Goal: Complete application form: Complete application form

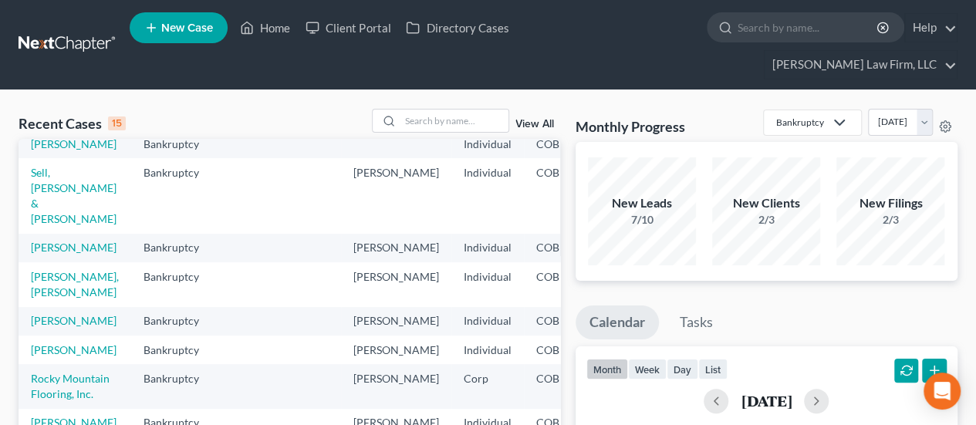
scroll to position [472, 0]
click at [58, 343] on link "[PERSON_NAME]" at bounding box center [74, 349] width 86 height 13
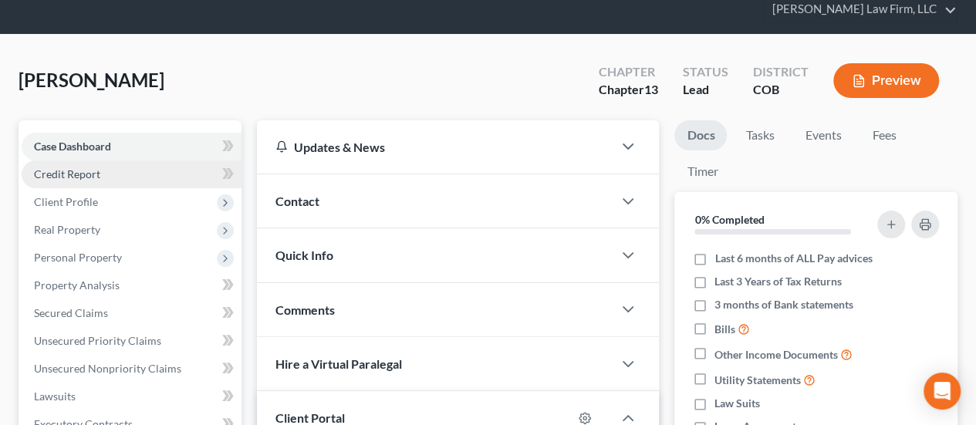
scroll to position [77, 0]
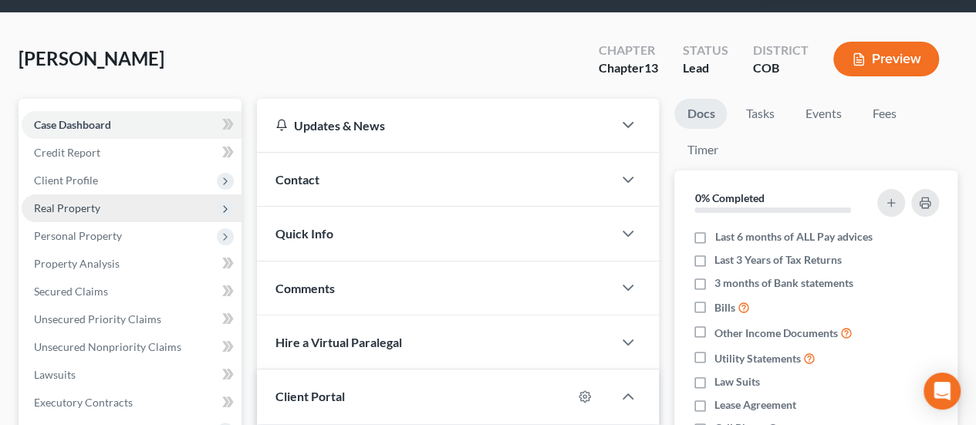
click at [79, 201] on span "Real Property" at bounding box center [67, 207] width 66 height 13
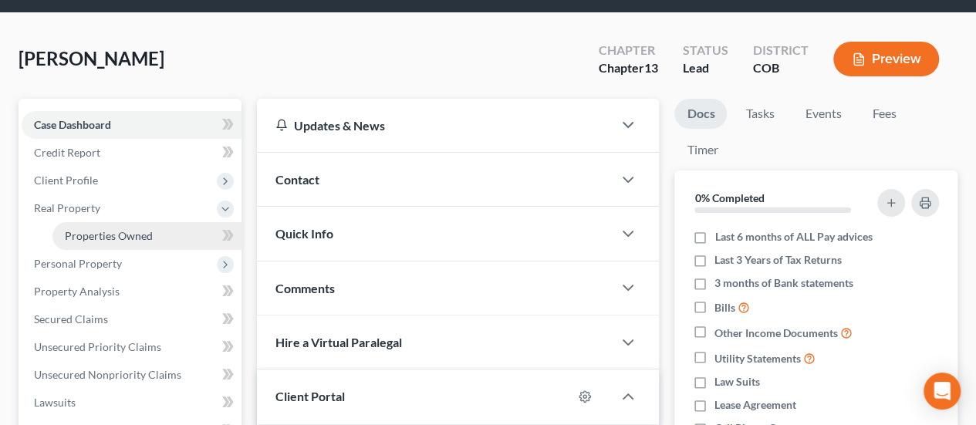
click at [94, 229] on span "Properties Owned" at bounding box center [109, 235] width 88 height 13
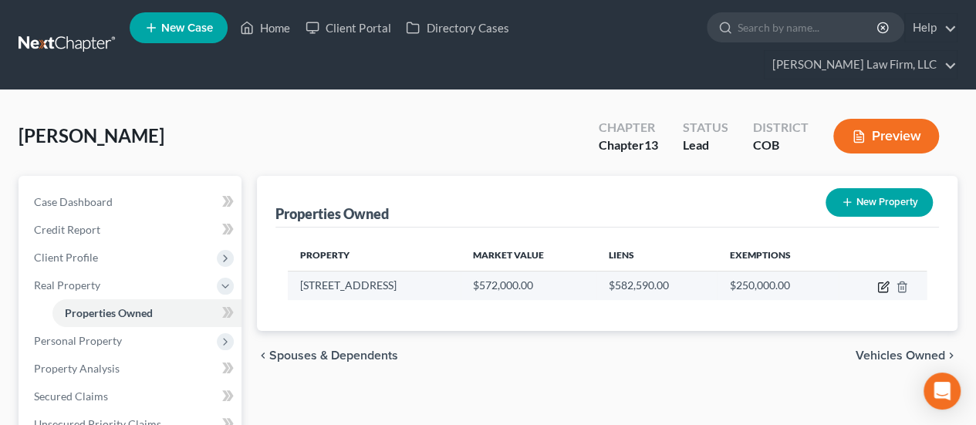
click at [882, 282] on icon "button" at bounding box center [884, 285] width 7 height 7
select select "5"
select select "0"
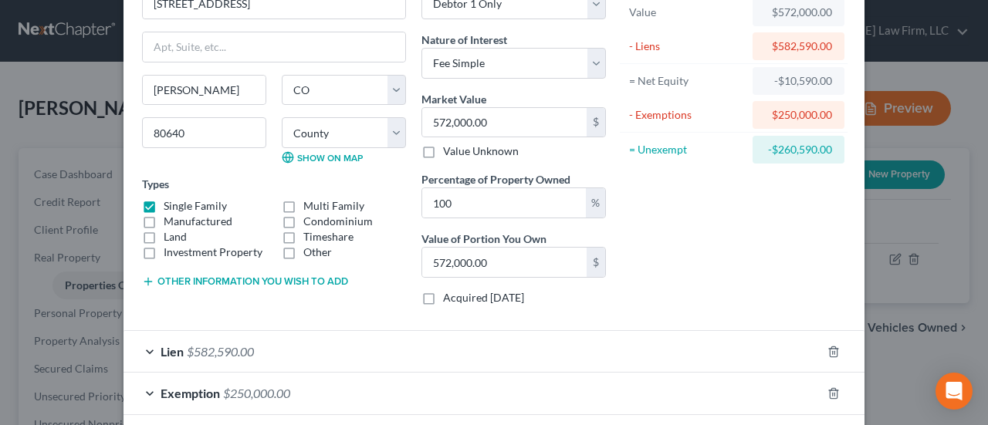
scroll to position [154, 0]
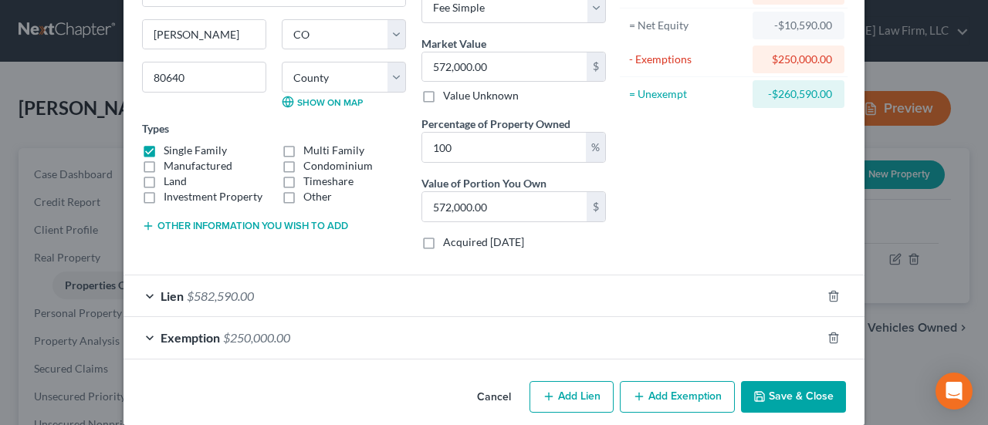
click at [762, 390] on button "Save & Close" at bounding box center [793, 397] width 105 height 32
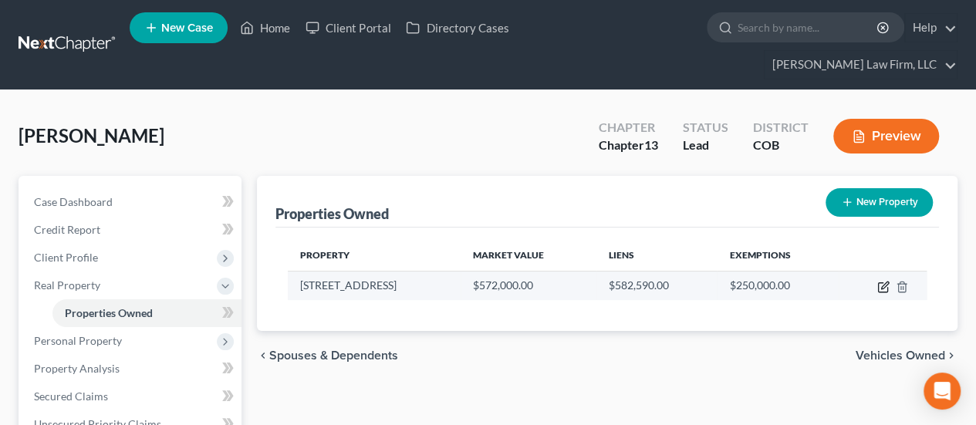
click at [883, 281] on icon "button" at bounding box center [883, 287] width 12 height 12
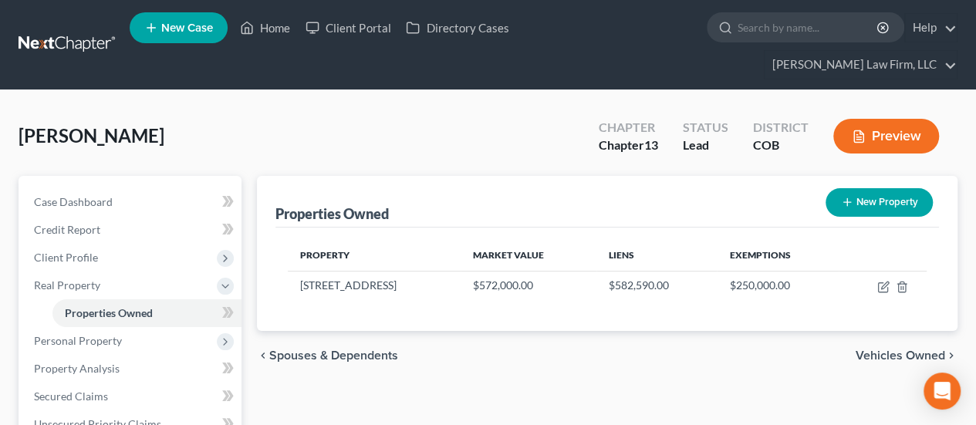
select select "5"
select select "0"
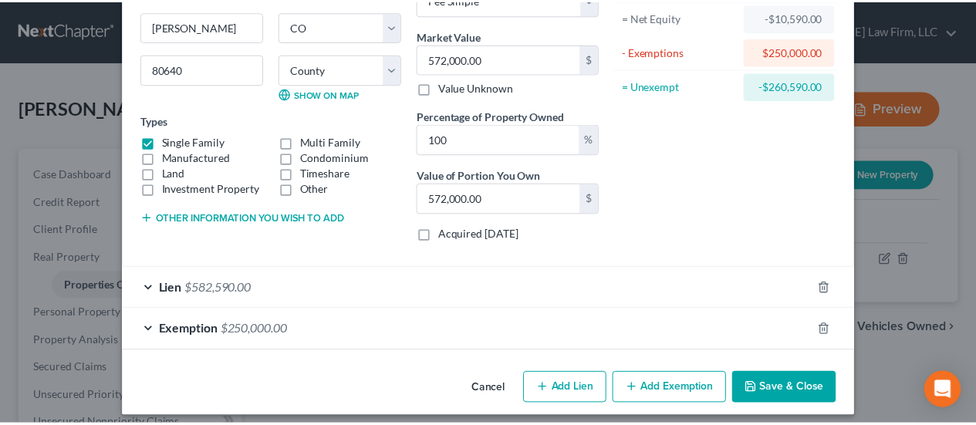
scroll to position [169, 0]
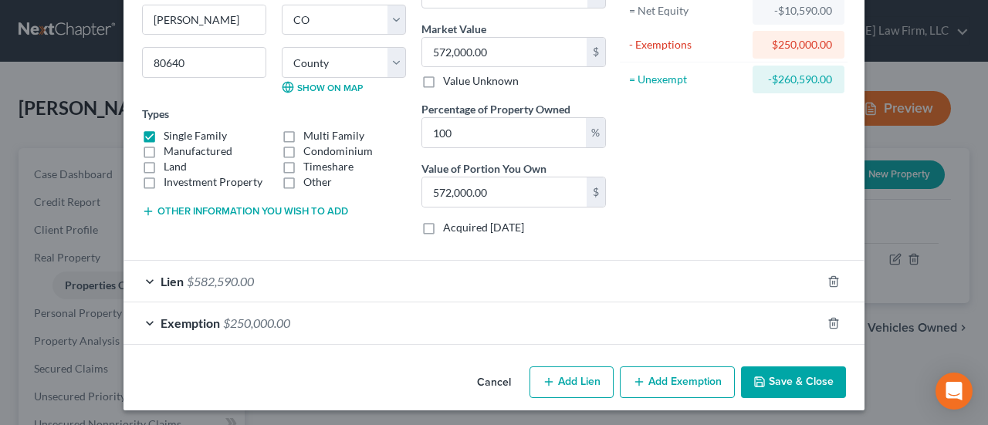
click at [787, 373] on button "Save & Close" at bounding box center [793, 383] width 105 height 32
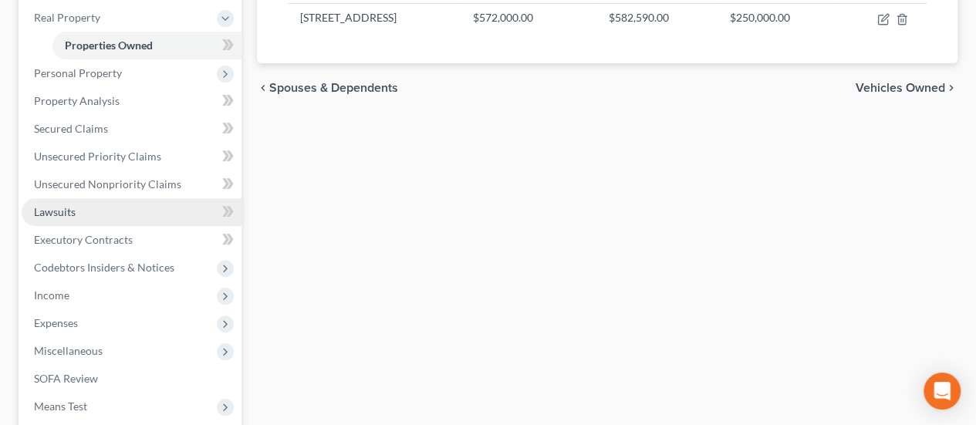
scroll to position [232, 0]
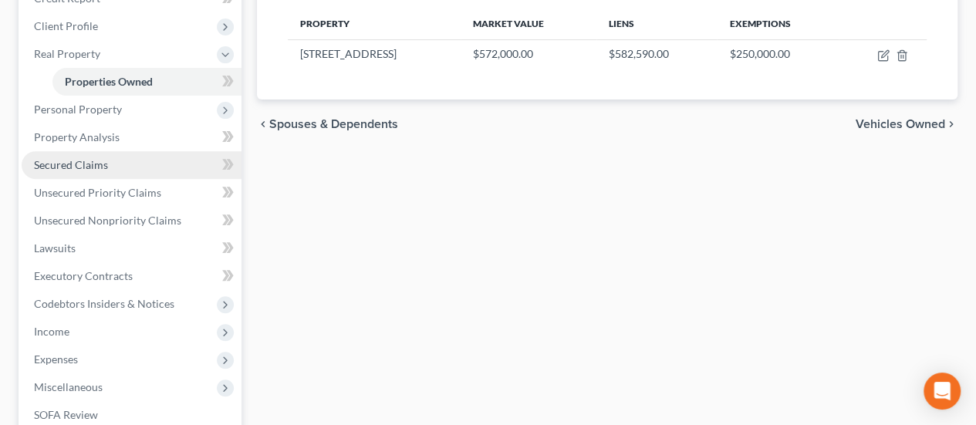
click at [90, 151] on link "Secured Claims" at bounding box center [132, 165] width 220 height 28
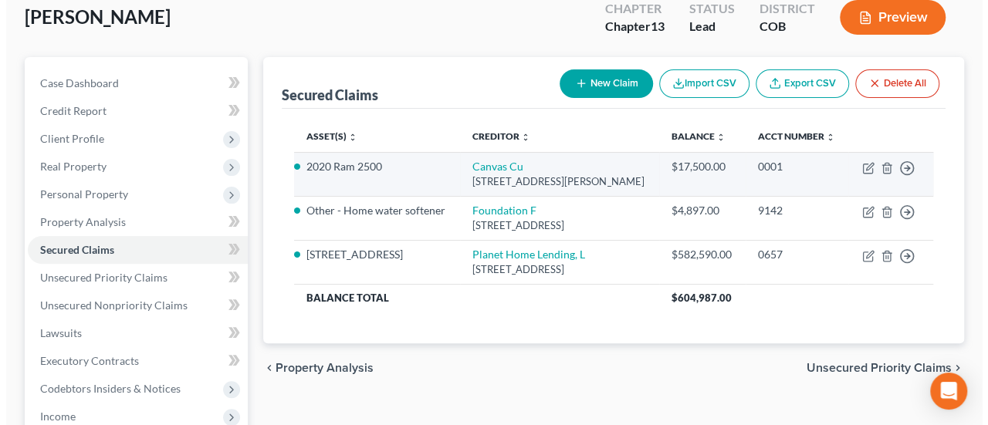
scroll to position [154, 0]
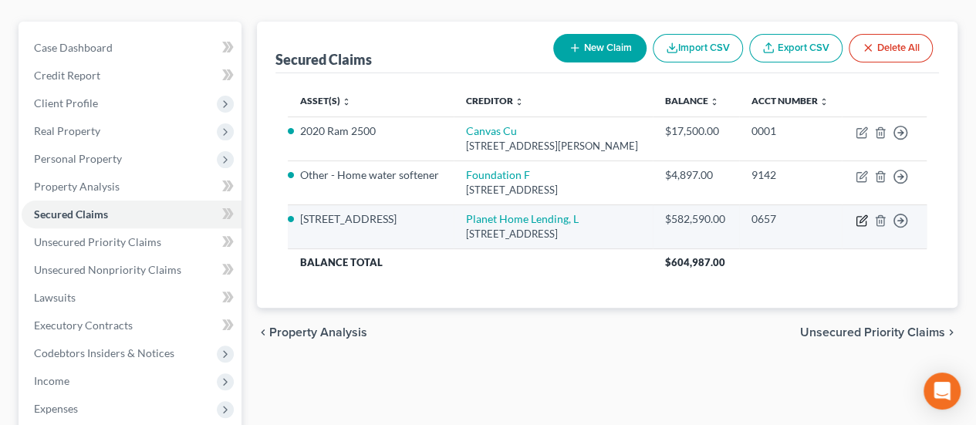
click at [864, 222] on icon "button" at bounding box center [863, 218] width 7 height 7
select select "6"
select select "7"
select select "4"
select select "3"
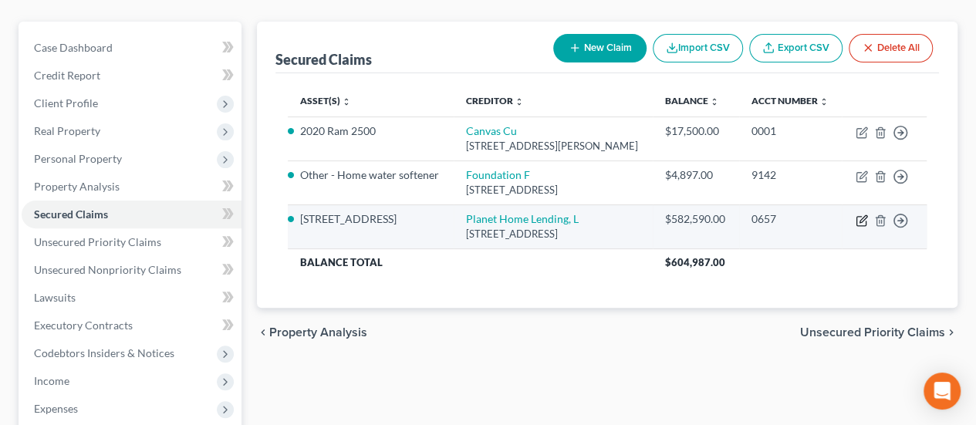
select select "0"
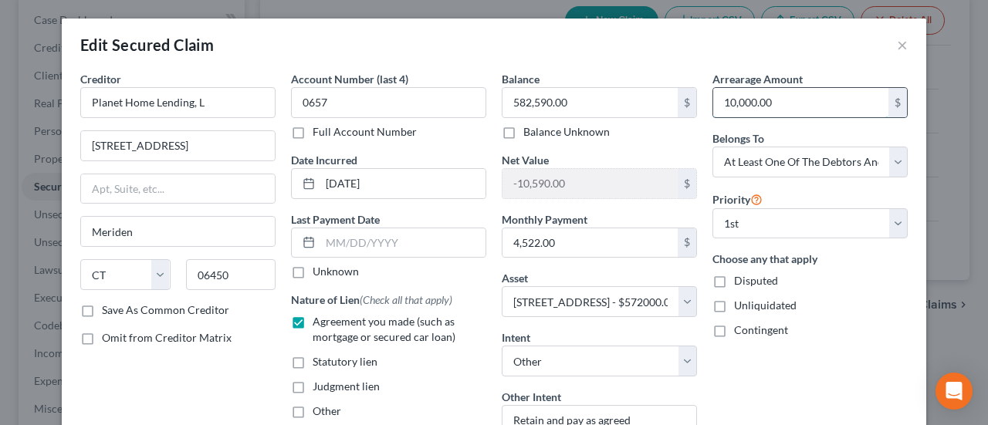
click at [727, 103] on input "10,000.00" at bounding box center [800, 102] width 175 height 29
click at [722, 99] on input "10,000.00" at bounding box center [800, 102] width 175 height 29
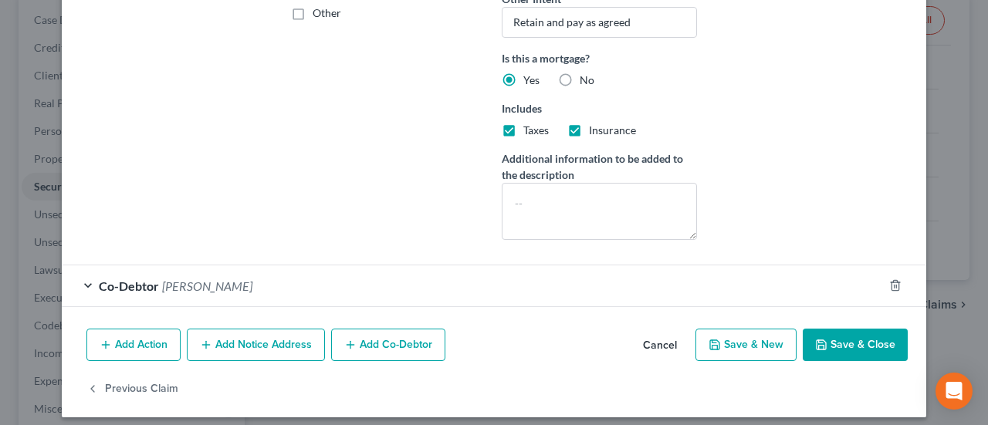
scroll to position [404, 0]
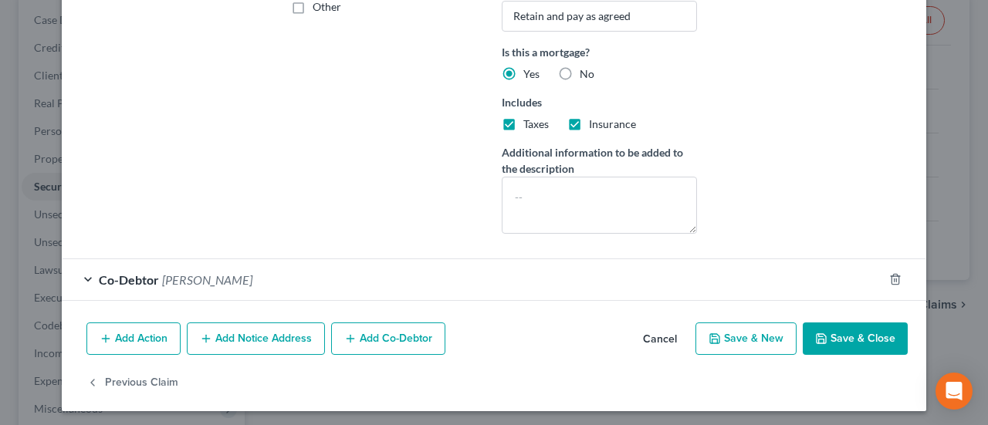
type input "15,000.00"
click at [856, 338] on button "Save & Close" at bounding box center [855, 339] width 105 height 32
select select
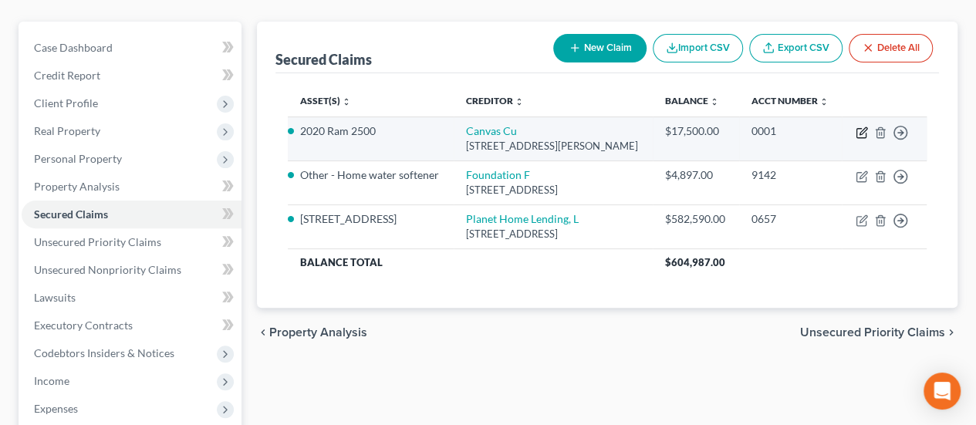
click at [862, 127] on icon "button" at bounding box center [862, 133] width 12 height 12
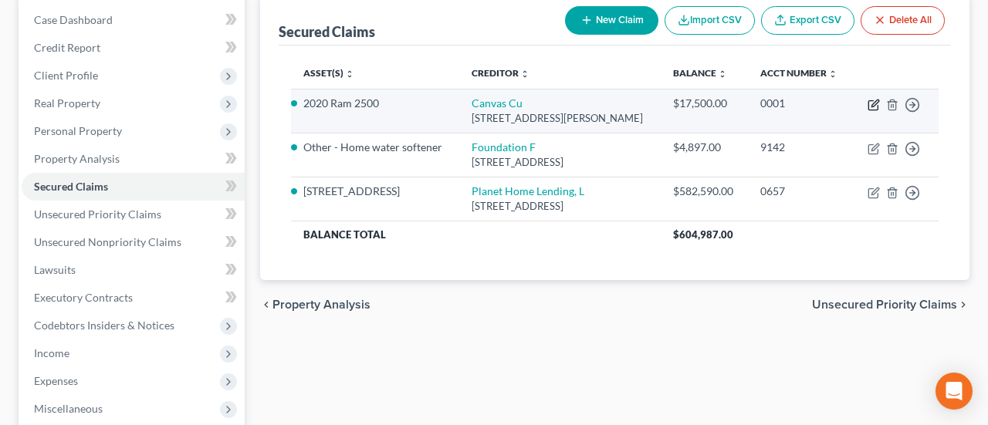
select select "5"
select select "9"
select select "4"
select select "0"
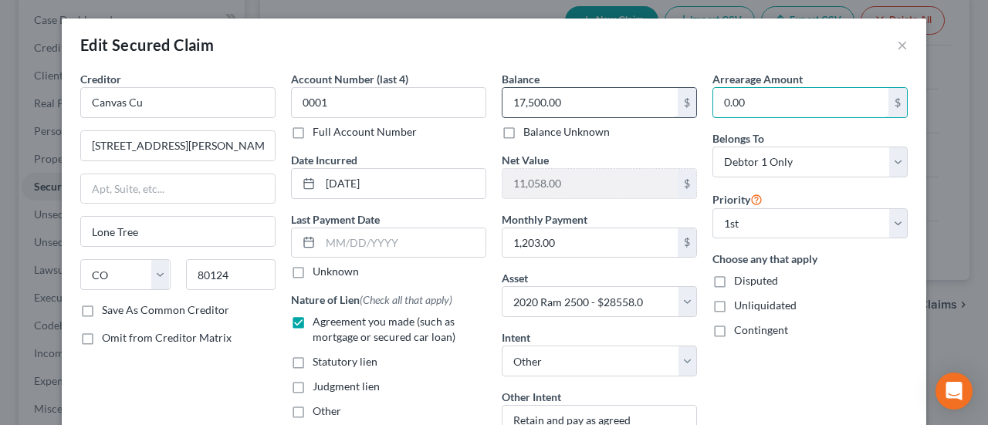
type input "0.00"
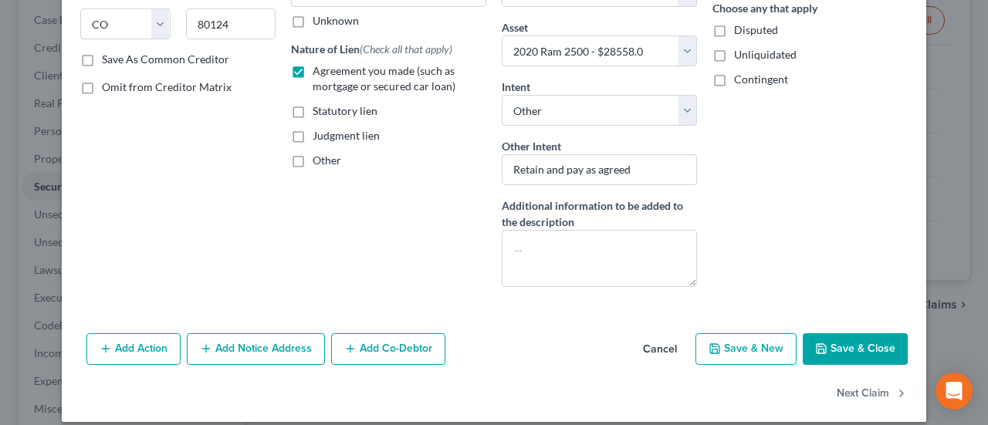
scroll to position [262, 0]
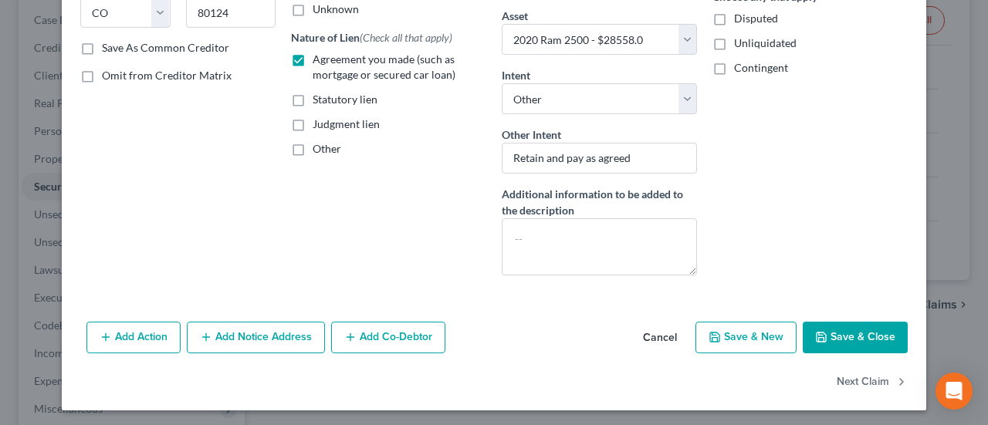
type input "16,384.73"
click at [861, 331] on button "Save & Close" at bounding box center [855, 338] width 105 height 32
select select
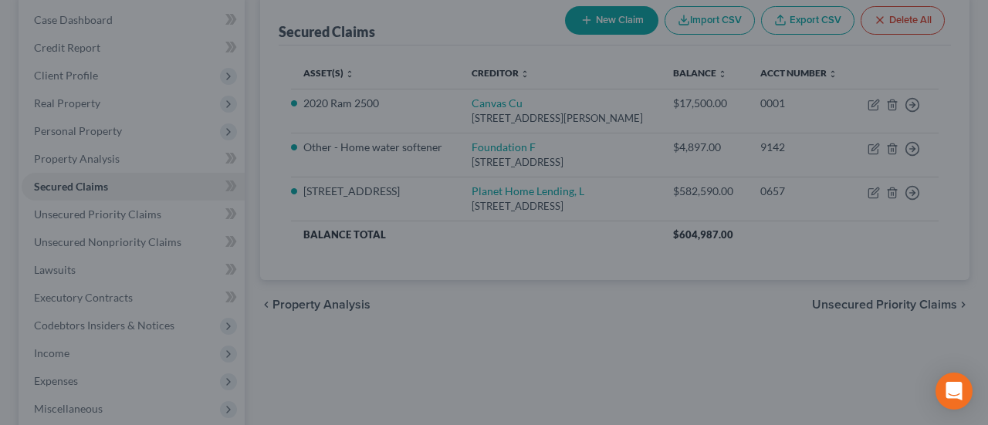
type input "12,173.27"
select select "9"
type input "0"
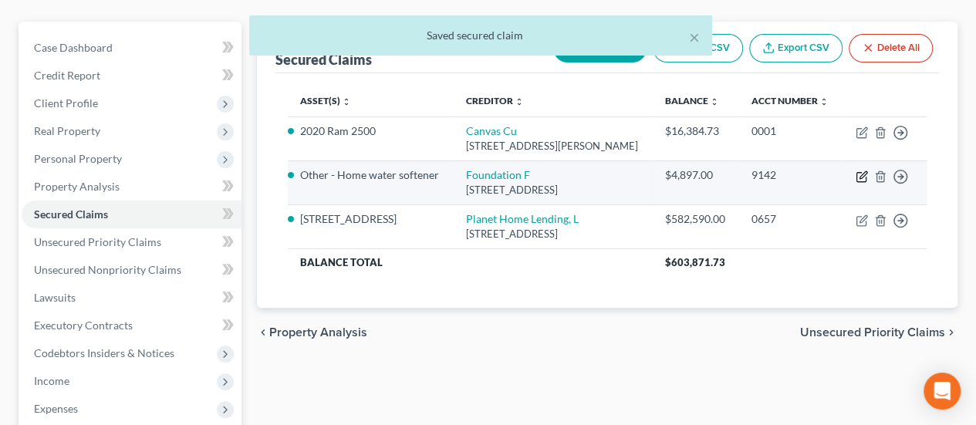
click at [863, 173] on icon "button" at bounding box center [863, 174] width 7 height 7
select select "52"
select select "4"
select select "0"
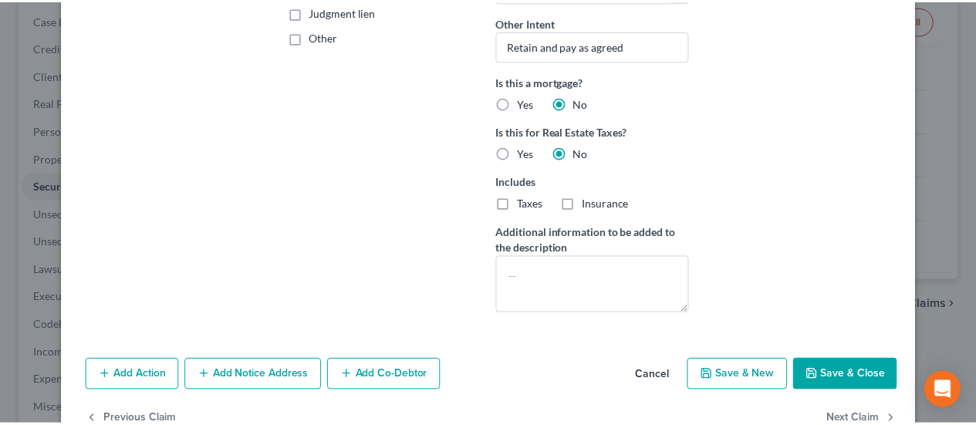
scroll to position [386, 0]
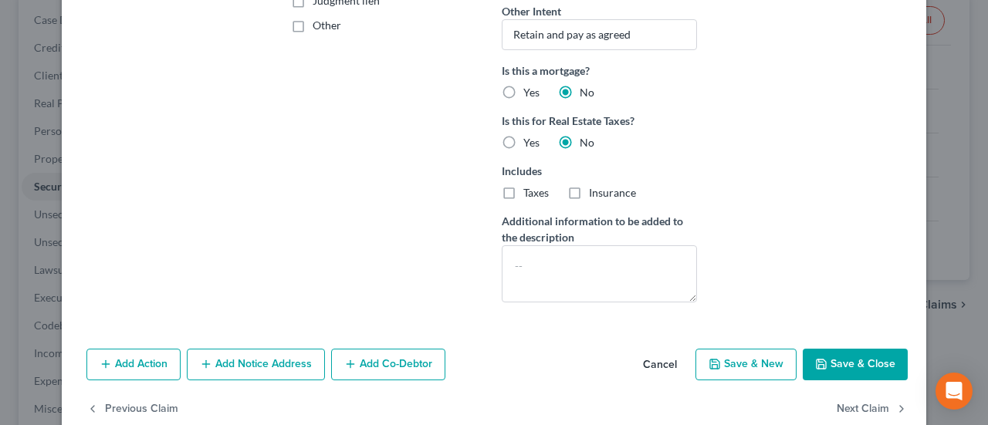
click at [878, 358] on button "Save & Close" at bounding box center [855, 365] width 105 height 32
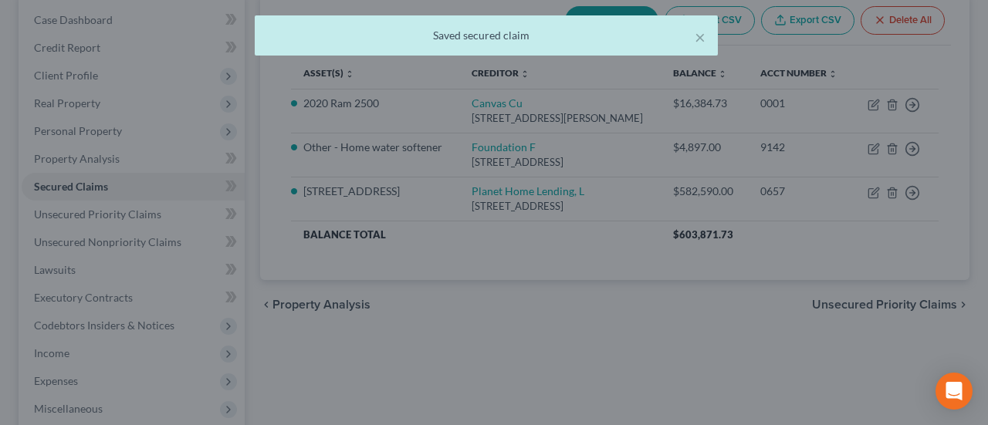
select select "3"
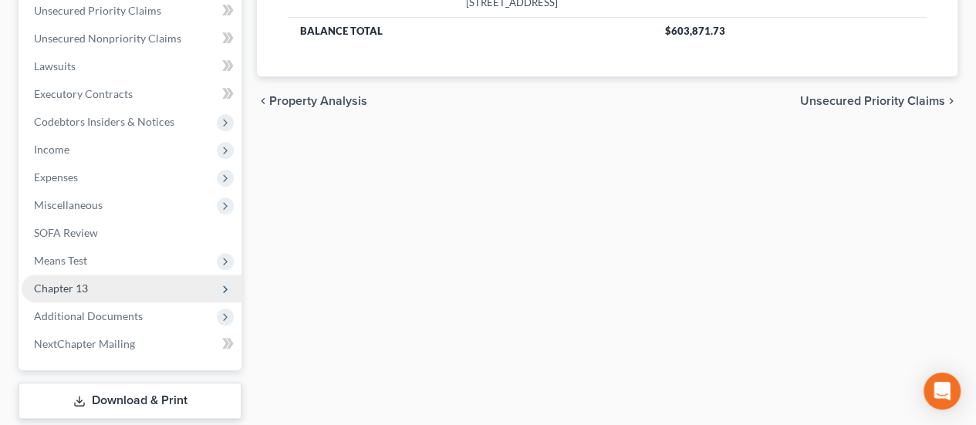
click at [106, 275] on span "Chapter 13" at bounding box center [132, 289] width 220 height 28
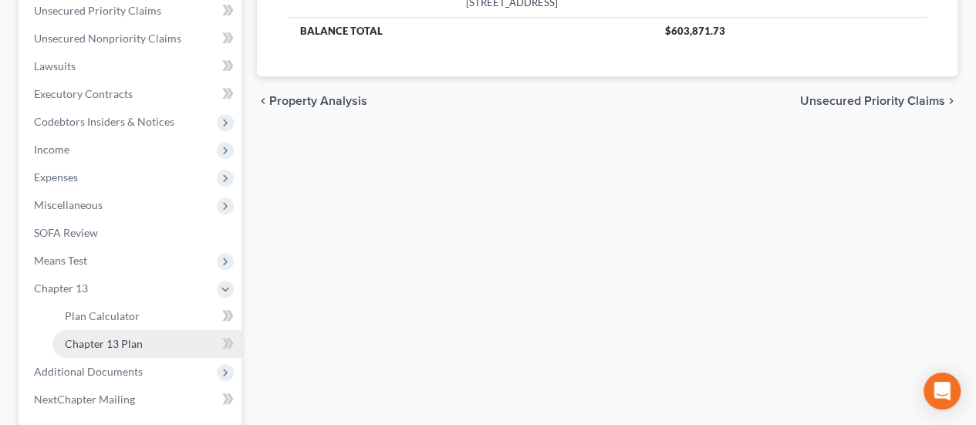
click at [108, 330] on link "Chapter 13 Plan" at bounding box center [146, 344] width 189 height 28
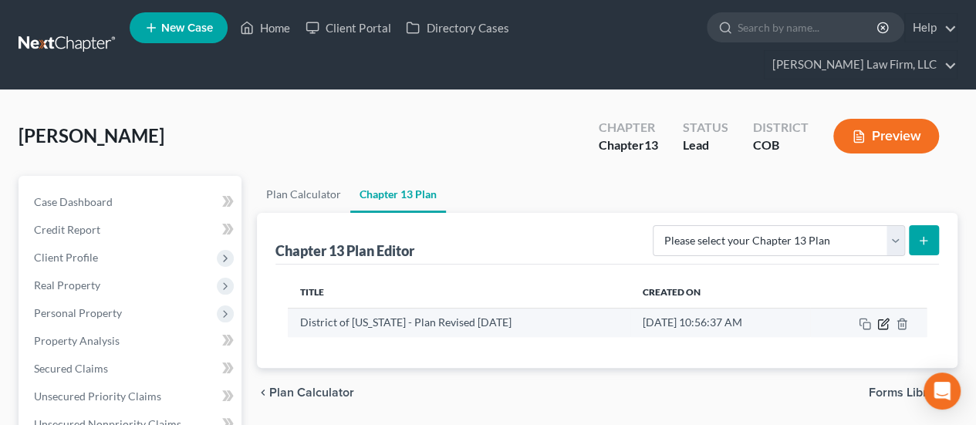
click at [883, 318] on icon "button" at bounding box center [883, 324] width 12 height 12
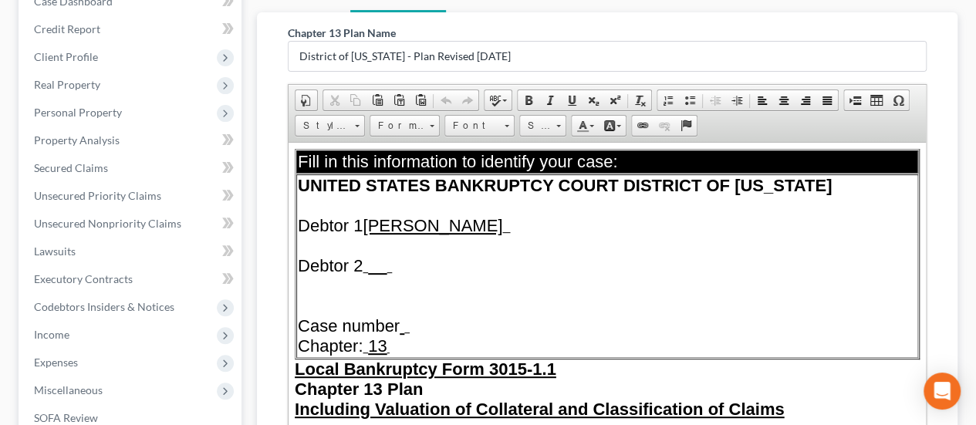
scroll to position [232, 0]
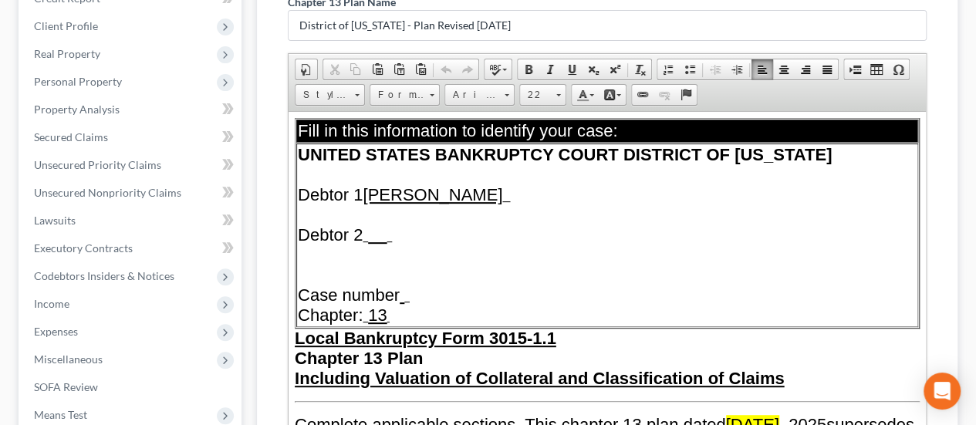
drag, startPoint x: 826, startPoint y: 412, endPoint x: 837, endPoint y: 410, distance: 11.8
click at [779, 414] on span "[DATE]" at bounding box center [752, 423] width 53 height 19
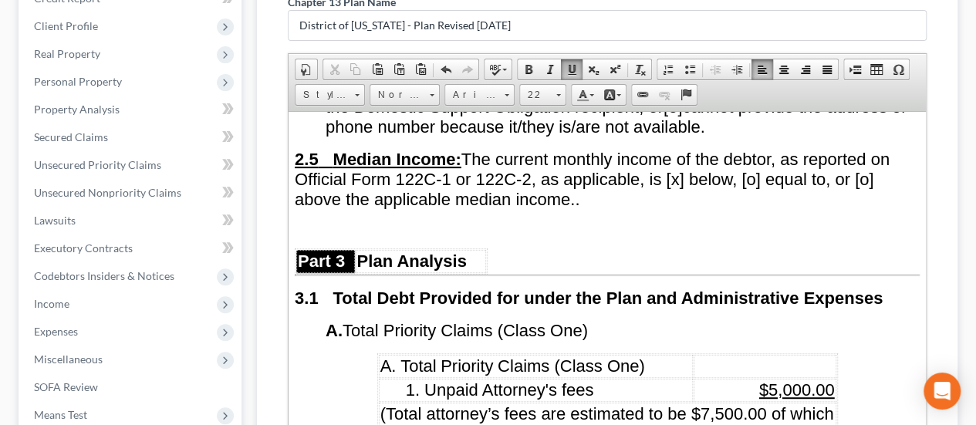
scroll to position [1775, 0]
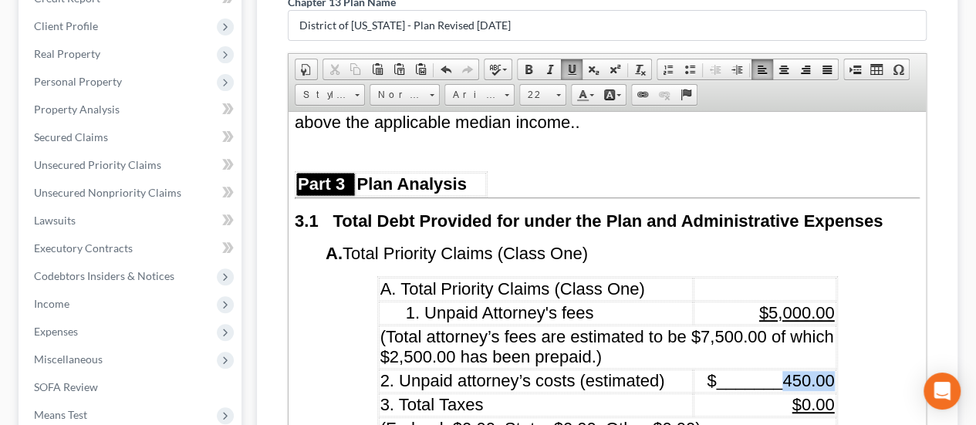
drag, startPoint x: 783, startPoint y: 362, endPoint x: 831, endPoint y: 358, distance: 48.0
click at [831, 370] on span "_______450.00" at bounding box center [776, 379] width 118 height 19
click at [575, 59] on link "Underline" at bounding box center [572, 69] width 22 height 20
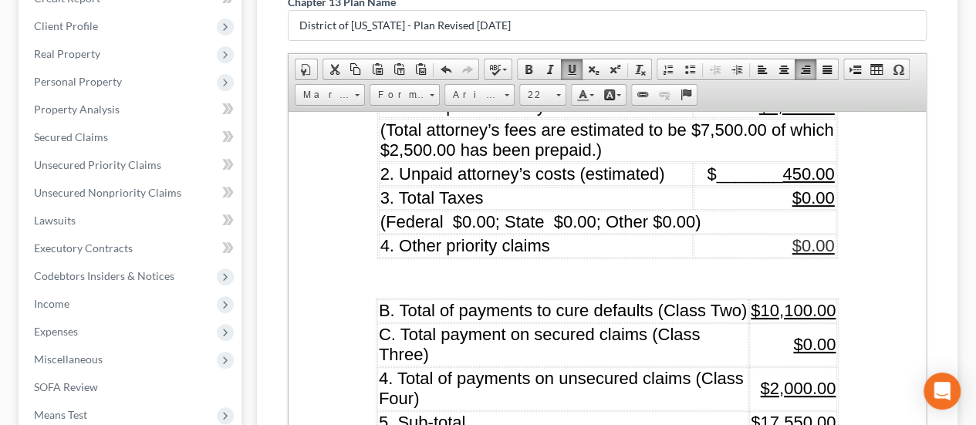
scroll to position [2006, 0]
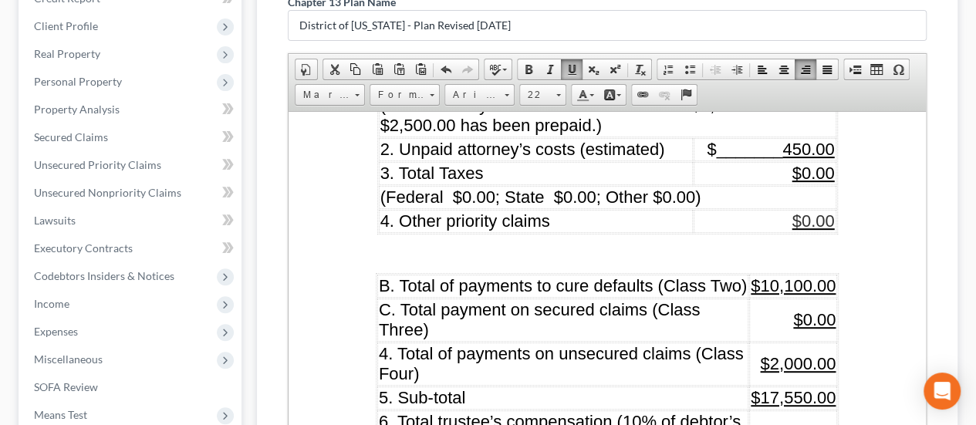
click at [766, 275] on span "$10,100.00" at bounding box center [793, 284] width 85 height 19
click at [786, 275] on span "$15,100.00" at bounding box center [793, 284] width 85 height 19
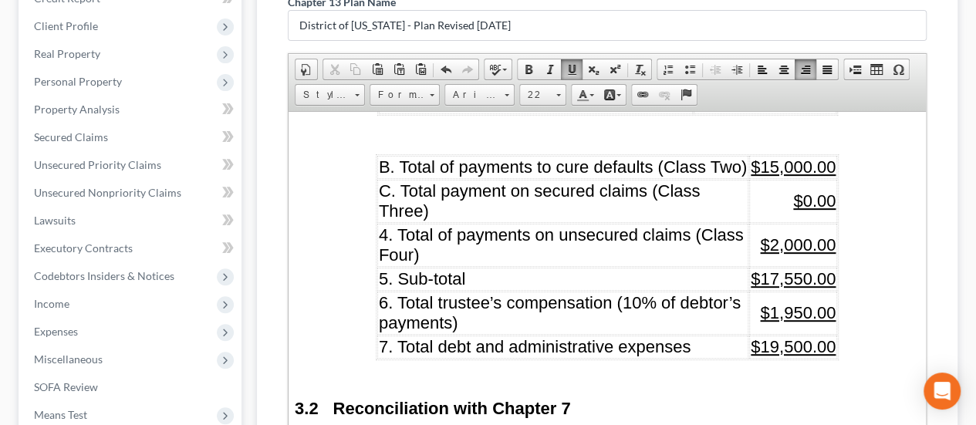
scroll to position [2161, 0]
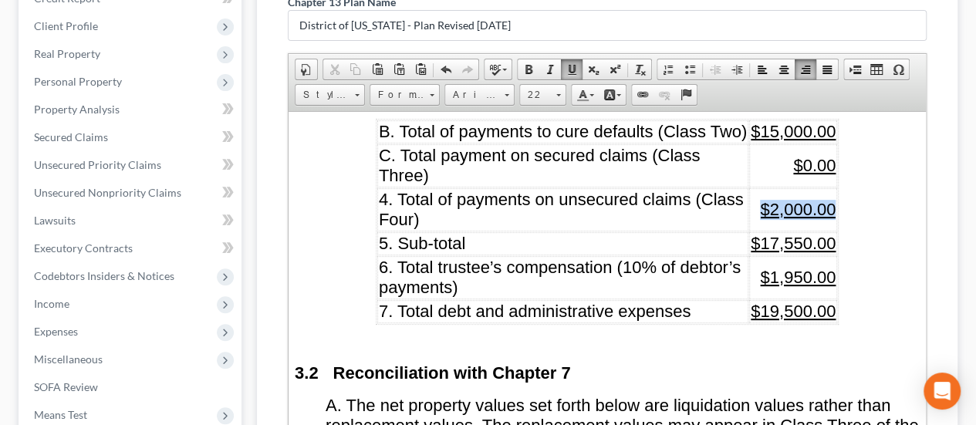
drag, startPoint x: 756, startPoint y: 181, endPoint x: 827, endPoint y: 178, distance: 71.0
click at [827, 199] on span "$2,000.00" at bounding box center [798, 208] width 76 height 19
click at [616, 85] on link "Background Color" at bounding box center [612, 95] width 27 height 20
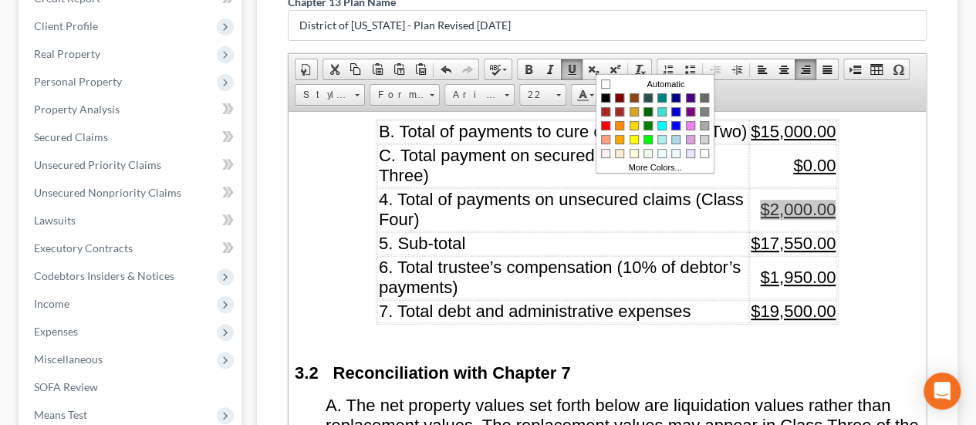
scroll to position [0, 0]
click at [631, 134] on span "Colors" at bounding box center [634, 138] width 9 height 9
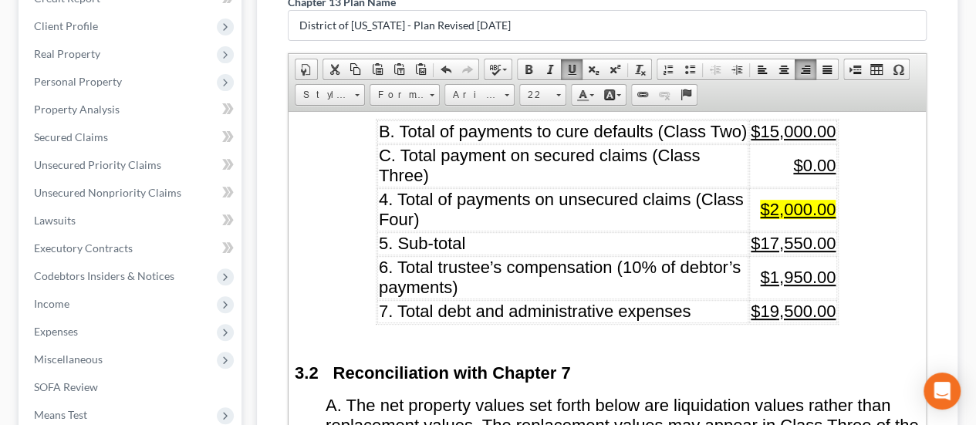
click at [677, 196] on td "4. Total of payments on unsecured claims (Class Four)" at bounding box center [562, 209] width 371 height 43
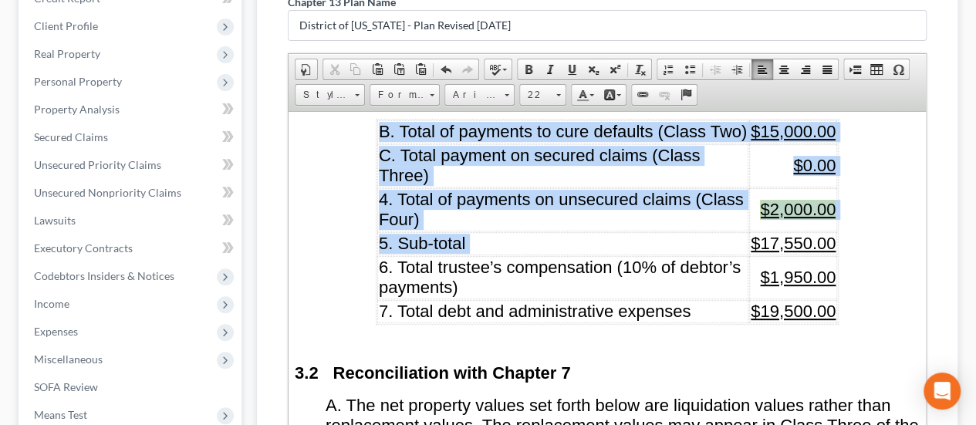
drag, startPoint x: 747, startPoint y: 209, endPoint x: 843, endPoint y: 209, distance: 95.7
click at [617, 85] on link "Background Color" at bounding box center [612, 95] width 27 height 20
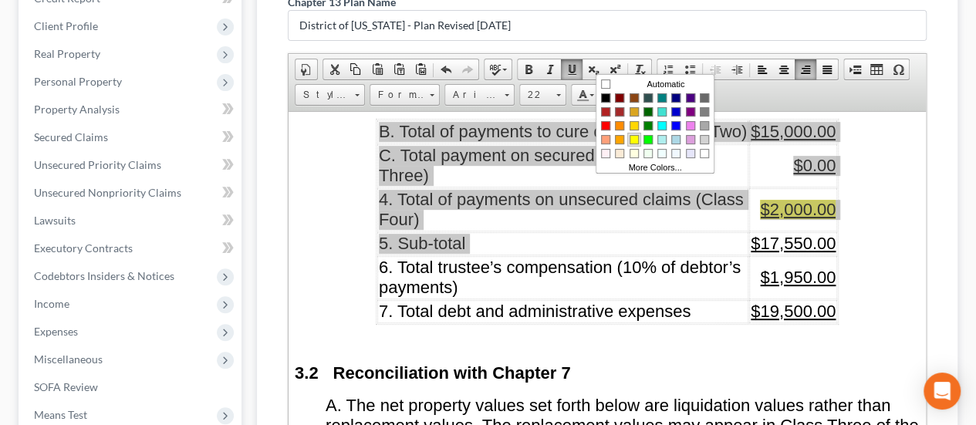
click at [637, 134] on span "Colors" at bounding box center [634, 138] width 9 height 9
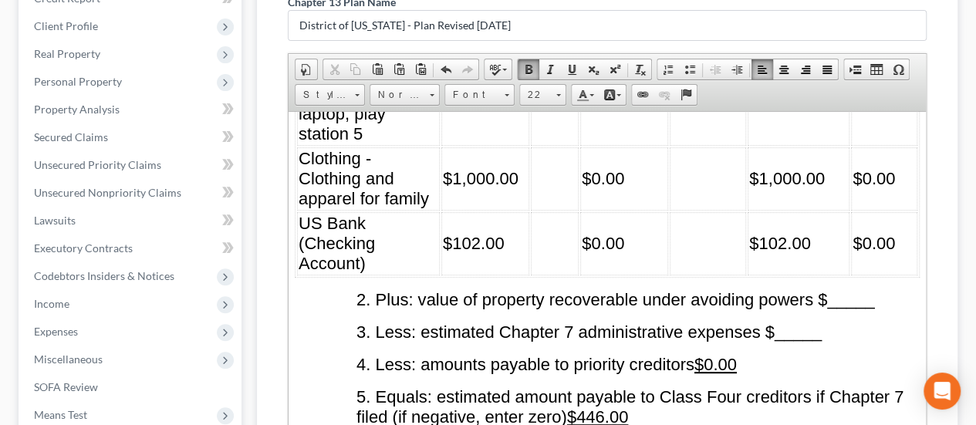
scroll to position [3395, 0]
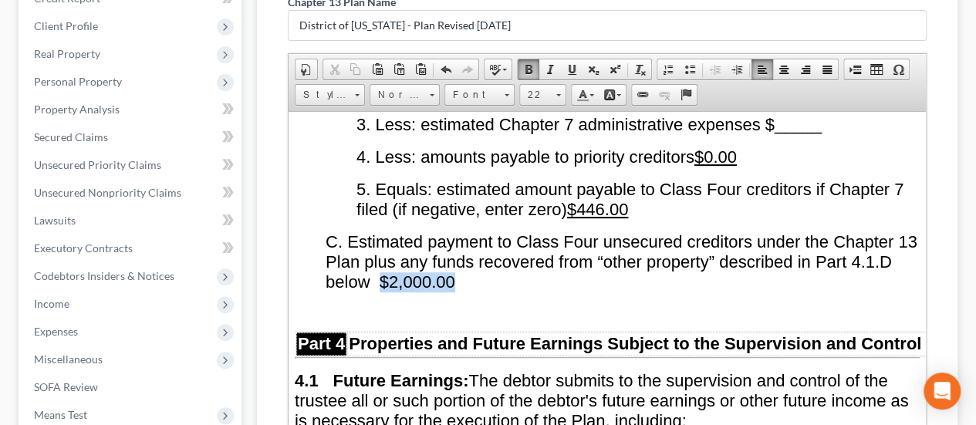
drag, startPoint x: 424, startPoint y: 257, endPoint x: 506, endPoint y: 246, distance: 83.3
click at [506, 246] on p "C. Estimated payment to Class Four unsecured creditors under the Chapter 13 Pla…" at bounding box center [623, 262] width 594 height 60
click at [613, 85] on link "Background Color" at bounding box center [612, 95] width 27 height 20
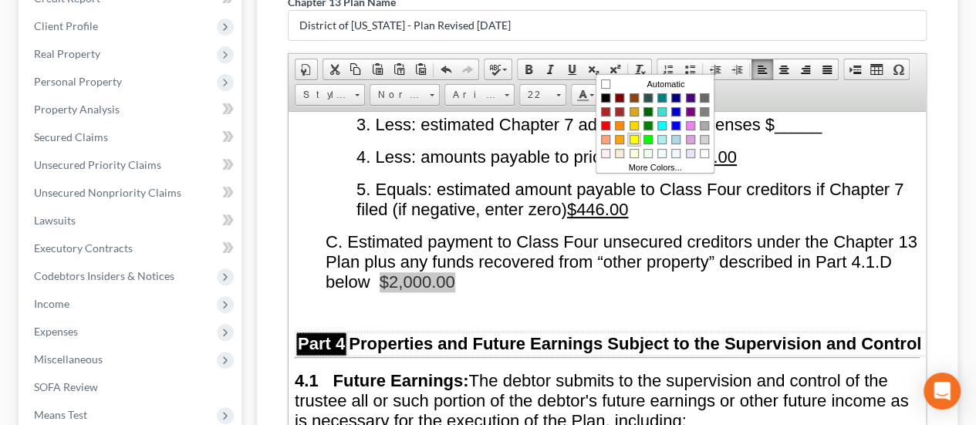
drag, startPoint x: 634, startPoint y: 132, endPoint x: 928, endPoint y: 154, distance: 294.8
click at [634, 134] on span "Colors" at bounding box center [634, 138] width 9 height 9
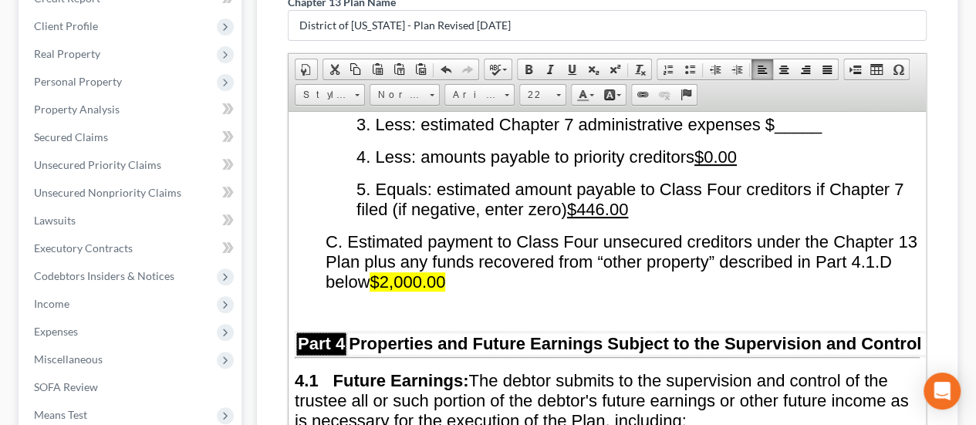
click at [609, 259] on p "C. Estimated payment to Class Four unsecured creditors under the Chapter 13 Pla…" at bounding box center [623, 262] width 594 height 60
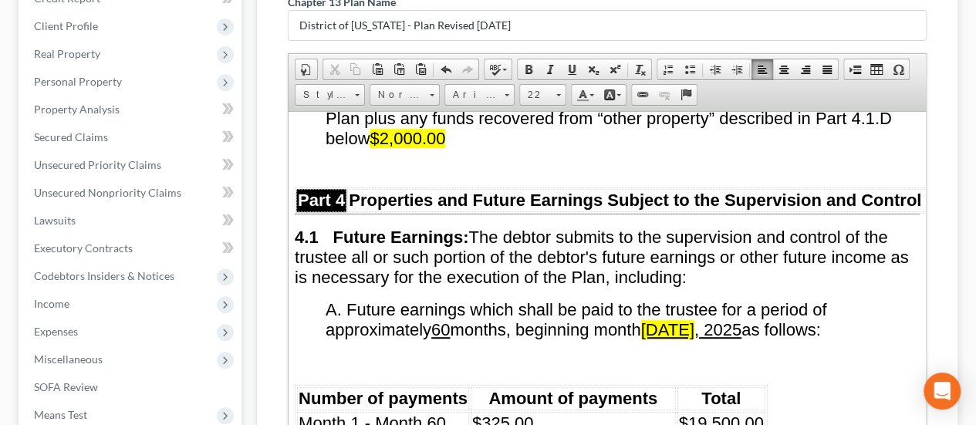
scroll to position [3550, 0]
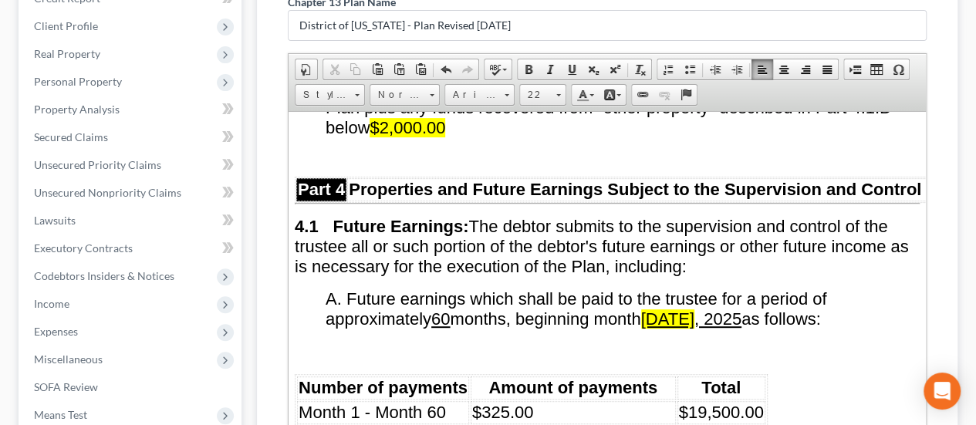
drag, startPoint x: 723, startPoint y: 290, endPoint x: 738, endPoint y: 286, distance: 15.4
click at [695, 309] on span "[DATE]" at bounding box center [667, 318] width 53 height 19
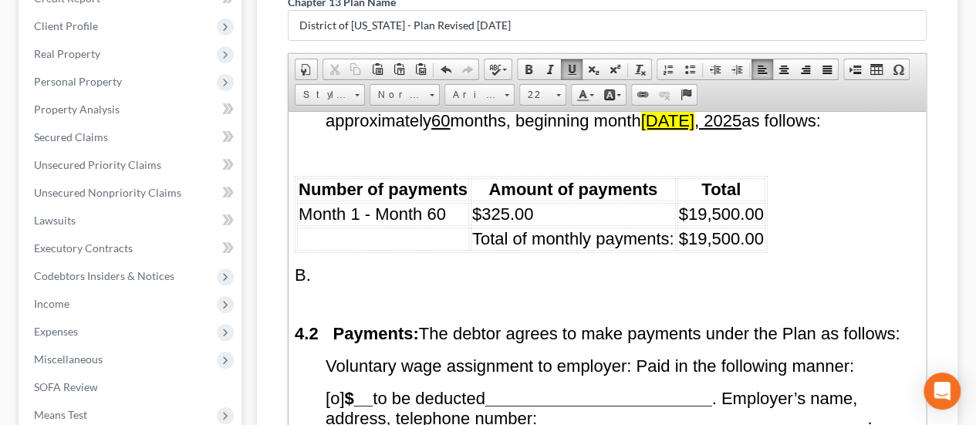
scroll to position [3781, 0]
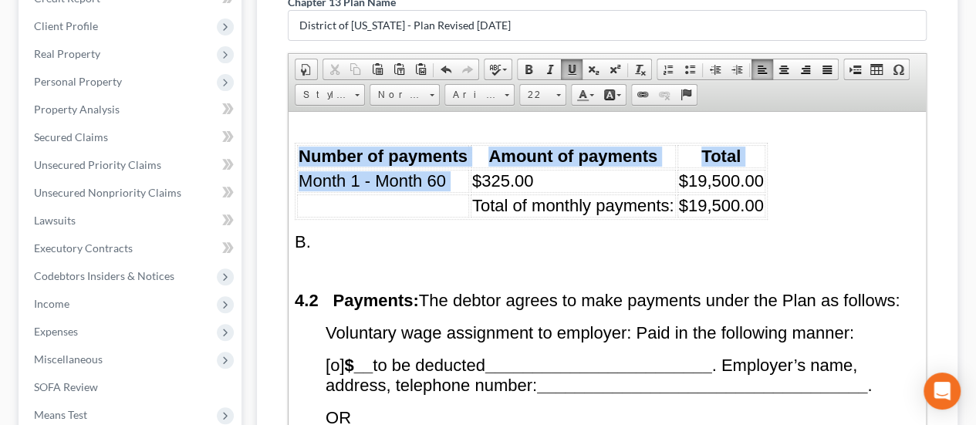
drag, startPoint x: 471, startPoint y: 147, endPoint x: 778, endPoint y: 162, distance: 307.5
click at [617, 94] on span at bounding box center [619, 95] width 5 height 2
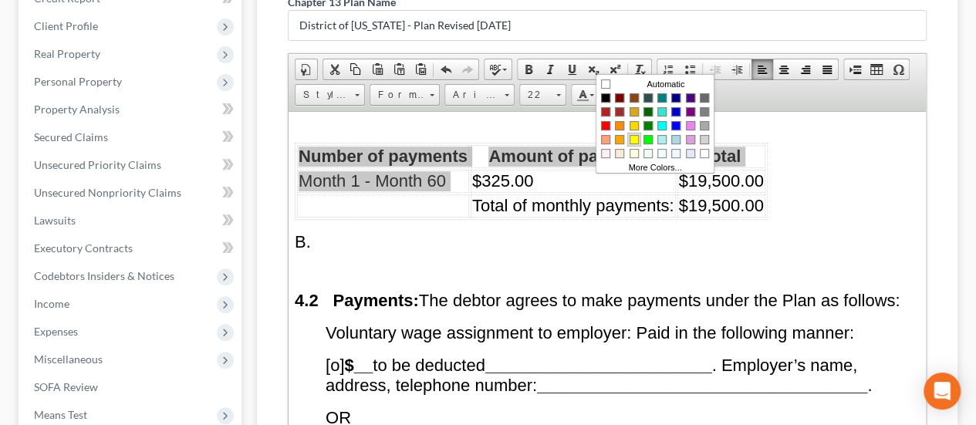
click at [633, 134] on span "Colors" at bounding box center [634, 138] width 9 height 9
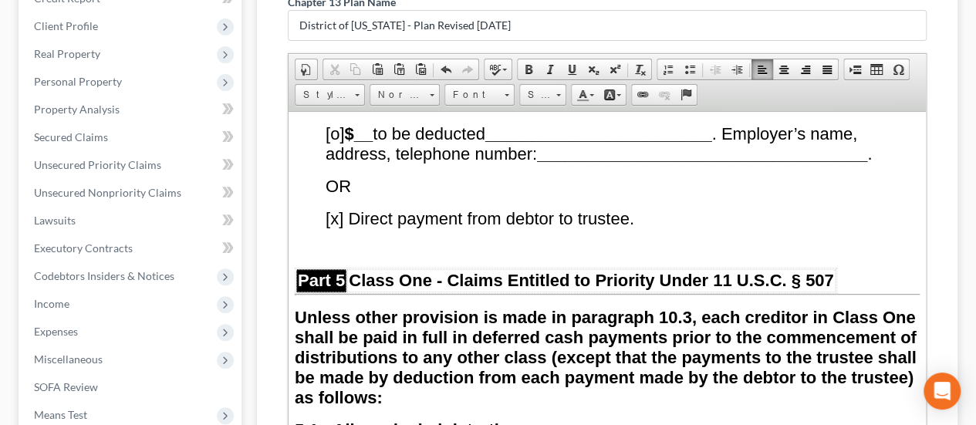
scroll to position [4167, 0]
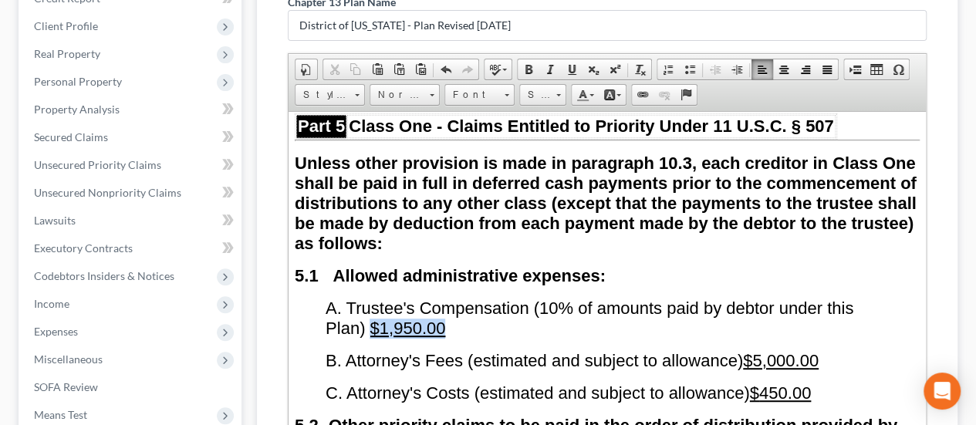
drag, startPoint x: 379, startPoint y: 282, endPoint x: 486, endPoint y: 285, distance: 107.3
click at [486, 298] on p "A. Trustee's Compensation (10% of amounts paid by debtor under this Plan) $1,95…" at bounding box center [623, 318] width 594 height 40
click at [617, 94] on span at bounding box center [619, 95] width 5 height 2
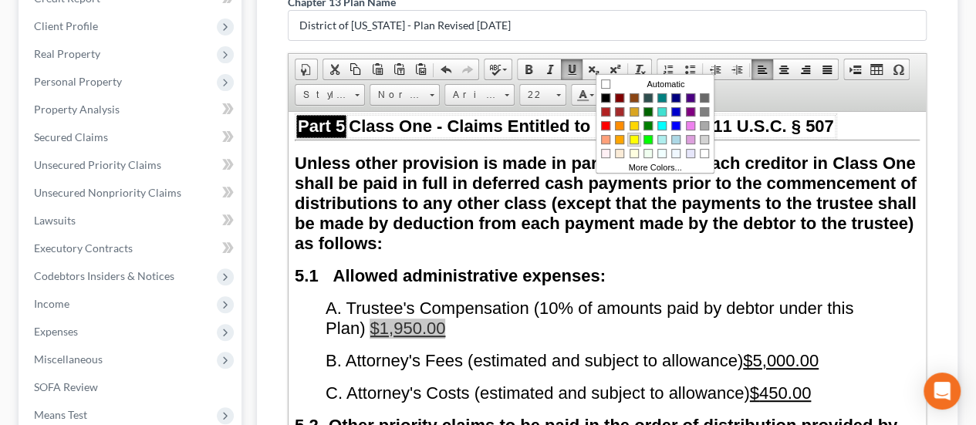
click at [638, 141] on link "Colors" at bounding box center [634, 139] width 14 height 14
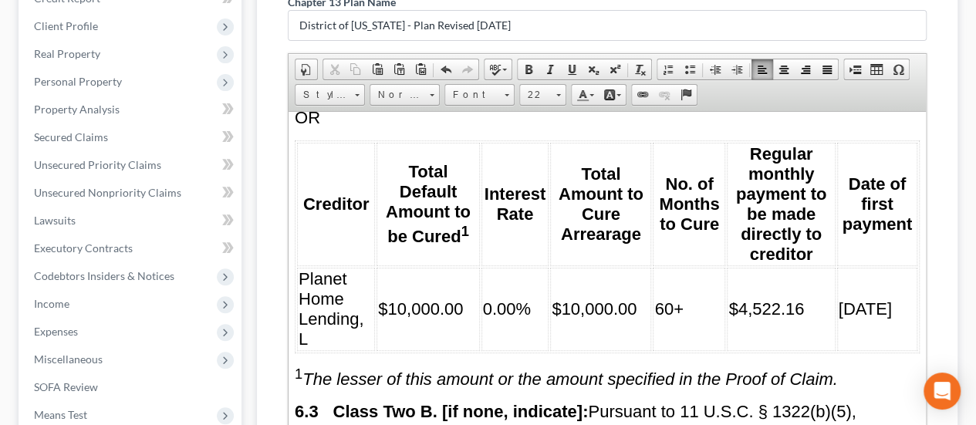
scroll to position [5016, 0]
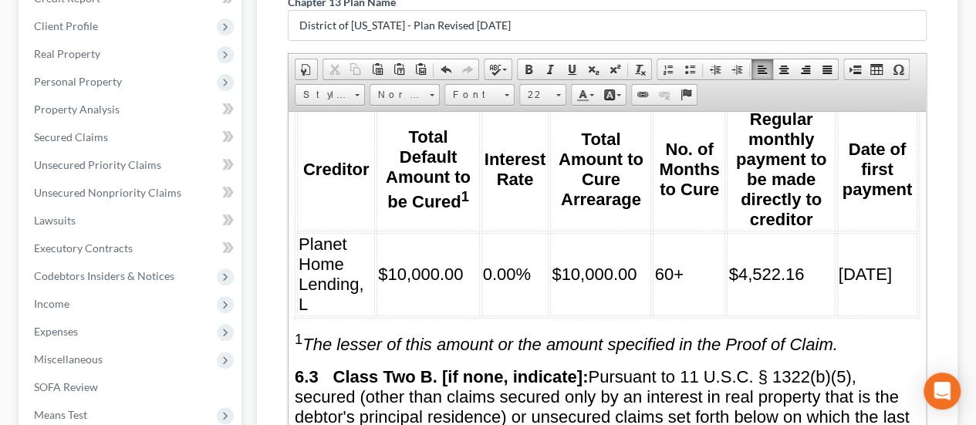
click at [394, 264] on span "$10,000.00" at bounding box center [420, 273] width 85 height 19
click at [568, 264] on span "$10,000.00" at bounding box center [594, 273] width 85 height 19
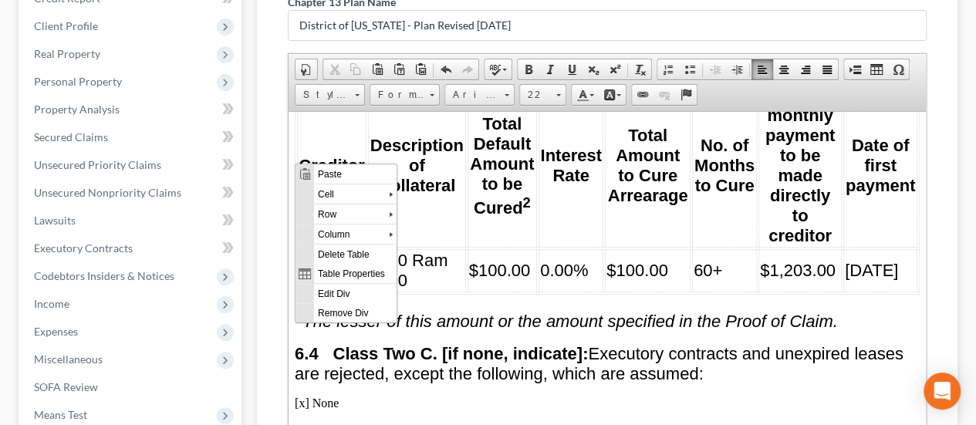
scroll to position [0, 0]
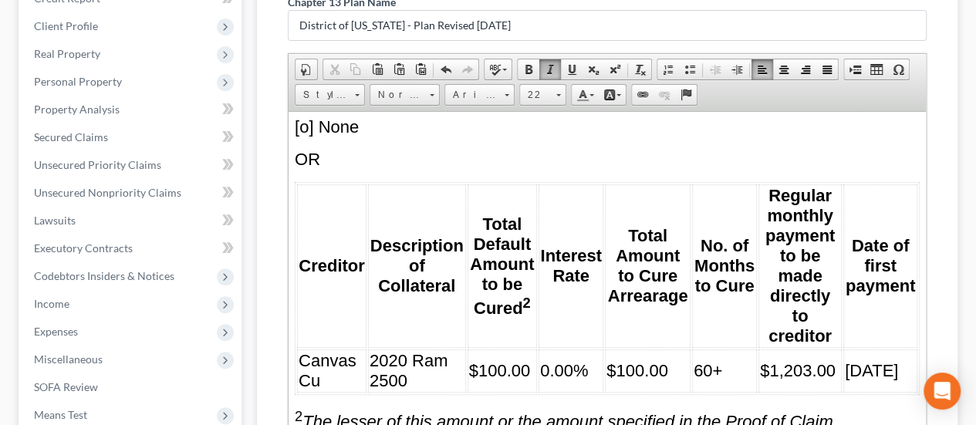
scroll to position [5402, 0]
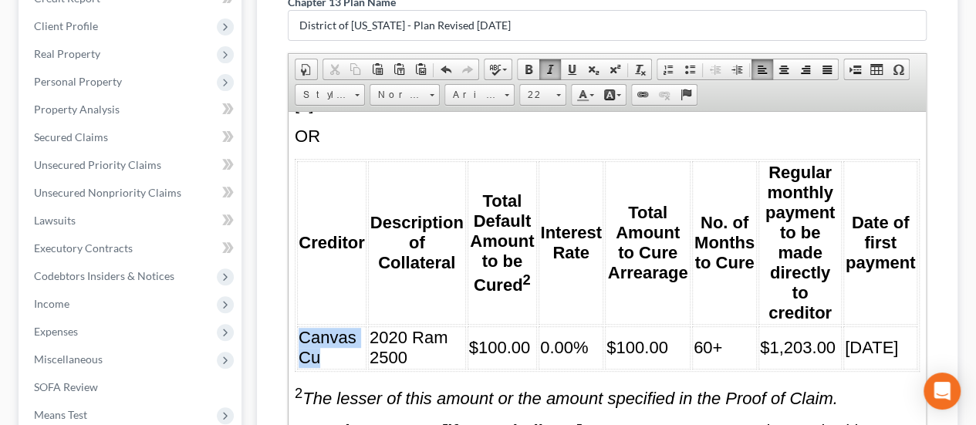
drag, startPoint x: 299, startPoint y: 264, endPoint x: 360, endPoint y: 279, distance: 62.7
click at [360, 326] on td "Canvas Cu" at bounding box center [331, 347] width 69 height 43
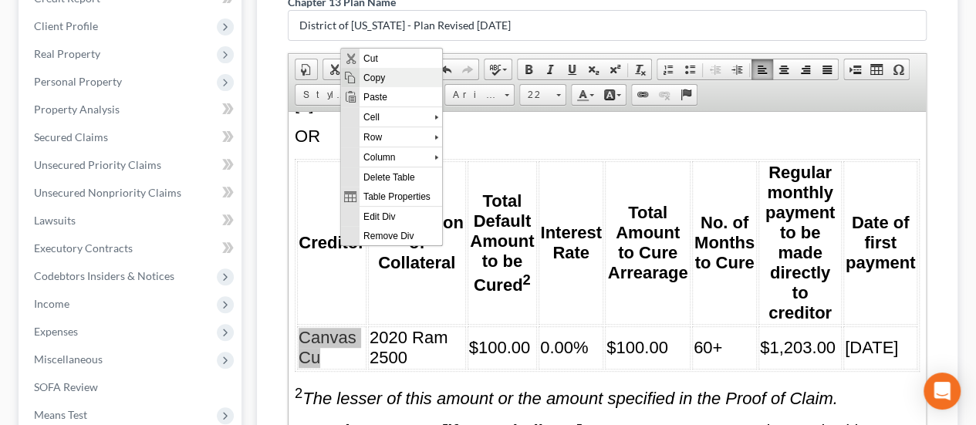
click at [386, 74] on span "Copy" at bounding box center [400, 76] width 83 height 19
copy span "Canvas Cu"
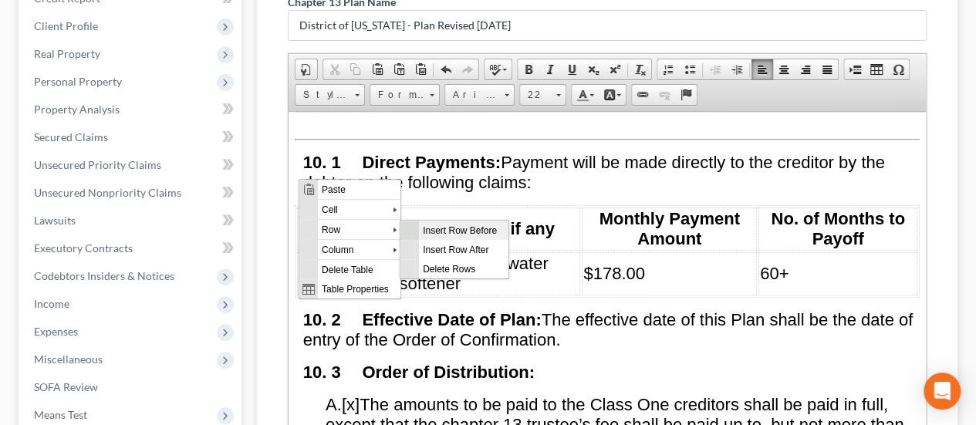
scroll to position [0, 0]
click at [427, 228] on span "Insert Row Before" at bounding box center [463, 229] width 90 height 19
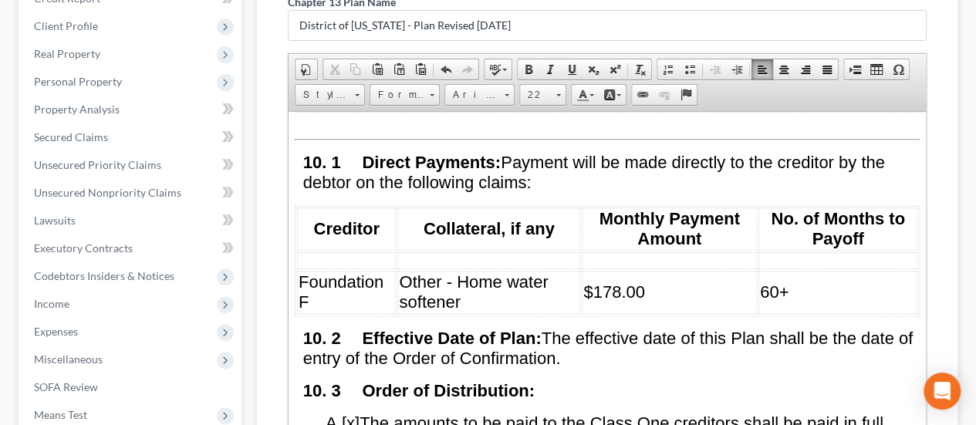
click at [316, 252] on td at bounding box center [346, 260] width 99 height 17
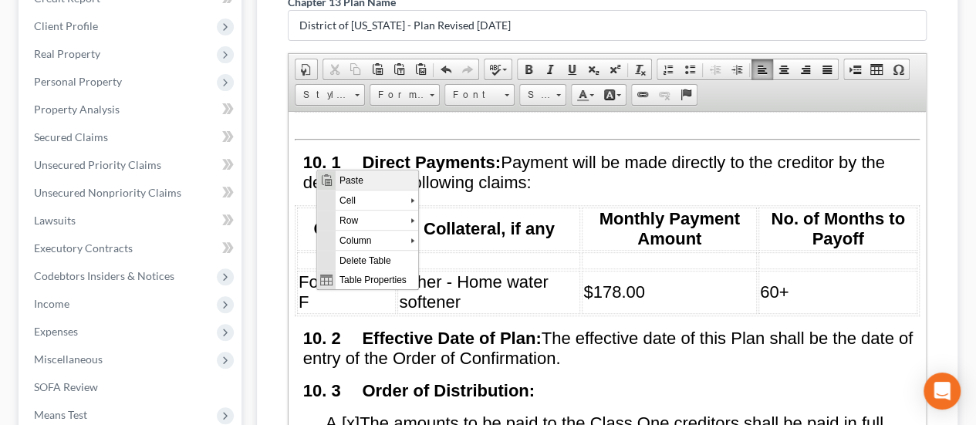
click at [367, 183] on span "Paste" at bounding box center [376, 180] width 83 height 19
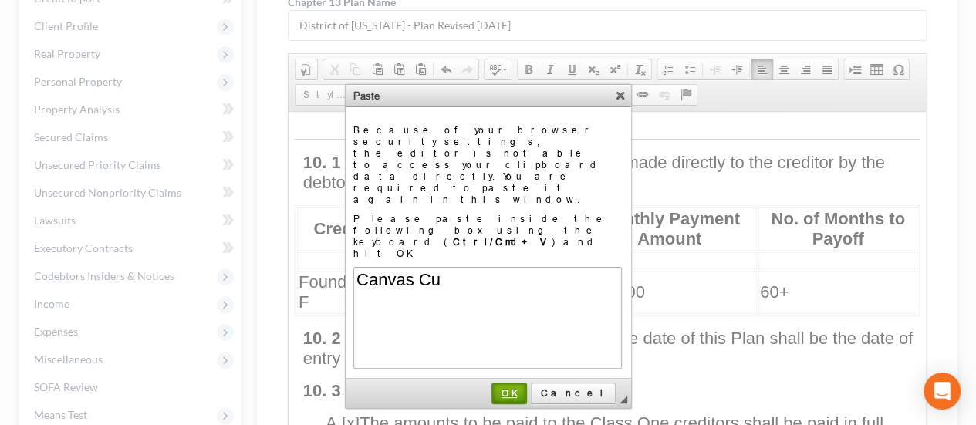
click at [526, 387] on span "OK" at bounding box center [509, 393] width 32 height 12
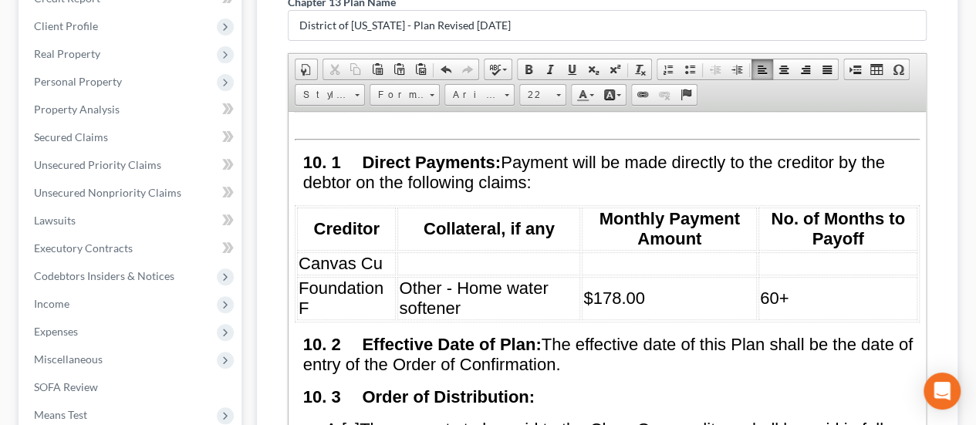
click at [422, 252] on td at bounding box center [488, 263] width 183 height 23
click at [505, 94] on span at bounding box center [507, 95] width 5 height 2
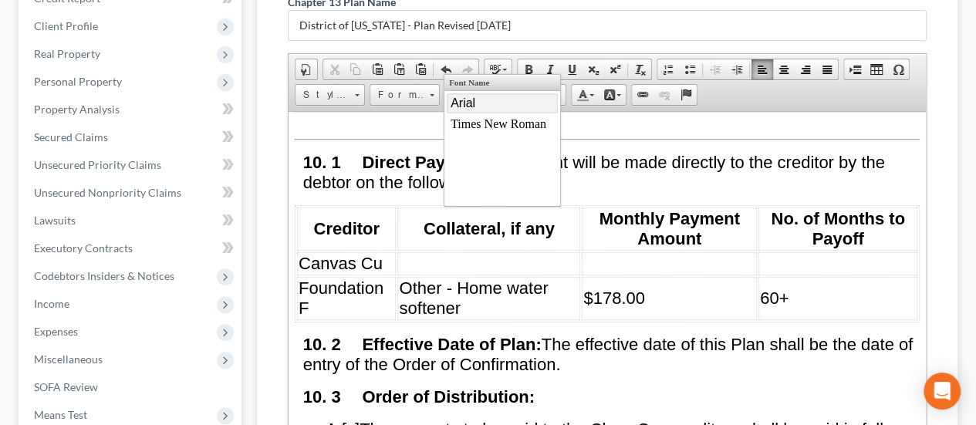
click at [493, 104] on link "Arial" at bounding box center [501, 103] width 111 height 20
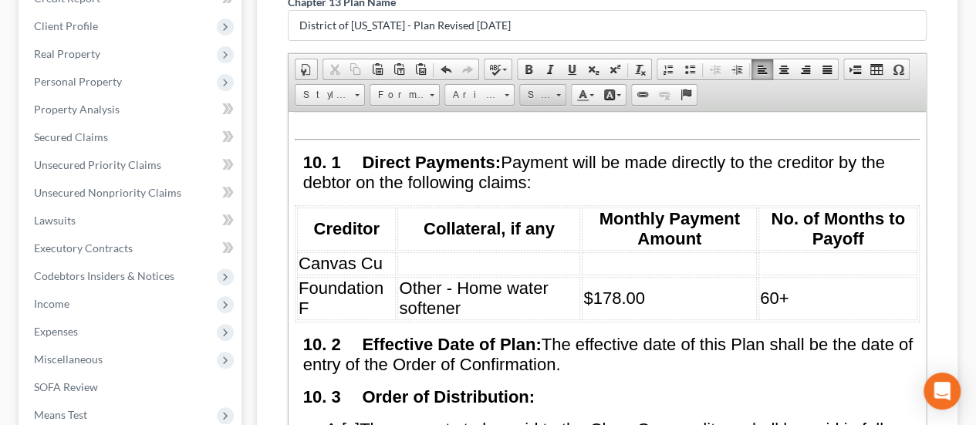
click at [556, 86] on span at bounding box center [558, 93] width 4 height 15
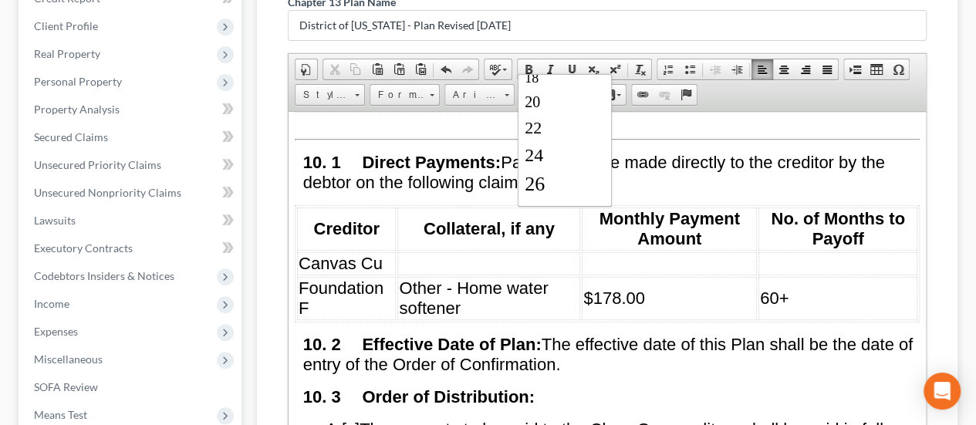
scroll to position [154, 0]
drag, startPoint x: 553, startPoint y: 144, endPoint x: 781, endPoint y: 139, distance: 228.5
click at [553, 144] on link "22" at bounding box center [565, 146] width 88 height 26
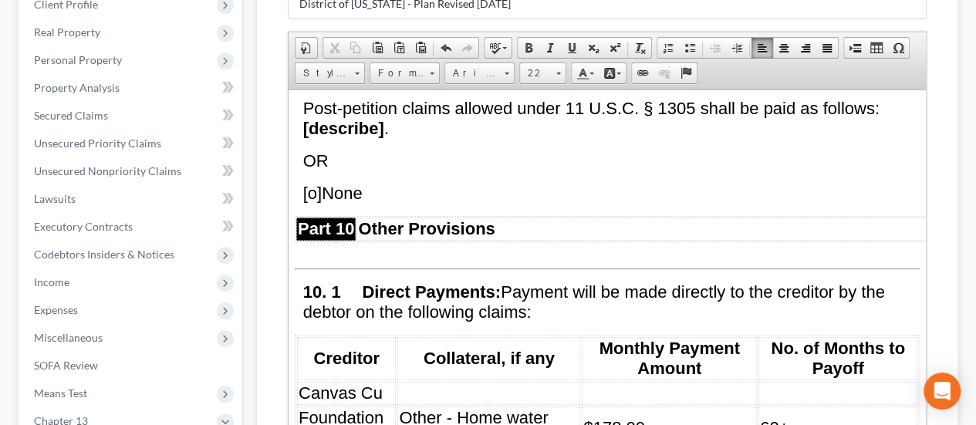
scroll to position [7903, 0]
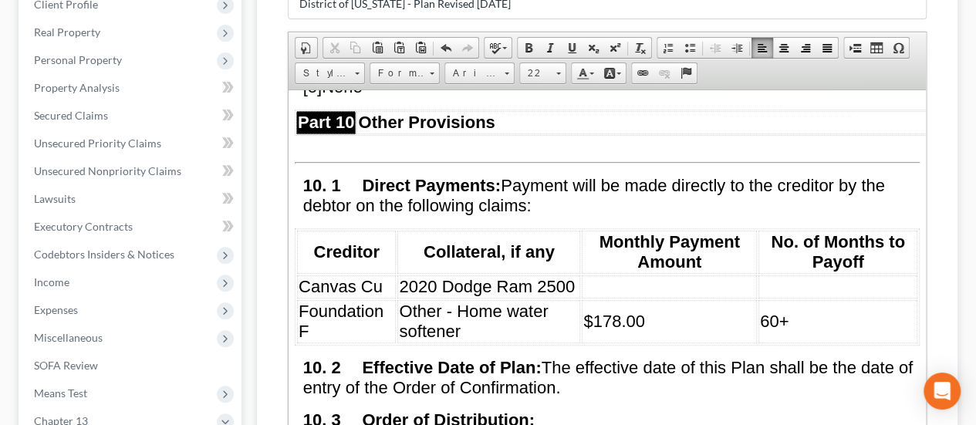
click at [624, 275] on td at bounding box center [669, 286] width 175 height 23
click at [505, 73] on span at bounding box center [507, 74] width 5 height 2
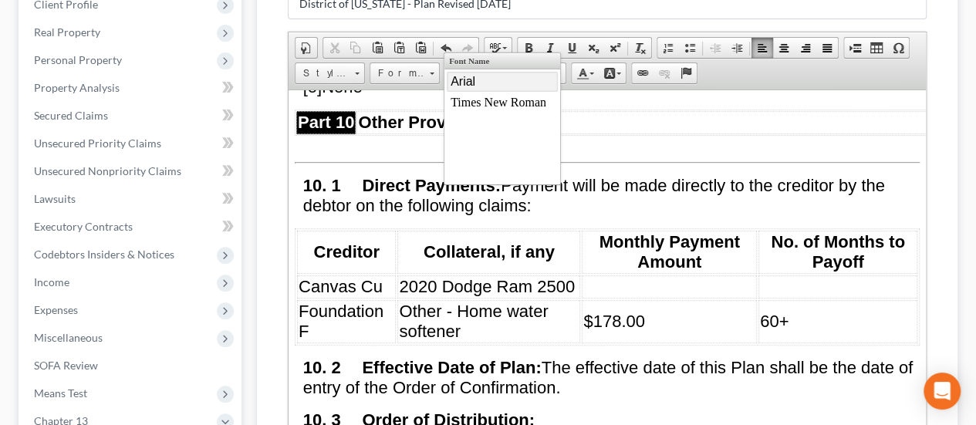
drag, startPoint x: 483, startPoint y: 83, endPoint x: 689, endPoint y: 53, distance: 208.1
click at [483, 83] on link "Arial" at bounding box center [501, 82] width 111 height 20
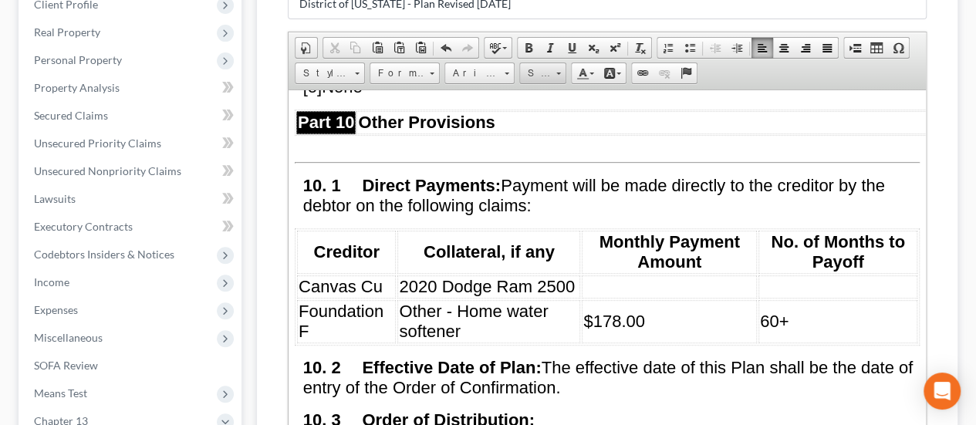
click at [556, 64] on span at bounding box center [558, 71] width 4 height 15
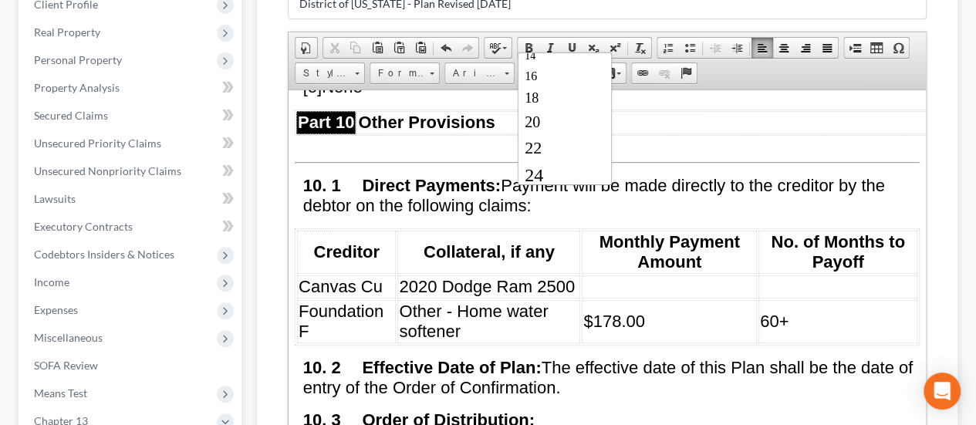
scroll to position [154, 0]
click at [548, 117] on link "22" at bounding box center [565, 124] width 88 height 26
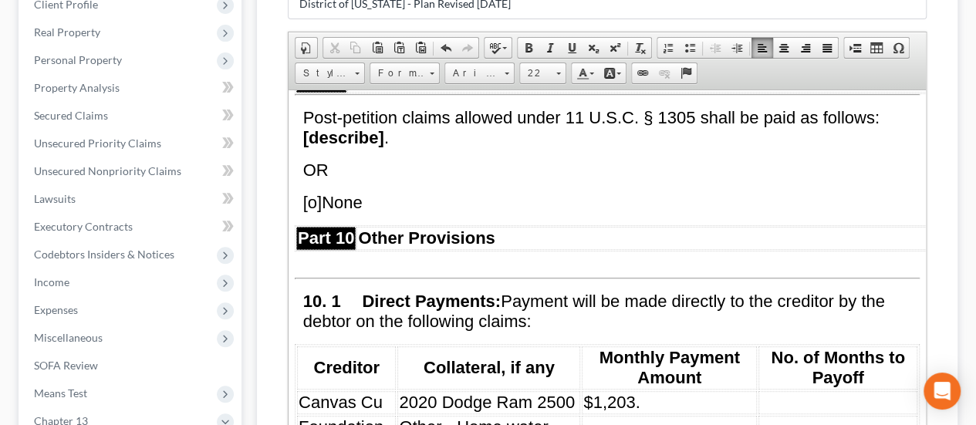
scroll to position [7930, 0]
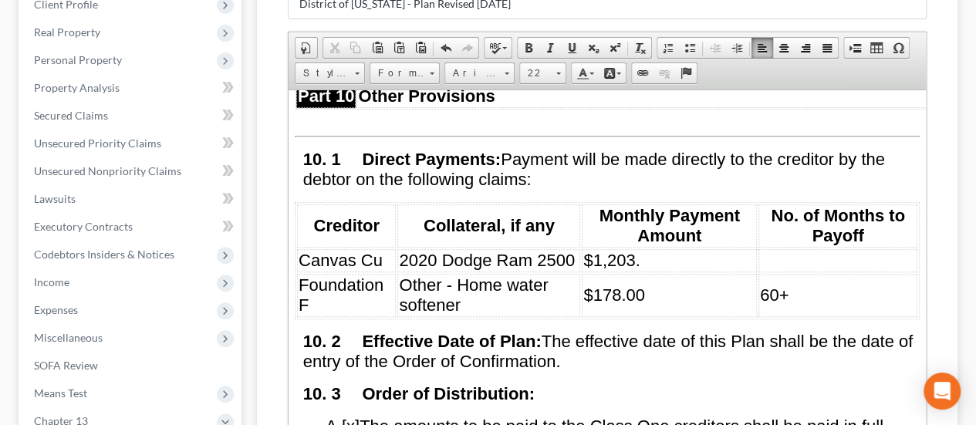
drag, startPoint x: 919, startPoint y: 336, endPoint x: 1219, endPoint y: 397, distance: 306.3
click at [788, 248] on td at bounding box center [838, 259] width 158 height 23
drag, startPoint x: 752, startPoint y: 205, endPoint x: 769, endPoint y: 204, distance: 17.0
click at [769, 248] on td "60+" at bounding box center [838, 259] width 158 height 23
click at [508, 63] on link "Font" at bounding box center [479, 74] width 70 height 22
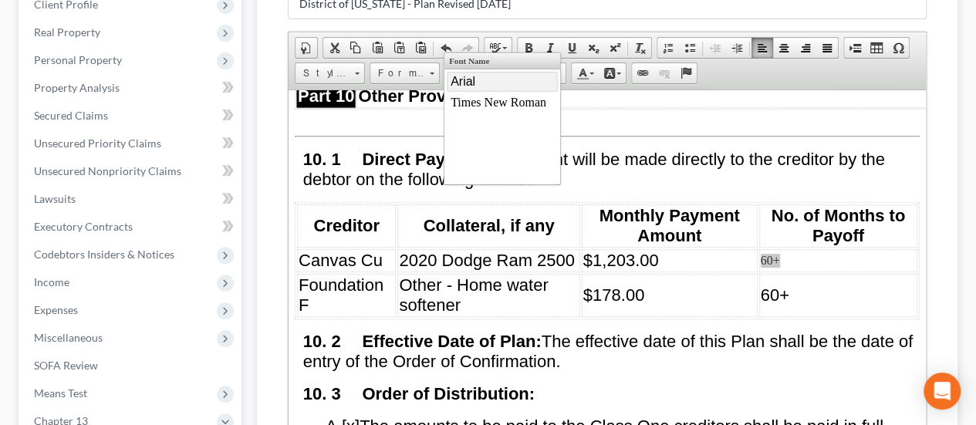
drag, startPoint x: 495, startPoint y: 81, endPoint x: 672, endPoint y: 60, distance: 177.9
click at [495, 81] on link "Arial" at bounding box center [501, 82] width 111 height 20
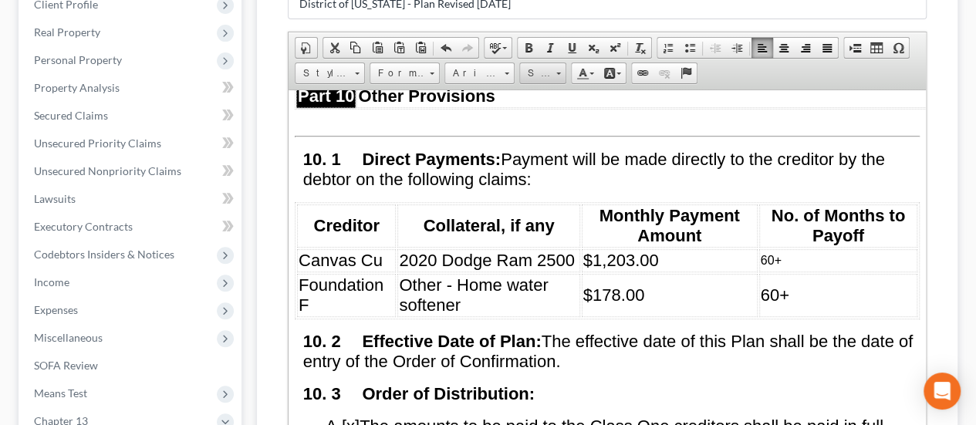
click at [557, 64] on span at bounding box center [558, 71] width 4 height 15
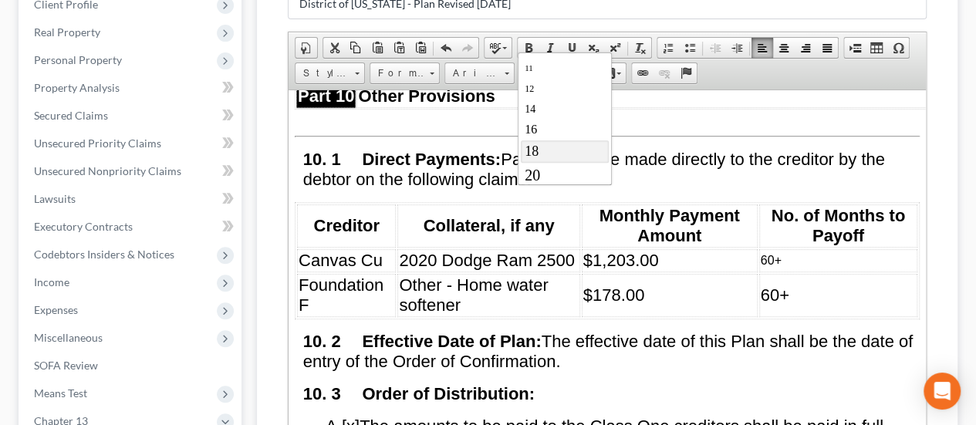
scroll to position [154, 0]
click at [539, 114] on span "22" at bounding box center [533, 123] width 17 height 19
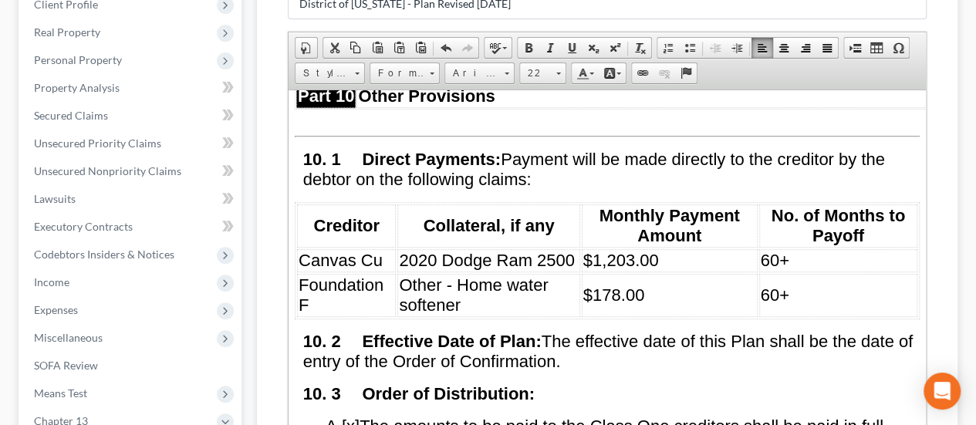
click at [641, 250] on span "$1,203.00" at bounding box center [621, 259] width 76 height 19
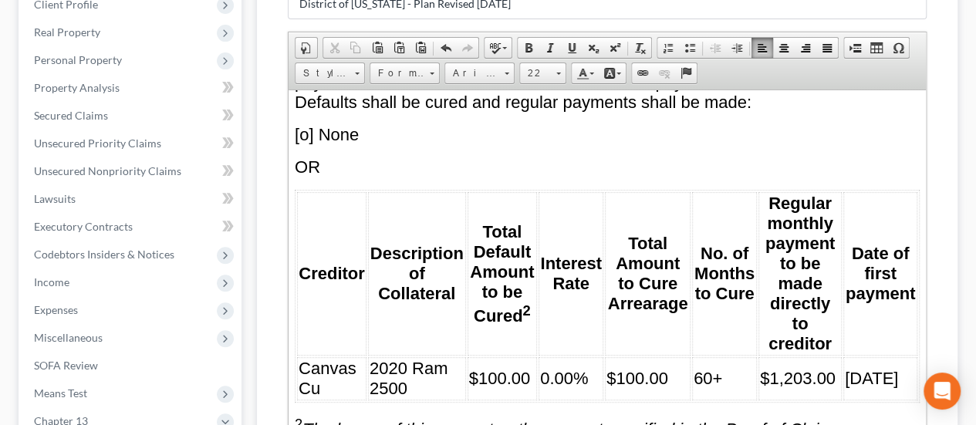
scroll to position [5383, 0]
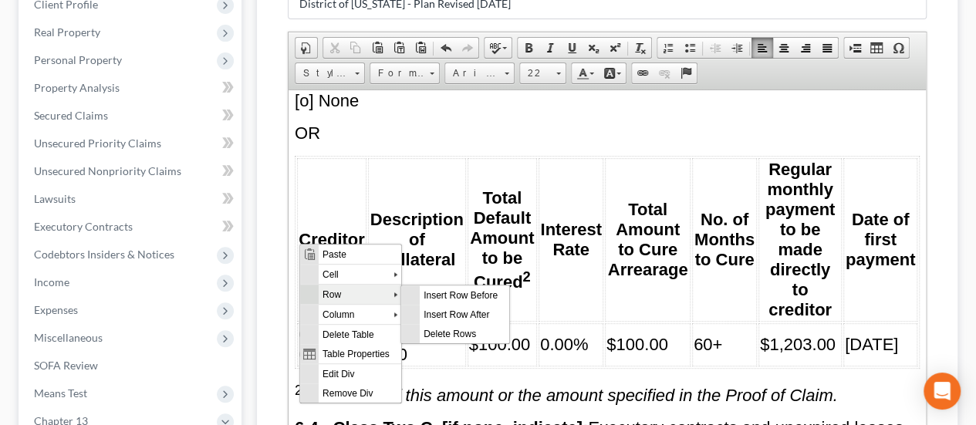
click at [340, 296] on span "Row" at bounding box center [355, 294] width 75 height 19
click at [452, 326] on span "Delete Rows" at bounding box center [464, 332] width 90 height 19
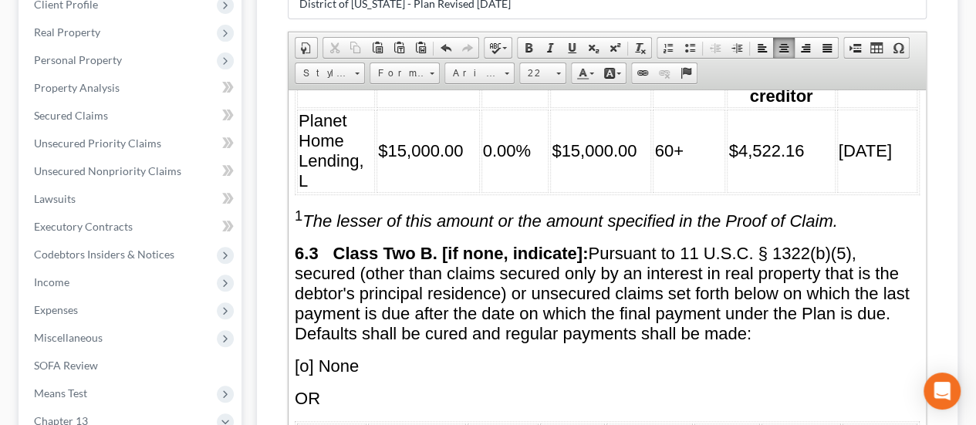
scroll to position [5152, 0]
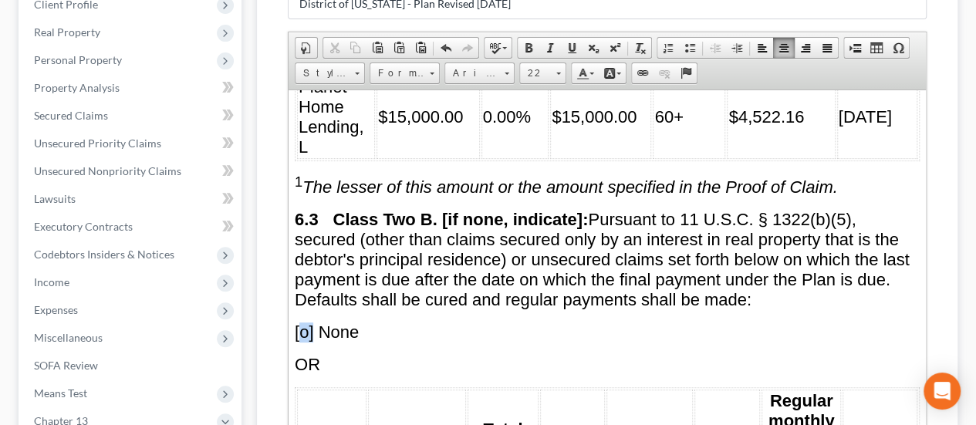
drag, startPoint x: 301, startPoint y: 262, endPoint x: 313, endPoint y: 267, distance: 13.2
click at [313, 322] on span "[o] None" at bounding box center [327, 331] width 64 height 19
click at [302, 322] on span "[o] None" at bounding box center [327, 331] width 64 height 19
drag, startPoint x: 299, startPoint y: 266, endPoint x: 307, endPoint y: 268, distance: 7.9
click at [307, 322] on span "[o] None" at bounding box center [327, 331] width 64 height 19
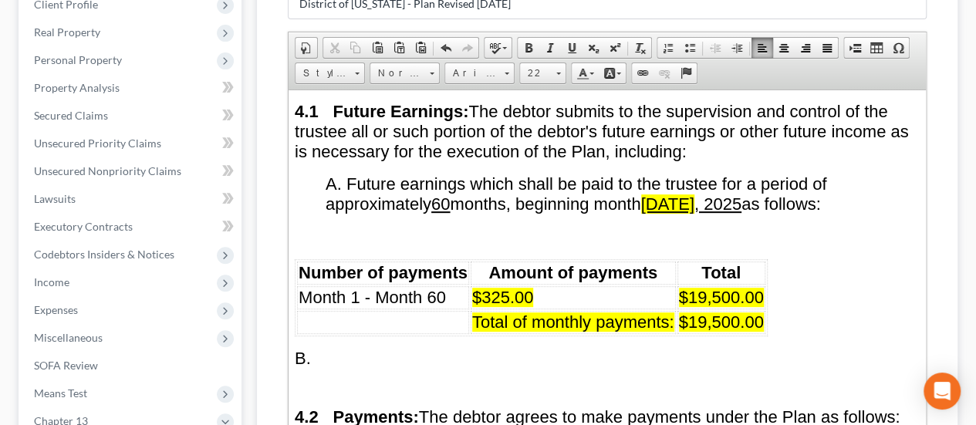
scroll to position [3608, 0]
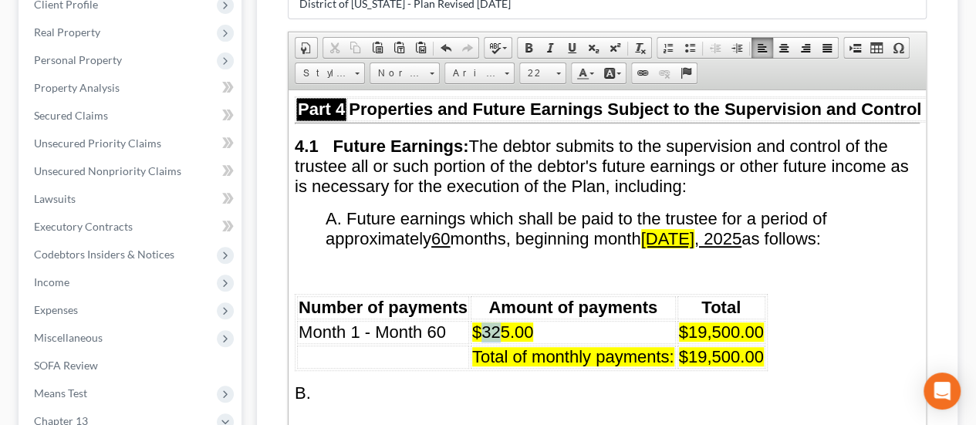
drag, startPoint x: 484, startPoint y: 299, endPoint x: 497, endPoint y: 299, distance: 13.1
click at [497, 322] on span "$325.00" at bounding box center [503, 331] width 62 height 19
drag, startPoint x: 688, startPoint y: 296, endPoint x: 733, endPoint y: 297, distance: 44.8
click at [733, 322] on span "$19,500.00" at bounding box center [721, 331] width 85 height 19
drag, startPoint x: 687, startPoint y: 322, endPoint x: 716, endPoint y: 320, distance: 29.4
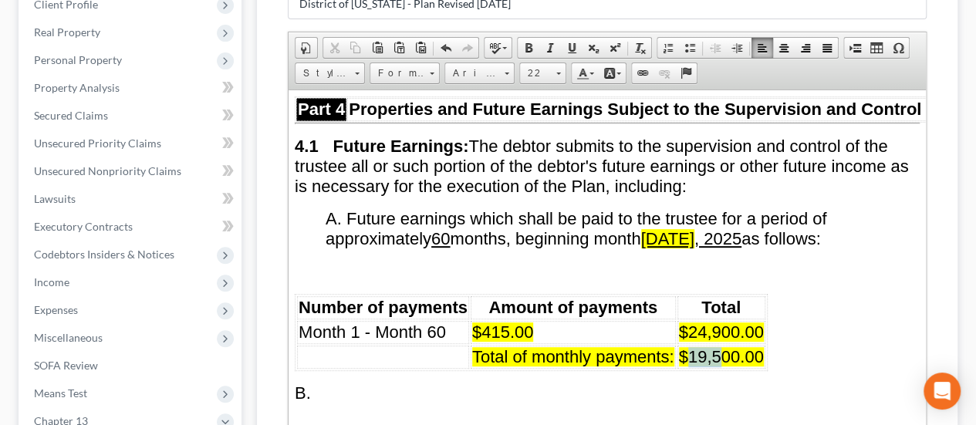
click at [716, 346] on span "$19,500.00" at bounding box center [721, 355] width 85 height 19
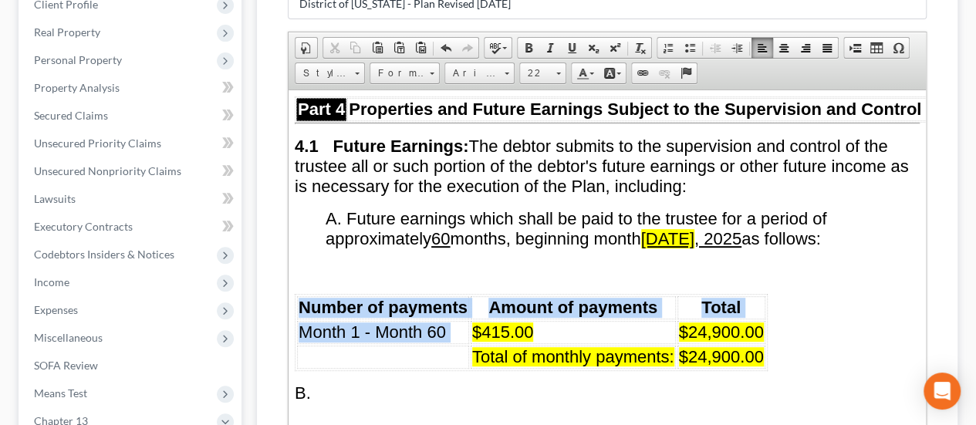
drag, startPoint x: 472, startPoint y: 297, endPoint x: 767, endPoint y: 323, distance: 295.9
click at [617, 73] on span at bounding box center [619, 74] width 5 height 2
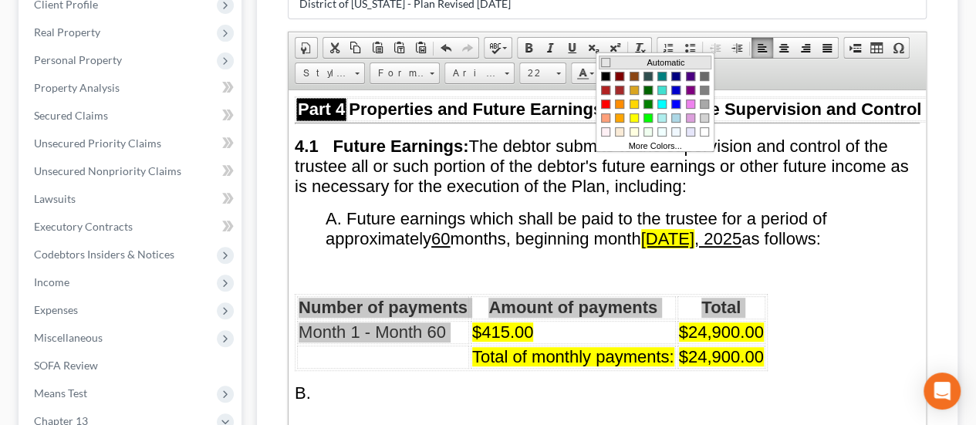
drag, startPoint x: 603, startPoint y: 63, endPoint x: 913, endPoint y: 66, distance: 309.5
click at [603, 63] on span "Colors" at bounding box center [605, 61] width 9 height 9
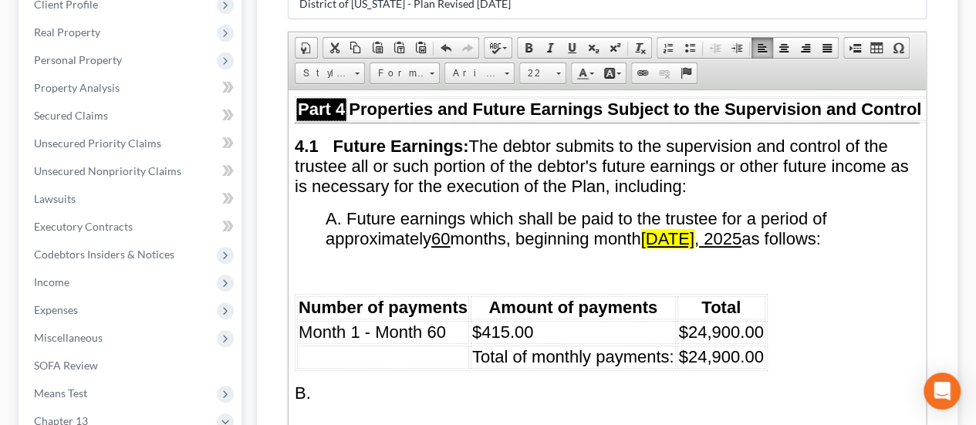
drag, startPoint x: 656, startPoint y: 203, endPoint x: 738, endPoint y: 206, distance: 82.6
click at [738, 228] on u "[DATE]" at bounding box center [691, 237] width 100 height 19
click at [617, 63] on link "Background Color" at bounding box center [612, 73] width 27 height 20
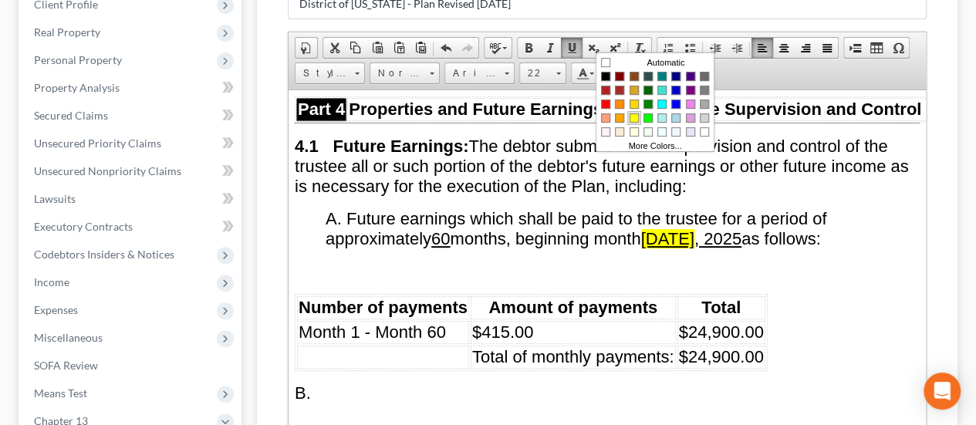
click at [634, 113] on span "Colors" at bounding box center [634, 117] width 9 height 9
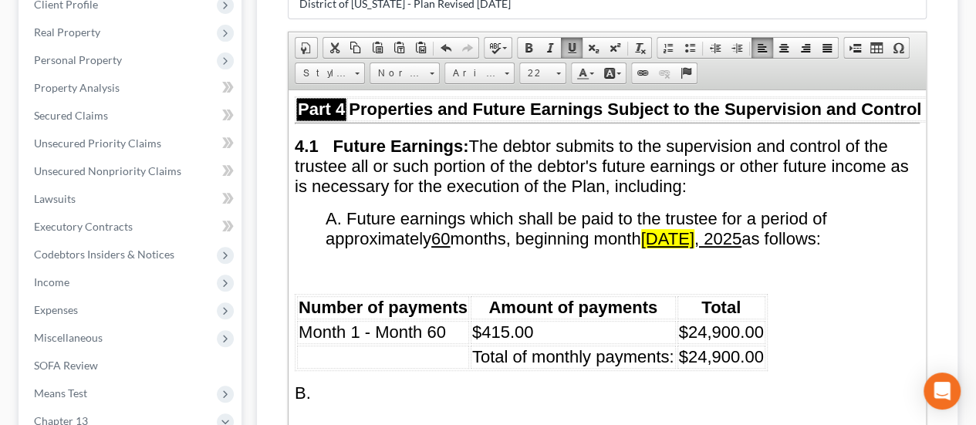
click at [617, 63] on link "Background Color" at bounding box center [612, 73] width 27 height 20
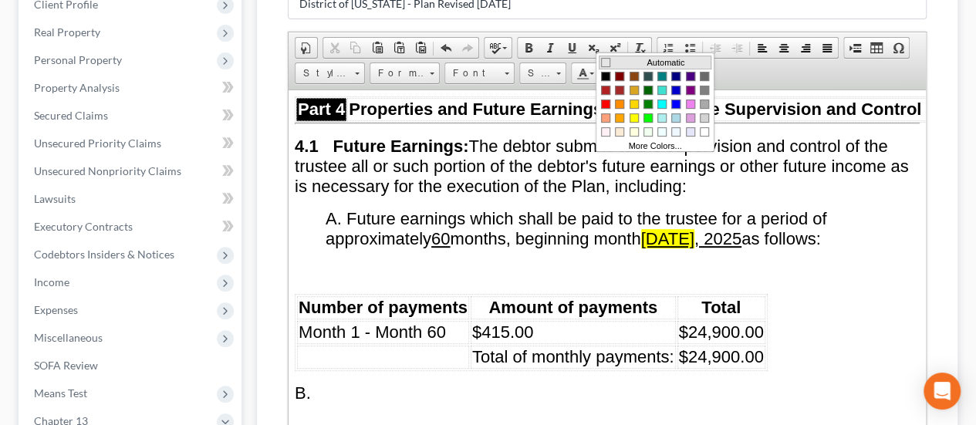
click at [607, 59] on span "Colors" at bounding box center [605, 61] width 9 height 9
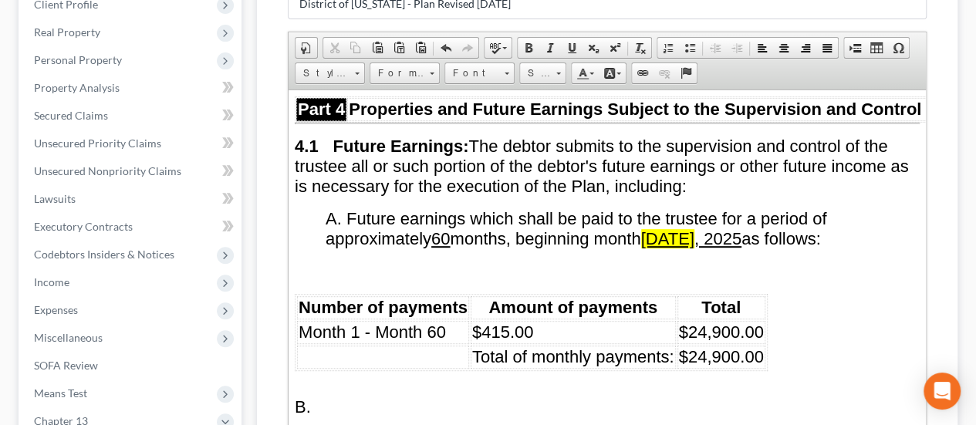
drag, startPoint x: 657, startPoint y: 212, endPoint x: 739, endPoint y: 208, distance: 82.7
click at [739, 228] on u "[DATE]" at bounding box center [691, 237] width 100 height 19
click at [616, 63] on link "Background Color" at bounding box center [612, 73] width 27 height 20
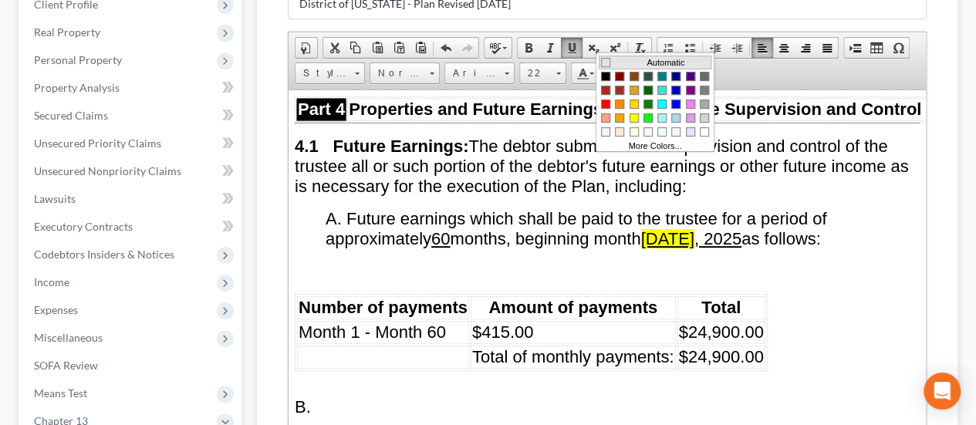
click at [605, 59] on span "Colors" at bounding box center [605, 61] width 9 height 9
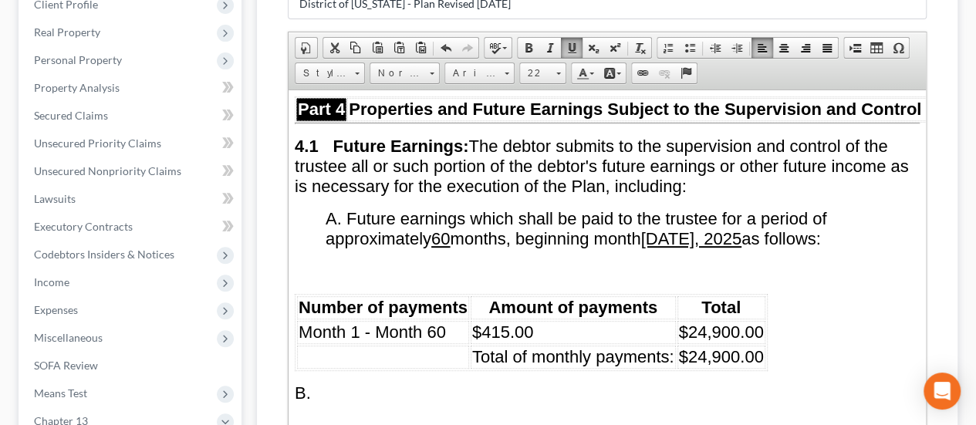
click at [614, 261] on p at bounding box center [607, 271] width 625 height 20
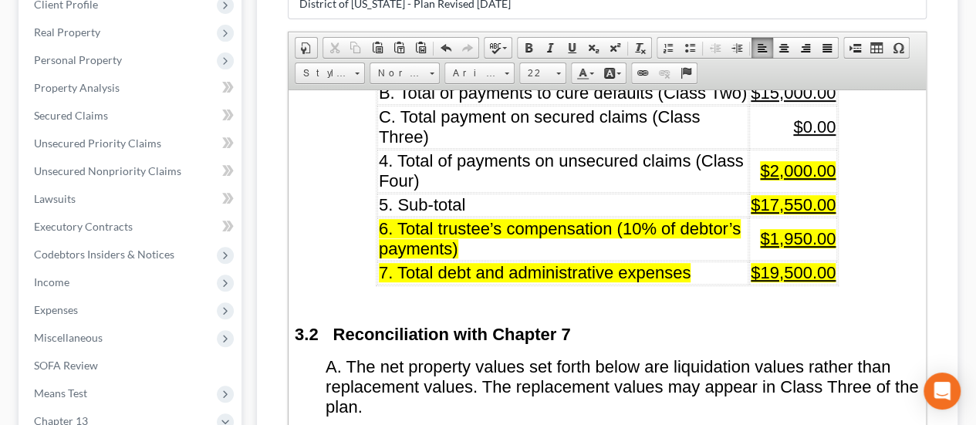
scroll to position [2142, 0]
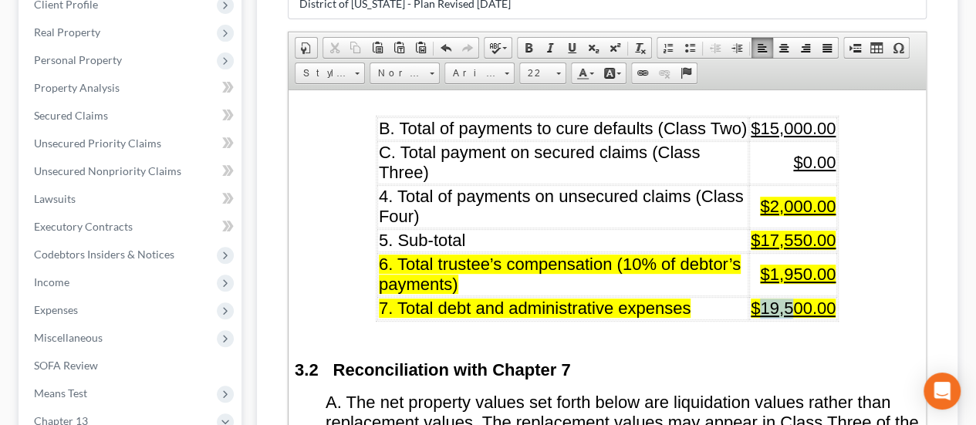
drag, startPoint x: 759, startPoint y: 274, endPoint x: 790, endPoint y: 269, distance: 31.3
click at [790, 298] on span "$19,500.00" at bounding box center [793, 307] width 85 height 19
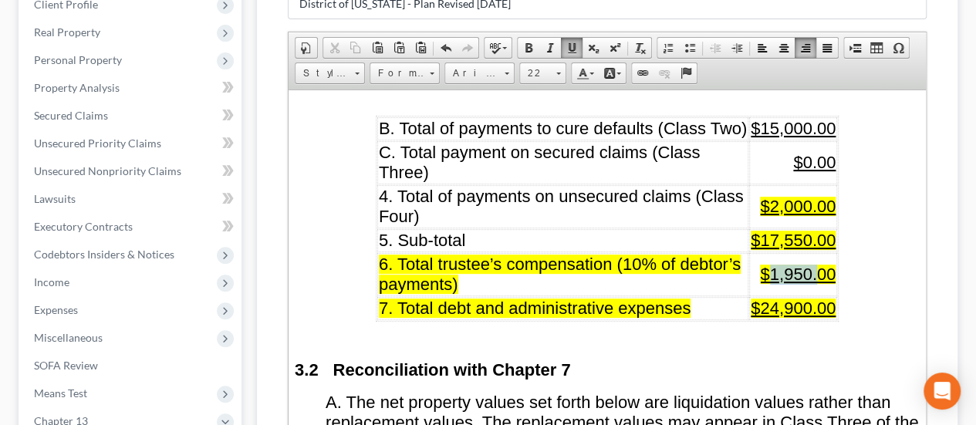
drag, startPoint x: 768, startPoint y: 239, endPoint x: 810, endPoint y: 235, distance: 42.7
click at [810, 264] on span "$1,950.00" at bounding box center [798, 273] width 76 height 19
click at [776, 264] on span "$1,950.00" at bounding box center [798, 273] width 76 height 19
click at [770, 264] on span "$1,950.00" at bounding box center [798, 273] width 76 height 19
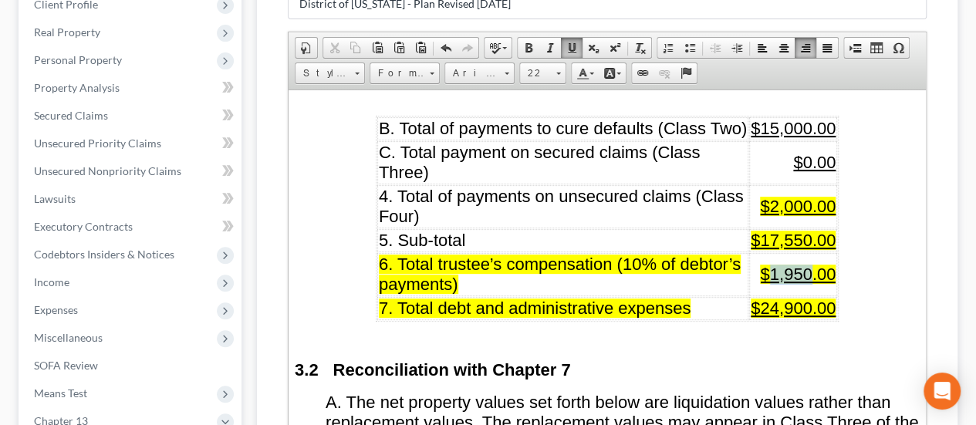
drag, startPoint x: 770, startPoint y: 240, endPoint x: 810, endPoint y: 238, distance: 40.2
click at [810, 264] on span "$1,950.00" at bounding box center [798, 273] width 76 height 19
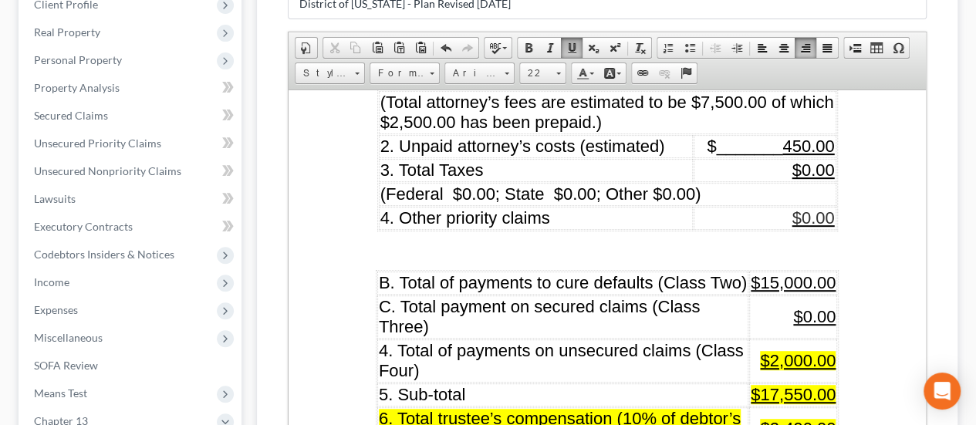
scroll to position [2065, 0]
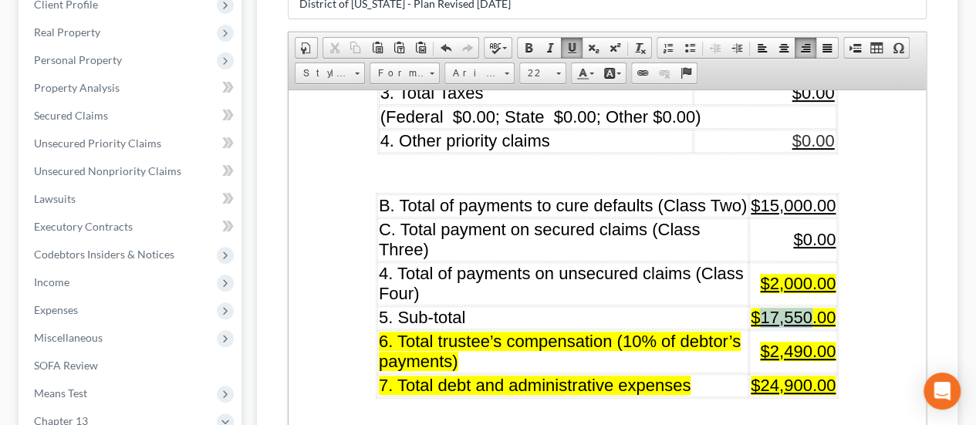
drag, startPoint x: 761, startPoint y: 284, endPoint x: 804, endPoint y: 282, distance: 43.3
click at [804, 307] on span "$17,550.00" at bounding box center [793, 316] width 85 height 19
click at [752, 307] on span "$22,410.00" at bounding box center [793, 316] width 85 height 19
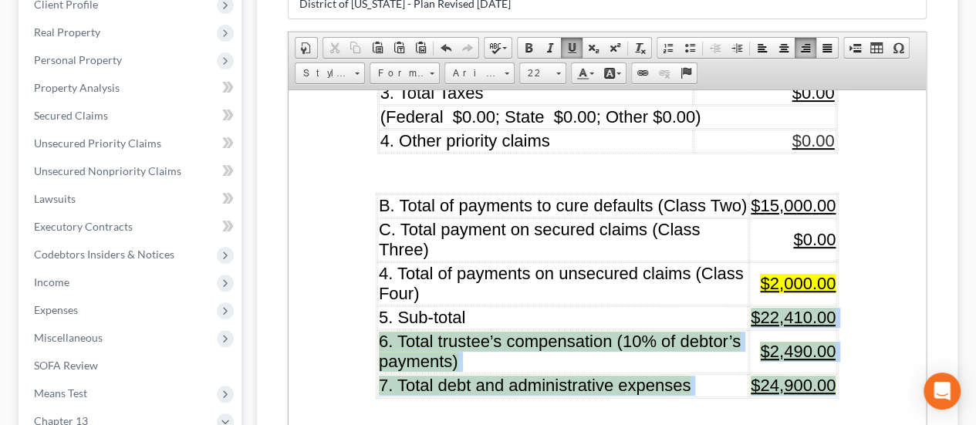
drag, startPoint x: 745, startPoint y: 282, endPoint x: 833, endPoint y: 343, distance: 106.6
click at [833, 343] on table "B. Total of payments to cure defaults (Class Two) $15,000.00 C. Total payment o…" at bounding box center [607, 295] width 463 height 206
click at [617, 63] on link "Background Color" at bounding box center [612, 73] width 27 height 20
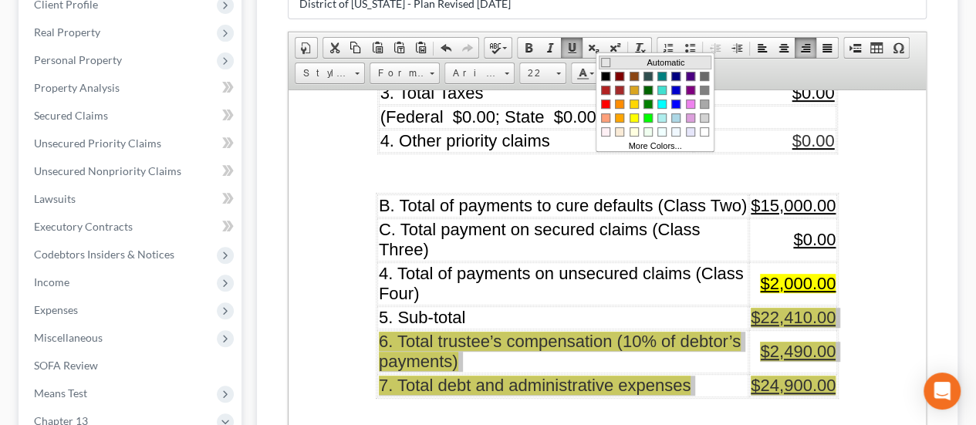
drag, startPoint x: 610, startPoint y: 61, endPoint x: 918, endPoint y: 55, distance: 308.0
click at [610, 61] on td "Colors" at bounding box center [612, 61] width 22 height 9
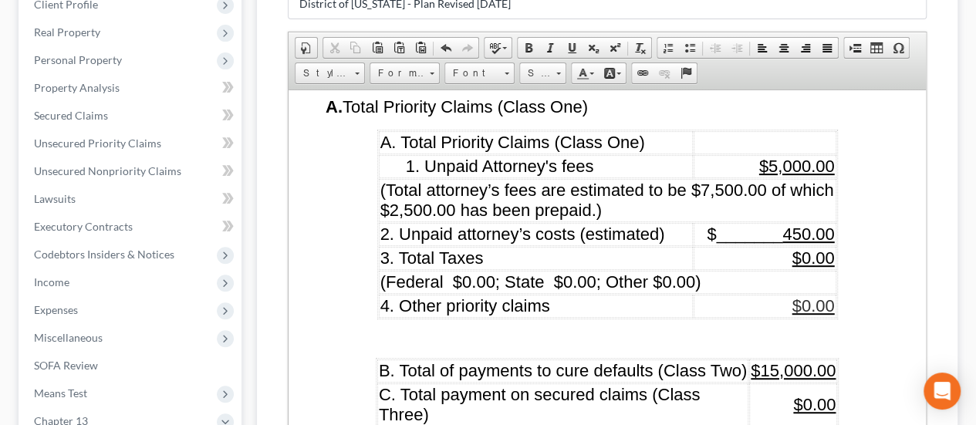
scroll to position [1911, 0]
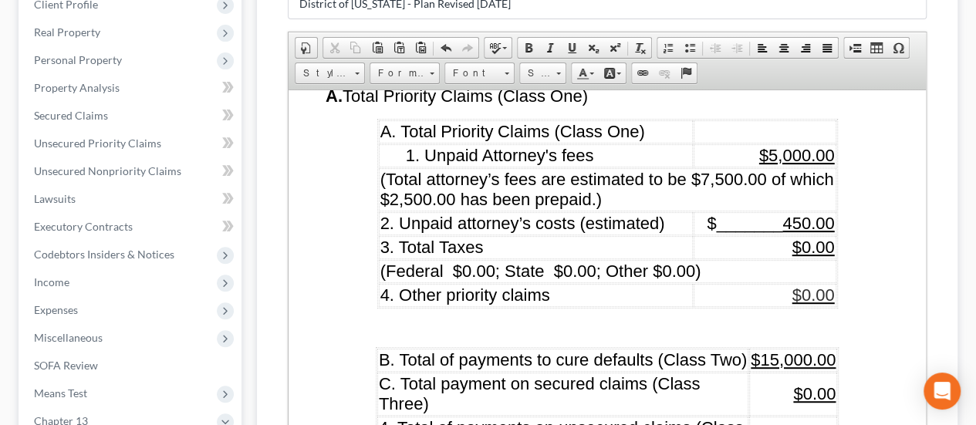
drag, startPoint x: 756, startPoint y: 404, endPoint x: 833, endPoint y: 399, distance: 77.4
click at [614, 63] on link "Background Color" at bounding box center [612, 73] width 27 height 20
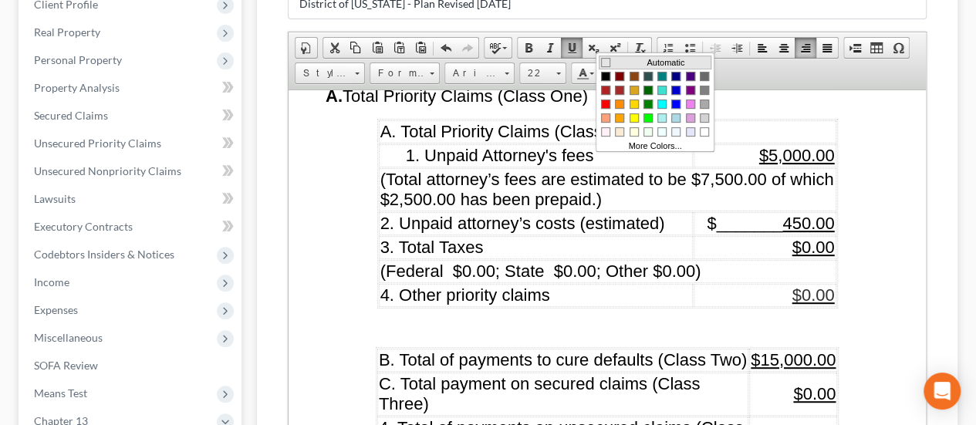
click at [601, 59] on span "Colors" at bounding box center [605, 61] width 9 height 9
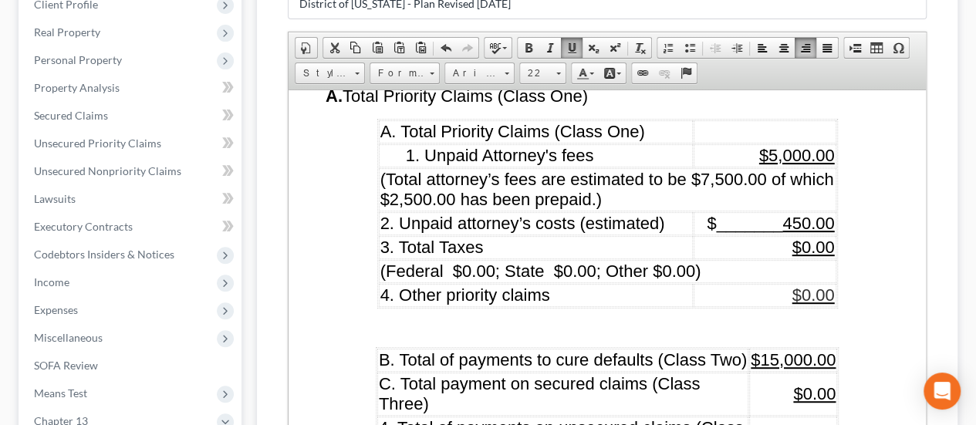
drag, startPoint x: 767, startPoint y: 405, endPoint x: 787, endPoint y: 404, distance: 20.1
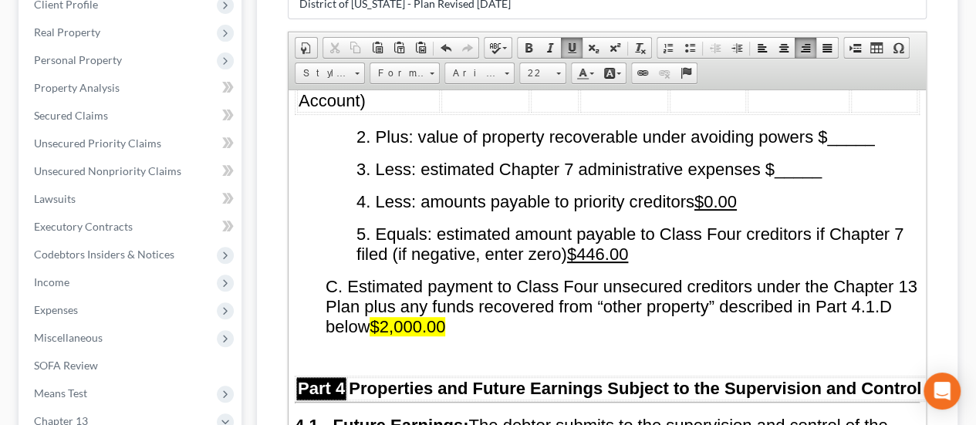
scroll to position [3377, 0]
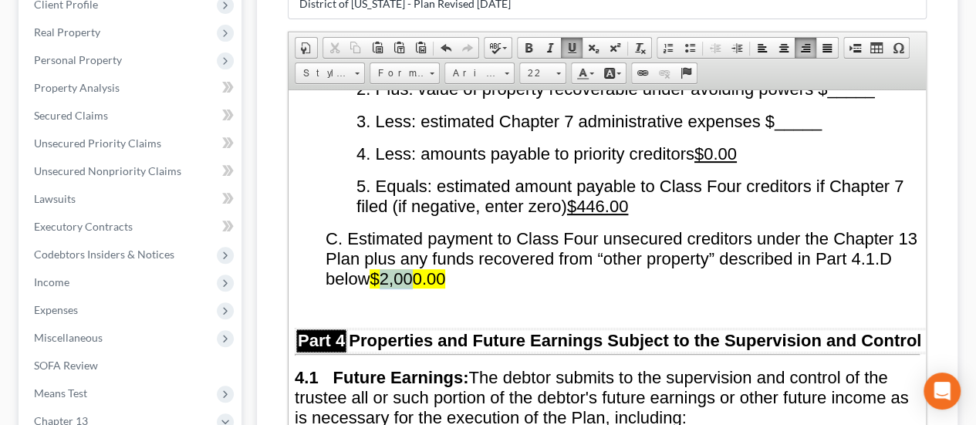
drag, startPoint x: 434, startPoint y: 251, endPoint x: 471, endPoint y: 250, distance: 37.0
click at [445, 269] on span "$2,000.00" at bounding box center [408, 278] width 76 height 19
drag, startPoint x: 422, startPoint y: 251, endPoint x: 495, endPoint y: 243, distance: 73.7
click at [495, 243] on span "C. Estimated payment to Class Four unsecured creditors under the Chapter 13 Pla…" at bounding box center [622, 257] width 592 height 59
drag, startPoint x: 424, startPoint y: 252, endPoint x: 504, endPoint y: 246, distance: 79.7
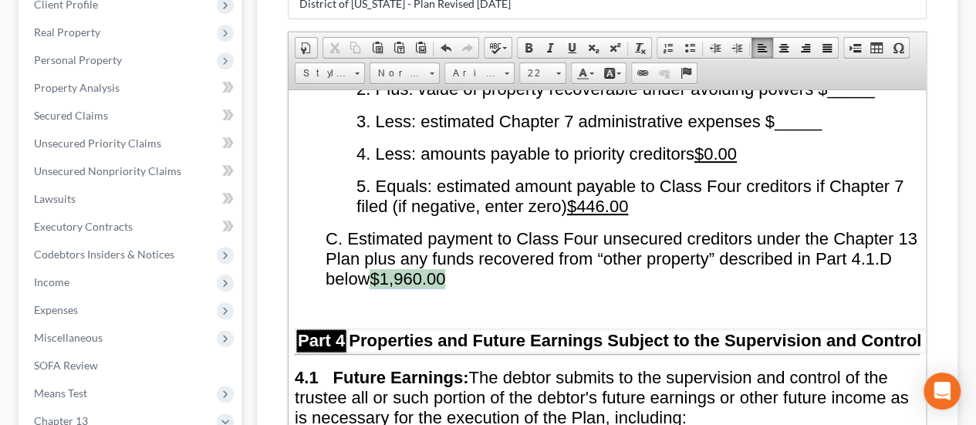
click at [504, 246] on p "C. Estimated payment to Class Four unsecured creditors under the Chapter 13 Pla…" at bounding box center [623, 258] width 594 height 60
click at [619, 63] on link "Background Color" at bounding box center [612, 73] width 27 height 20
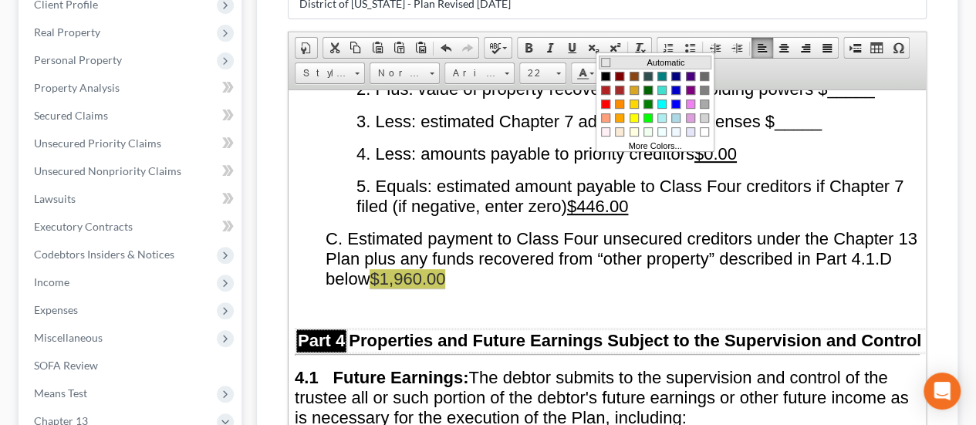
click at [608, 58] on span "Colors" at bounding box center [605, 61] width 9 height 9
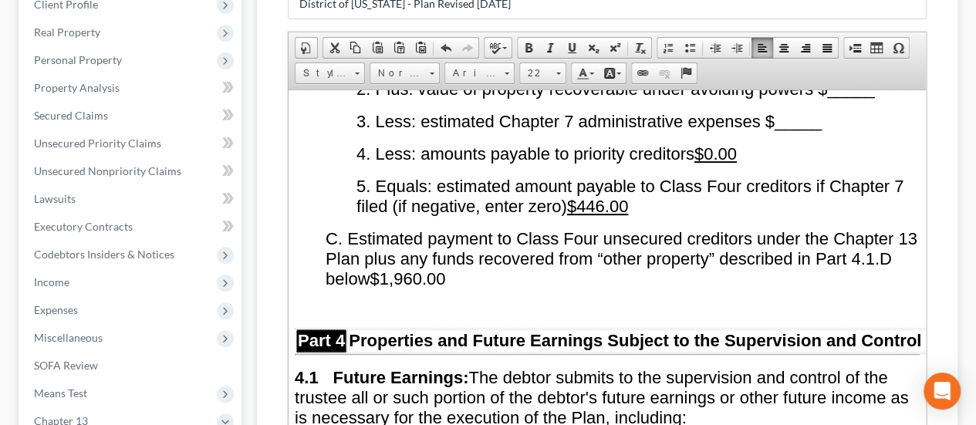
click at [612, 246] on p "C. Estimated payment to Class Four unsecured creditors under the Chapter 13 Pla…" at bounding box center [623, 258] width 594 height 60
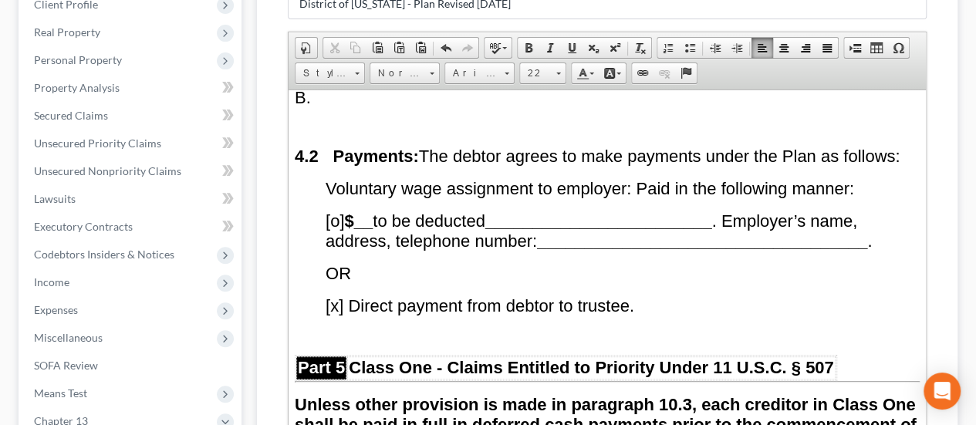
scroll to position [4071, 0]
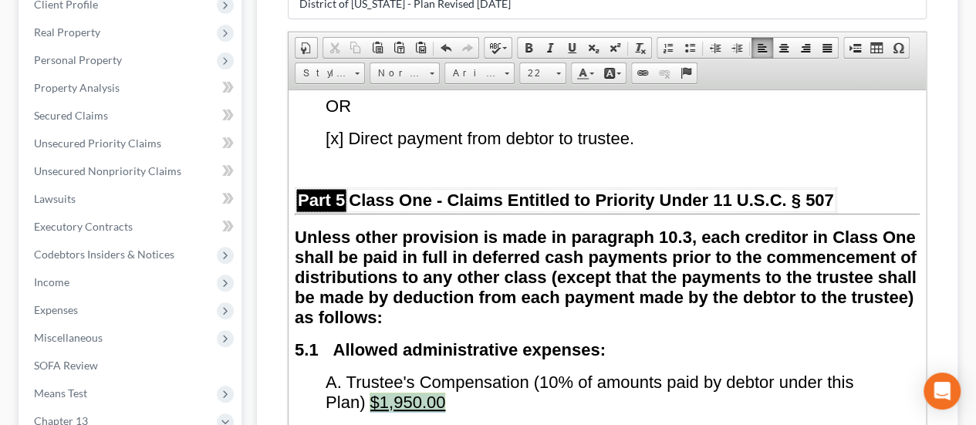
drag, startPoint x: 373, startPoint y: 361, endPoint x: 449, endPoint y: 363, distance: 75.7
click at [445, 392] on span "$1,950.00" at bounding box center [408, 401] width 76 height 19
click at [618, 63] on link "Background Color" at bounding box center [612, 73] width 27 height 20
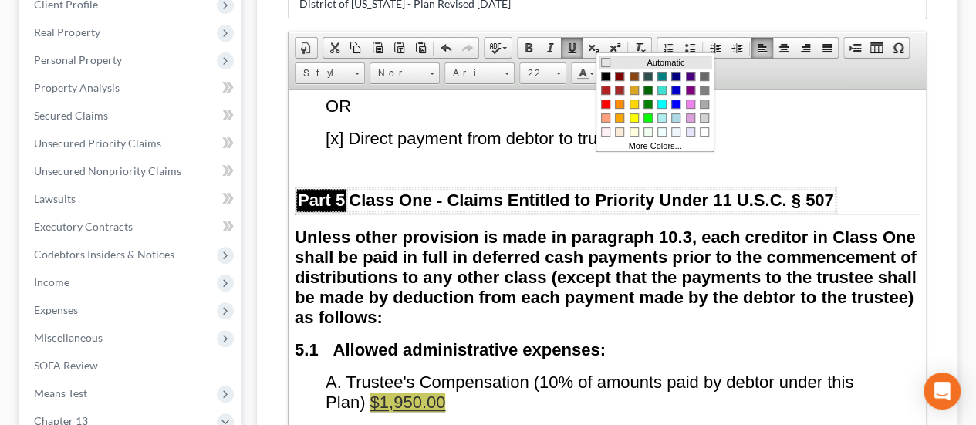
drag, startPoint x: 607, startPoint y: 58, endPoint x: 704, endPoint y: 242, distance: 207.8
click at [607, 58] on span "Colors" at bounding box center [605, 61] width 9 height 9
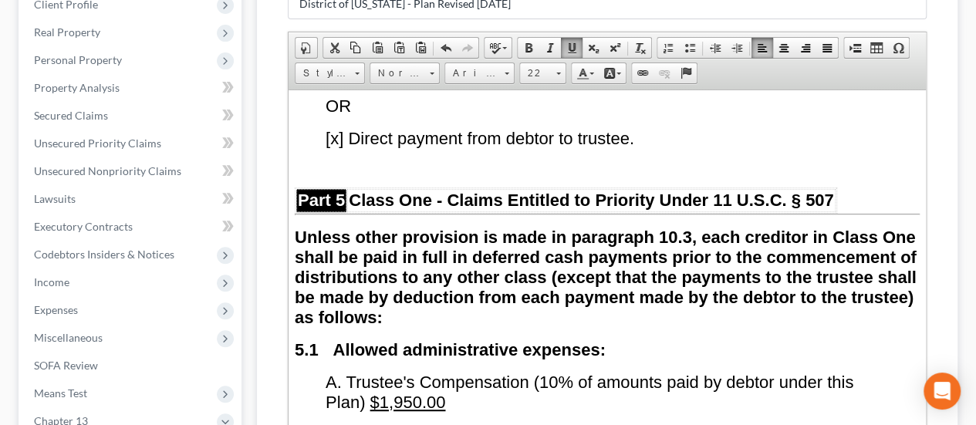
click at [385, 392] on span "$1,950.00" at bounding box center [408, 401] width 76 height 19
drag, startPoint x: 385, startPoint y: 359, endPoint x: 418, endPoint y: 355, distance: 33.4
click at [418, 392] on span "$1,950.00" at bounding box center [408, 401] width 76 height 19
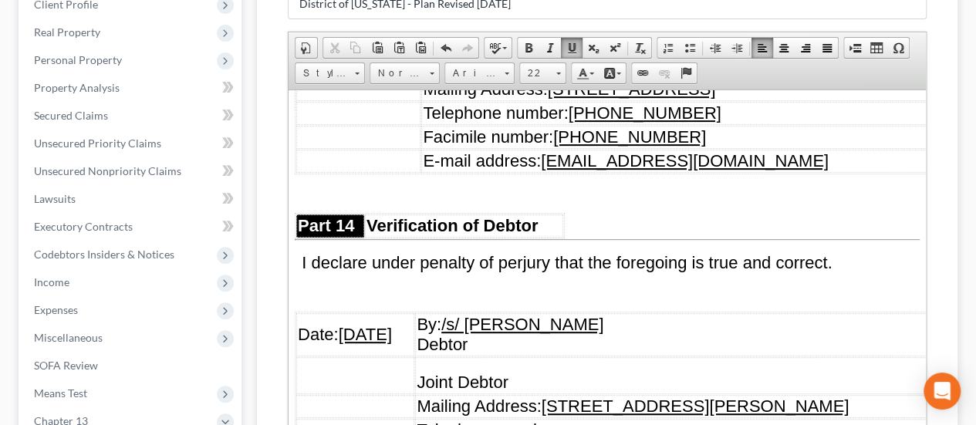
scroll to position [330, 0]
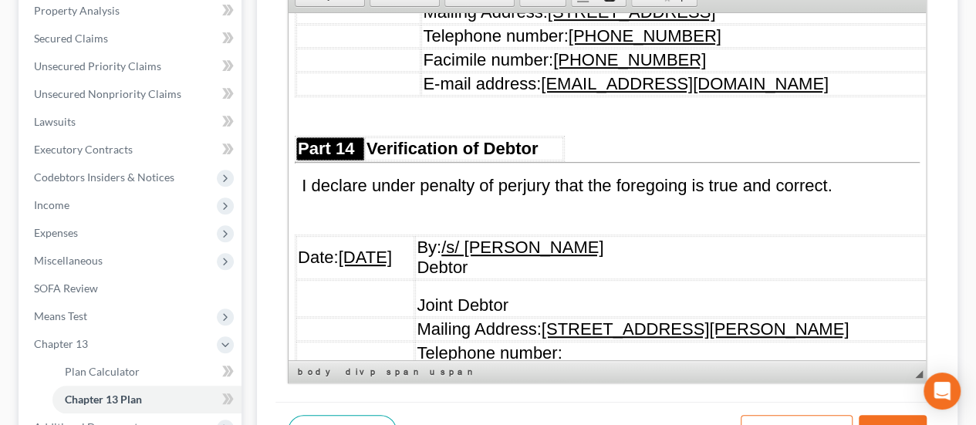
click at [908, 415] on button "Save" at bounding box center [893, 431] width 68 height 32
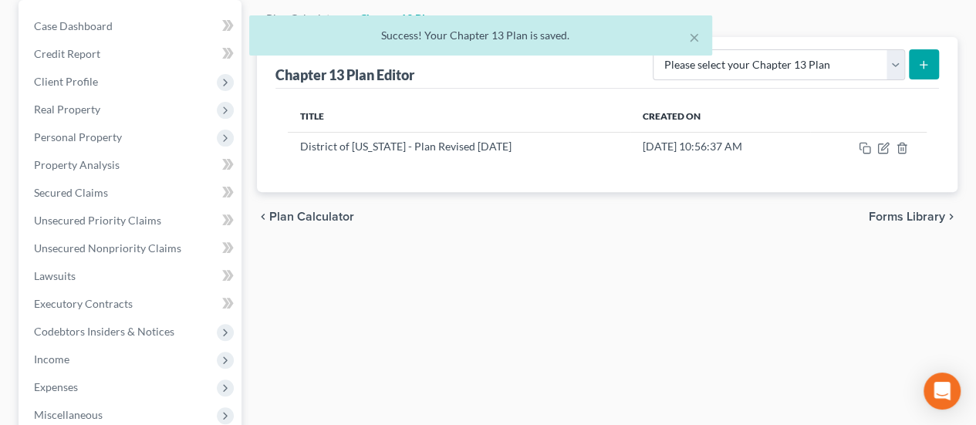
scroll to position [0, 0]
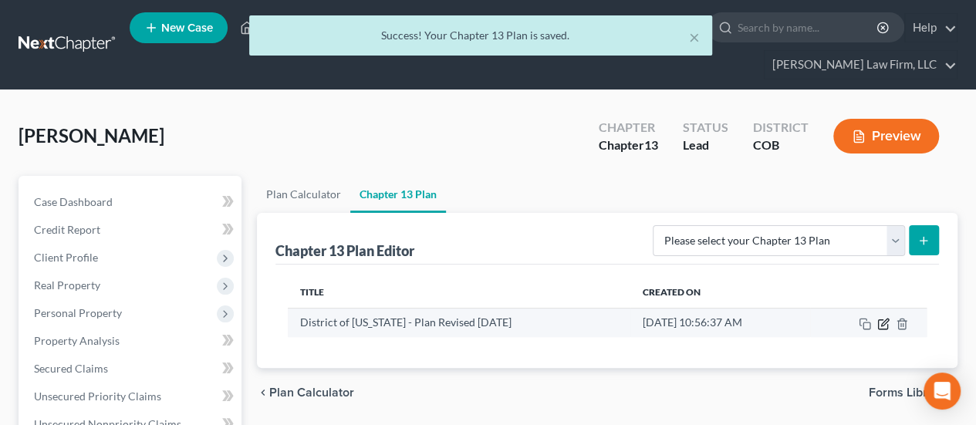
click at [884, 318] on icon "button" at bounding box center [883, 324] width 12 height 12
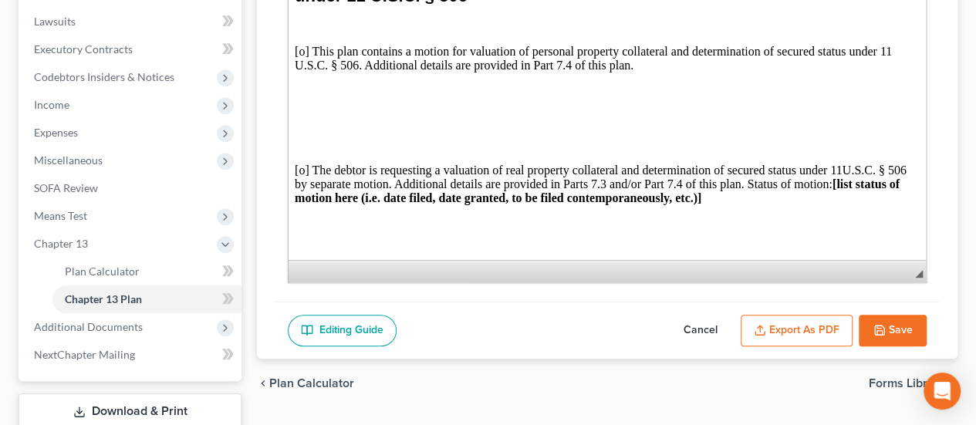
scroll to position [504, 0]
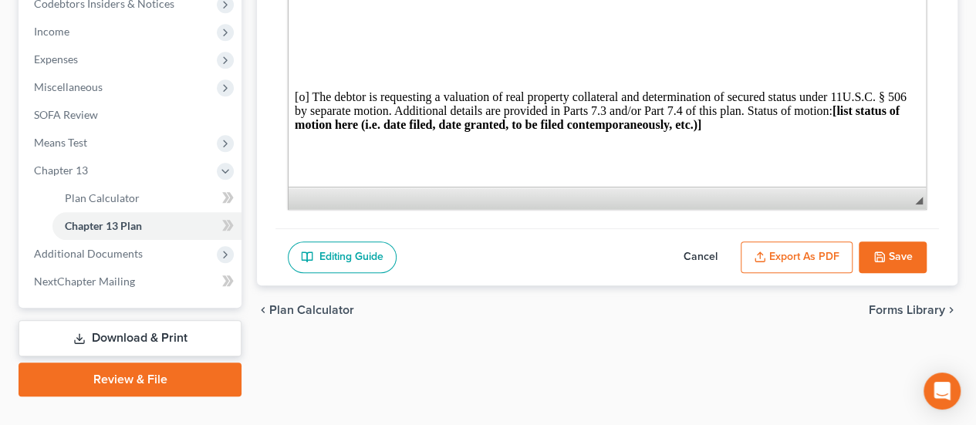
click at [819, 242] on button "Export as PDF" at bounding box center [797, 258] width 112 height 32
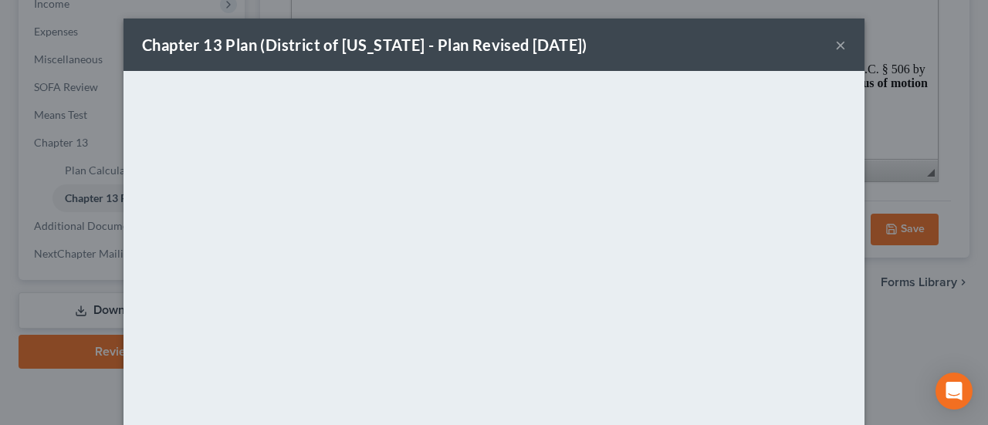
click at [835, 38] on button "×" at bounding box center [840, 44] width 11 height 19
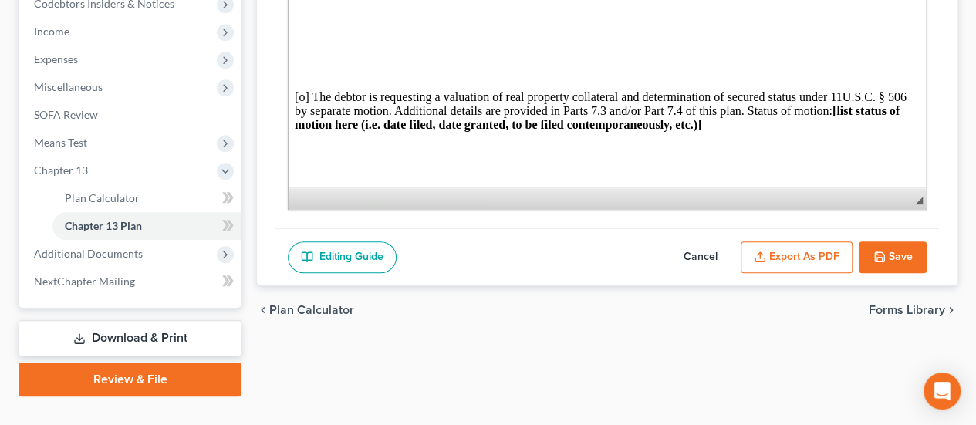
click at [184, 320] on link "Download & Print" at bounding box center [130, 338] width 223 height 36
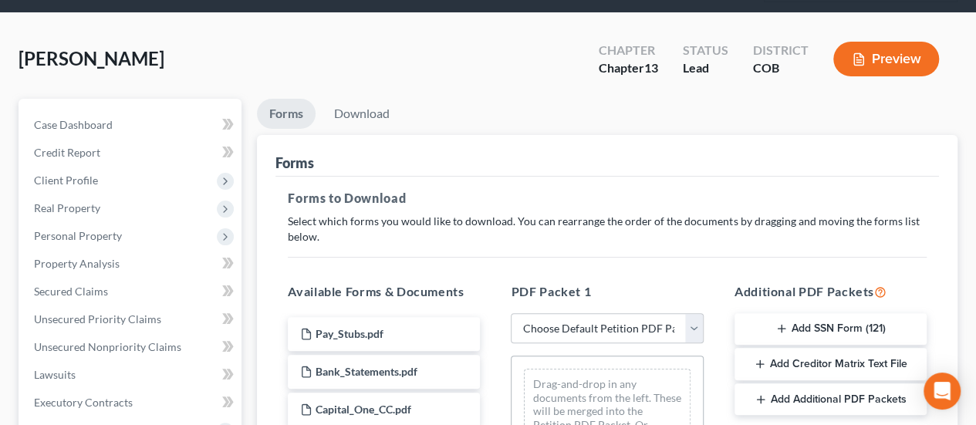
scroll to position [309, 0]
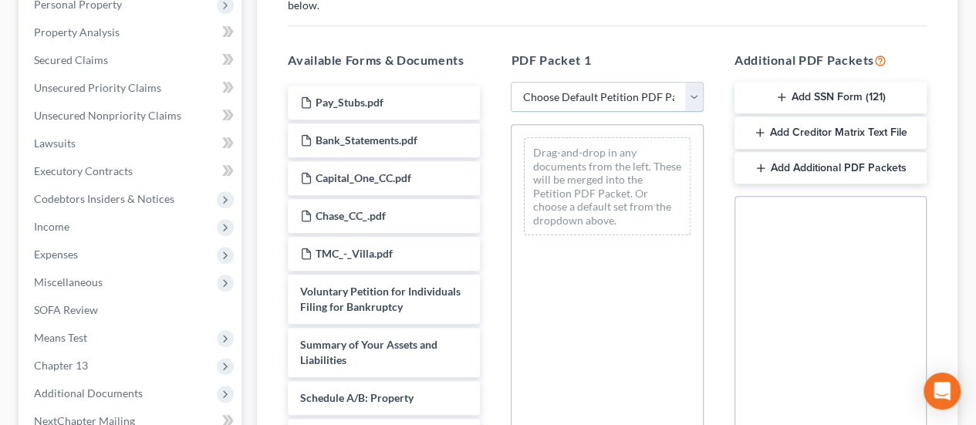
click at [694, 82] on select "Choose Default Petition PDF Packet Complete Bankruptcy Petition (all forms and …" at bounding box center [607, 97] width 192 height 31
select select "0"
click at [511, 82] on select "Choose Default Petition PDF Packet Complete Bankruptcy Petition (all forms and …" at bounding box center [607, 97] width 192 height 31
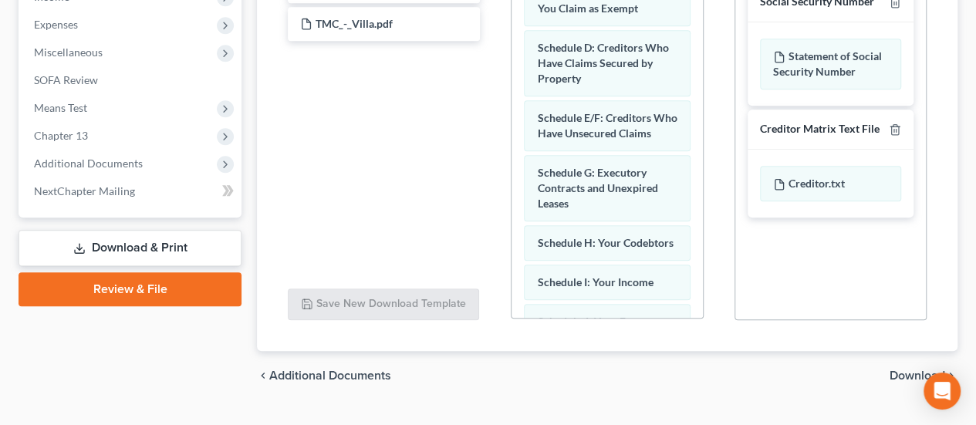
scroll to position [542, 0]
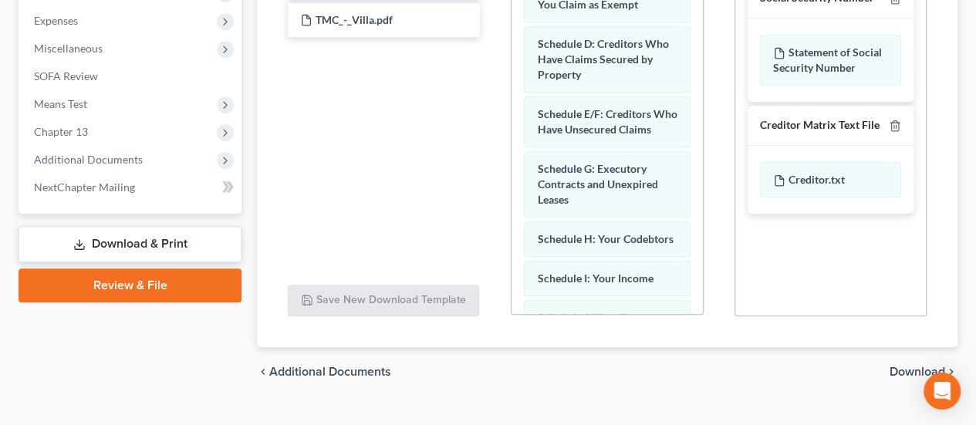
click at [904, 366] on span "Download" at bounding box center [918, 372] width 56 height 12
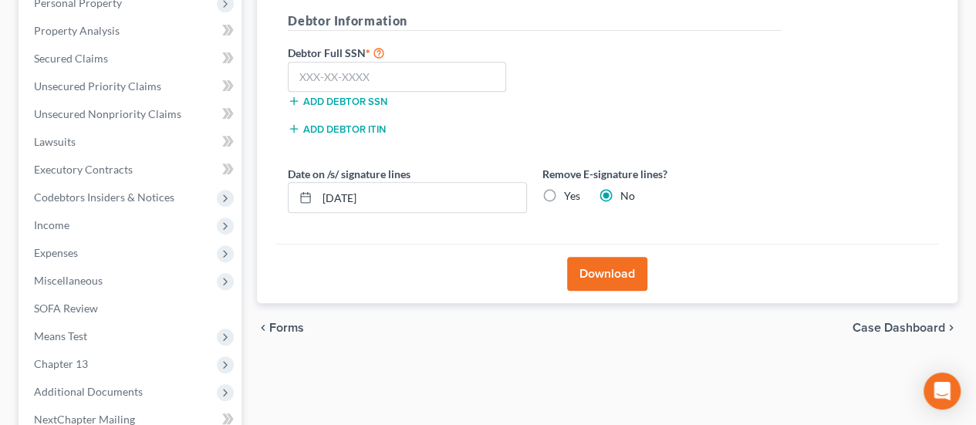
scroll to position [140, 0]
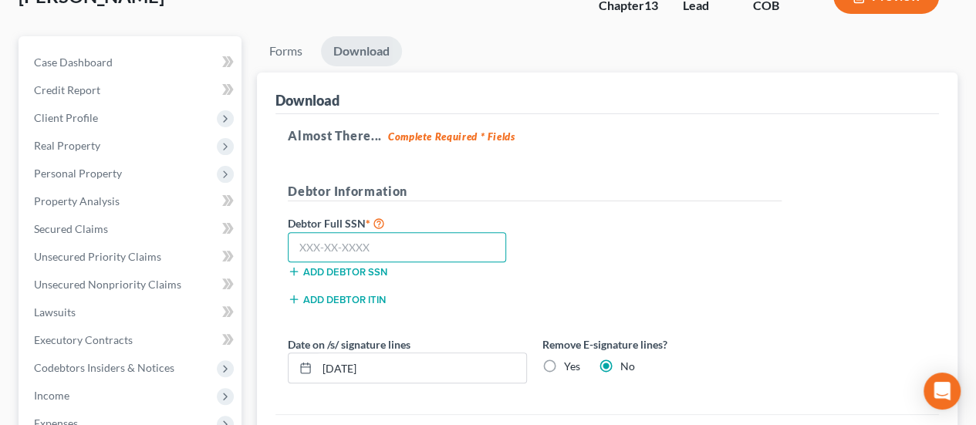
click at [416, 232] on input "text" at bounding box center [397, 247] width 218 height 31
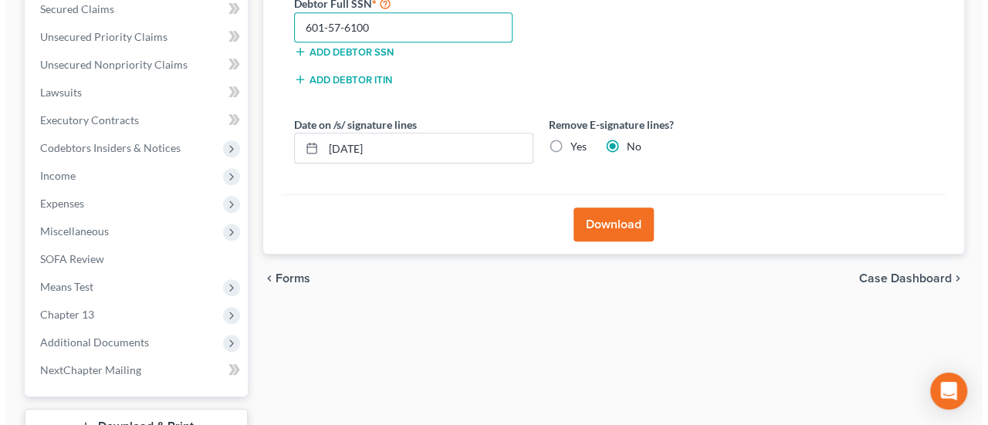
scroll to position [448, 0]
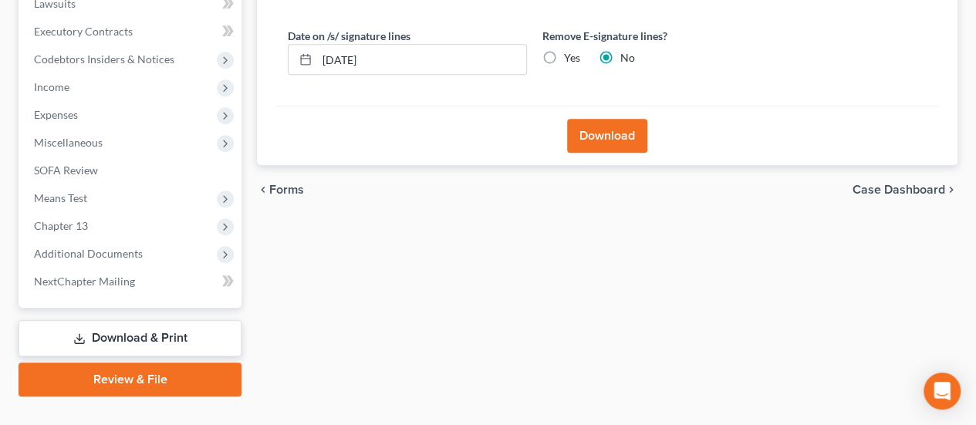
type input "601-57-6100"
click at [599, 119] on button "Download" at bounding box center [607, 136] width 80 height 34
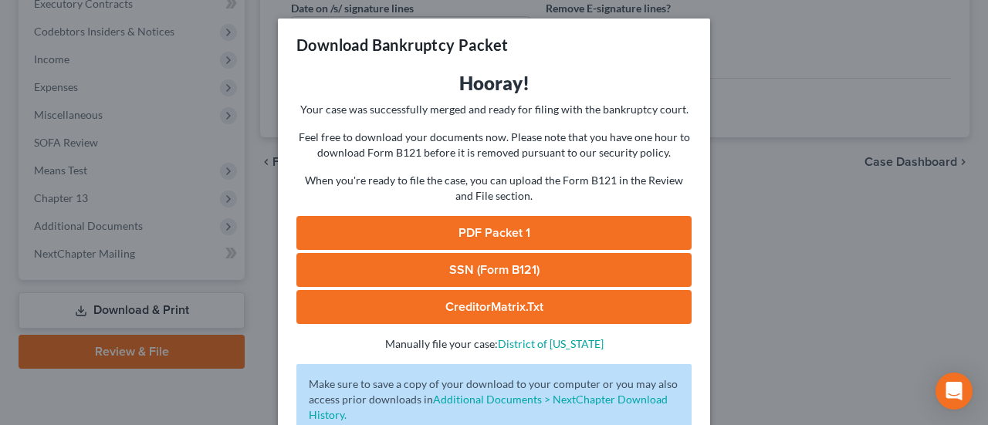
click at [516, 231] on link "PDF Packet 1" at bounding box center [493, 233] width 395 height 34
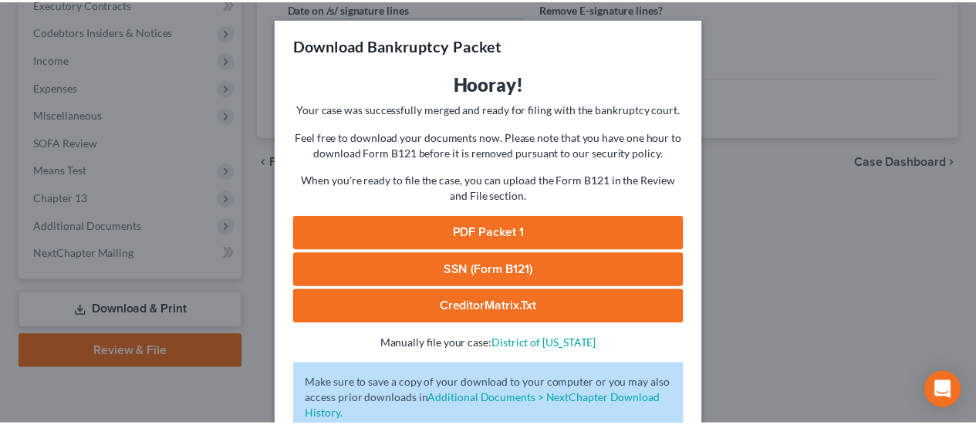
scroll to position [105, 0]
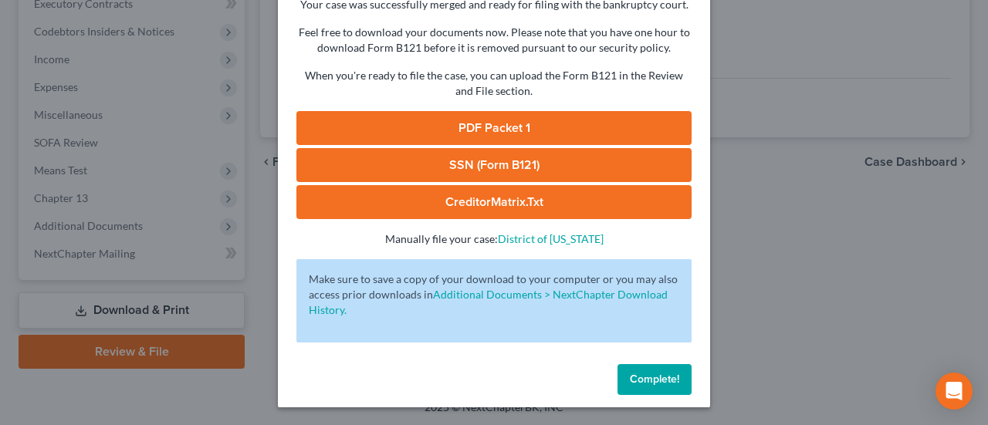
click at [630, 380] on span "Complete!" at bounding box center [654, 379] width 49 height 13
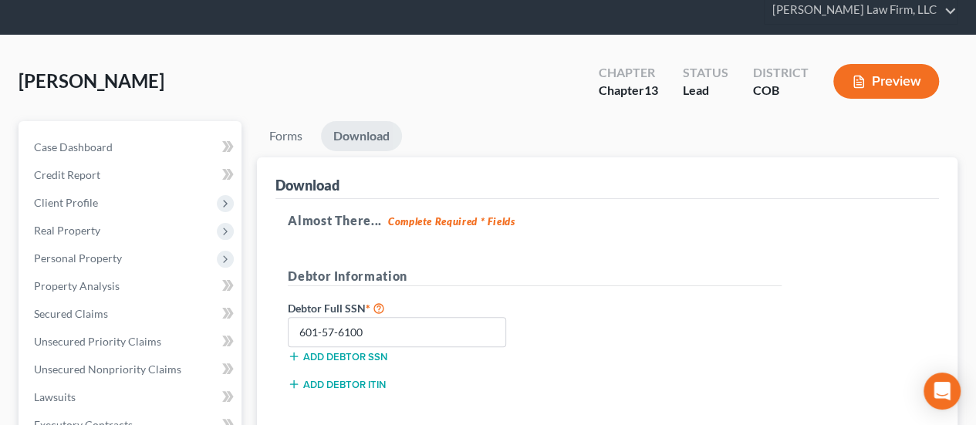
scroll to position [0, 0]
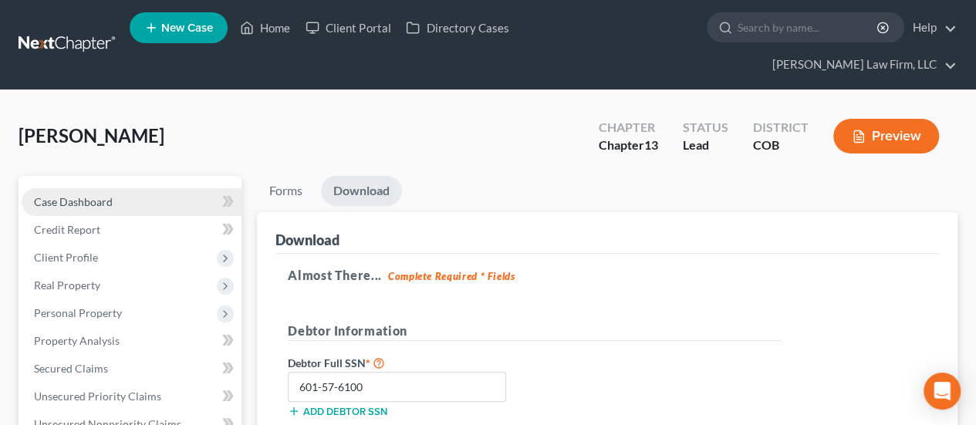
click at [137, 188] on link "Case Dashboard" at bounding box center [132, 202] width 220 height 28
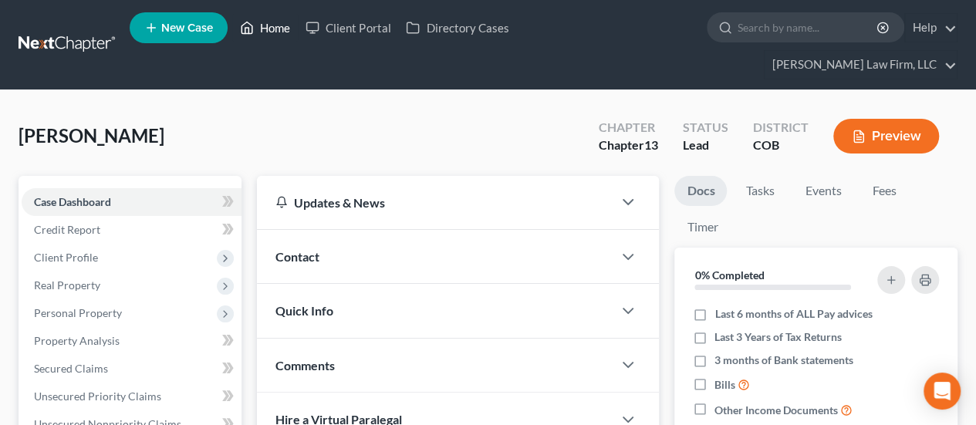
click at [266, 29] on link "Home" at bounding box center [265, 28] width 66 height 28
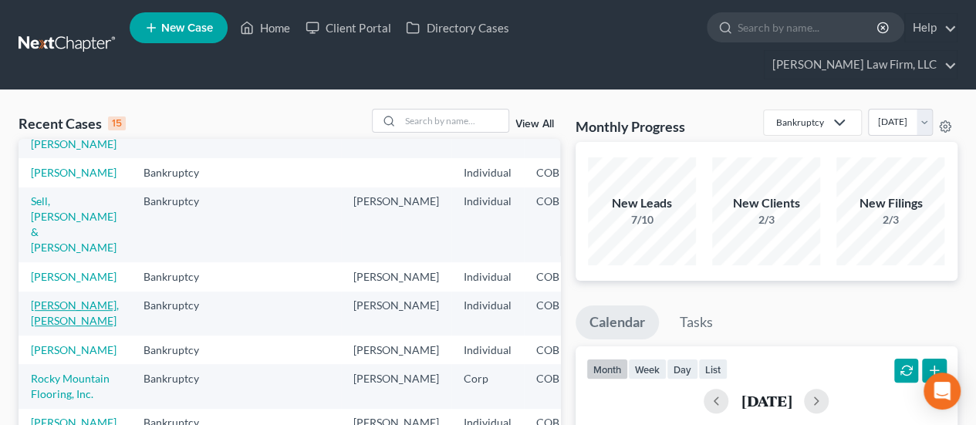
click at [52, 299] on link "[PERSON_NAME], [PERSON_NAME]" at bounding box center [75, 313] width 88 height 29
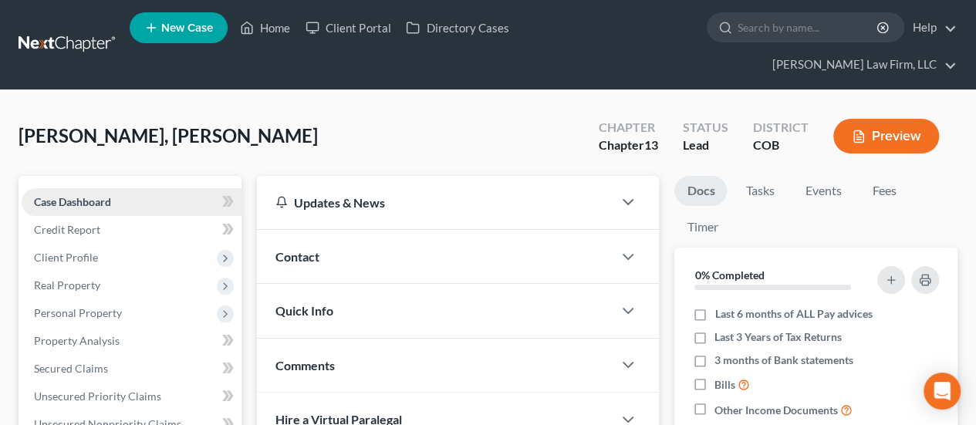
click at [122, 188] on link "Case Dashboard" at bounding box center [132, 202] width 220 height 28
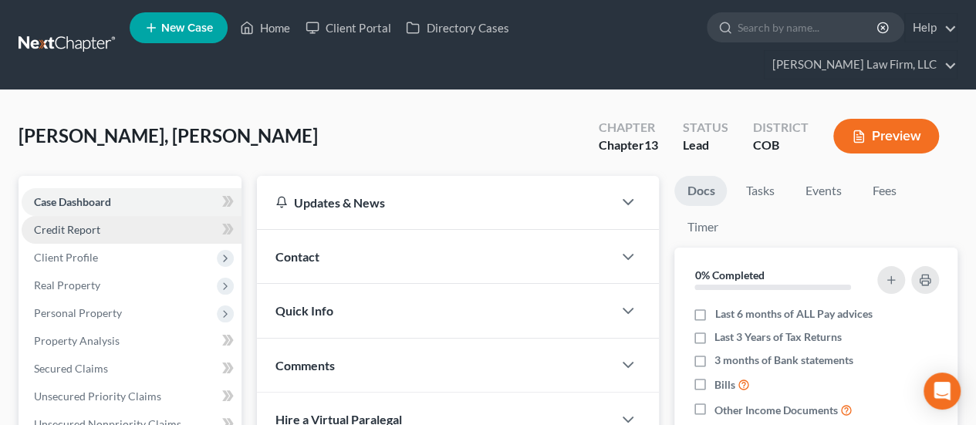
click at [177, 216] on link "Credit Report" at bounding box center [132, 230] width 220 height 28
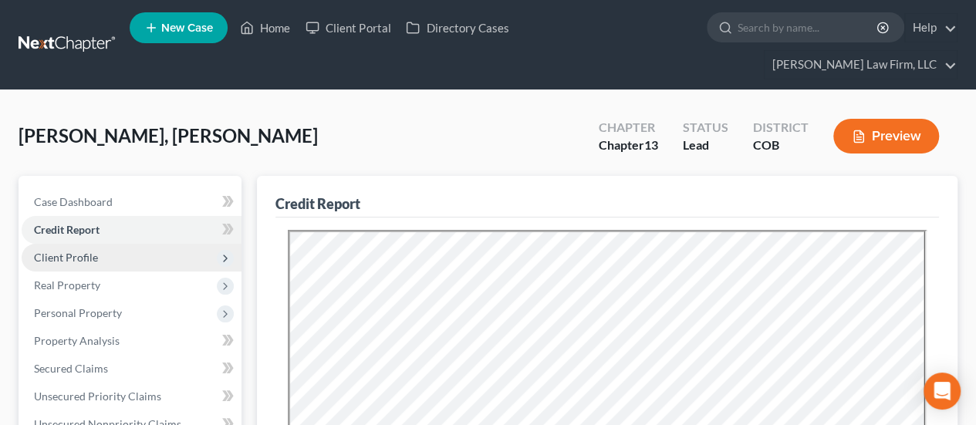
click at [135, 244] on span "Client Profile" at bounding box center [132, 258] width 220 height 28
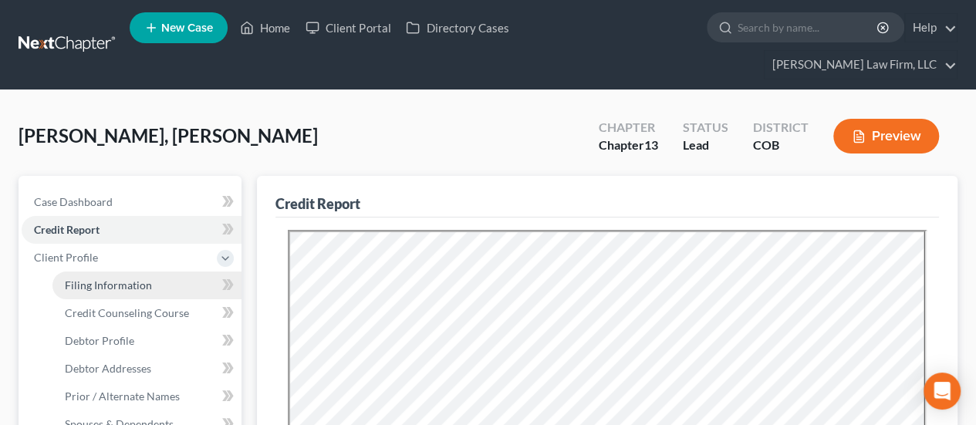
click at [164, 272] on link "Filing Information" at bounding box center [146, 286] width 189 height 28
select select "1"
select select "0"
select select "3"
select select "5"
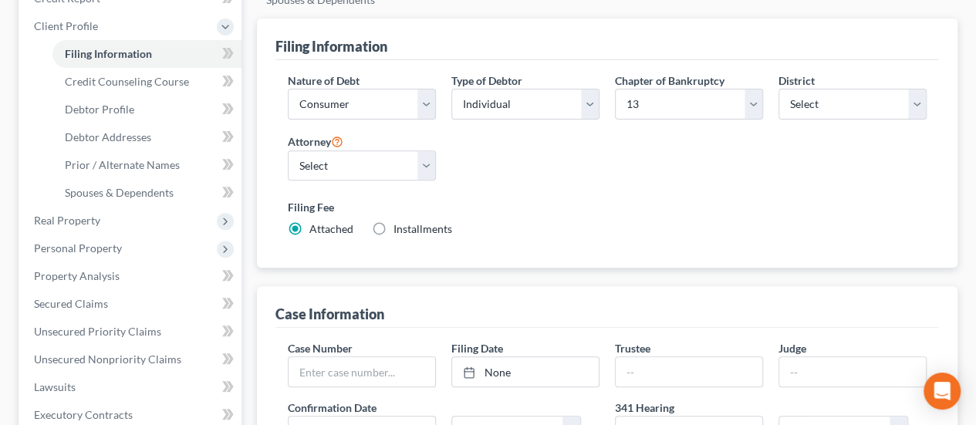
scroll to position [77, 0]
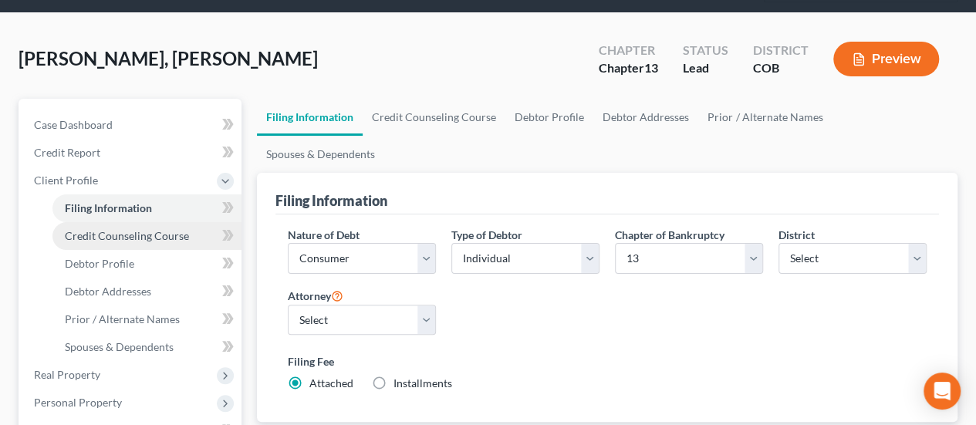
click at [174, 229] on span "Credit Counseling Course" at bounding box center [127, 235] width 124 height 13
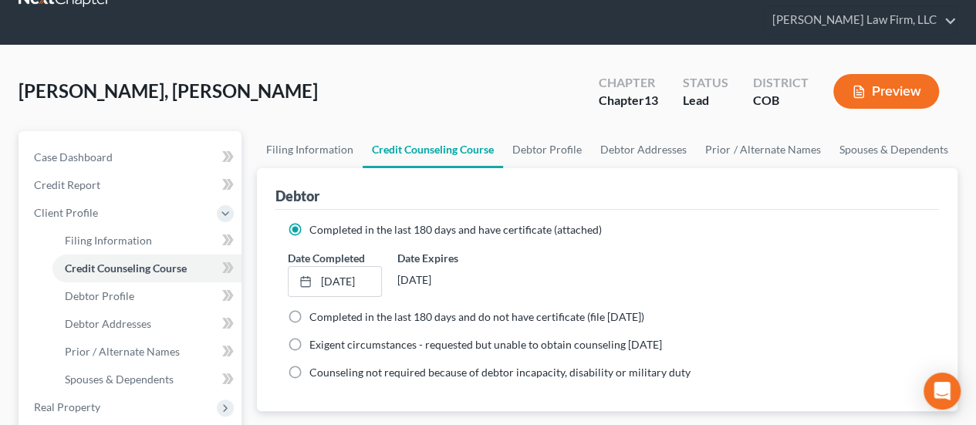
scroll to position [77, 0]
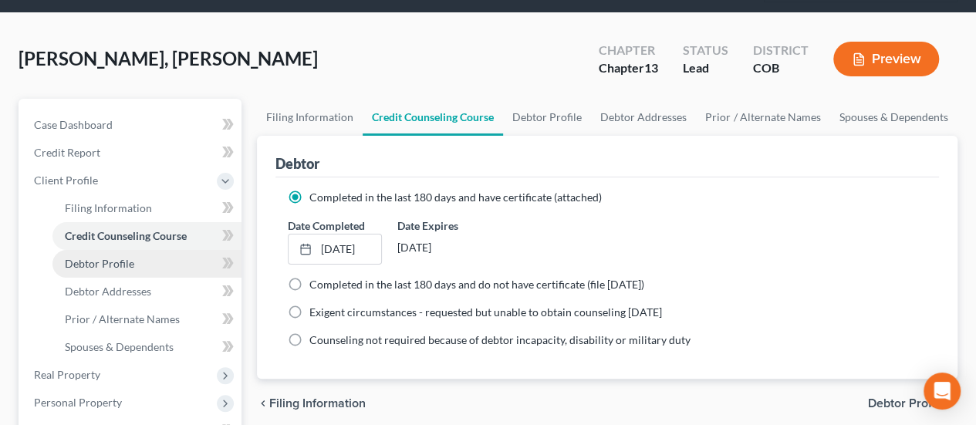
click at [143, 250] on link "Debtor Profile" at bounding box center [146, 264] width 189 height 28
select select "1"
select select "2"
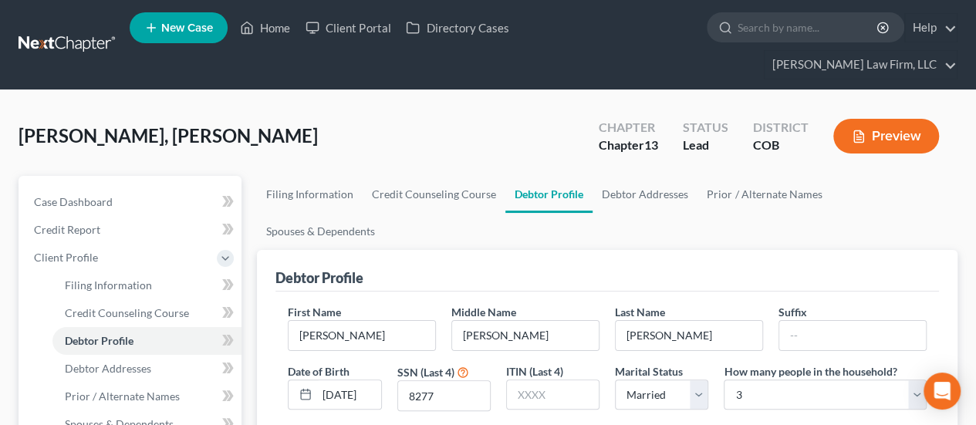
scroll to position [77, 0]
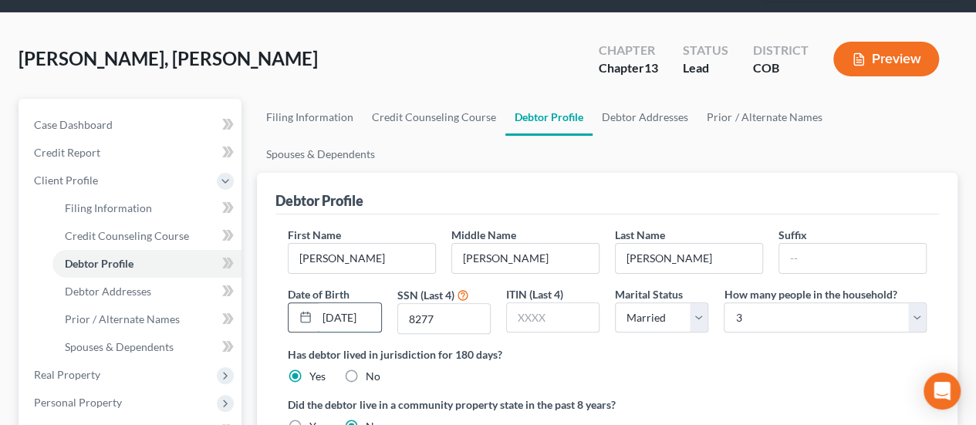
click at [369, 303] on input "[DATE]" at bounding box center [348, 317] width 63 height 29
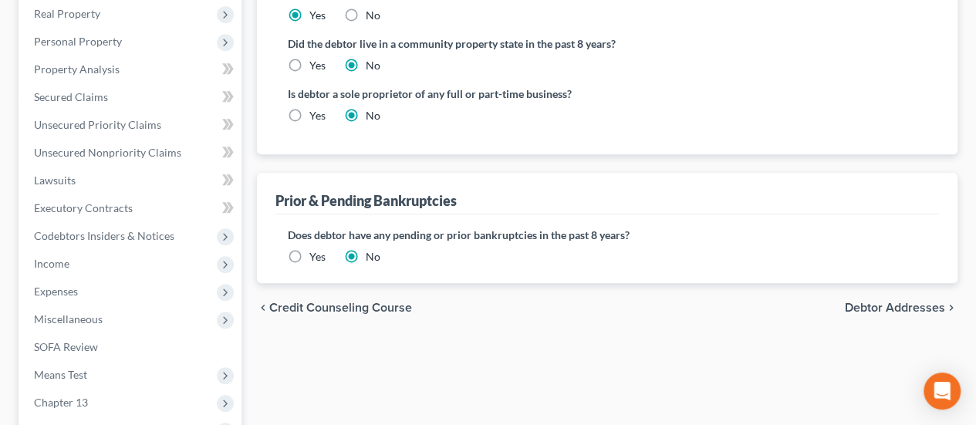
scroll to position [463, 0]
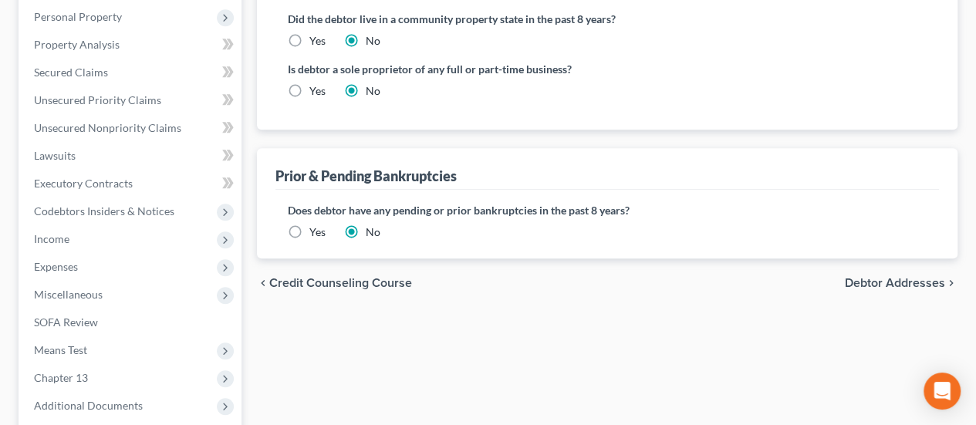
click at [911, 277] on span "Debtor Addresses" at bounding box center [895, 283] width 100 height 12
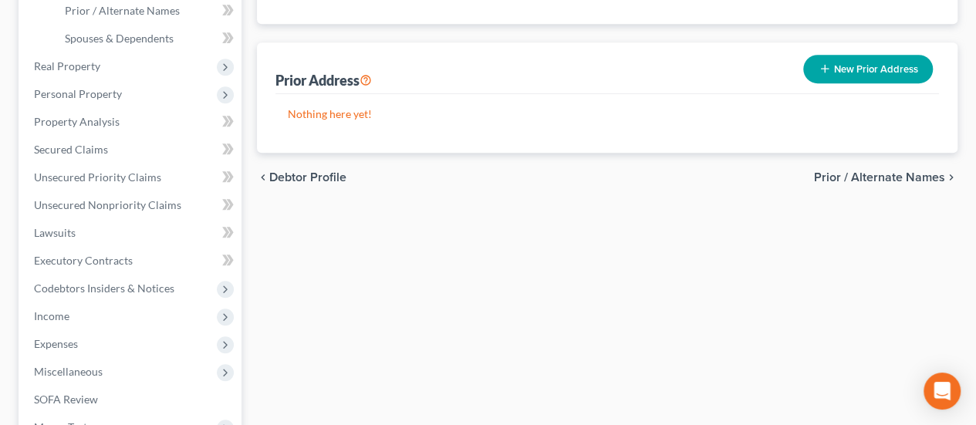
scroll to position [384, 0]
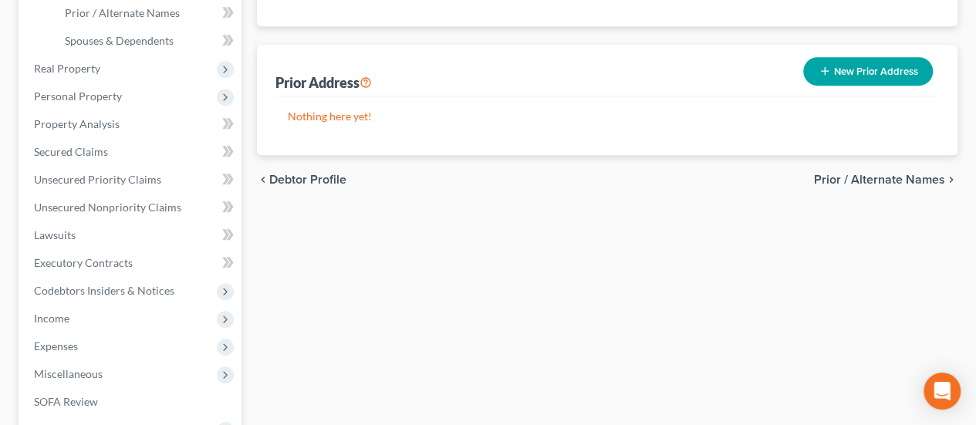
click at [888, 174] on span "Prior / Alternate Names" at bounding box center [879, 180] width 131 height 12
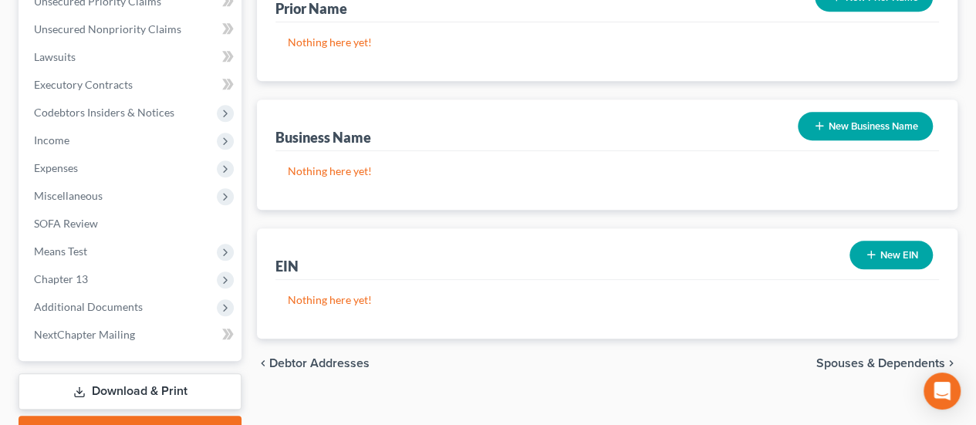
scroll to position [615, 0]
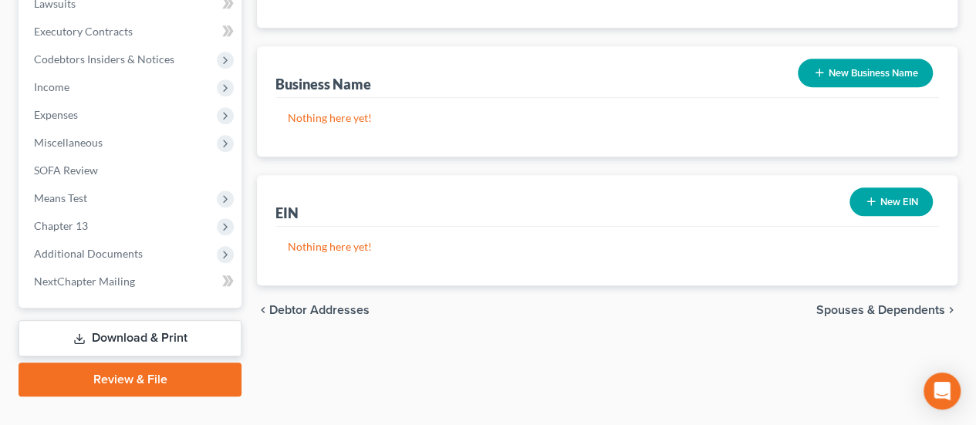
click at [906, 304] on span "Spouses & Dependents" at bounding box center [880, 310] width 129 height 12
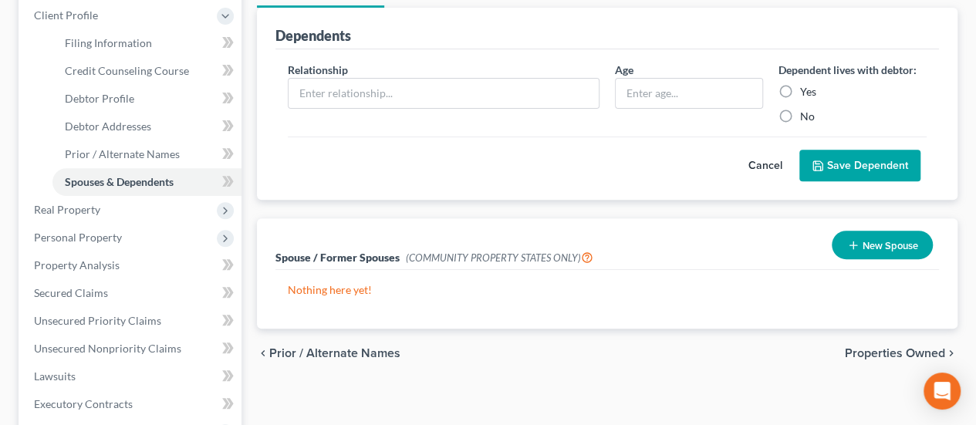
scroll to position [309, 0]
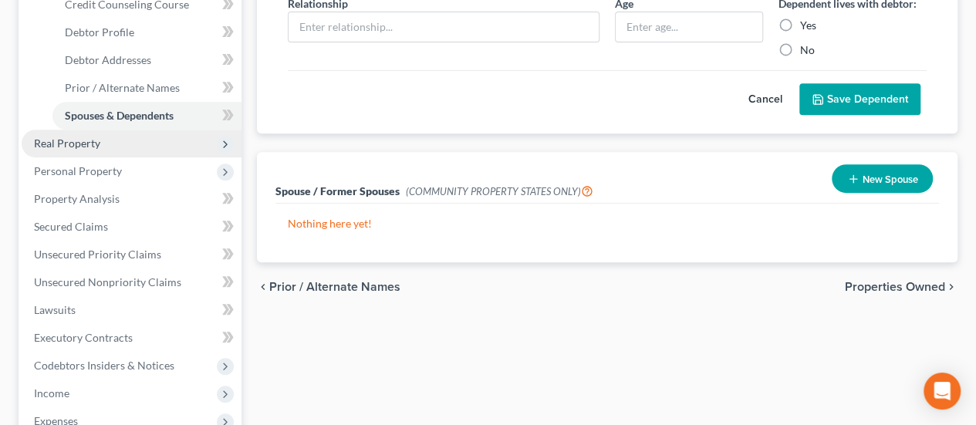
click at [89, 137] on span "Real Property" at bounding box center [67, 143] width 66 height 13
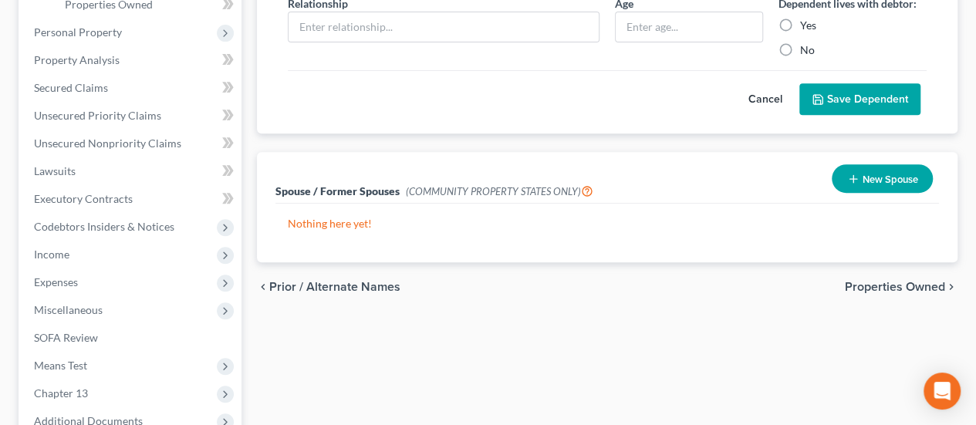
click at [880, 281] on span "Properties Owned" at bounding box center [895, 287] width 100 height 12
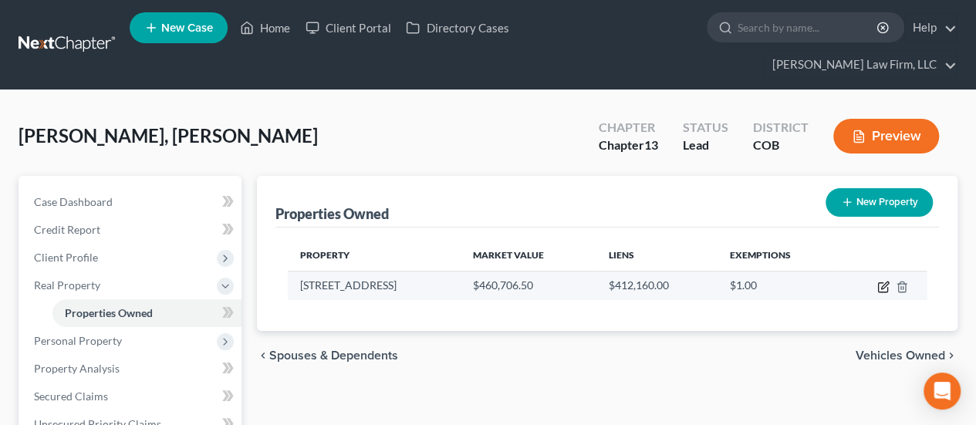
click at [884, 282] on icon "button" at bounding box center [884, 285] width 7 height 7
select select "5"
select select "16"
select select "3"
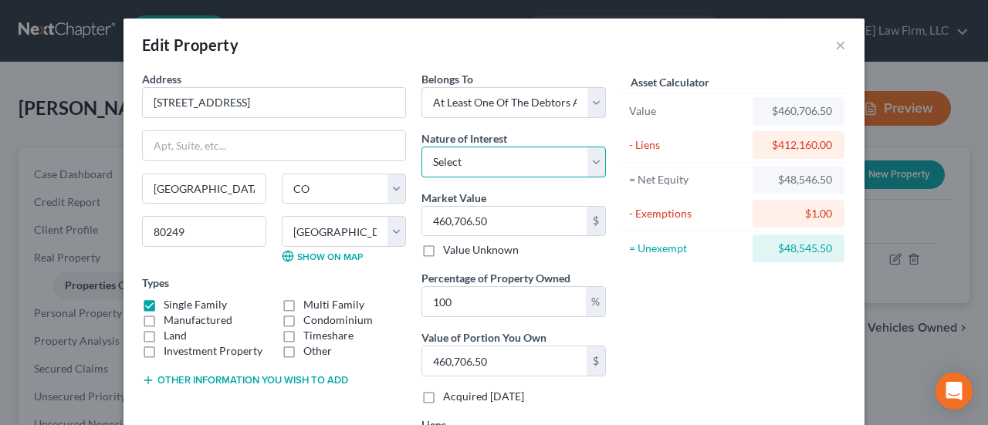
click at [595, 160] on select "Select Fee Simple Joint Tenant Life Estate Equitable Interest Future Interest T…" at bounding box center [513, 162] width 184 height 31
select select "0"
click at [421, 147] on select "Select Fee Simple Joint Tenant Life Estate Equitable Interest Future Interest T…" at bounding box center [513, 162] width 184 height 31
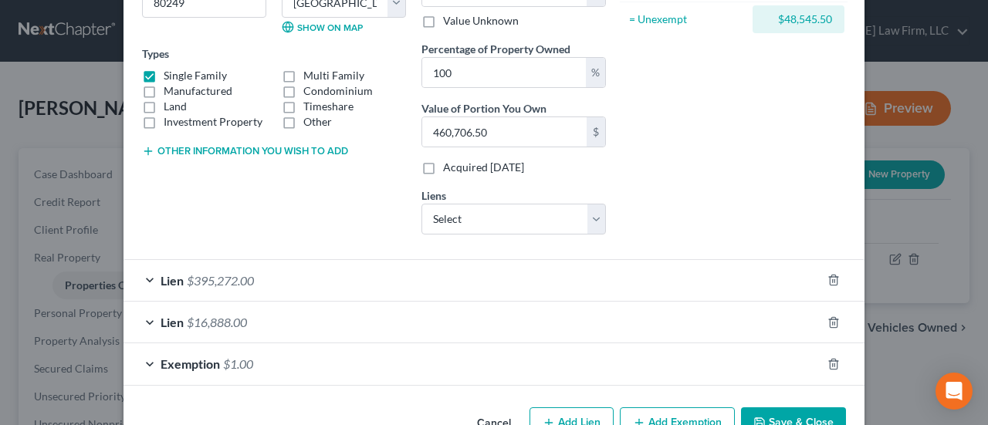
scroll to position [232, 0]
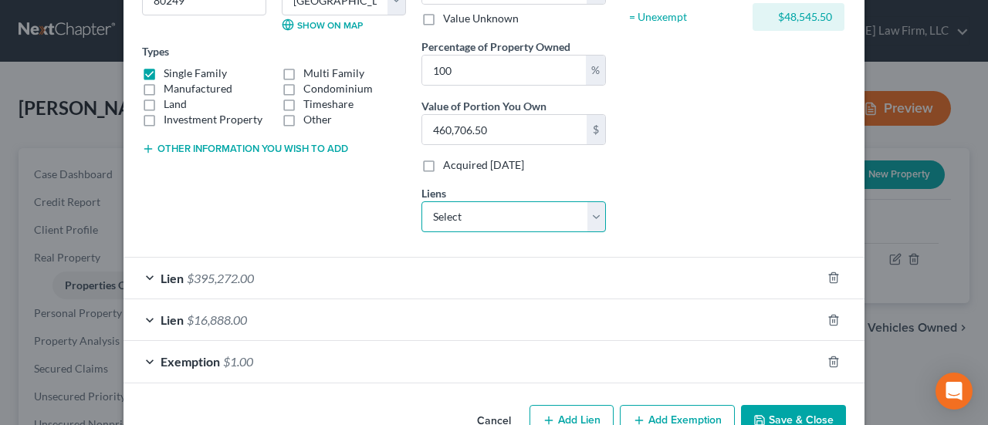
click at [596, 211] on select "Select Ally Financial - $10,731.00 Cnac/Jdb - $0.00 Crb/Ckcb - $0.00 Ent Credit…" at bounding box center [513, 216] width 184 height 31
click at [682, 190] on div "Asset Calculator Value $460,706.50 - Liens $412,160.00 = Net Equity $48,546.50 …" at bounding box center [733, 41] width 240 height 405
click at [538, 275] on div "Lien $395,272.00" at bounding box center [472, 278] width 698 height 41
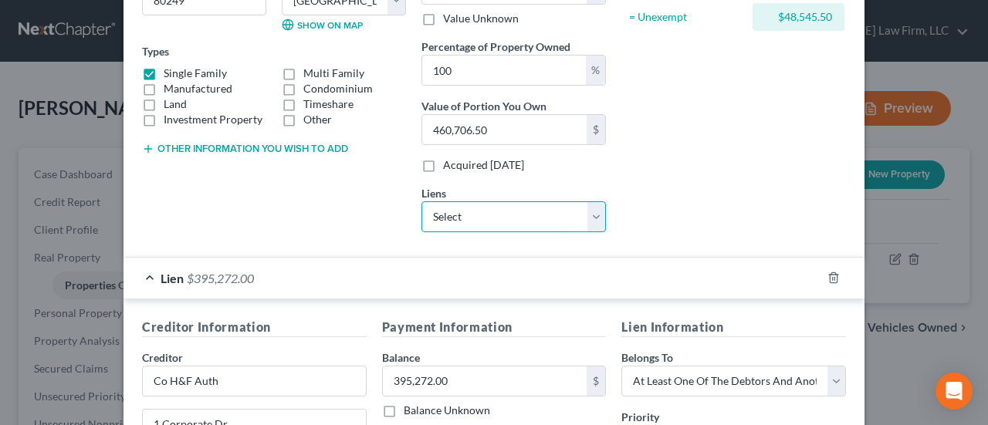
click at [590, 212] on select "Select Ally Financial - $10,731.00 Cnac/Jdb - $0.00 Crb/Ckcb - $0.00 Ent Credit…" at bounding box center [513, 216] width 184 height 31
click at [762, 200] on div "Asset Calculator Value $460,706.50 - Liens $412,160.00 = Net Equity $48,546.50 …" at bounding box center [733, 41] width 240 height 405
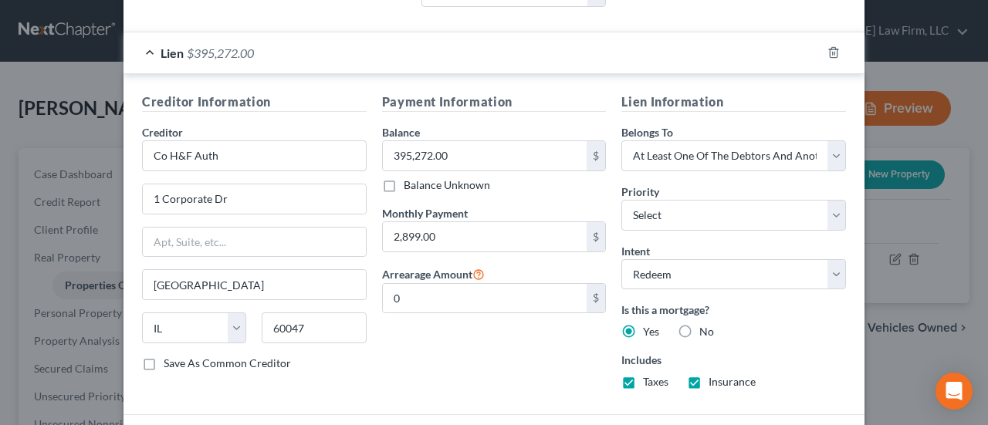
scroll to position [463, 0]
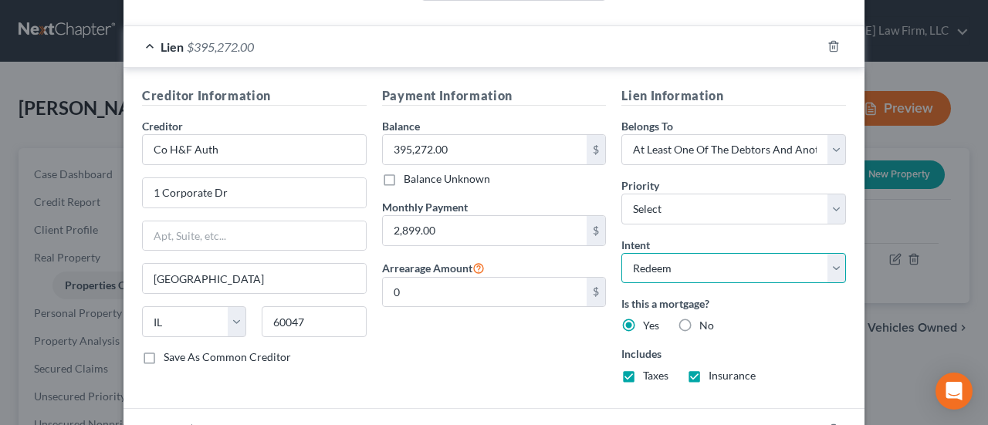
click at [828, 265] on select "Select Surrender Redeem Reaffirm Avoid Other" at bounding box center [733, 268] width 225 height 31
select select "4"
click at [621, 253] on select "Select Surrender Redeem Reaffirm Avoid Other" at bounding box center [733, 268] width 225 height 31
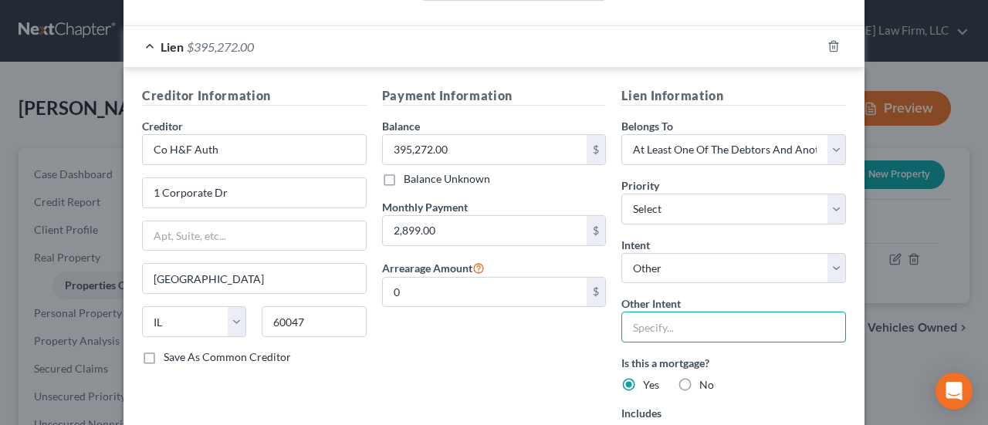
click at [676, 315] on input "text" at bounding box center [733, 327] width 225 height 31
type input "Retain and pay as agreed"
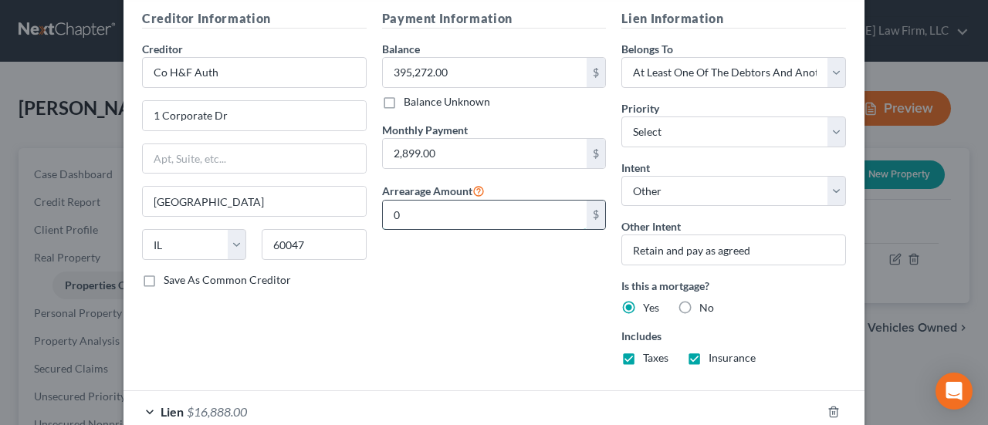
click at [387, 211] on input "0" at bounding box center [485, 215] width 204 height 29
type input "6,750.00"
click at [830, 123] on select "Select 1st 2nd 3rd 4th 5th 6th 7th 8th 9th 10th 11th 12th 13th 14th 15th 16th 1…" at bounding box center [733, 132] width 225 height 31
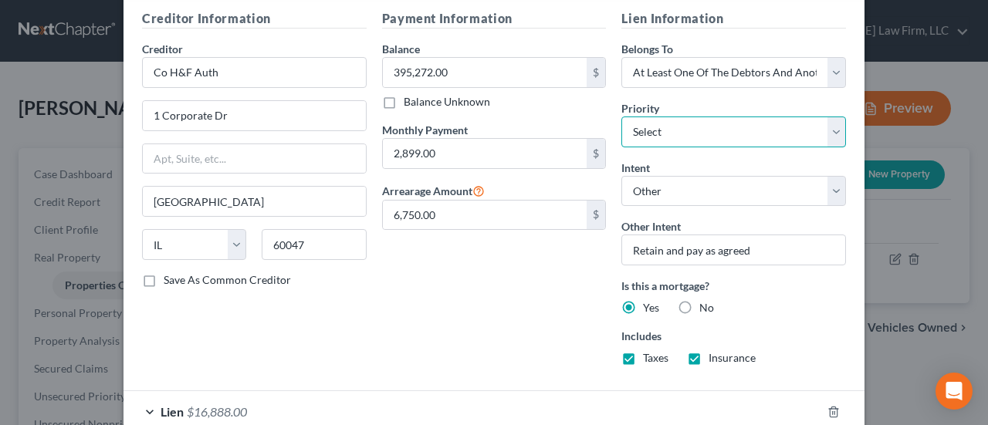
select select "0"
click at [621, 117] on select "Select 1st 2nd 3rd 4th 5th 6th 7th 8th 9th 10th 11th 12th 13th 14th 15th 16th 1…" at bounding box center [733, 132] width 225 height 31
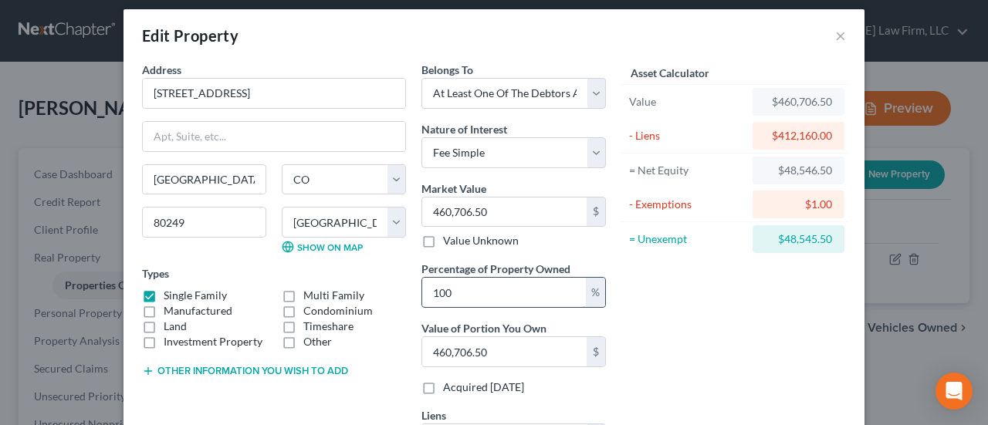
scroll to position [0, 0]
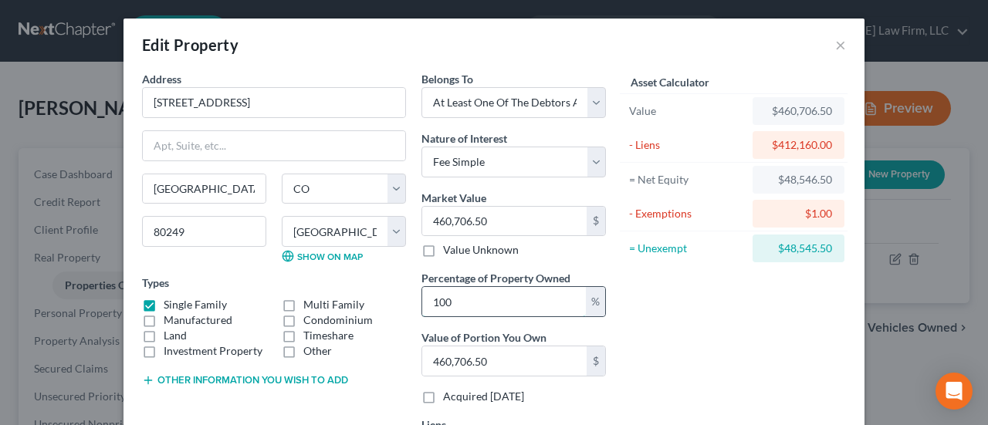
drag, startPoint x: 423, startPoint y: 301, endPoint x: 459, endPoint y: 299, distance: 36.3
click at [459, 299] on input "100" at bounding box center [504, 301] width 164 height 29
type input "5"
type input "23,035.32"
type input "50"
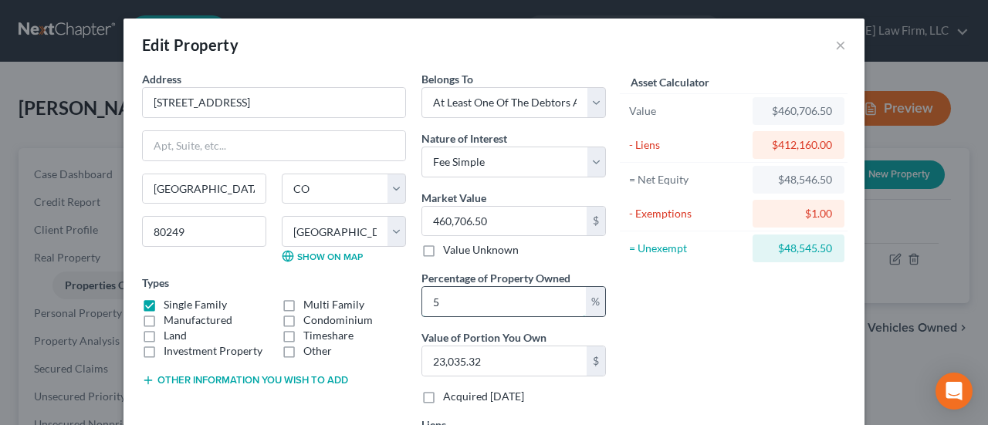
type input "230,353.25"
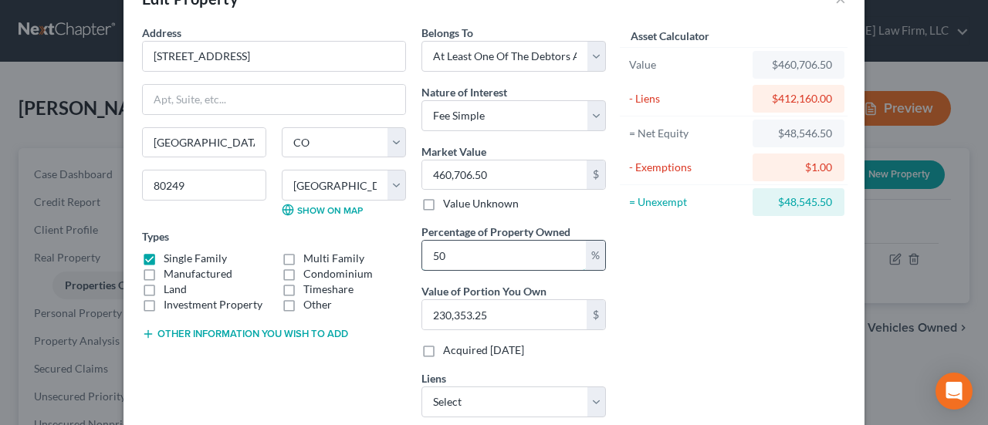
scroll to position [77, 0]
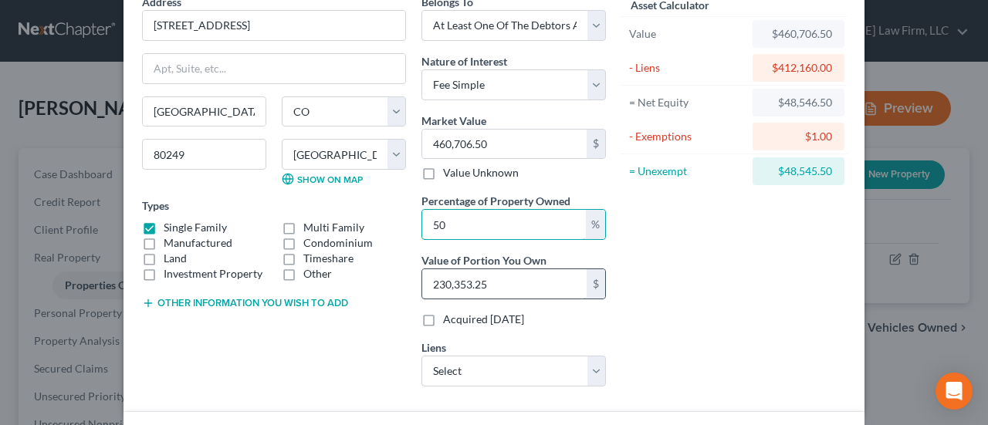
type input "50"
click at [502, 277] on input "230,353.25" at bounding box center [504, 283] width 164 height 29
click at [676, 261] on div "Asset Calculator Value $460,706.50 - Liens $412,160.00 = Net Equity $48,546.50 …" at bounding box center [733, 196] width 240 height 405
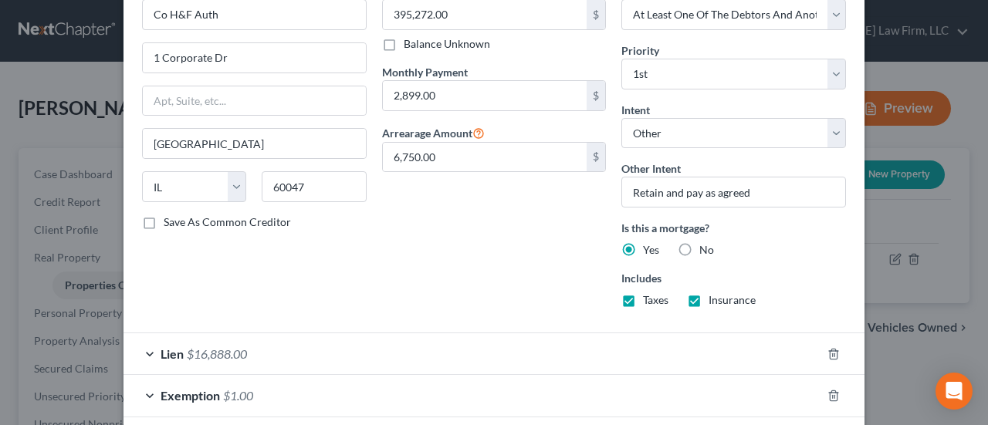
scroll to position [667, 0]
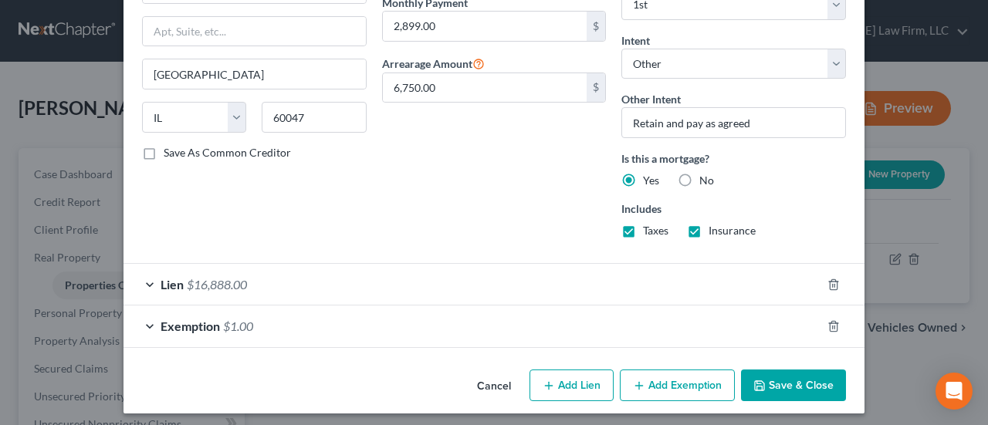
click at [401, 328] on div "Exemption $1.00" at bounding box center [472, 326] width 698 height 41
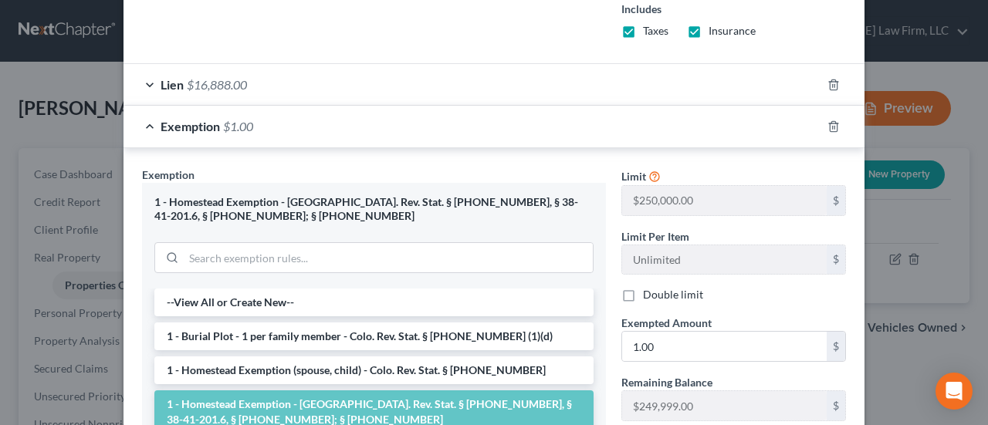
scroll to position [899, 0]
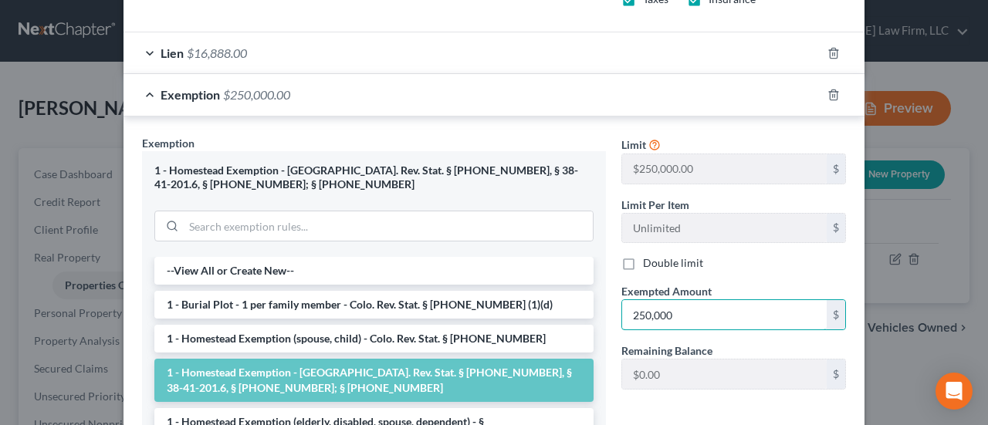
type input "250,000"
click at [745, 345] on div "Remaining Balance $249,999.00 $" at bounding box center [733, 366] width 240 height 47
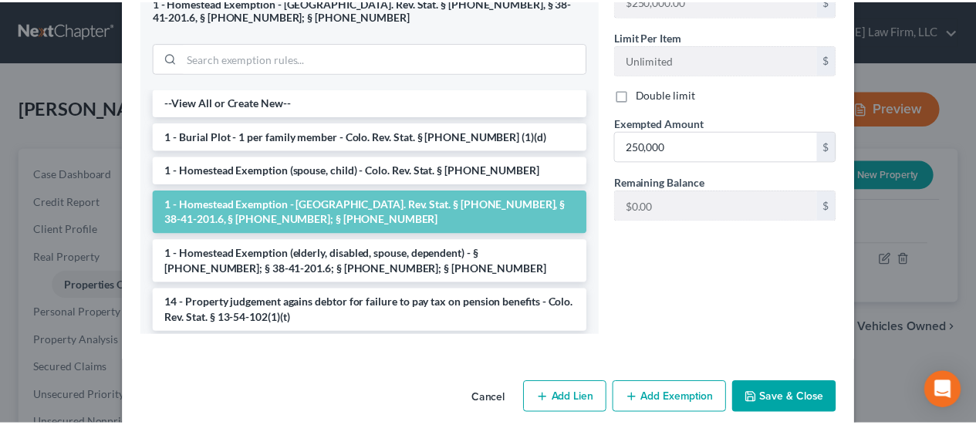
scroll to position [1080, 0]
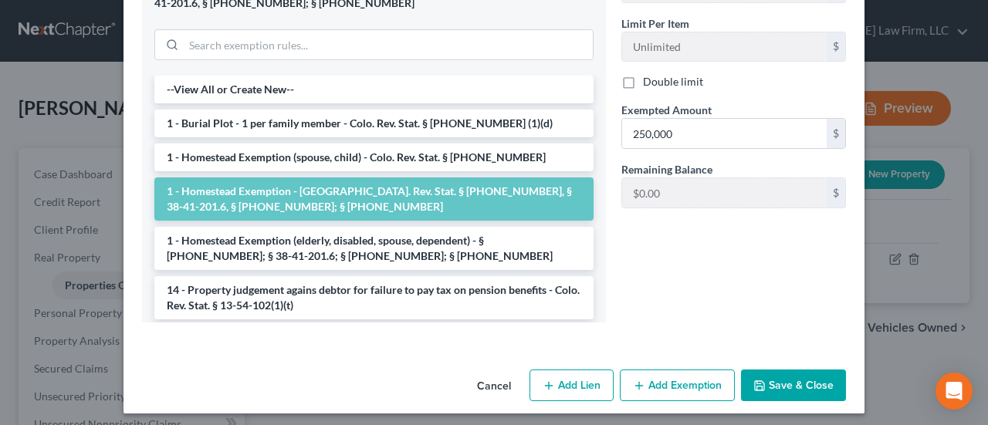
click at [782, 375] on button "Save & Close" at bounding box center [793, 386] width 105 height 32
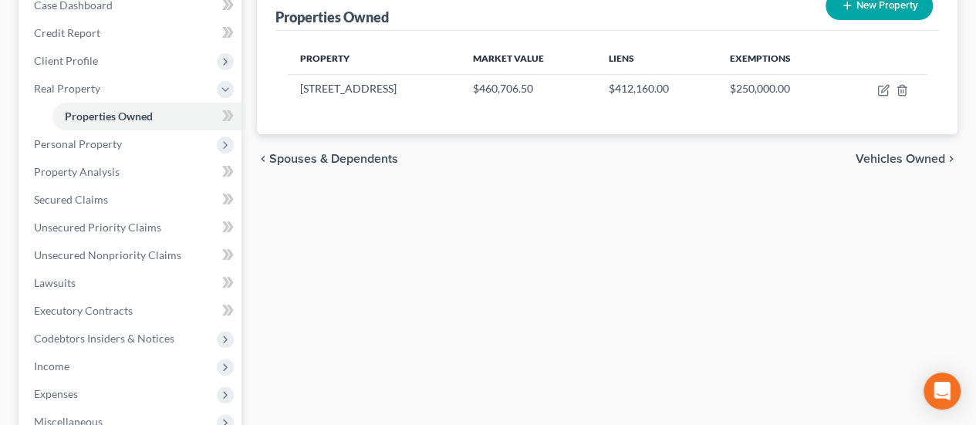
scroll to position [232, 0]
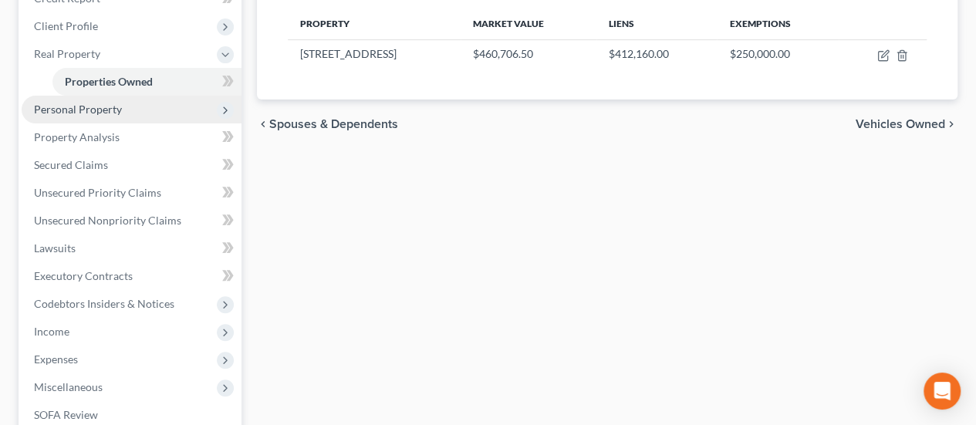
click at [133, 96] on span "Personal Property" at bounding box center [132, 110] width 220 height 28
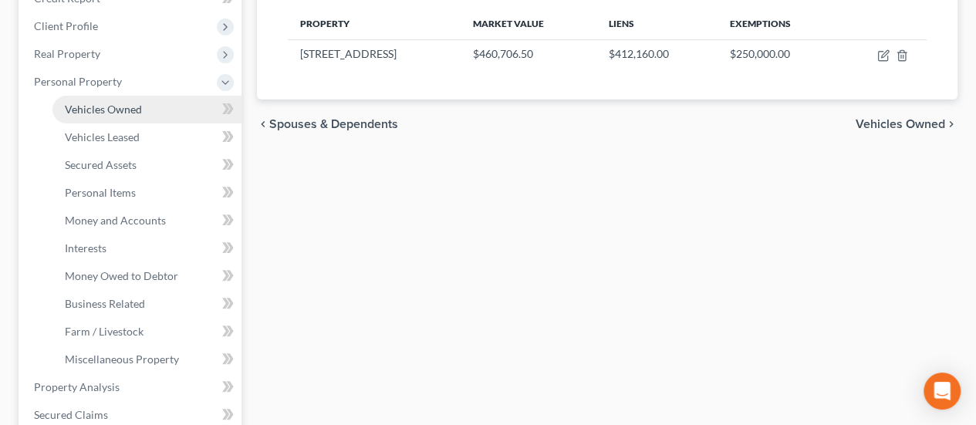
click at [138, 103] on span "Vehicles Owned" at bounding box center [103, 109] width 77 height 13
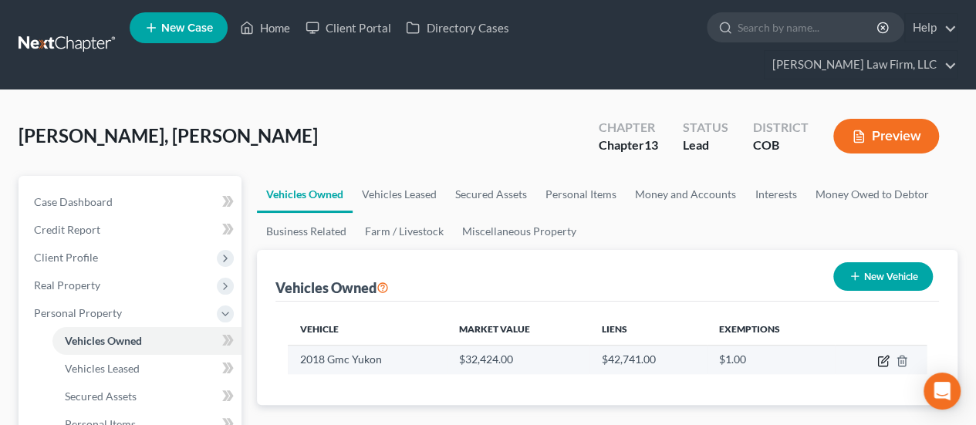
click at [884, 356] on icon "button" at bounding box center [884, 359] width 7 height 7
select select "0"
select select "8"
select select "0"
select select "3"
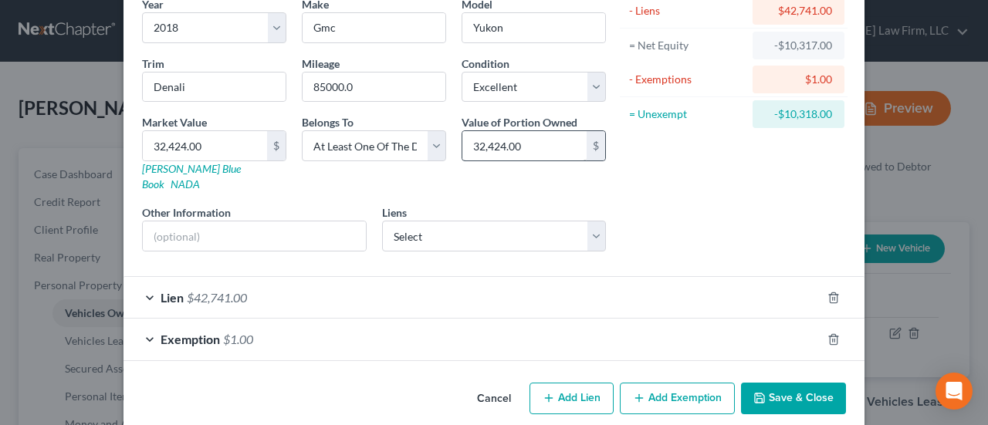
scroll to position [135, 0]
click at [573, 279] on div "Lien $42,741.00" at bounding box center [472, 296] width 698 height 41
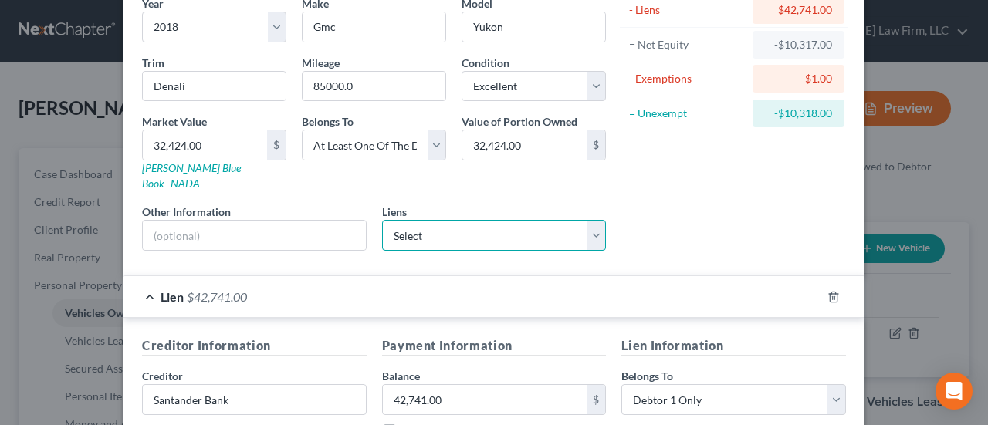
click at [591, 220] on select "Select Ally Financial - $10,731.00 Cnac/Jdb - $0.00 Crb/Ckcb - $0.00 Ent Credit…" at bounding box center [494, 235] width 225 height 31
click at [725, 227] on div "Asset Calculator Value $32,424.00 - Liens $42,741.00 = Net Equity -$10,317.00 -…" at bounding box center [733, 99] width 240 height 327
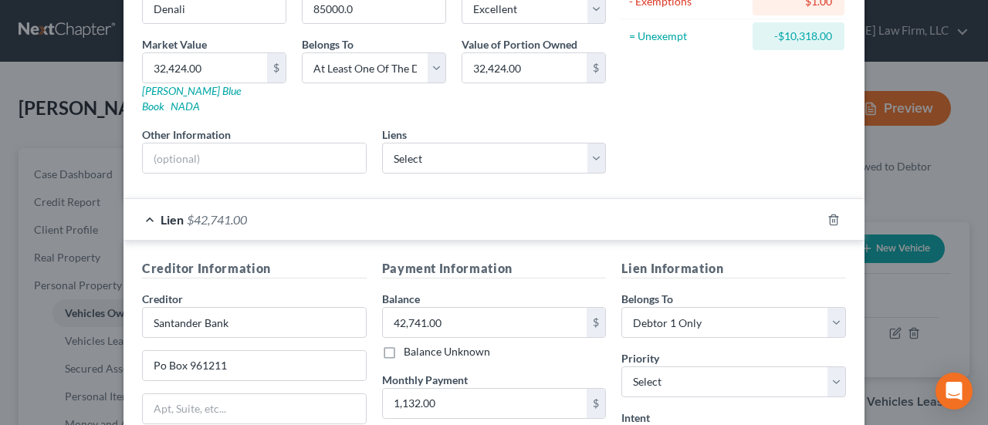
scroll to position [289, 0]
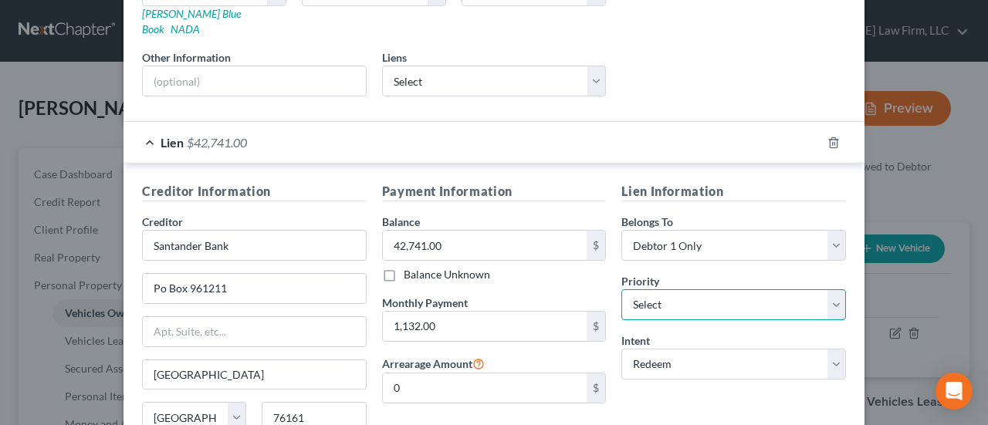
click at [830, 289] on select "Select 1st 2nd 3rd 4th 5th 6th 7th 8th 9th 10th 11th 12th 13th 14th 15th 16th 1…" at bounding box center [733, 304] width 225 height 31
select select "0"
click at [621, 289] on select "Select 1st 2nd 3rd 4th 5th 6th 7th 8th 9th 10th 11th 12th 13th 14th 15th 16th 1…" at bounding box center [733, 304] width 225 height 31
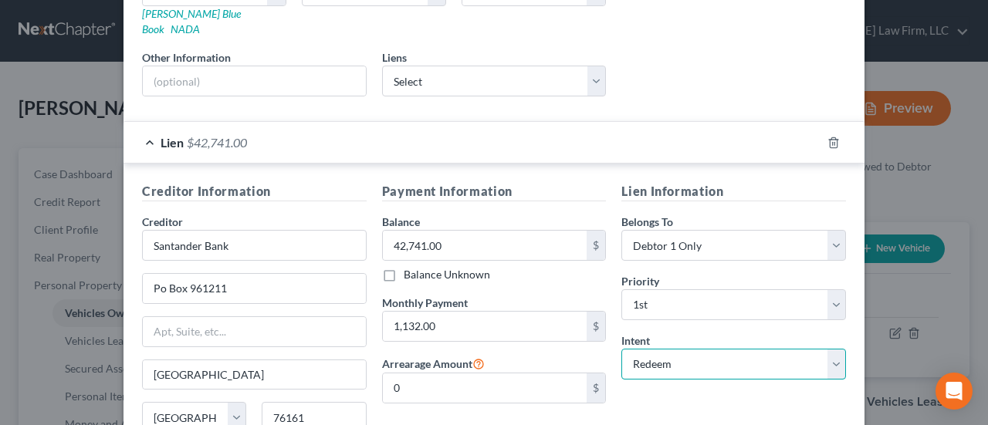
click at [833, 349] on select "Select Surrender Redeem Reaffirm Avoid Other" at bounding box center [733, 364] width 225 height 31
select select "4"
click at [621, 349] on select "Select Surrender Redeem Reaffirm Avoid Other" at bounding box center [733, 364] width 225 height 31
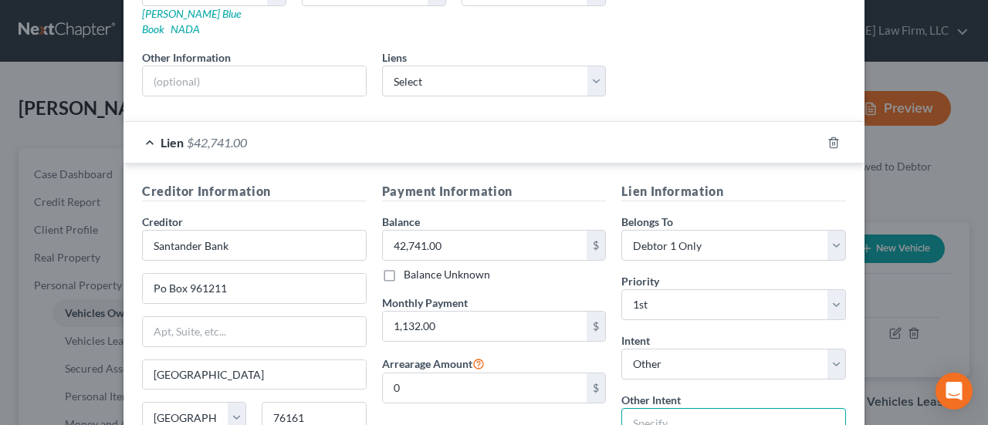
click at [683, 408] on input "text" at bounding box center [733, 423] width 225 height 31
type input "Retain and pay as agreed"
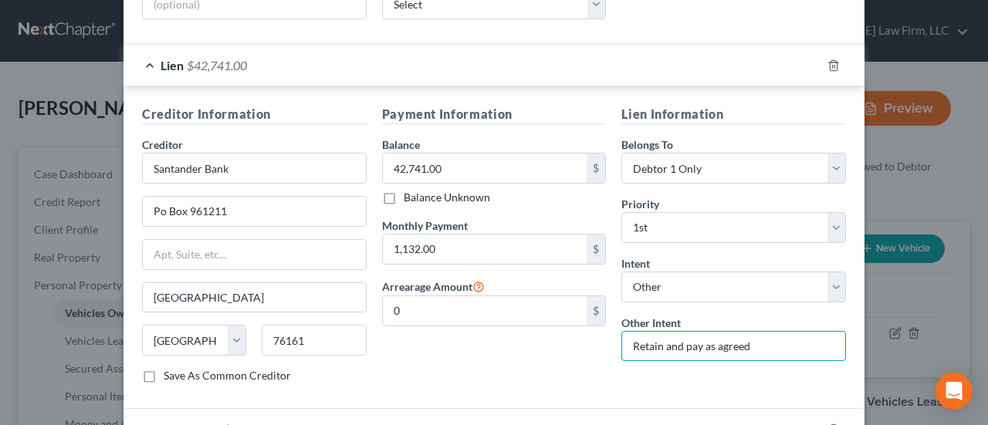
scroll to position [444, 0]
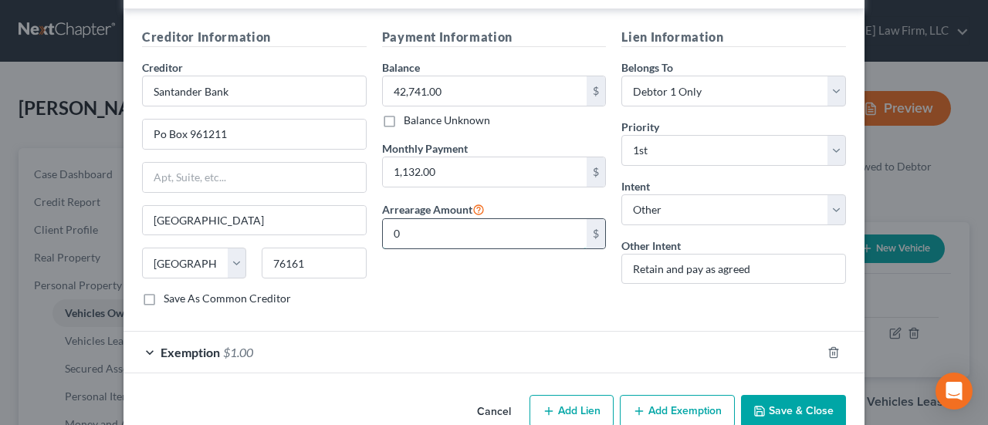
click at [387, 219] on input "0" at bounding box center [485, 233] width 204 height 29
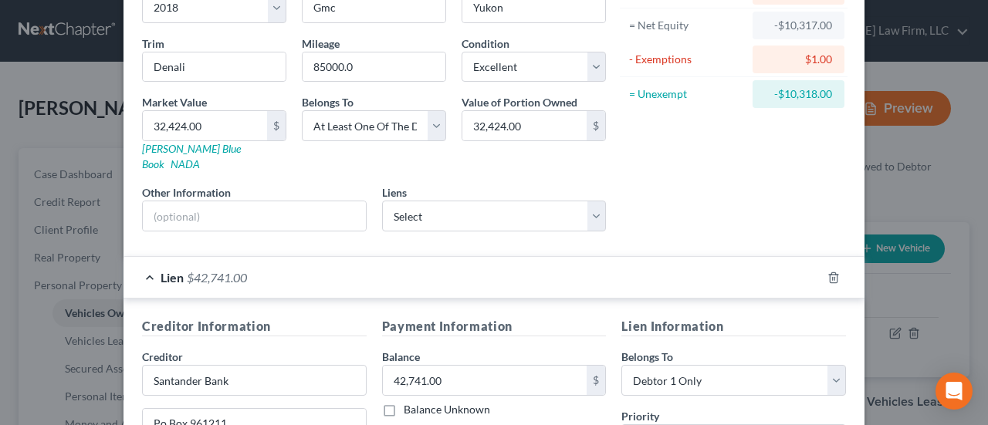
scroll to position [0, 0]
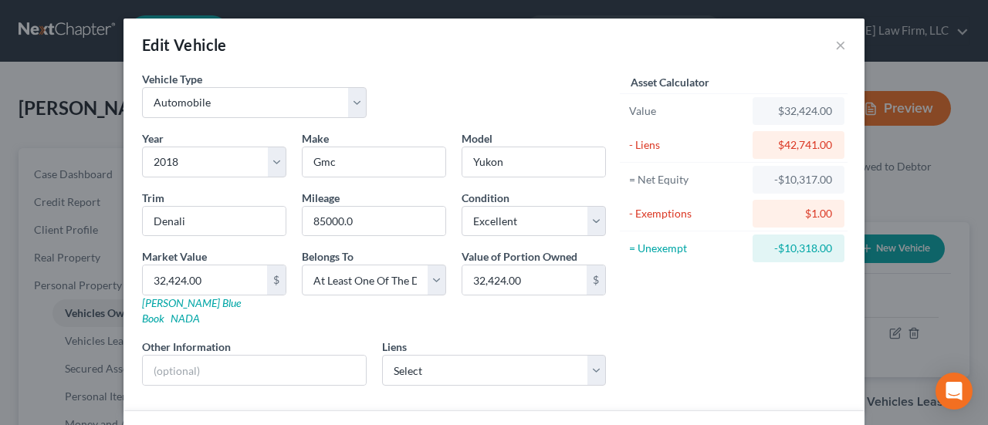
type input "1,350.00"
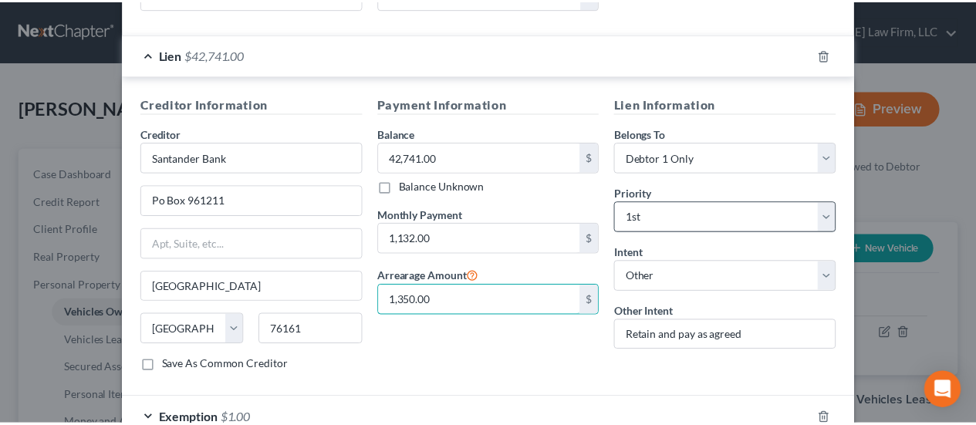
scroll to position [455, 0]
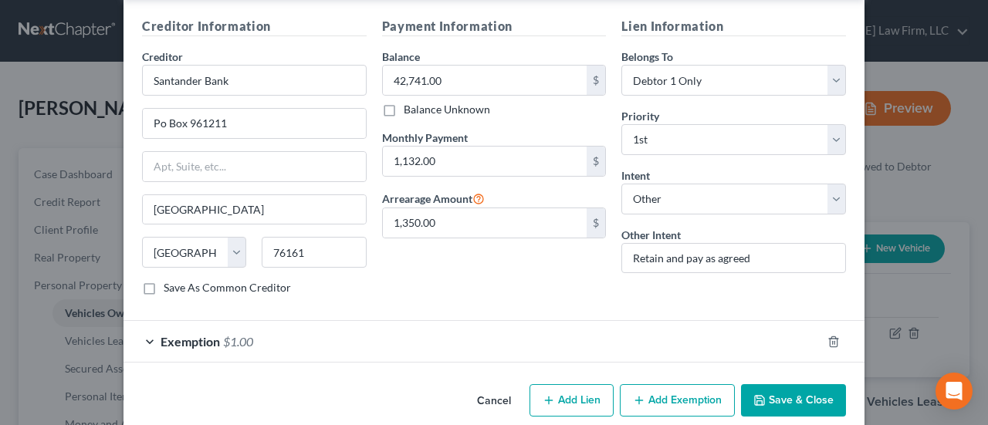
click at [772, 384] on button "Save & Close" at bounding box center [793, 400] width 105 height 32
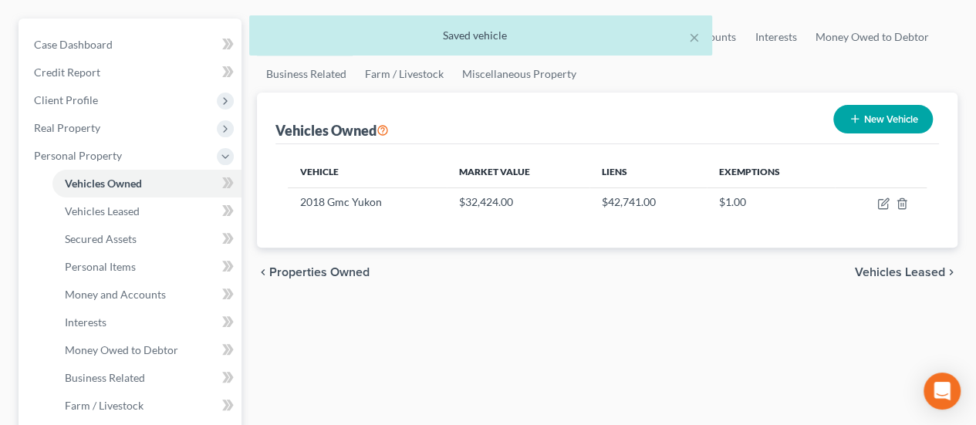
scroll to position [77, 0]
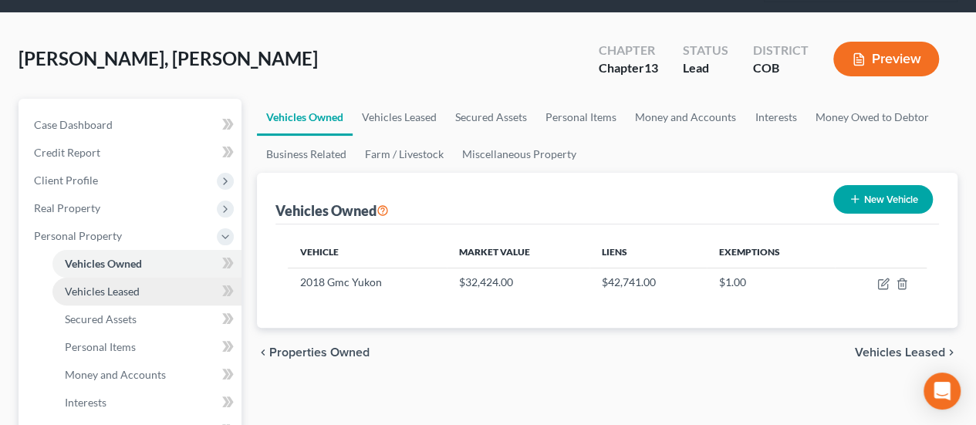
click at [153, 278] on link "Vehicles Leased" at bounding box center [146, 292] width 189 height 28
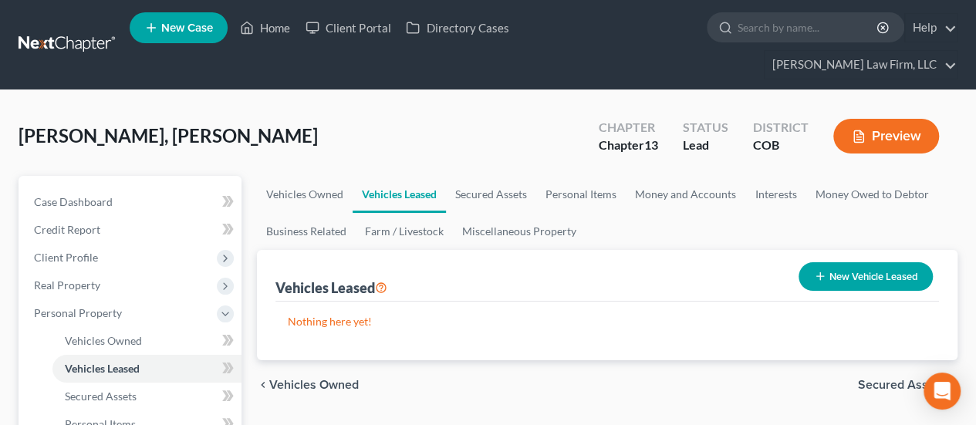
click at [870, 379] on span "Secured Assets" at bounding box center [901, 385] width 87 height 12
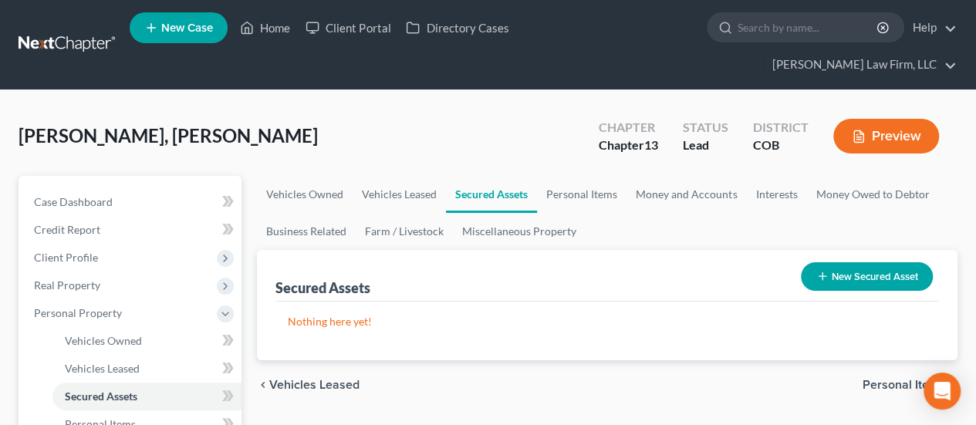
click at [870, 379] on span "Personal Items" at bounding box center [904, 385] width 83 height 12
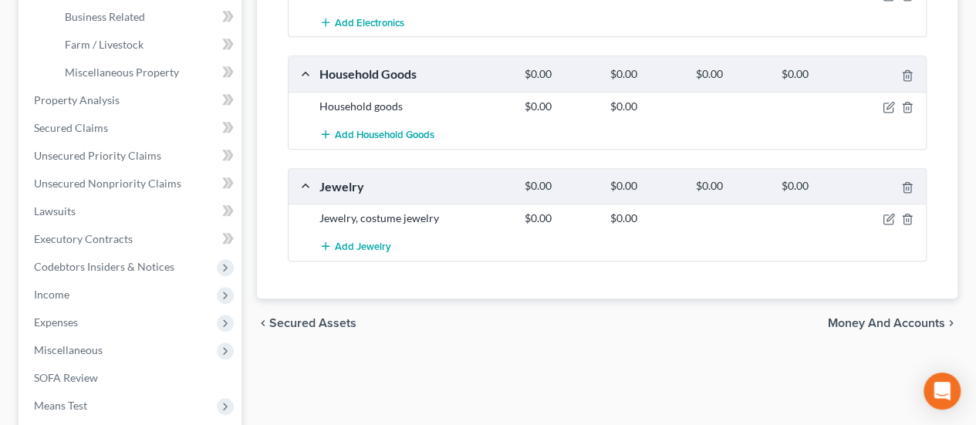
scroll to position [540, 0]
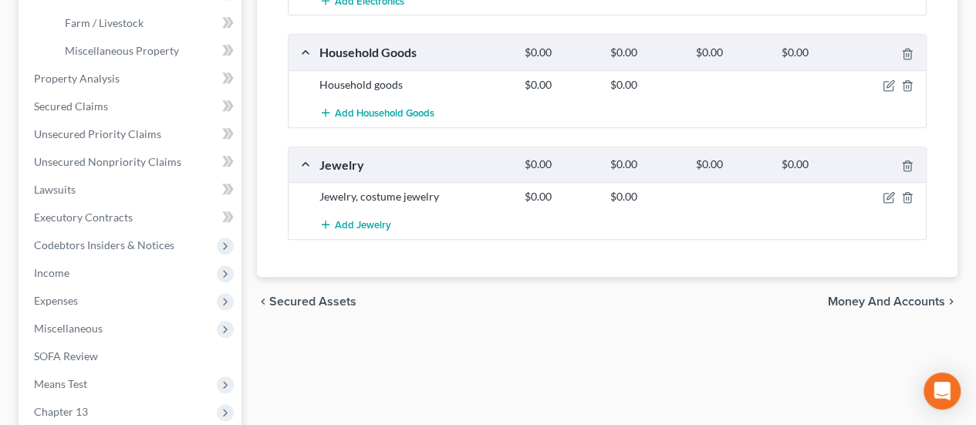
click at [884, 296] on span "Money and Accounts" at bounding box center [886, 302] width 117 height 12
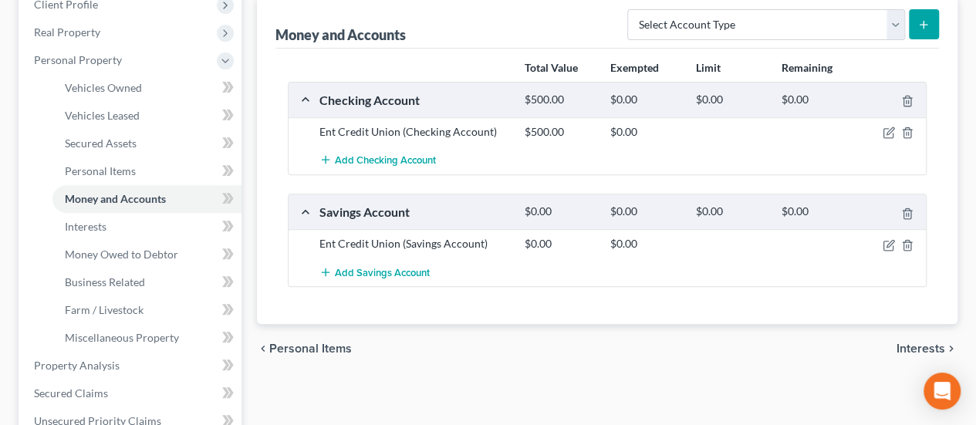
scroll to position [309, 0]
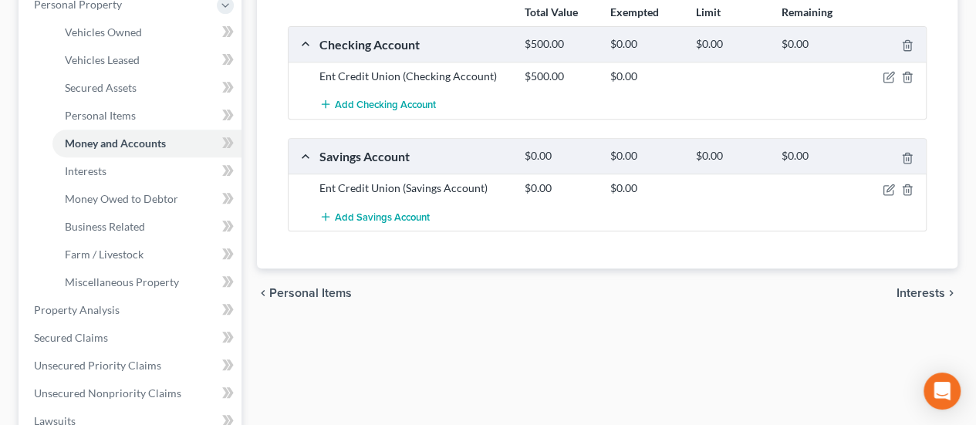
click at [914, 287] on span "Interests" at bounding box center [921, 293] width 49 height 12
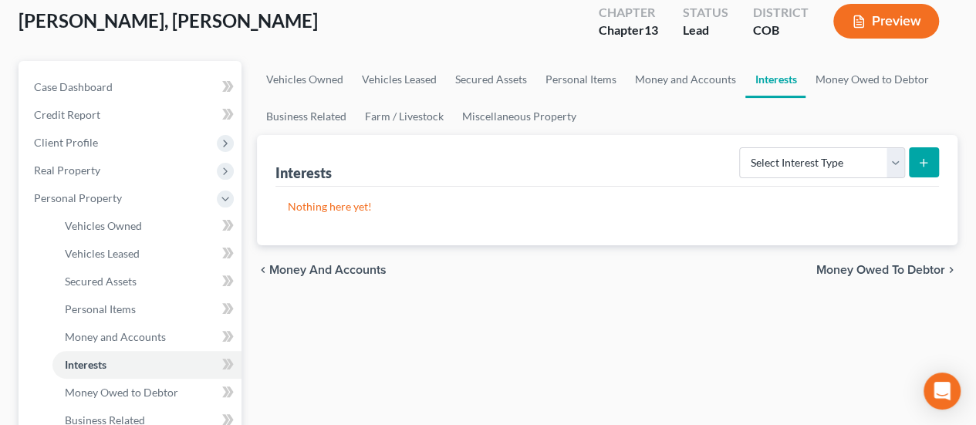
scroll to position [154, 0]
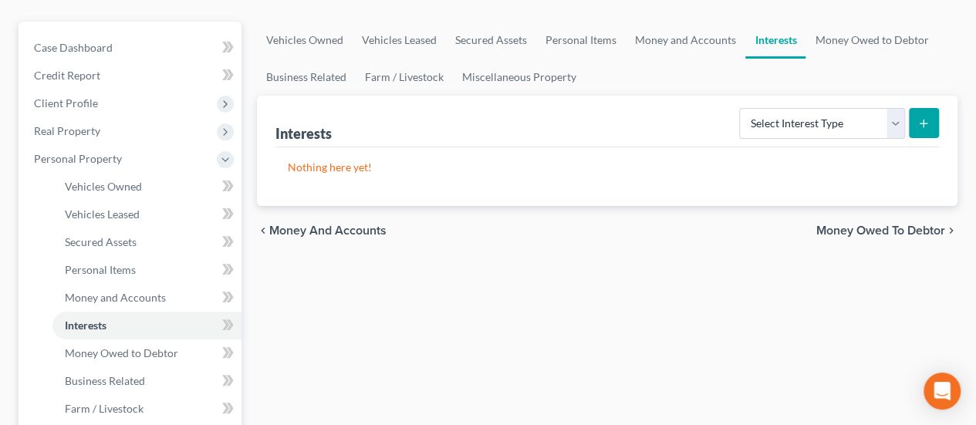
click at [858, 225] on span "Money Owed to Debtor" at bounding box center [880, 231] width 129 height 12
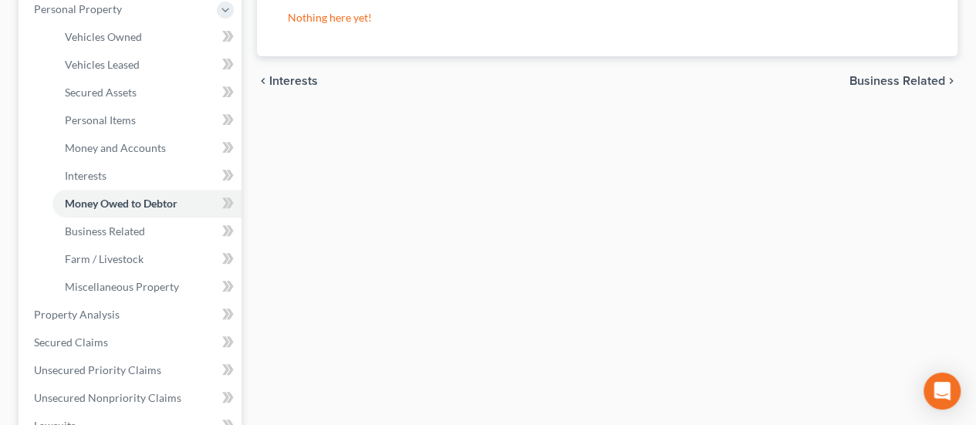
scroll to position [309, 0]
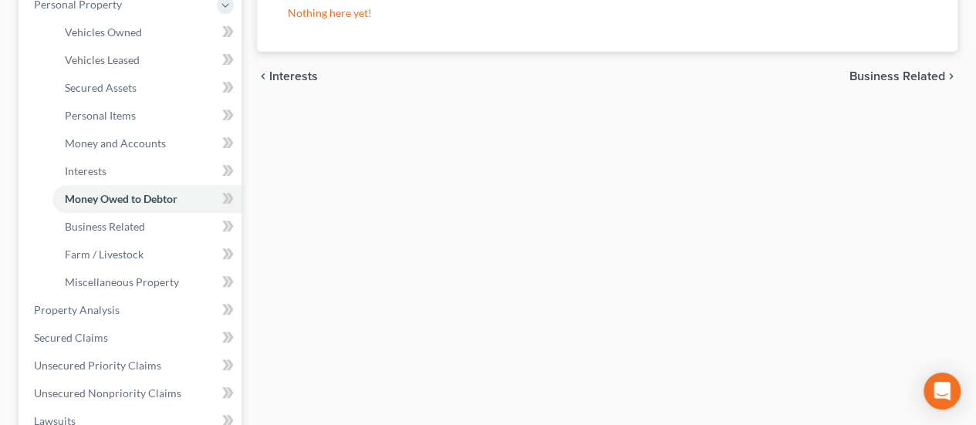
click at [909, 70] on span "Business Related" at bounding box center [898, 76] width 96 height 12
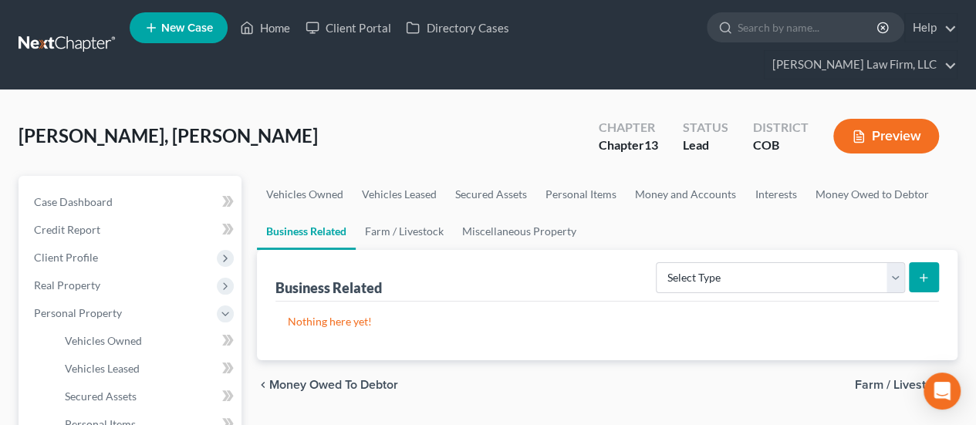
scroll to position [77, 0]
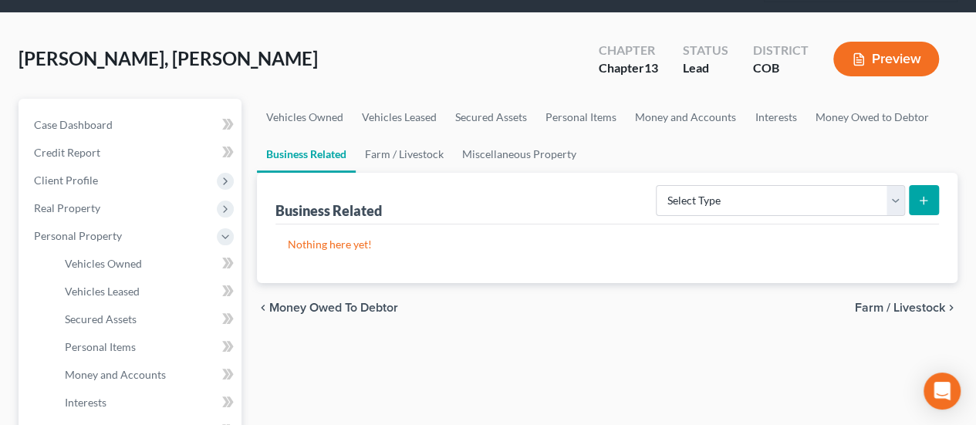
click at [870, 302] on span "Farm / Livestock" at bounding box center [900, 308] width 90 height 12
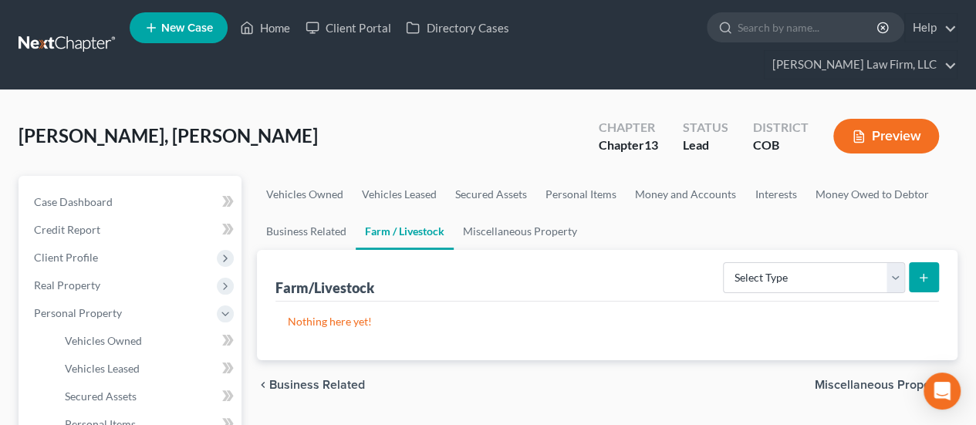
click at [841, 379] on span "Miscellaneous Property" at bounding box center [880, 385] width 130 height 12
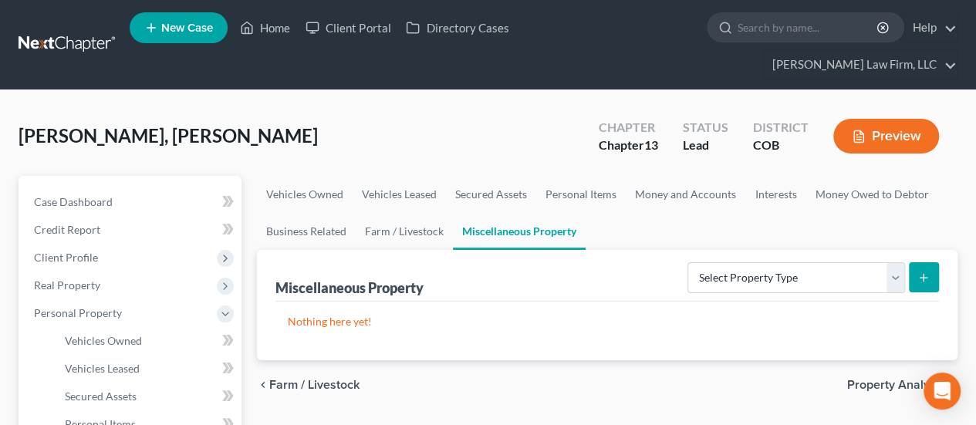
scroll to position [154, 0]
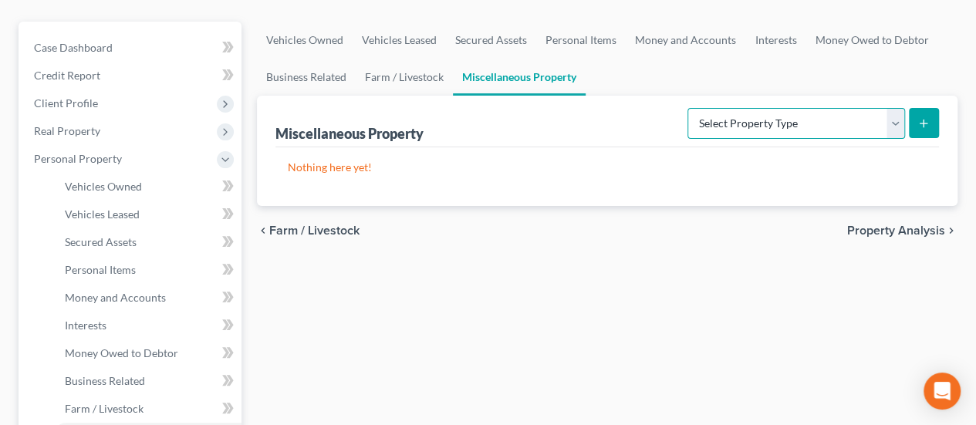
click at [895, 108] on select "Select Property Type Assigned for Creditor Benefit [DATE] Holding for Another N…" at bounding box center [797, 123] width 218 height 31
click at [931, 225] on span "Property Analysis" at bounding box center [896, 231] width 98 height 12
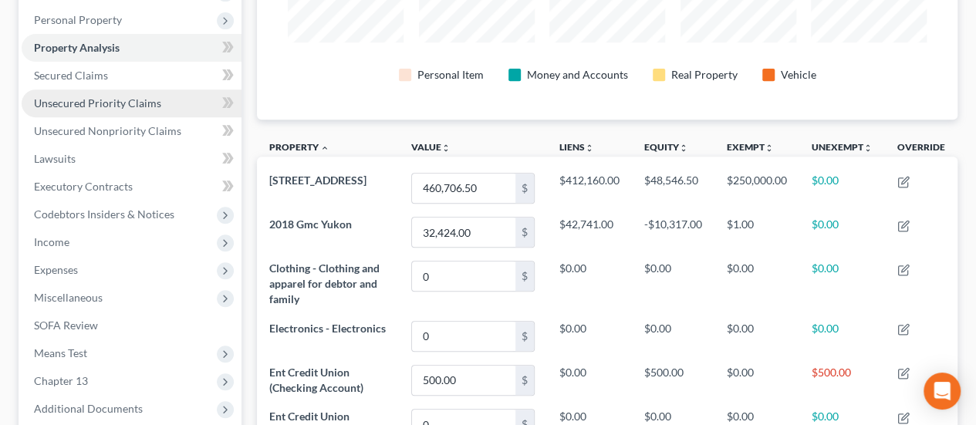
click at [136, 96] on span "Unsecured Priority Claims" at bounding box center [97, 102] width 127 height 13
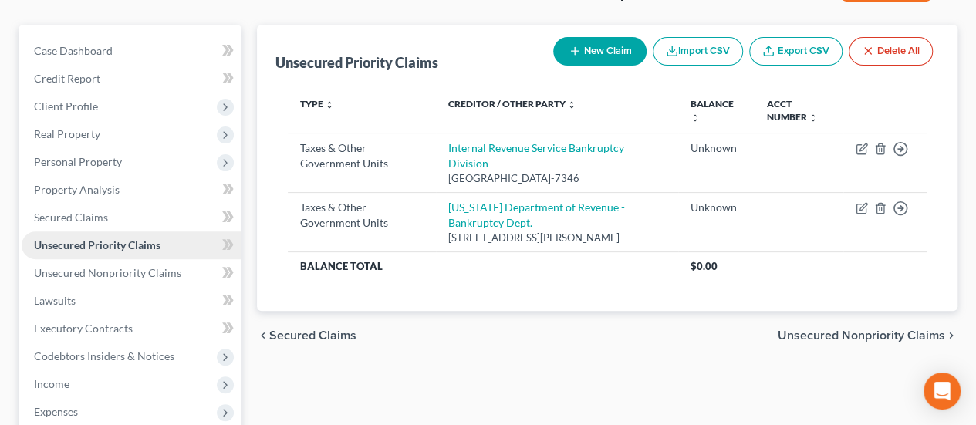
scroll to position [154, 0]
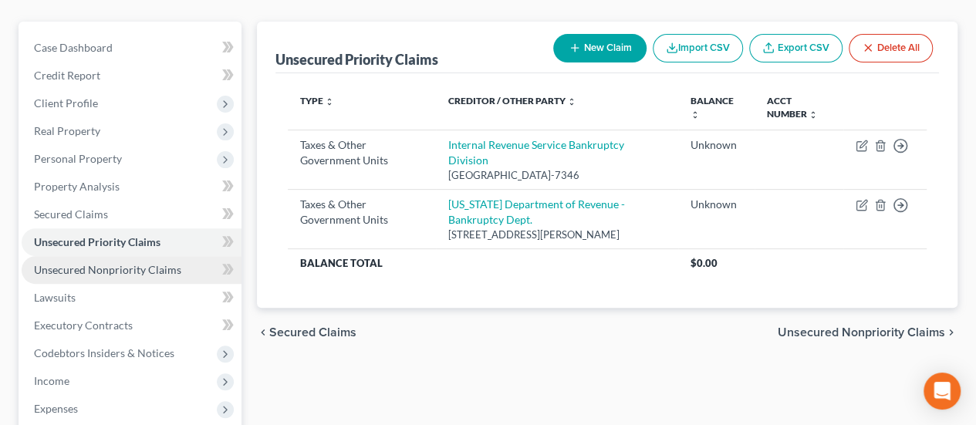
click at [156, 263] on span "Unsecured Nonpriority Claims" at bounding box center [107, 269] width 147 height 13
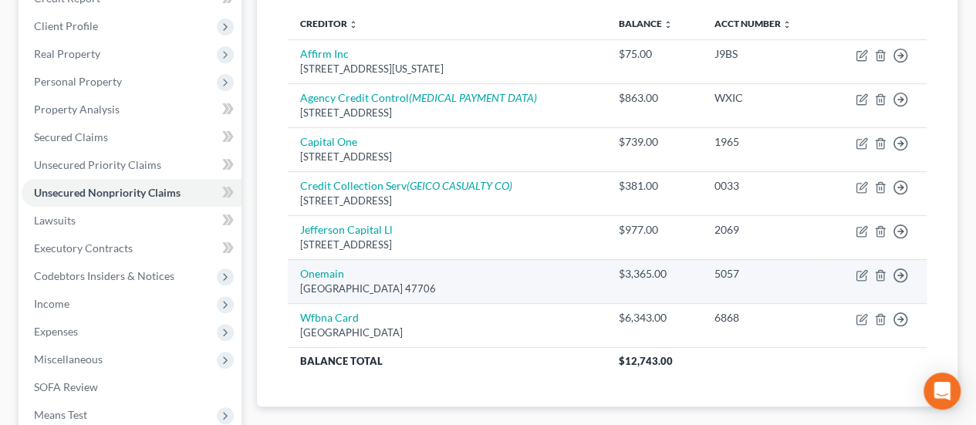
scroll to position [154, 0]
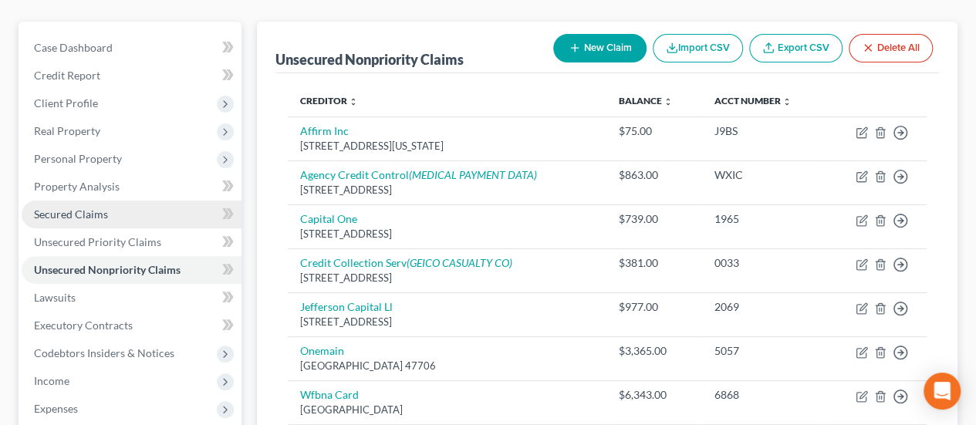
click at [122, 201] on link "Secured Claims" at bounding box center [132, 215] width 220 height 28
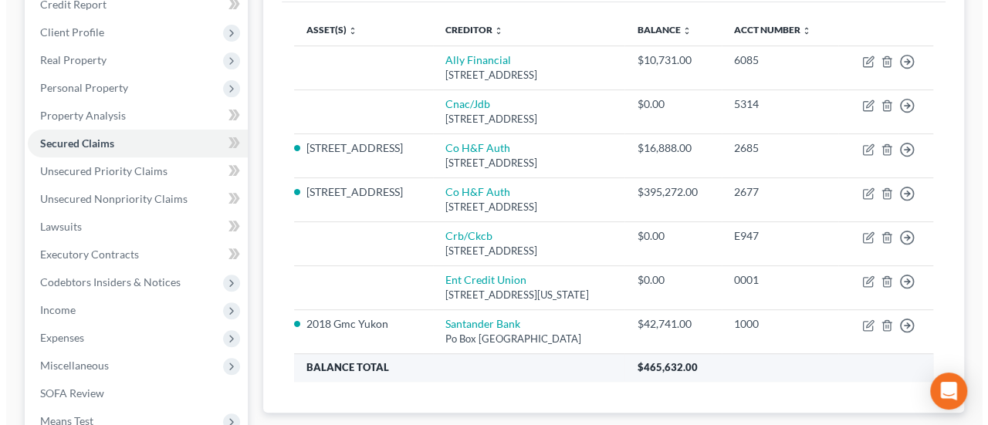
scroll to position [232, 0]
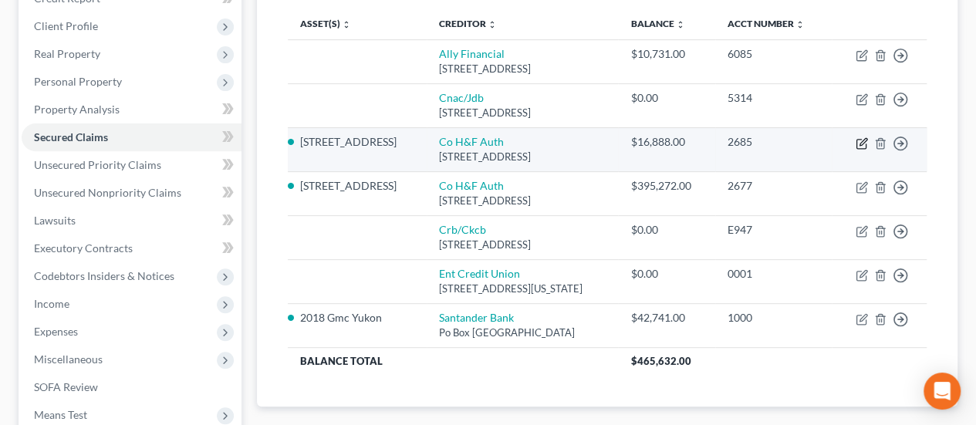
click at [858, 137] on icon "button" at bounding box center [862, 143] width 12 height 12
select select "14"
select select "7"
select select "1"
select select "0"
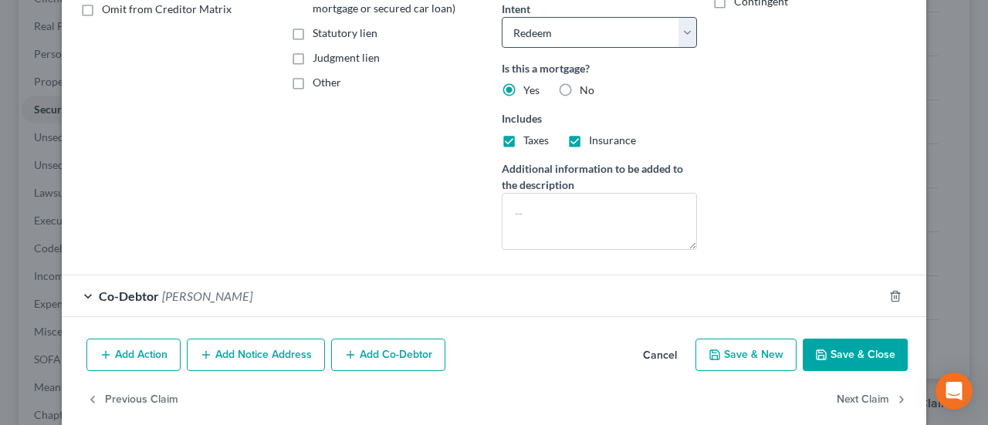
scroll to position [346, 0]
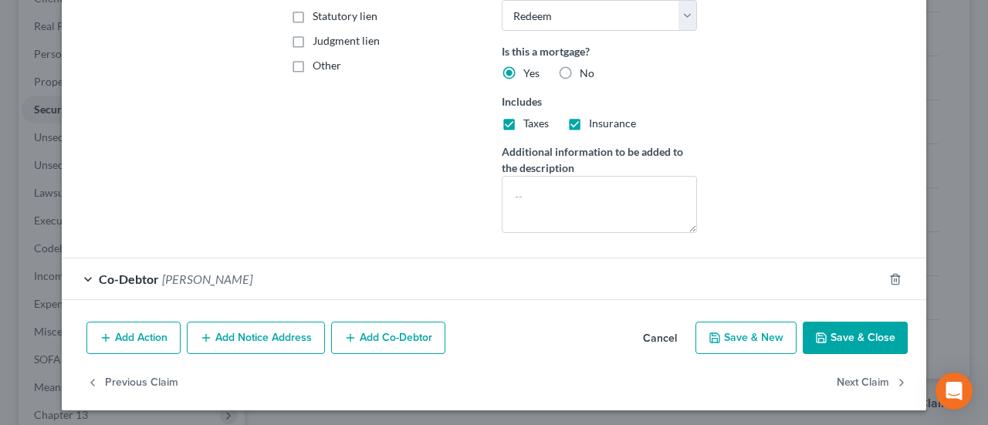
click at [536, 265] on div "Co-Debtor [PERSON_NAME]" at bounding box center [472, 279] width 821 height 41
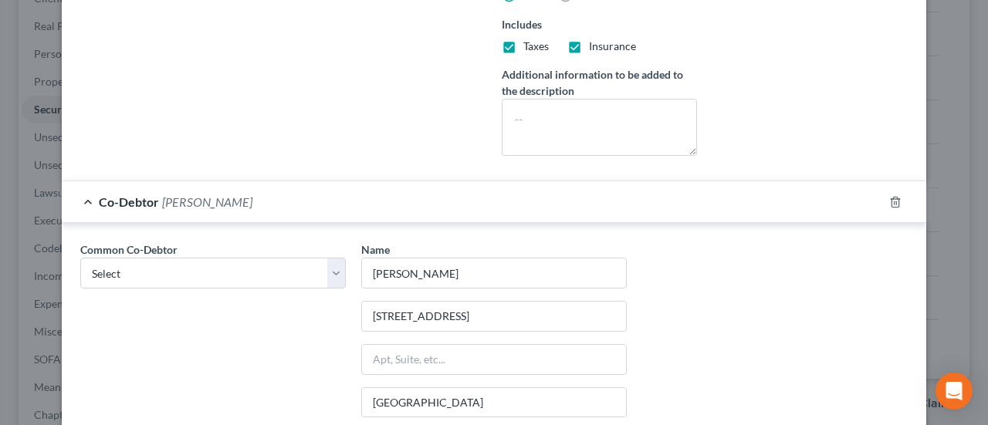
scroll to position [500, 0]
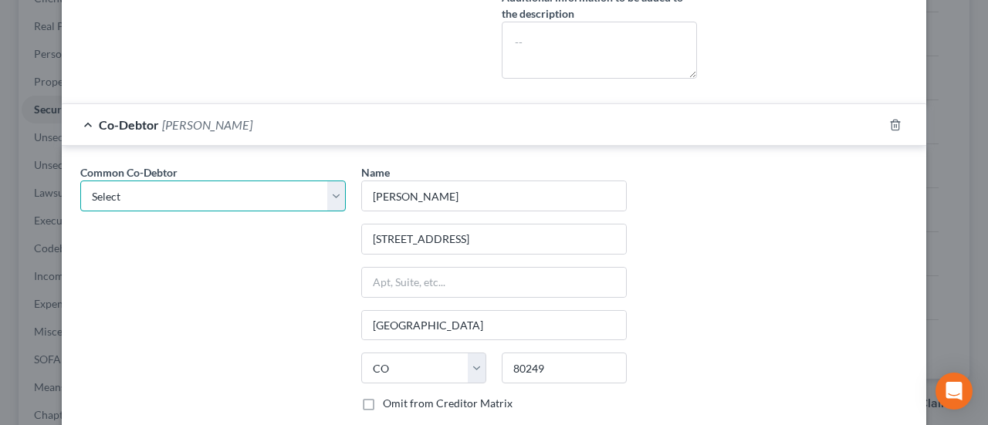
click at [332, 193] on select "Select [PERSON_NAME]" at bounding box center [212, 196] width 265 height 31
select select "0"
click at [80, 181] on select "Select [PERSON_NAME]" at bounding box center [212, 196] width 265 height 31
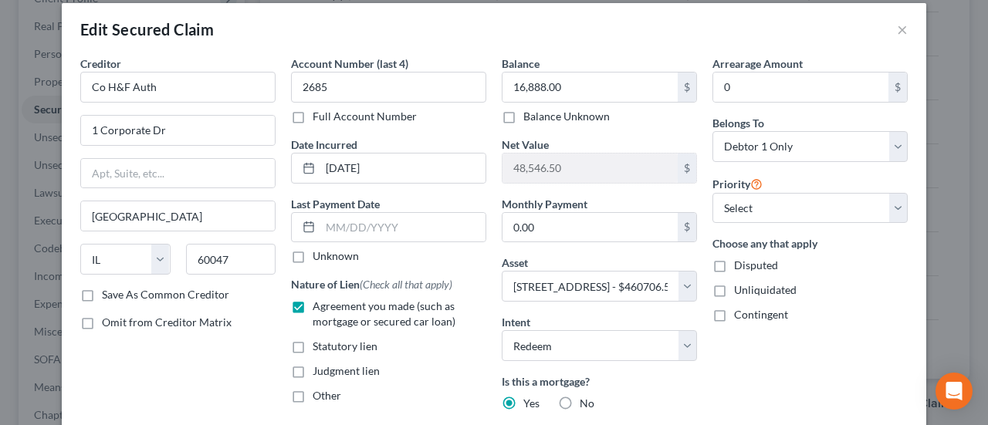
scroll to position [0, 0]
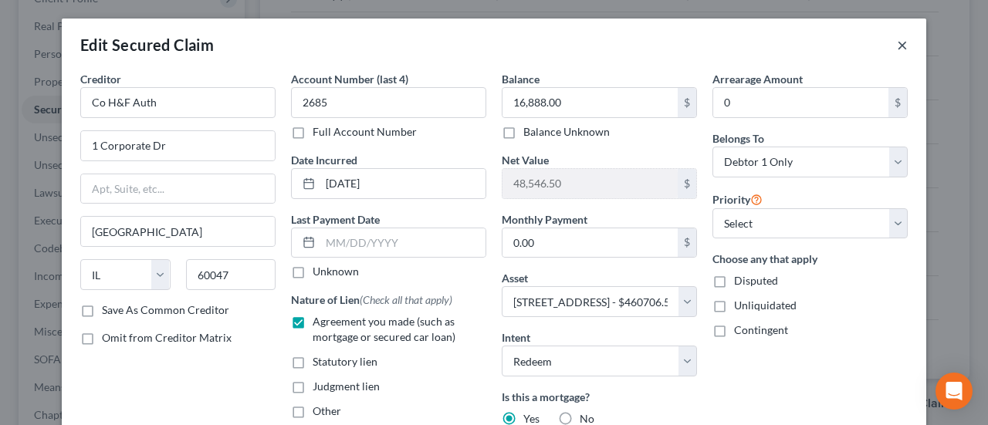
click at [897, 48] on button "×" at bounding box center [902, 44] width 11 height 19
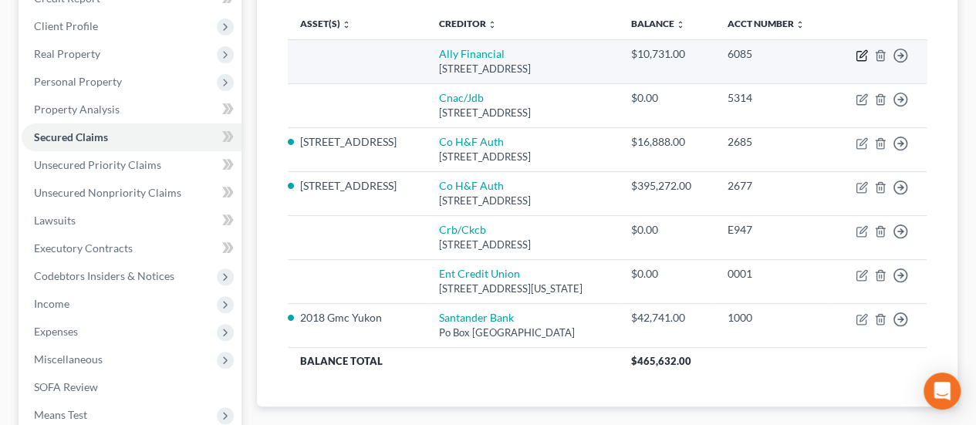
click at [860, 49] on icon "button" at bounding box center [862, 55] width 12 height 12
select select "23"
select select "0"
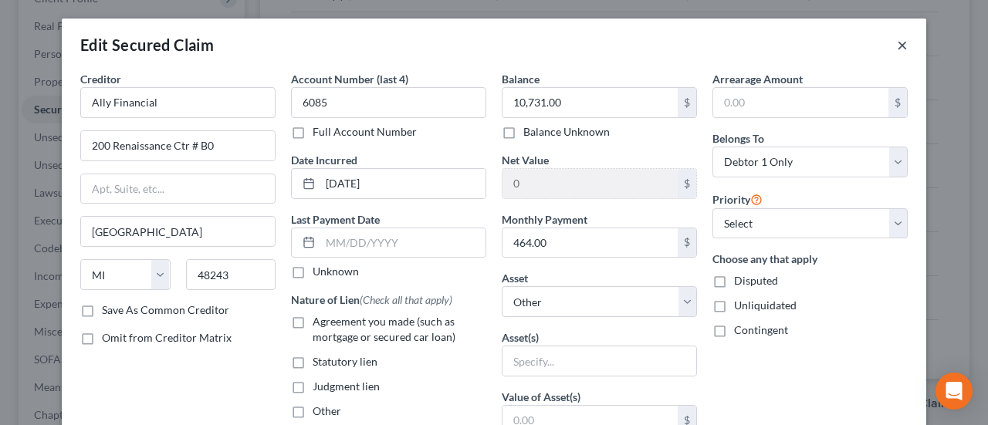
click at [897, 47] on button "×" at bounding box center [902, 44] width 11 height 19
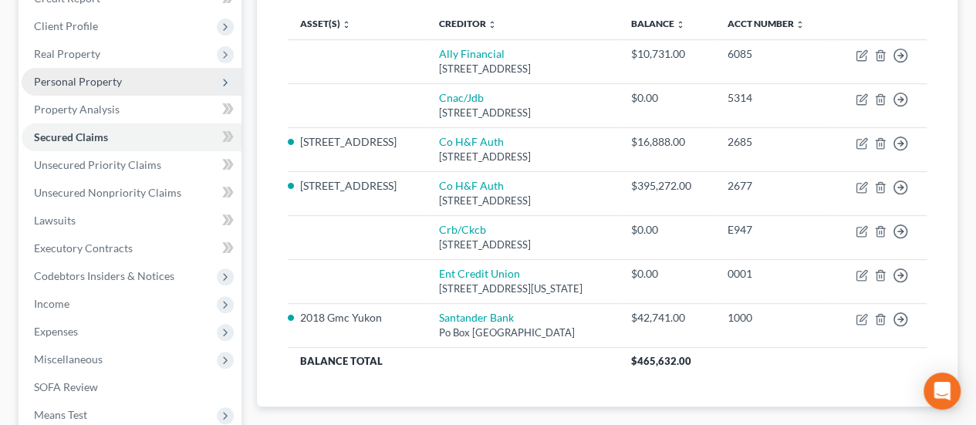
click at [101, 75] on span "Personal Property" at bounding box center [78, 81] width 88 height 13
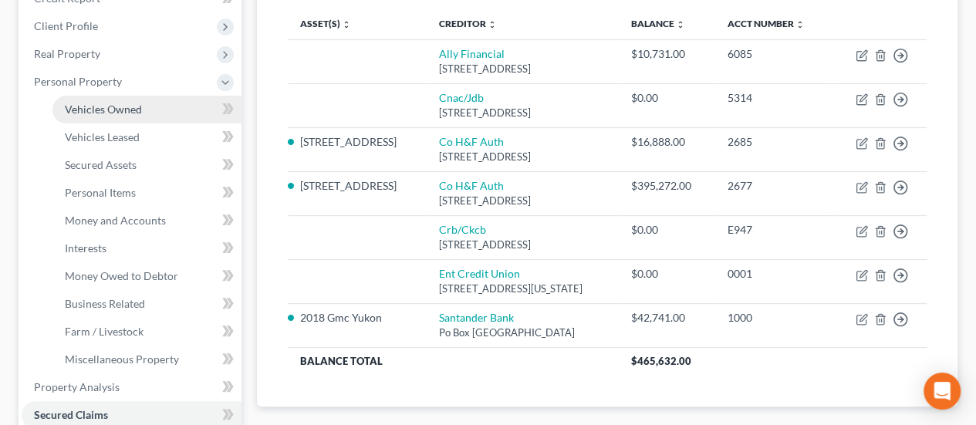
click at [106, 103] on span "Vehicles Owned" at bounding box center [103, 109] width 77 height 13
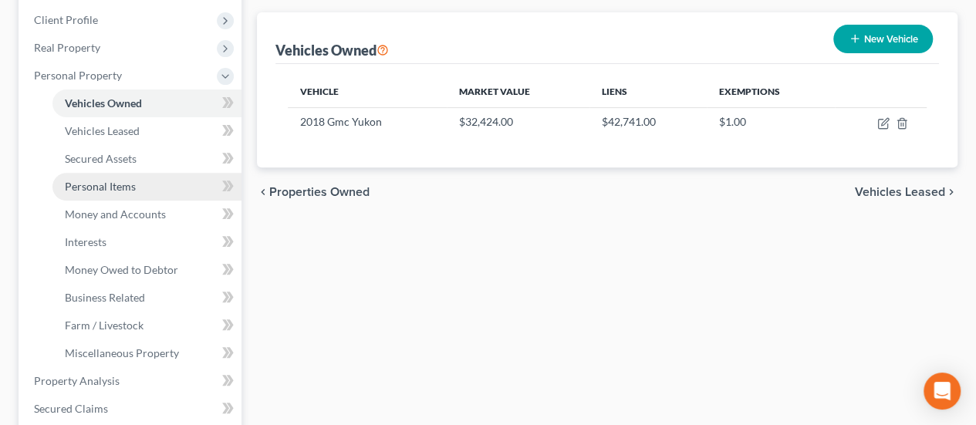
scroll to position [309, 0]
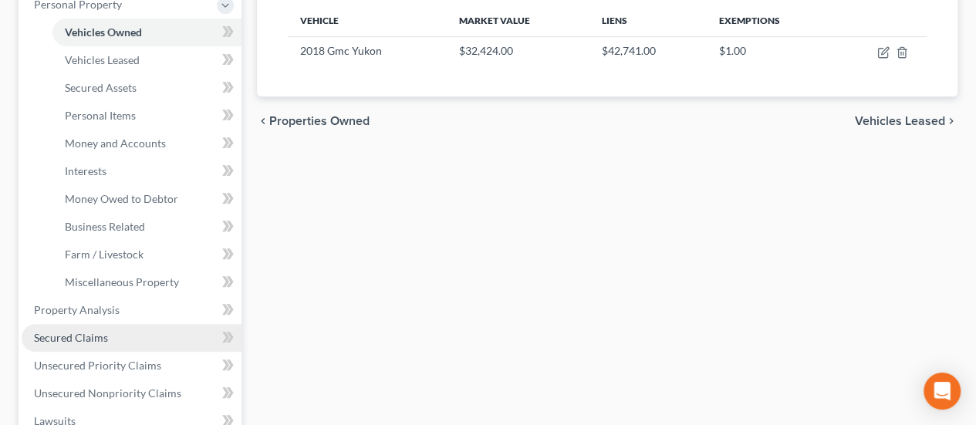
click at [120, 324] on link "Secured Claims" at bounding box center [132, 338] width 220 height 28
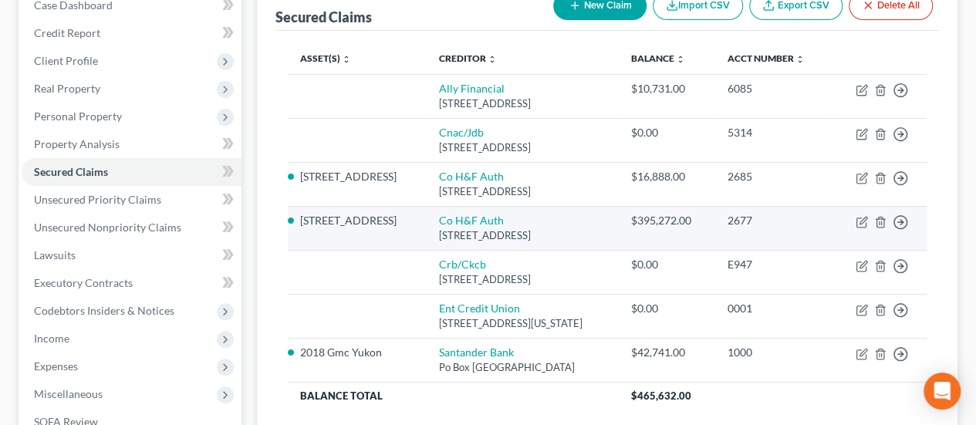
scroll to position [232, 0]
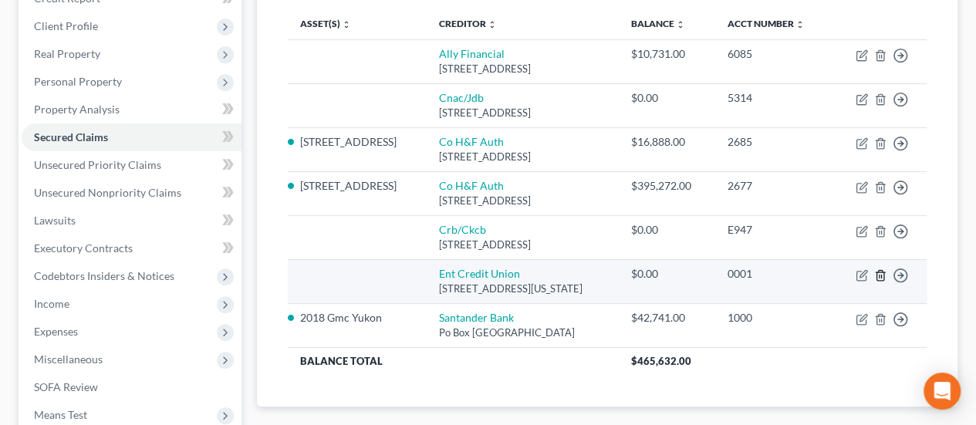
click at [880, 269] on icon "button" at bounding box center [880, 275] width 12 height 12
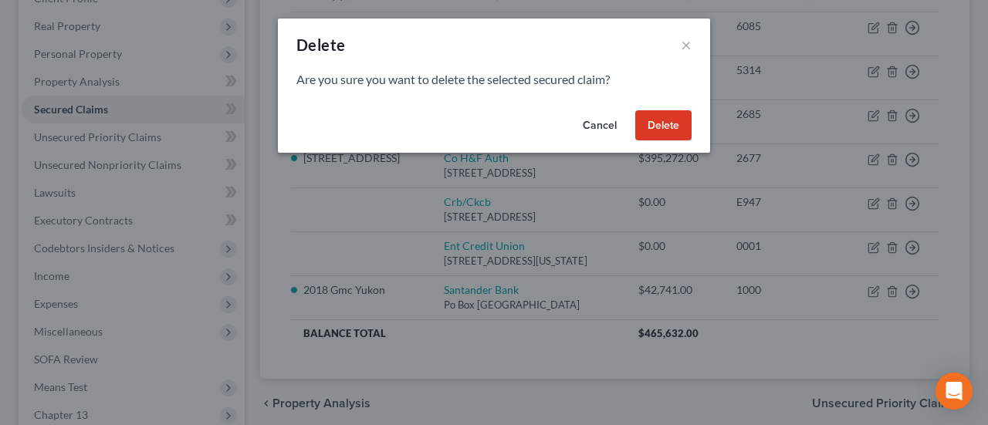
click at [670, 123] on button "Delete" at bounding box center [663, 125] width 56 height 31
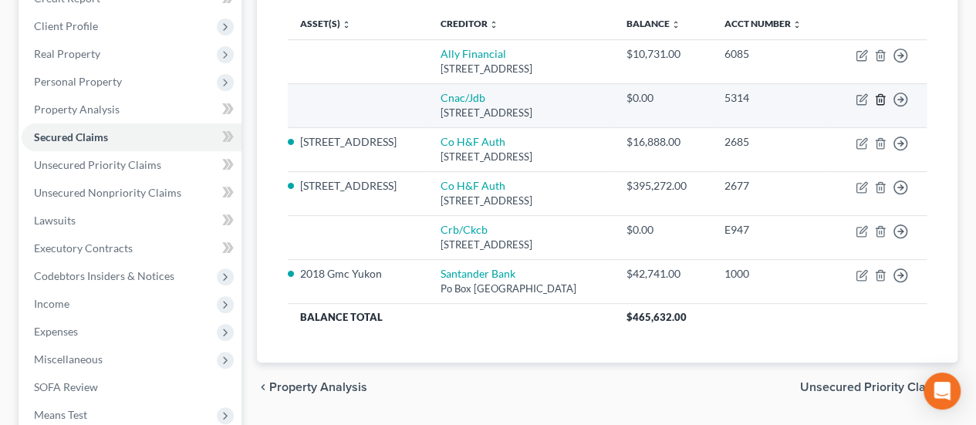
click at [881, 93] on icon "button" at bounding box center [880, 99] width 12 height 12
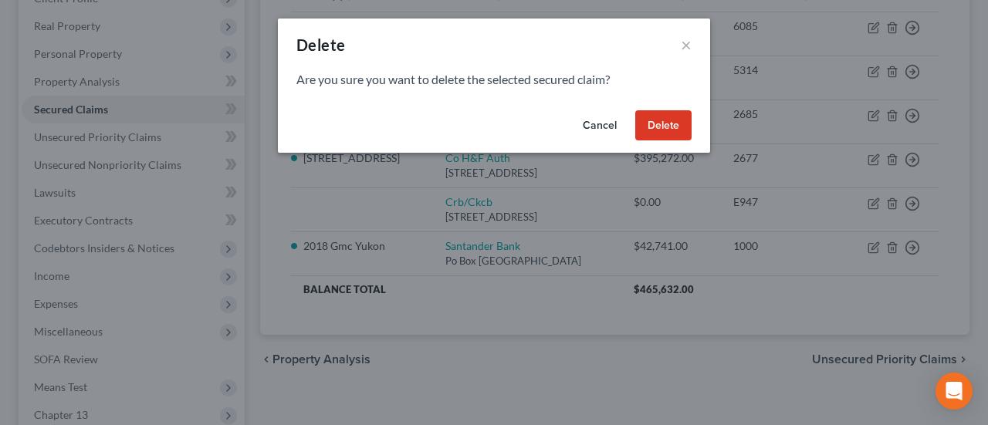
click at [670, 132] on button "Delete" at bounding box center [663, 125] width 56 height 31
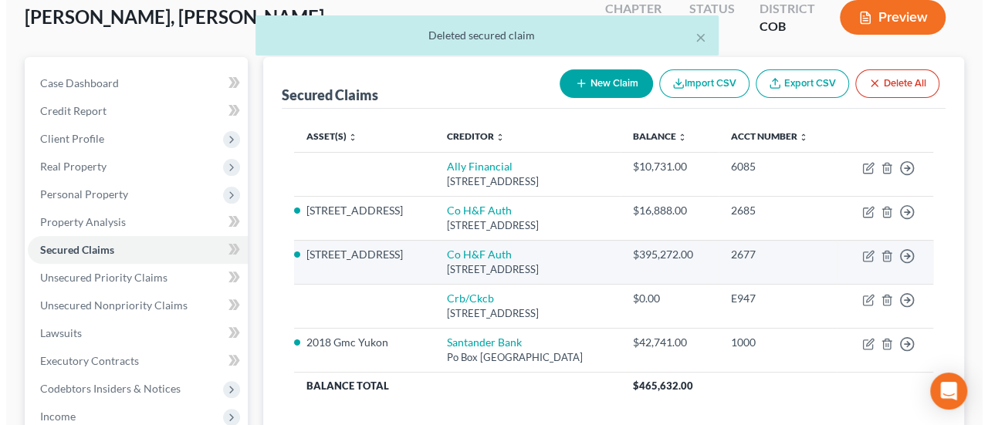
scroll to position [154, 0]
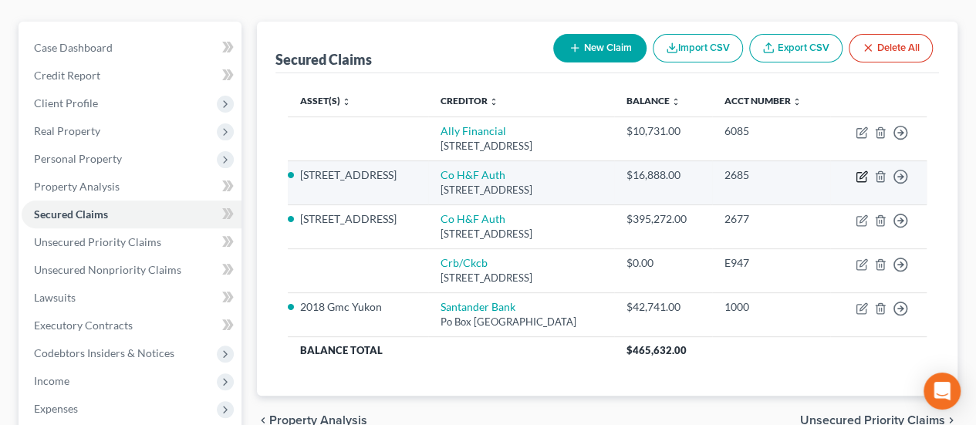
click at [864, 171] on icon "button" at bounding box center [862, 177] width 12 height 12
select select "14"
select select "7"
select select "1"
select select "0"
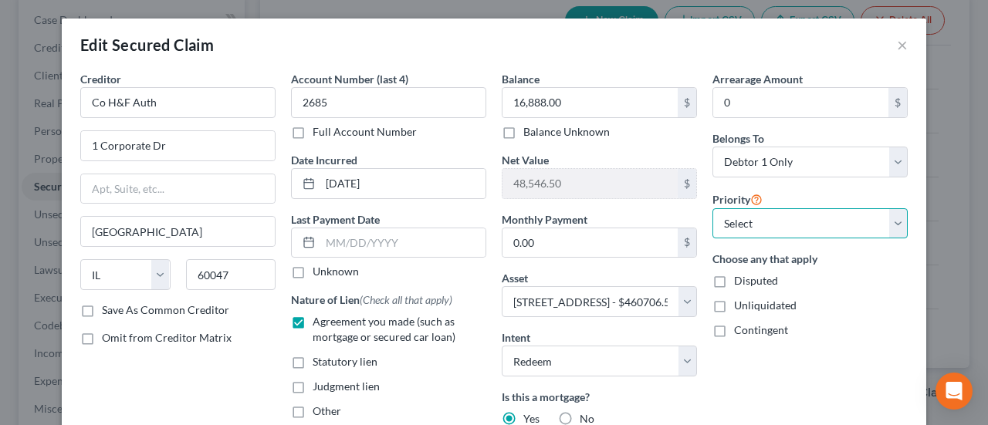
click at [891, 220] on select "Select 2nd 3rd 4th 5th 6th 7th 8th 9th 10th 11th 12th 13th 14th 15th 16th 17th …" at bounding box center [809, 223] width 195 height 31
select select "0"
click at [712, 208] on select "Select 2nd 3rd 4th 5th 6th 7th 8th 9th 10th 11th 12th 13th 14th 15th 16th 17th …" at bounding box center [809, 223] width 195 height 31
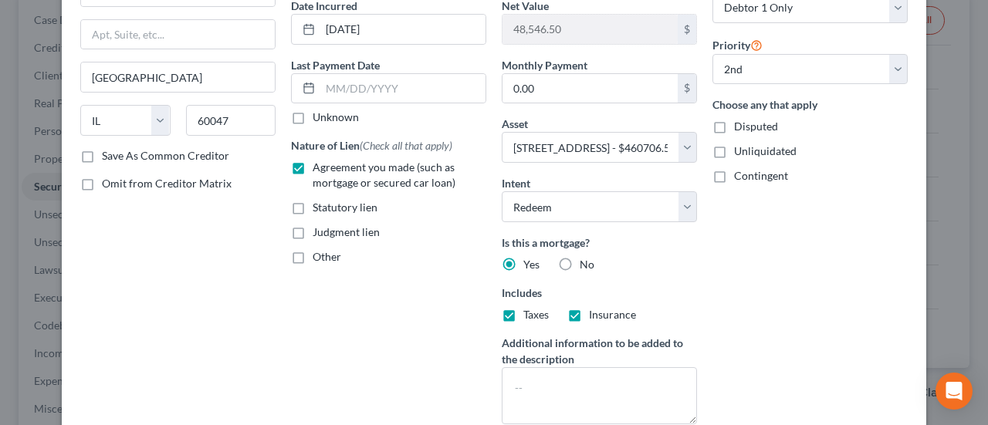
click at [313, 257] on label "Other" at bounding box center [327, 256] width 29 height 15
click at [319, 257] on input "Other" at bounding box center [324, 254] width 10 height 10
click at [313, 257] on label "Other" at bounding box center [327, 256] width 29 height 15
click at [319, 257] on input "Other" at bounding box center [324, 254] width 10 height 10
checkbox input "false"
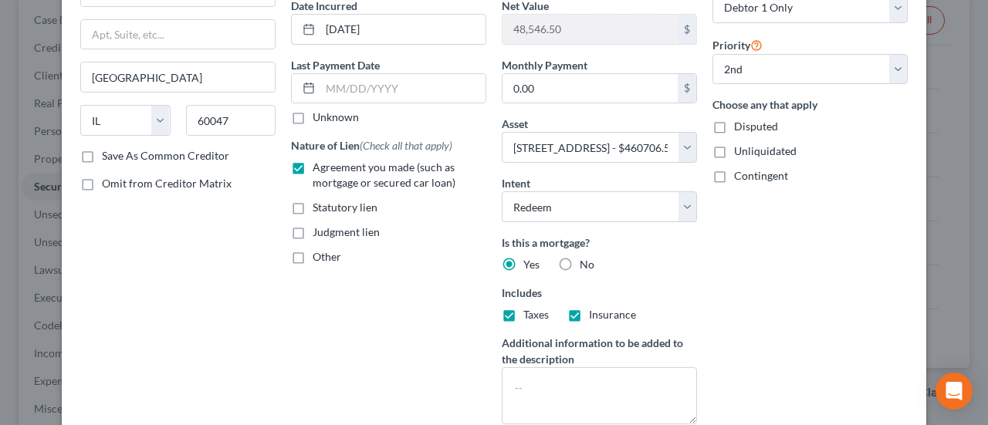
click at [523, 313] on label "Taxes" at bounding box center [535, 314] width 25 height 15
click at [529, 313] on input "Taxes" at bounding box center [534, 312] width 10 height 10
checkbox input "false"
click at [589, 309] on label "Insurance" at bounding box center [612, 314] width 47 height 15
click at [595, 309] on input "Insurance" at bounding box center [600, 312] width 10 height 10
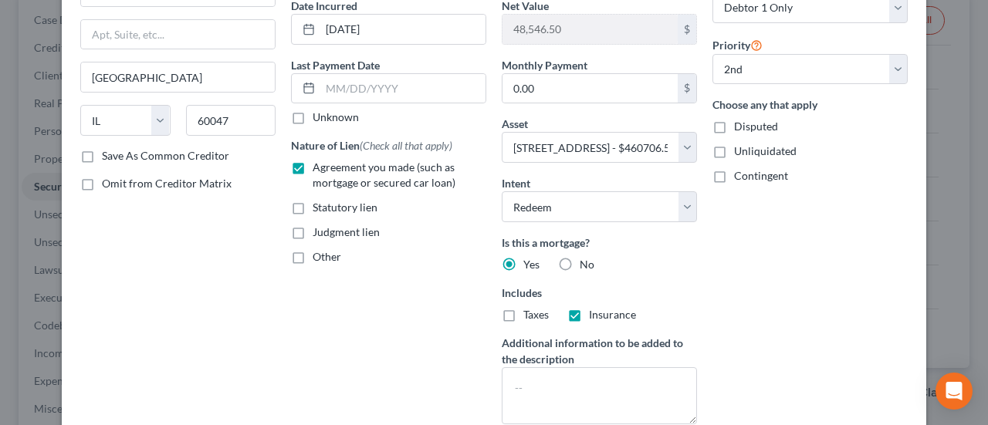
checkbox input "false"
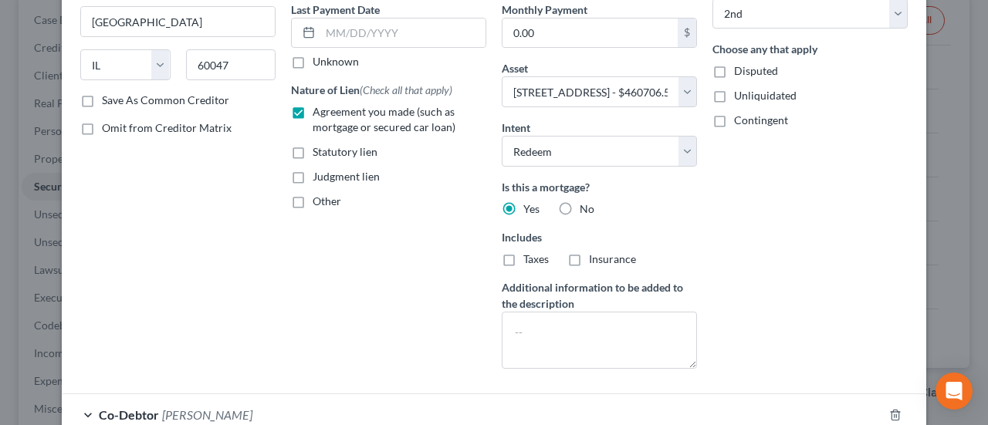
scroll to position [309, 0]
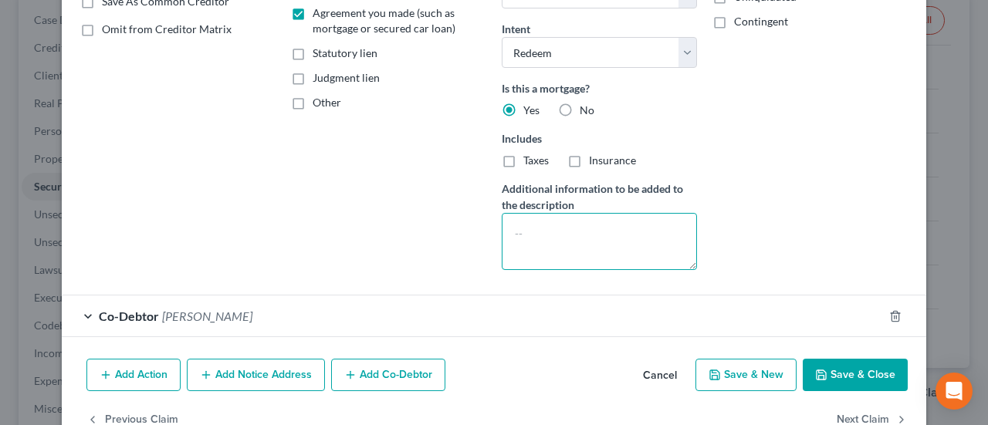
click at [538, 232] on textarea at bounding box center [599, 241] width 195 height 57
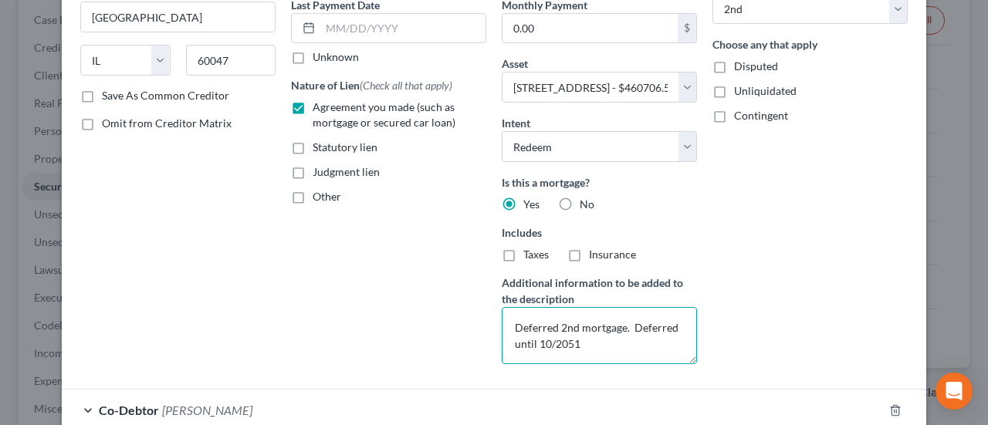
scroll to position [37, 0]
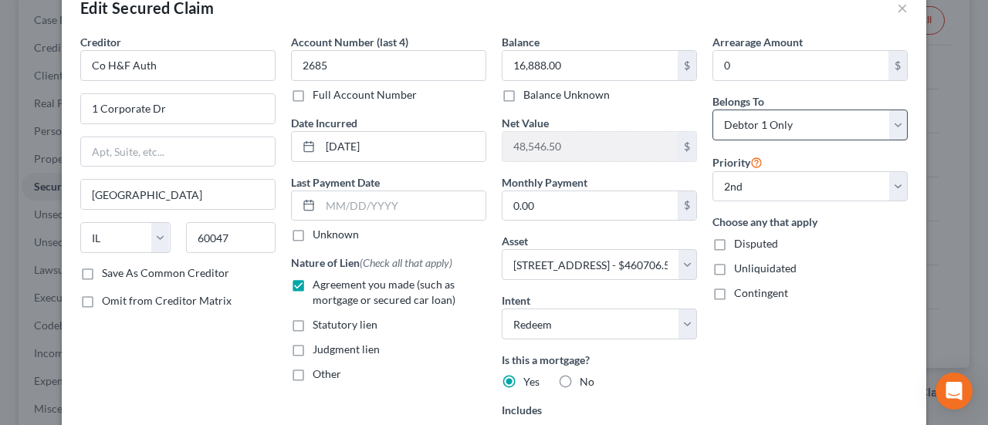
type textarea "Deferred 2nd mortgage. Deferred until 10/2051"
click at [893, 125] on select "Select Debtor 1 Only Debtor 2 Only Debtor 1 And Debtor 2 Only At Least One Of T…" at bounding box center [809, 125] width 195 height 31
click at [712, 110] on select "Select Debtor 1 Only Debtor 2 Only Debtor 1 And Debtor 2 Only At Least One Of T…" at bounding box center [809, 125] width 195 height 31
click at [892, 118] on select "Select Debtor 1 Only Debtor 2 Only Debtor 1 And Debtor 2 Only At Least One Of T…" at bounding box center [809, 125] width 195 height 31
select select "3"
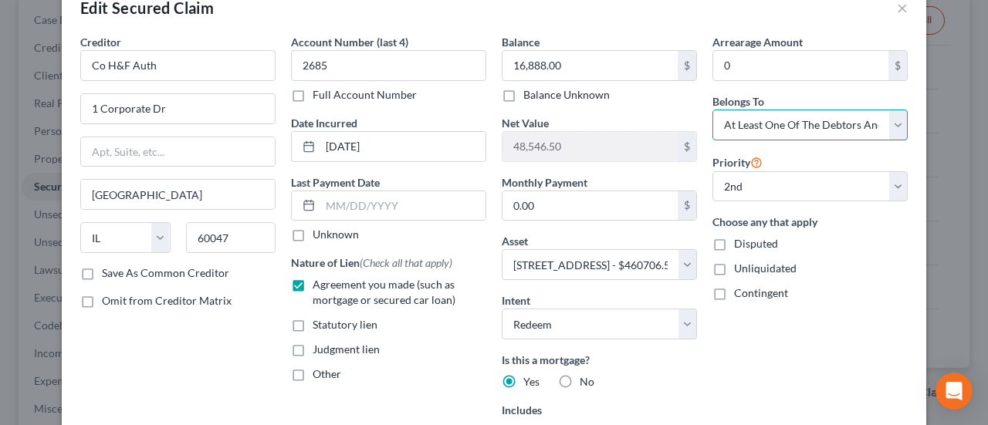
click at [712, 110] on select "Select Debtor 1 Only Debtor 2 Only Debtor 1 And Debtor 2 Only At Least One Of T…" at bounding box center [809, 125] width 195 height 31
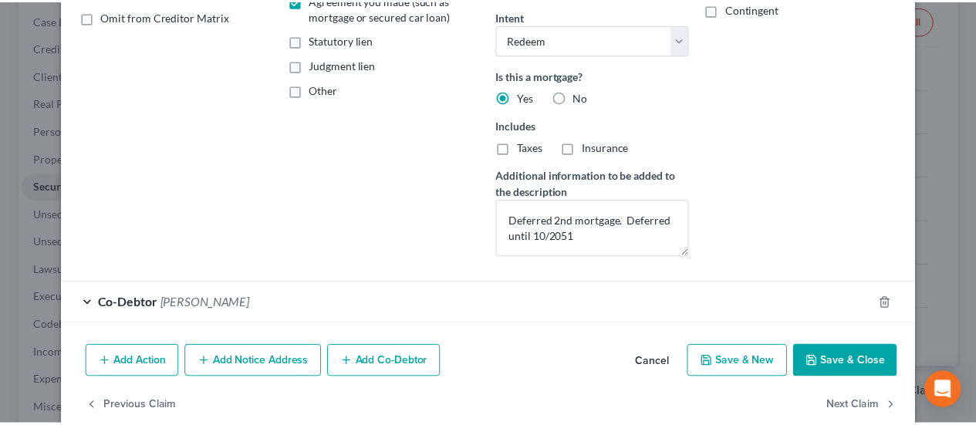
scroll to position [346, 0]
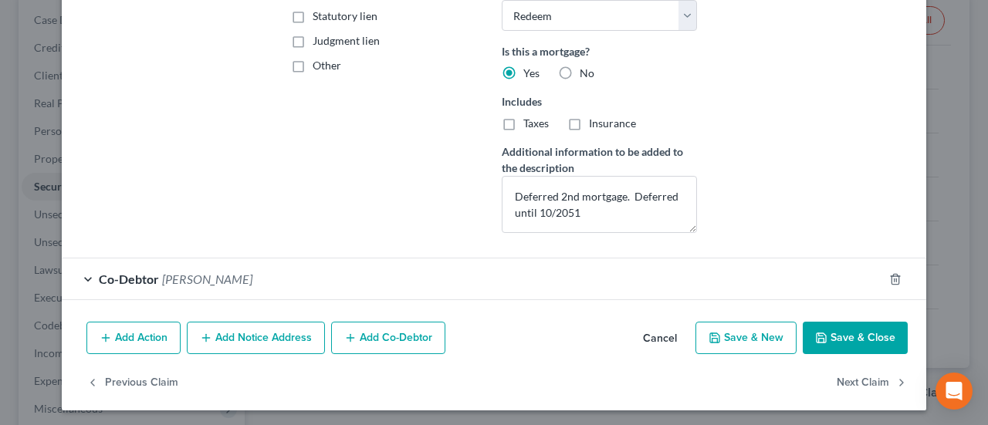
click at [846, 331] on button "Save & Close" at bounding box center [855, 338] width 105 height 32
select select
select select "1"
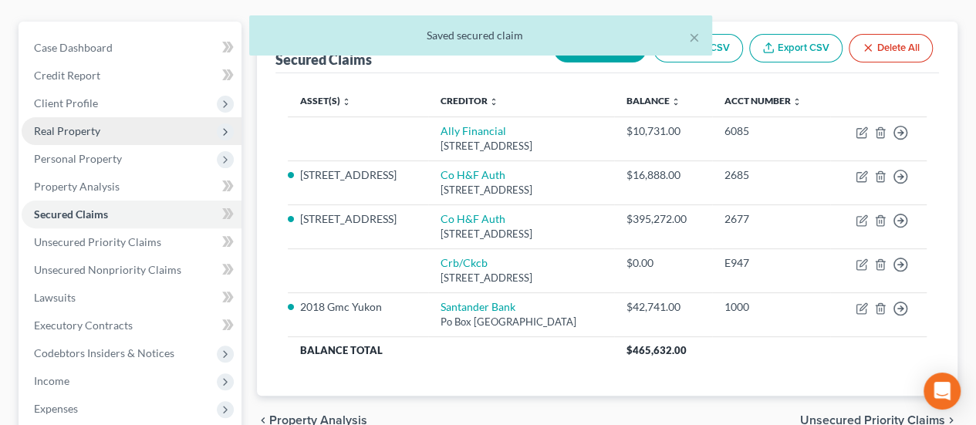
click at [116, 117] on span "Real Property" at bounding box center [132, 131] width 220 height 28
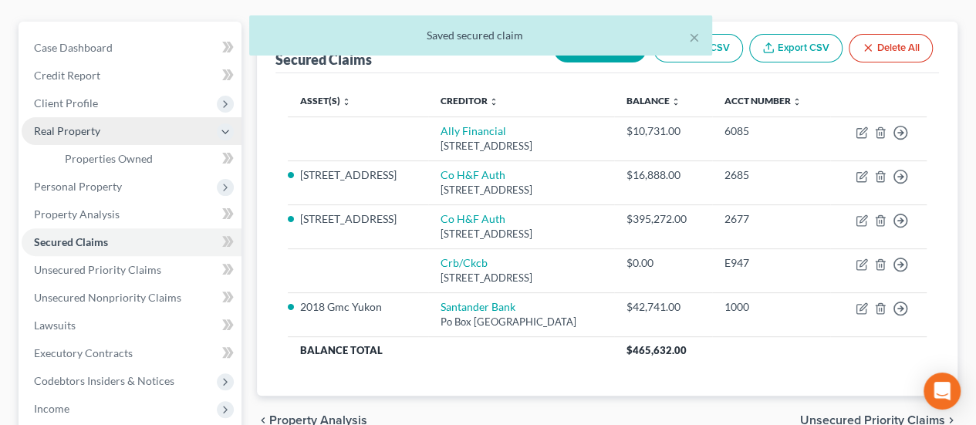
click at [116, 117] on span "Real Property" at bounding box center [132, 131] width 220 height 28
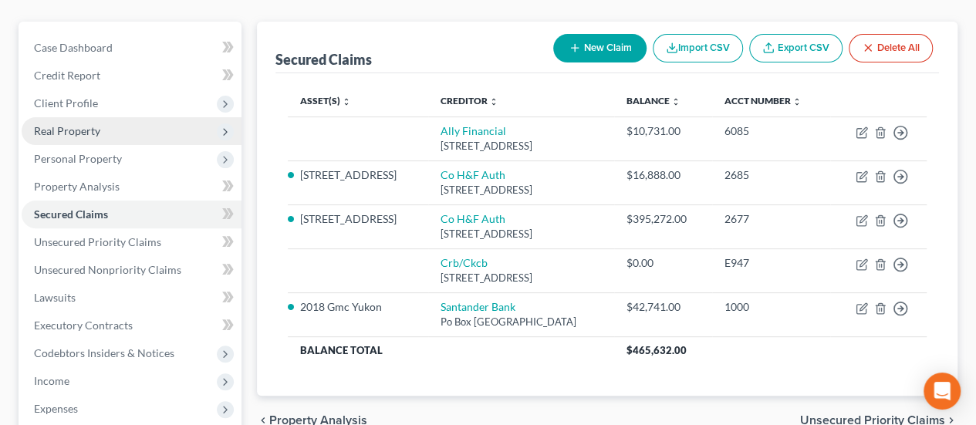
click at [102, 117] on span "Real Property" at bounding box center [132, 131] width 220 height 28
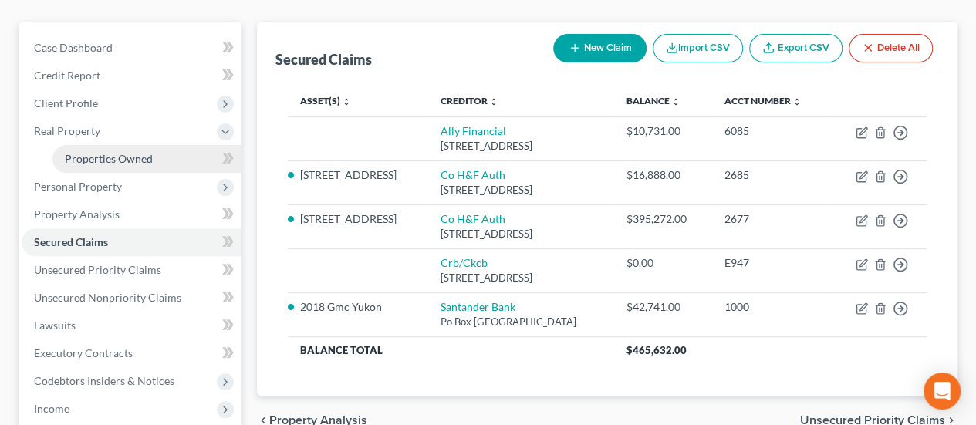
click at [115, 152] on span "Properties Owned" at bounding box center [109, 158] width 88 height 13
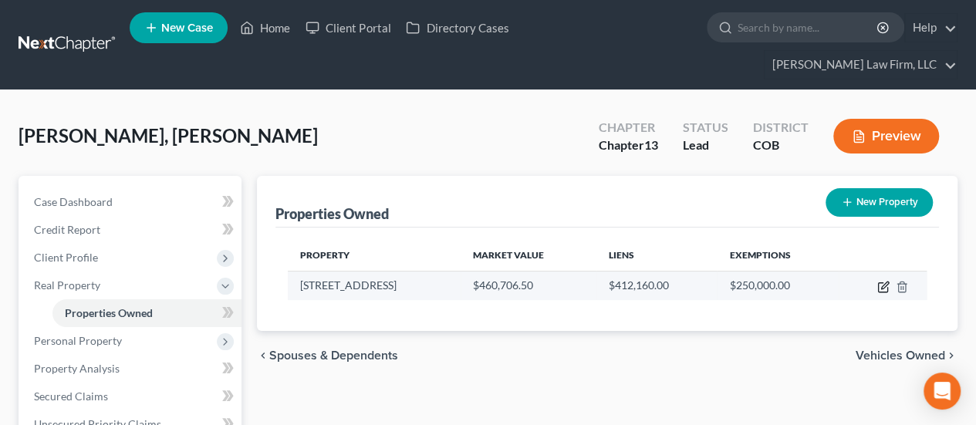
click at [880, 281] on icon "button" at bounding box center [883, 287] width 12 height 12
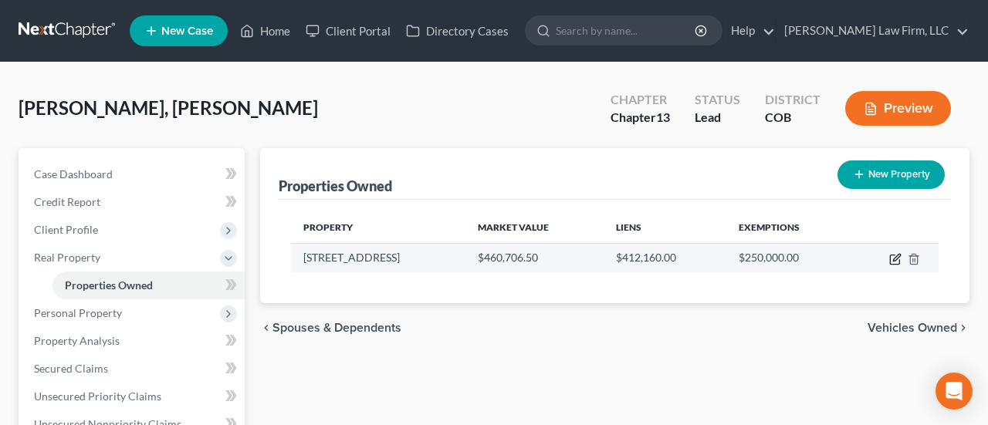
select select "5"
select select "16"
select select "3"
select select "0"
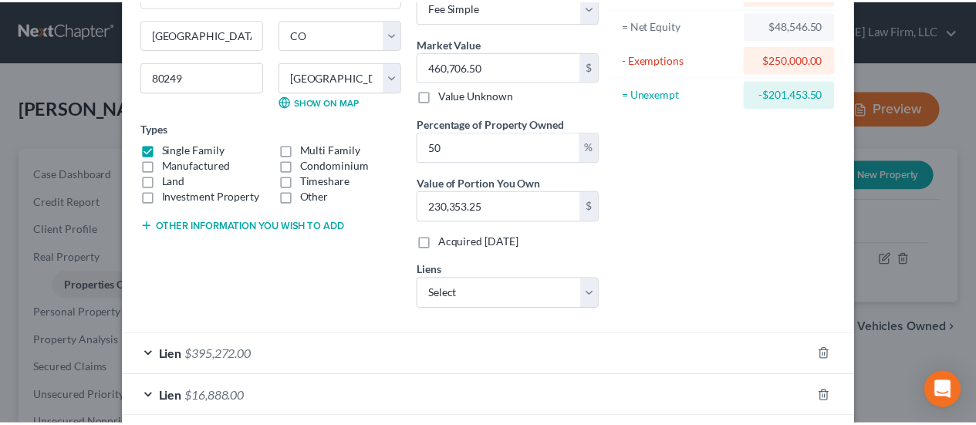
scroll to position [270, 0]
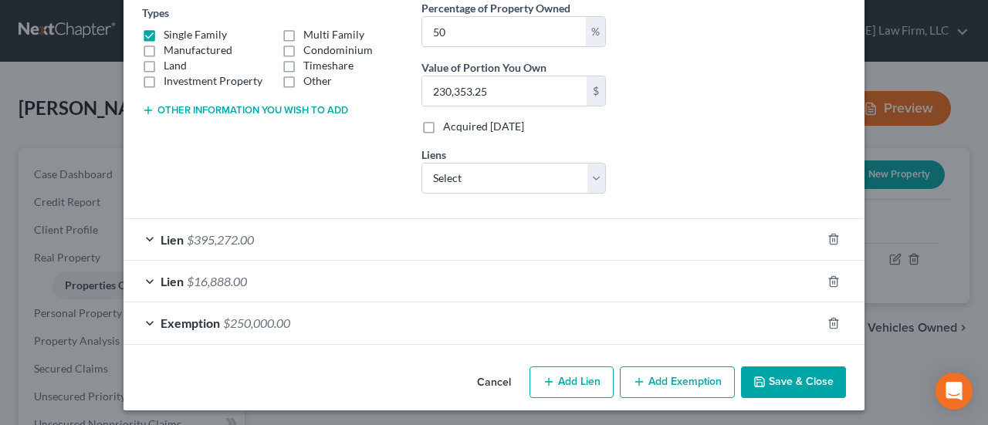
click at [761, 371] on button "Save & Close" at bounding box center [793, 383] width 105 height 32
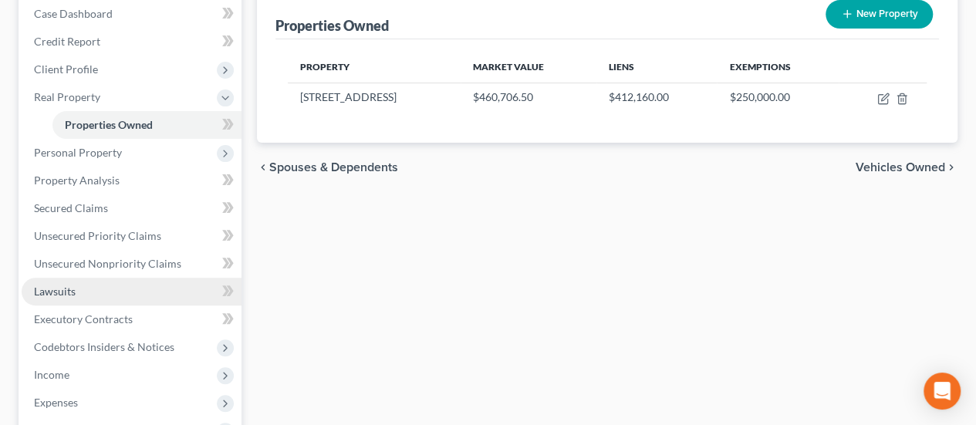
scroll to position [154, 0]
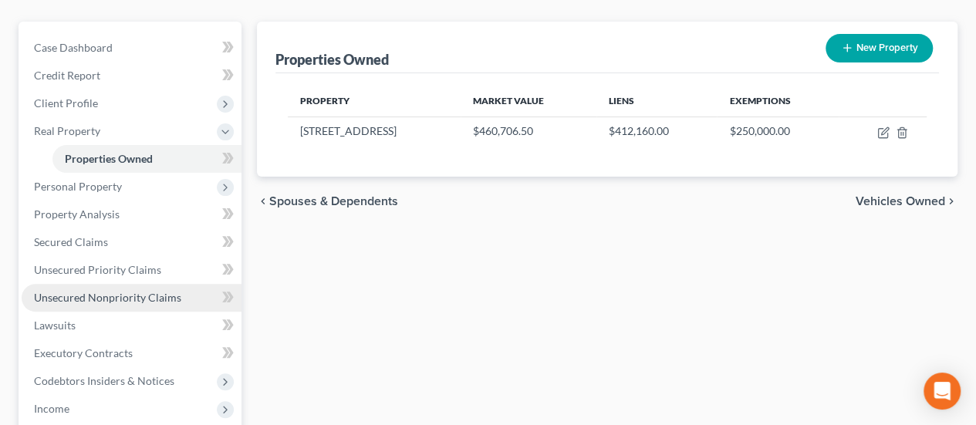
click at [144, 291] on span "Unsecured Nonpriority Claims" at bounding box center [107, 297] width 147 height 13
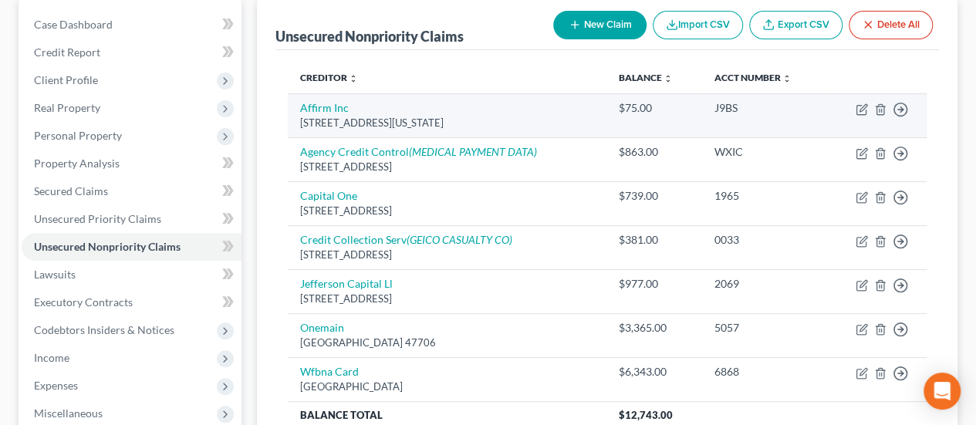
scroll to position [154, 0]
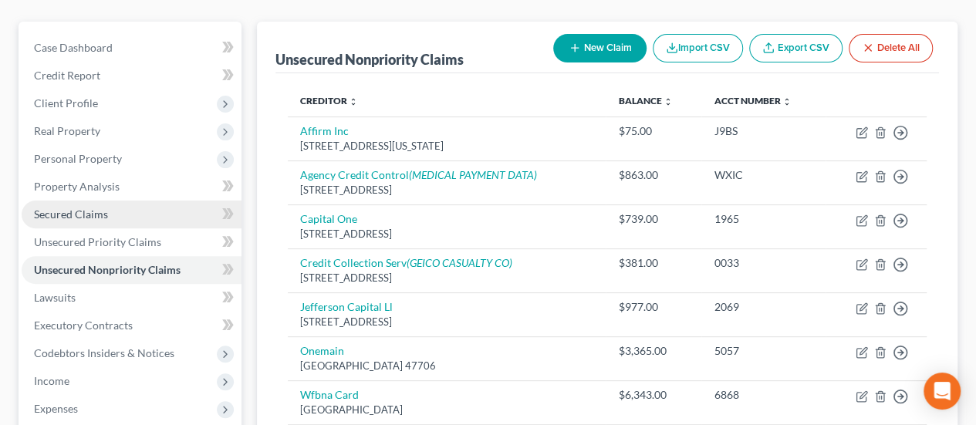
click at [73, 208] on span "Secured Claims" at bounding box center [71, 214] width 74 height 13
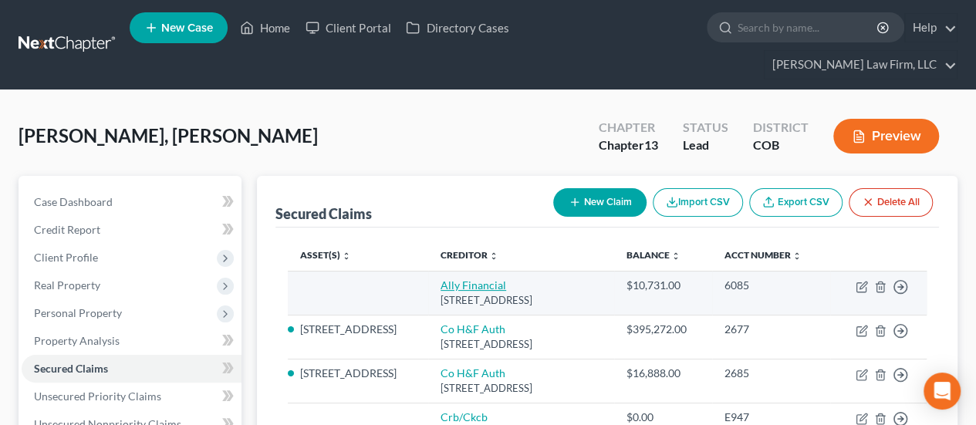
click at [449, 279] on link "Ally Financial" at bounding box center [474, 285] width 66 height 13
select select "23"
select select "0"
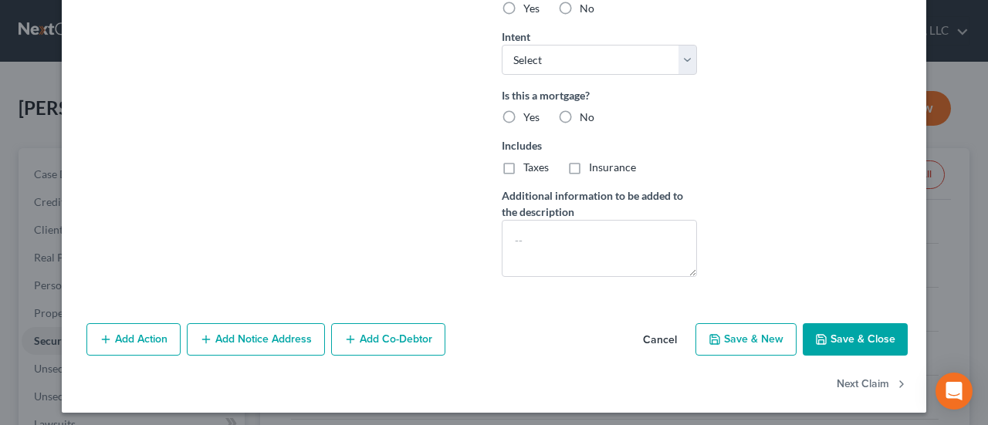
scroll to position [471, 0]
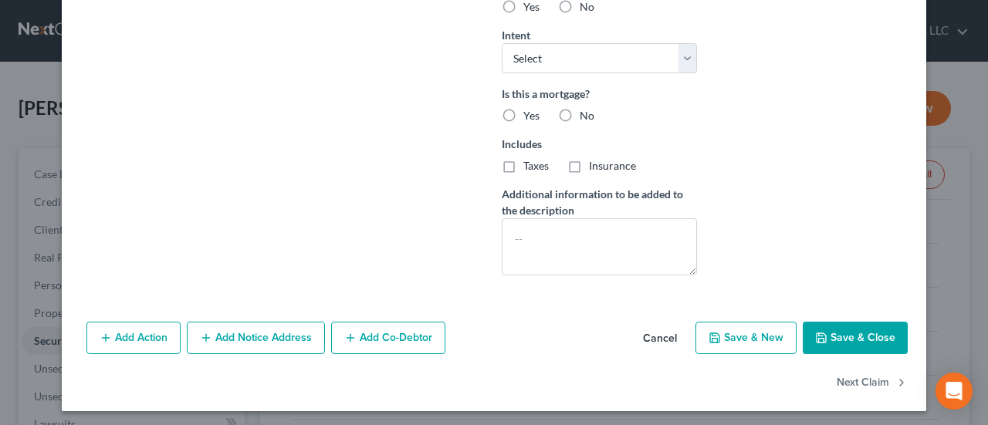
click at [580, 109] on label "No" at bounding box center [587, 115] width 15 height 15
click at [586, 109] on input "No" at bounding box center [591, 113] width 10 height 10
radio input "true"
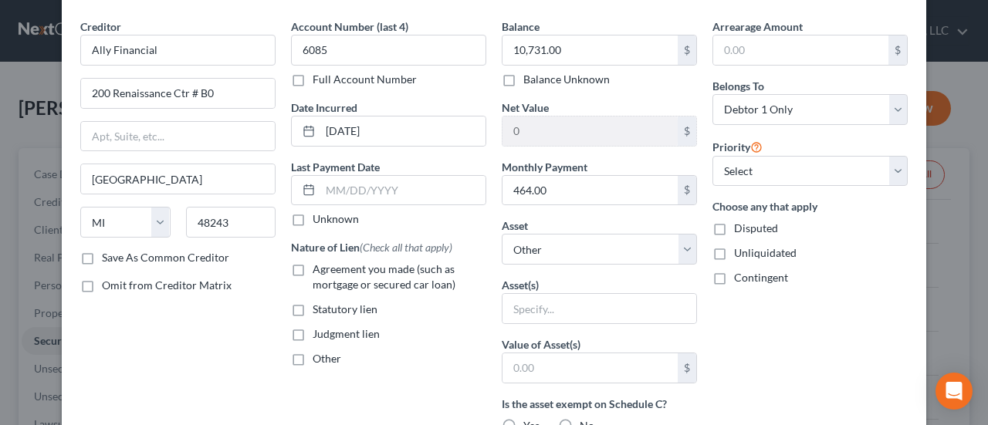
scroll to position [77, 0]
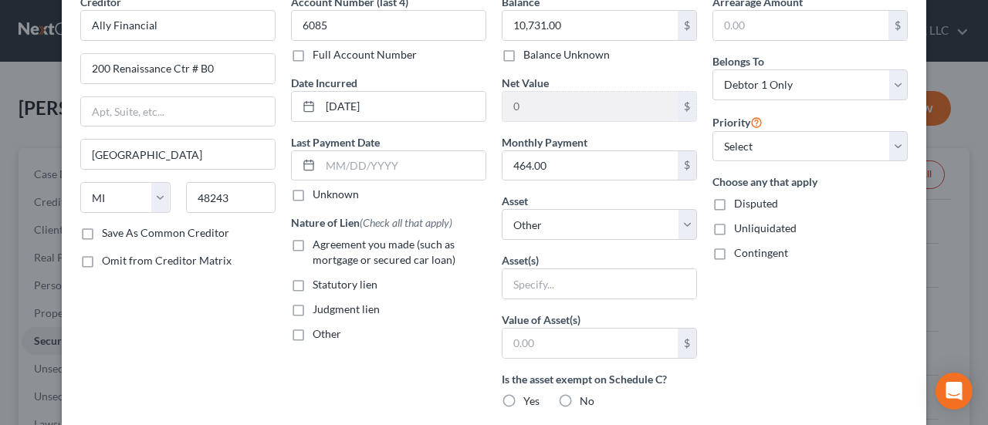
click at [313, 245] on label "Agreement you made (such as mortgage or secured car loan)" at bounding box center [400, 252] width 174 height 31
click at [319, 245] on input "Agreement you made (such as mortgage or secured car loan)" at bounding box center [324, 242] width 10 height 10
click at [313, 243] on label "Agreement you made (such as mortgage or secured car loan)" at bounding box center [400, 252] width 174 height 31
click at [319, 243] on input "Agreement you made (such as mortgage or secured car loan)" at bounding box center [324, 242] width 10 height 10
checkbox input "false"
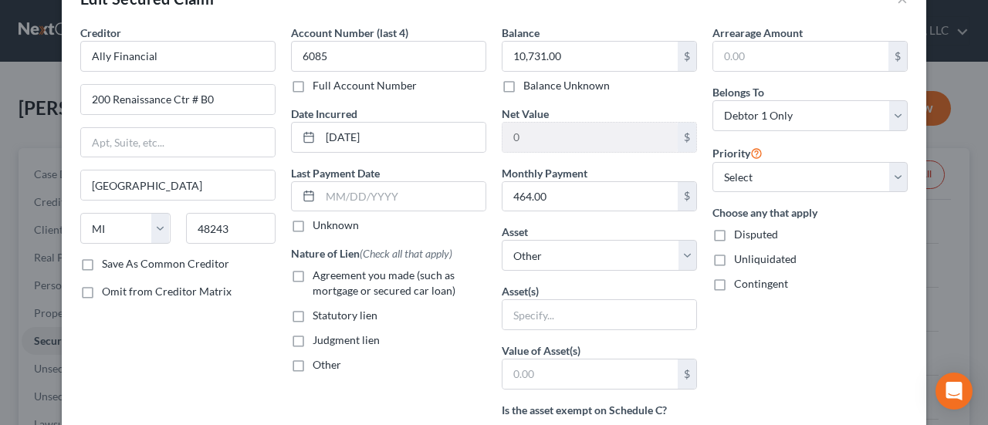
scroll to position [0, 0]
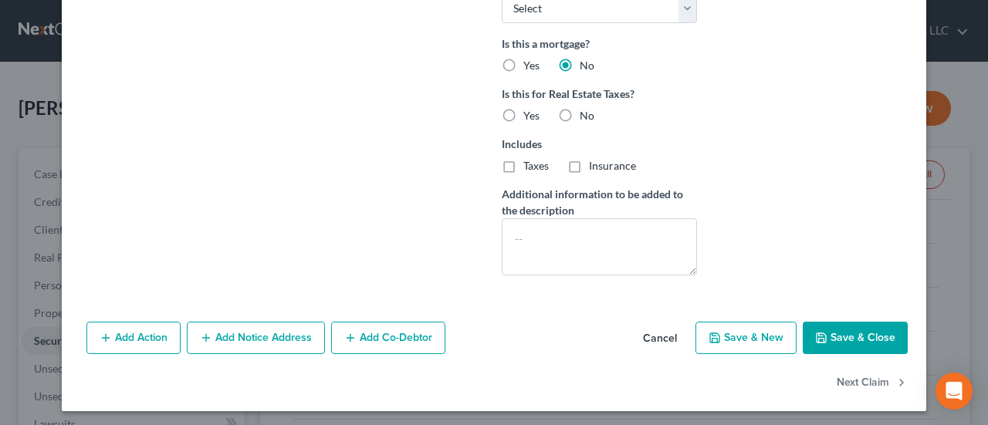
click at [823, 331] on button "Save & Close" at bounding box center [855, 338] width 105 height 32
select select
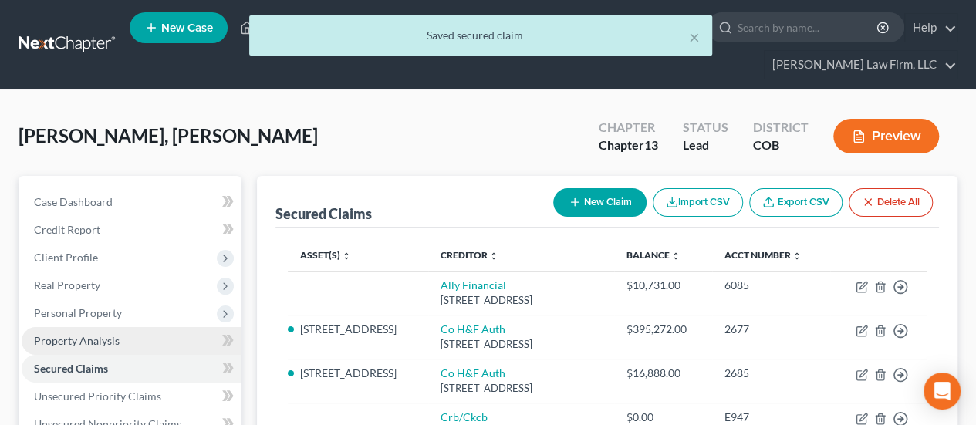
scroll to position [77, 0]
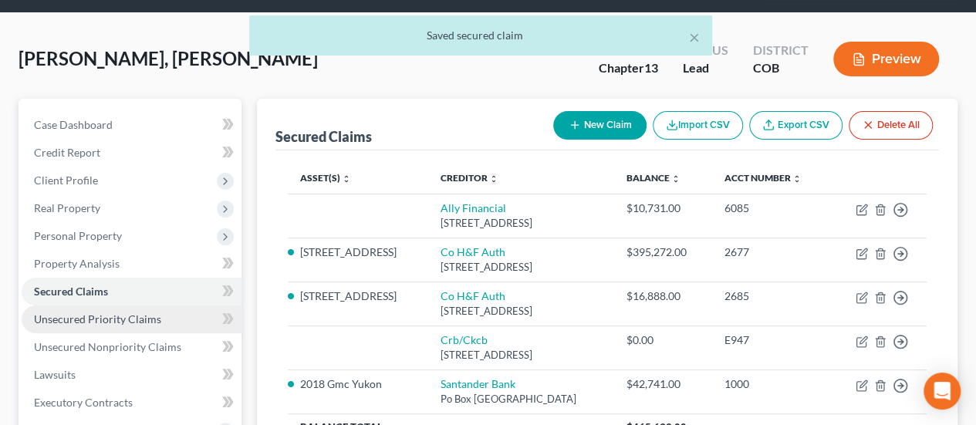
click at [138, 313] on span "Unsecured Priority Claims" at bounding box center [97, 319] width 127 height 13
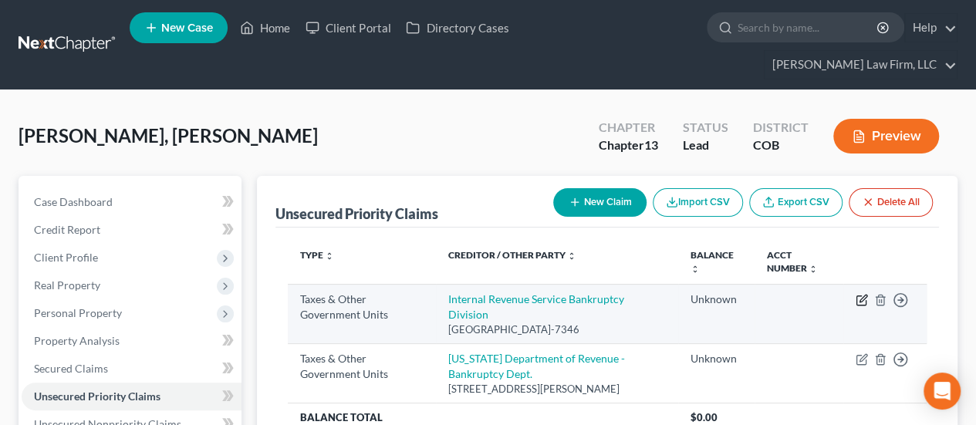
click at [862, 295] on icon "button" at bounding box center [863, 298] width 7 height 7
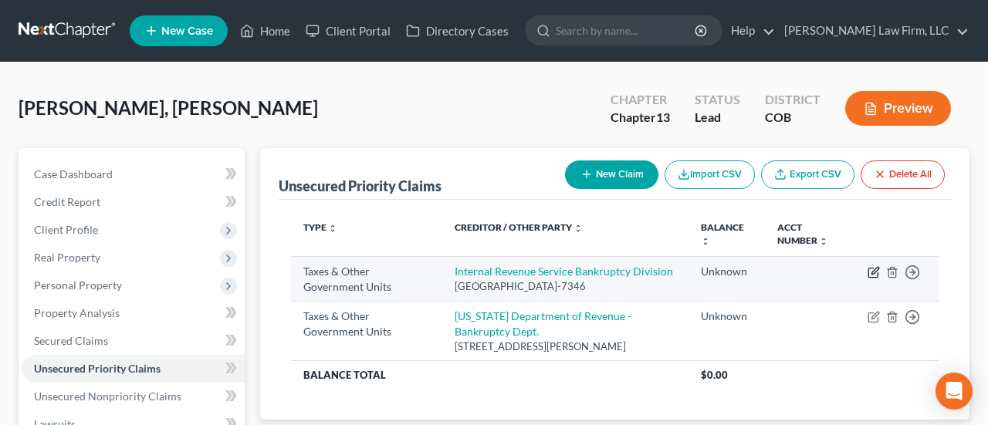
select select "0"
select select "39"
select select "0"
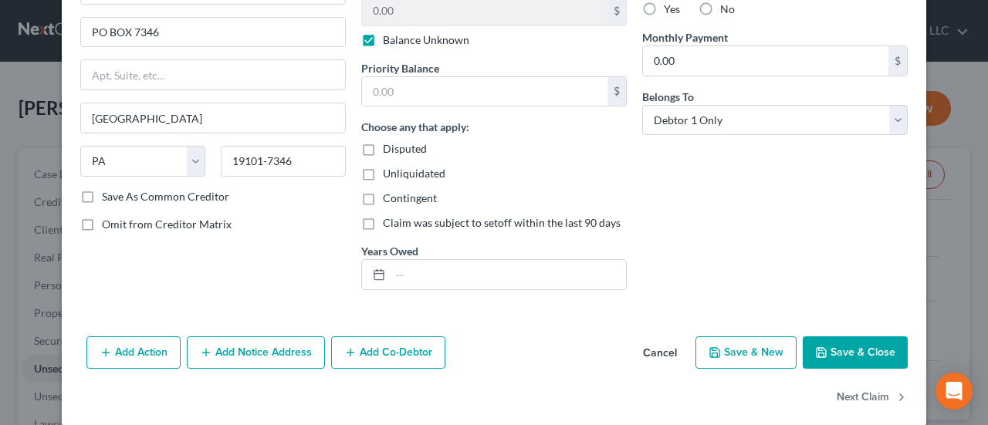
scroll to position [189, 0]
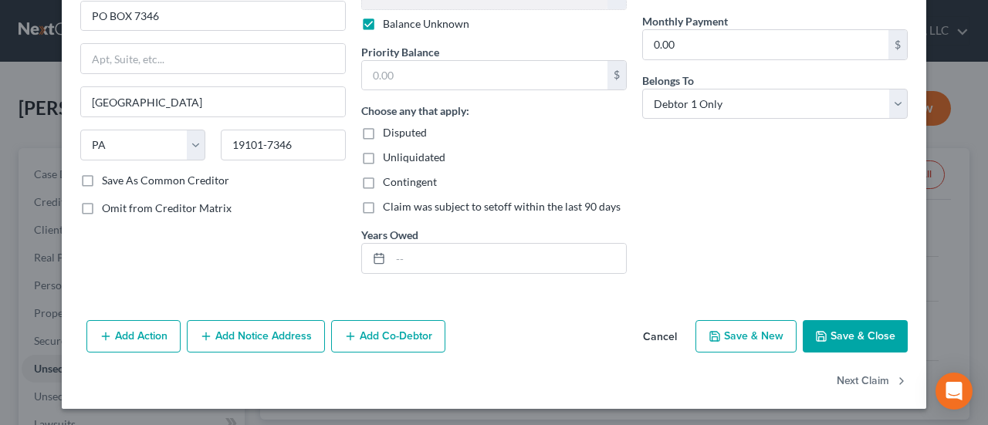
click at [269, 329] on button "Add Notice Address" at bounding box center [256, 336] width 138 height 32
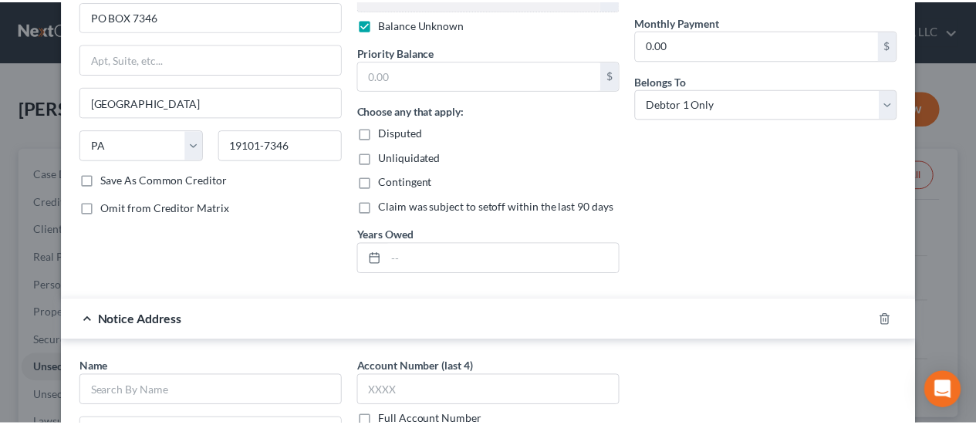
scroll to position [498, 0]
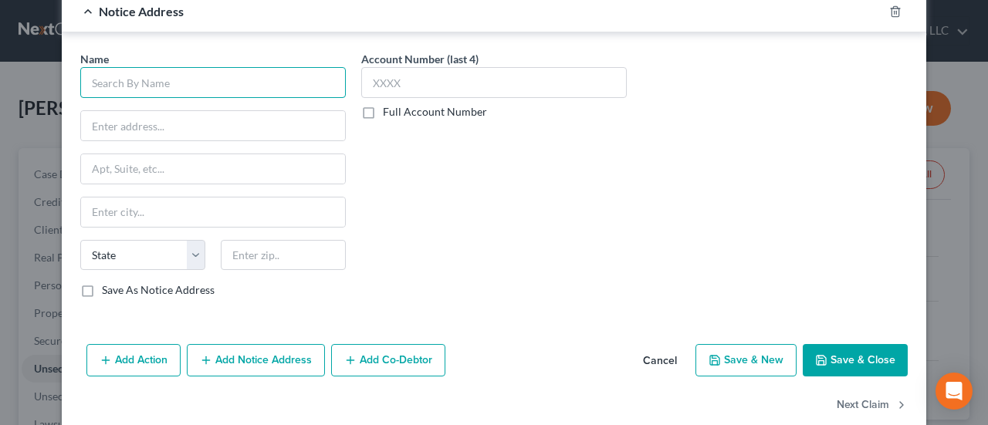
click at [168, 76] on input "text" at bounding box center [212, 82] width 265 height 31
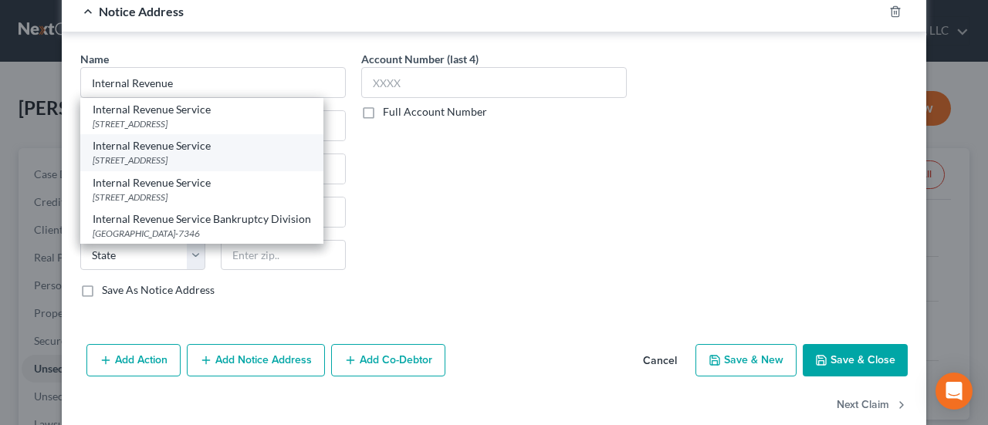
click at [156, 143] on div "Internal Revenue Service" at bounding box center [202, 145] width 218 height 15
type input "Internal Revenue Service"
type input "1999 [GEOGRAPHIC_DATA]"
type input "N Broadway"
type input "[GEOGRAPHIC_DATA]"
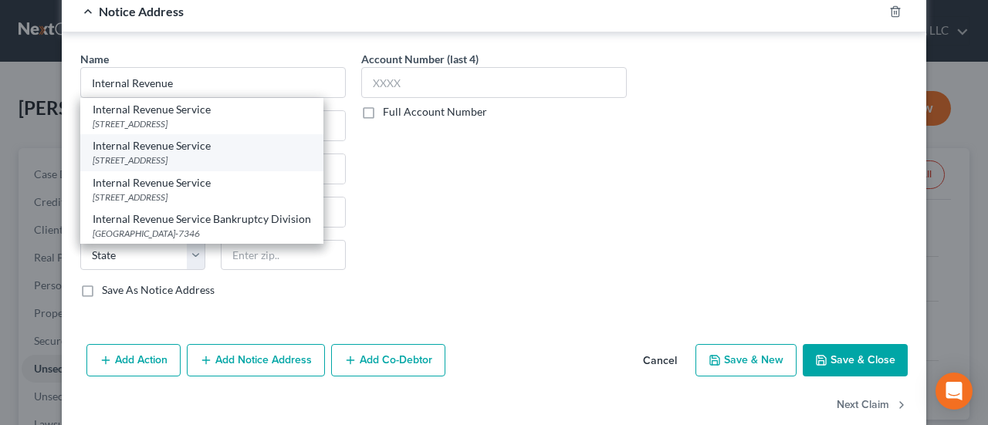
select select "5"
type input "80202"
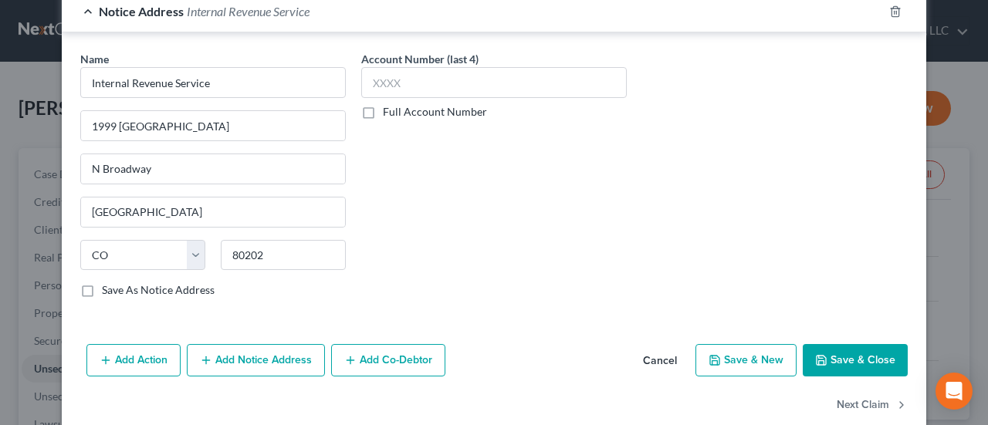
click at [830, 363] on button "Save & Close" at bounding box center [855, 360] width 105 height 32
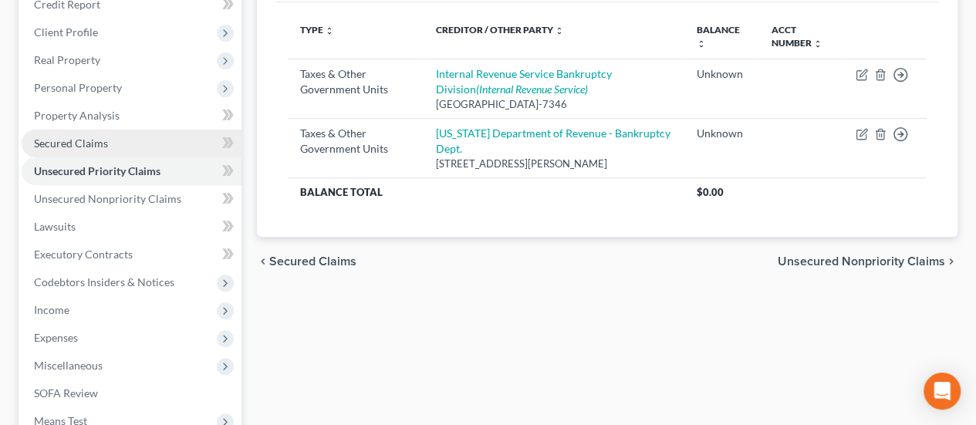
scroll to position [232, 0]
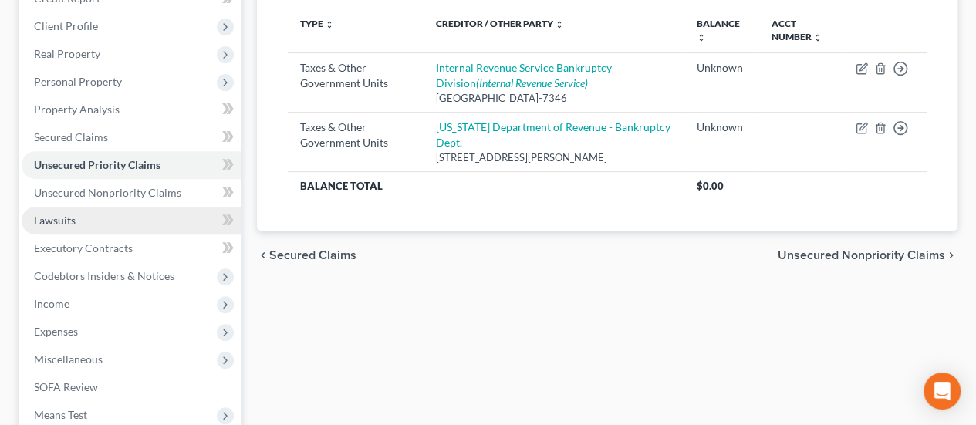
click at [77, 207] on link "Lawsuits" at bounding box center [132, 221] width 220 height 28
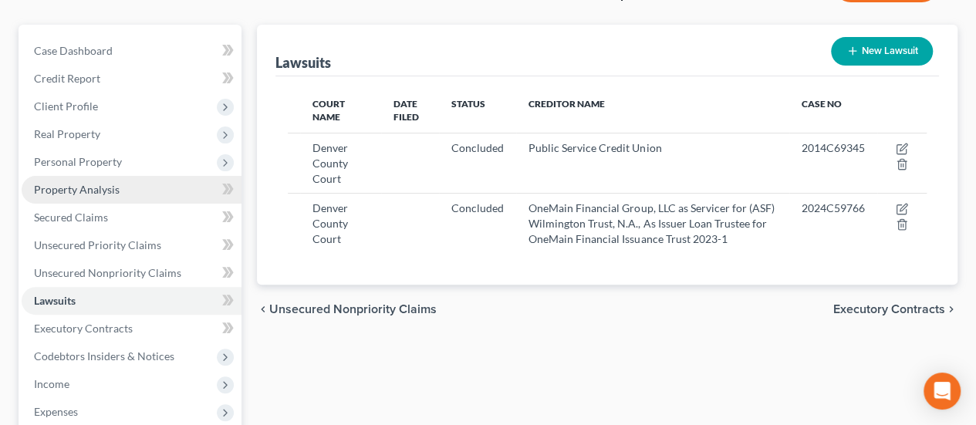
scroll to position [154, 0]
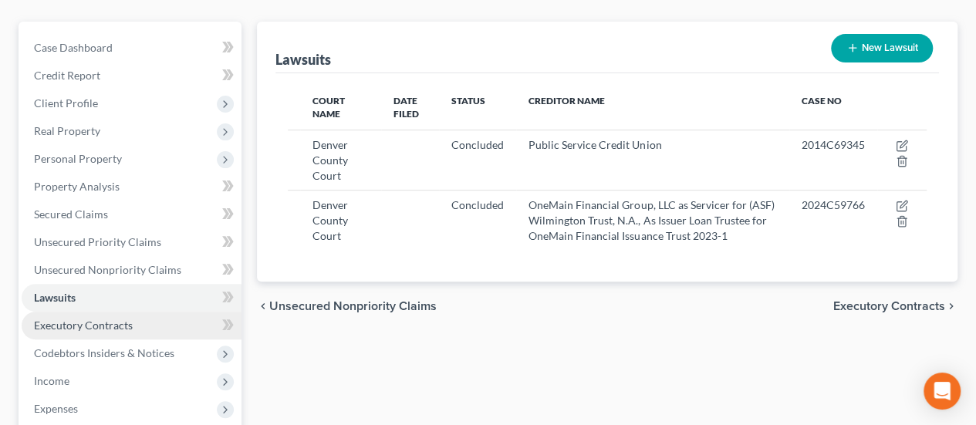
click at [111, 319] on span "Executory Contracts" at bounding box center [83, 325] width 99 height 13
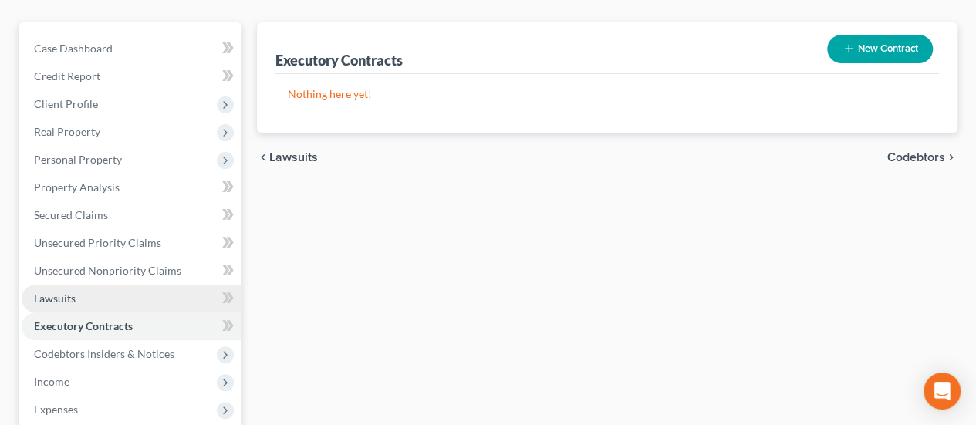
scroll to position [154, 0]
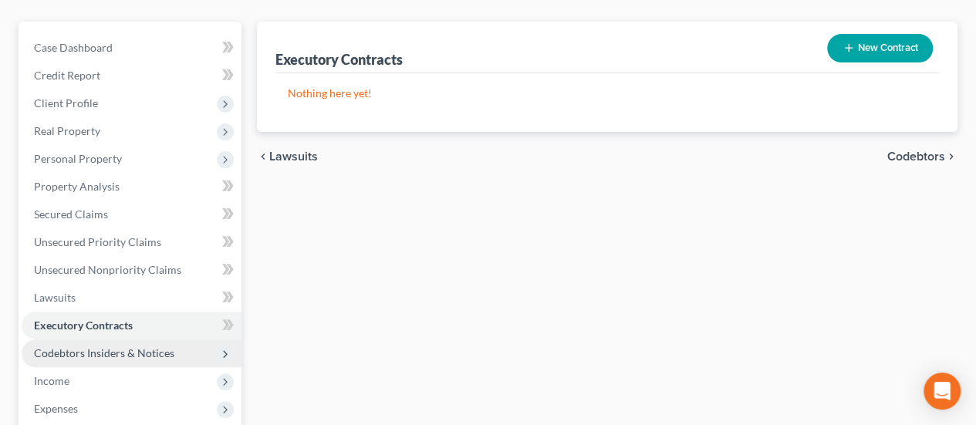
click at [119, 346] on span "Codebtors Insiders & Notices" at bounding box center [104, 352] width 140 height 13
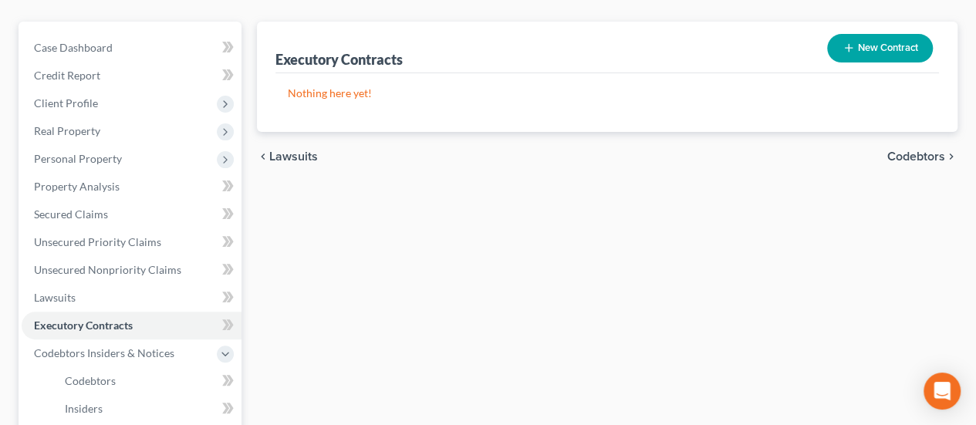
click at [929, 150] on span "Codebtors" at bounding box center [916, 156] width 58 height 12
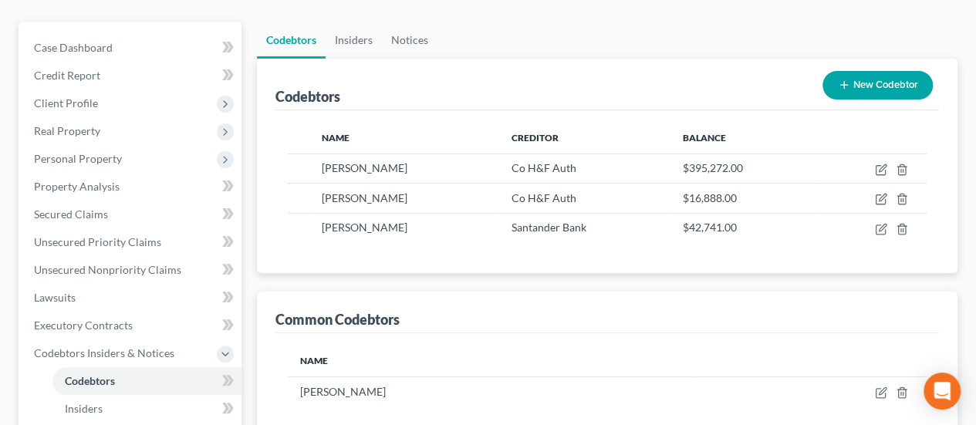
scroll to position [77, 0]
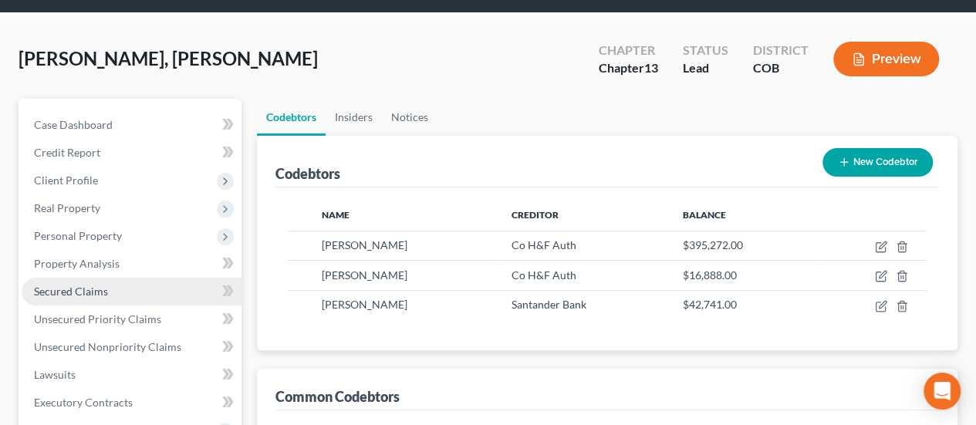
click at [73, 285] on span "Secured Claims" at bounding box center [71, 291] width 74 height 13
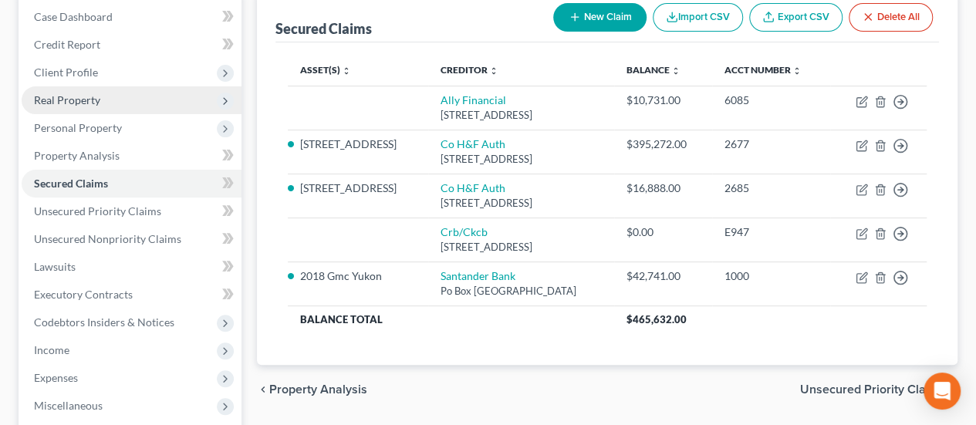
scroll to position [232, 0]
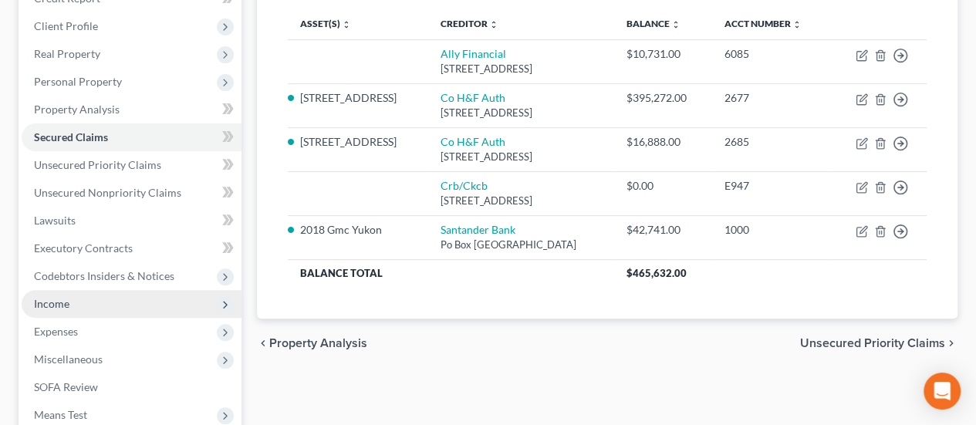
click at [104, 290] on span "Income" at bounding box center [132, 304] width 220 height 28
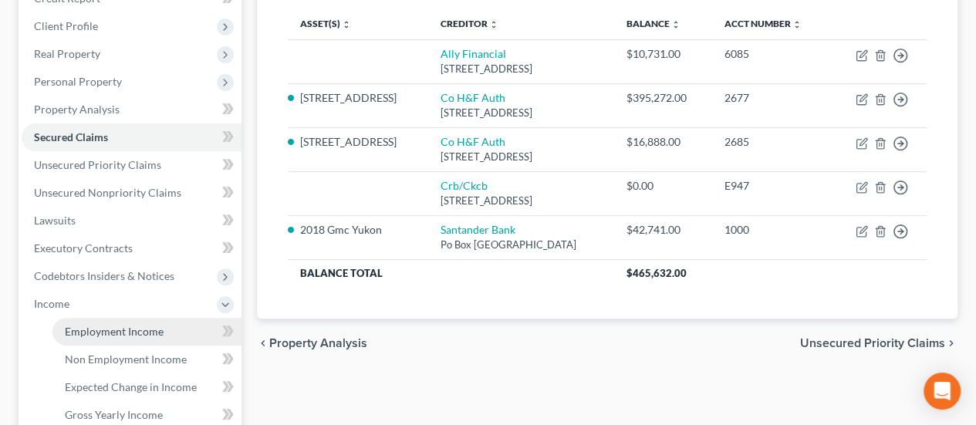
click at [103, 325] on span "Employment Income" at bounding box center [114, 331] width 99 height 13
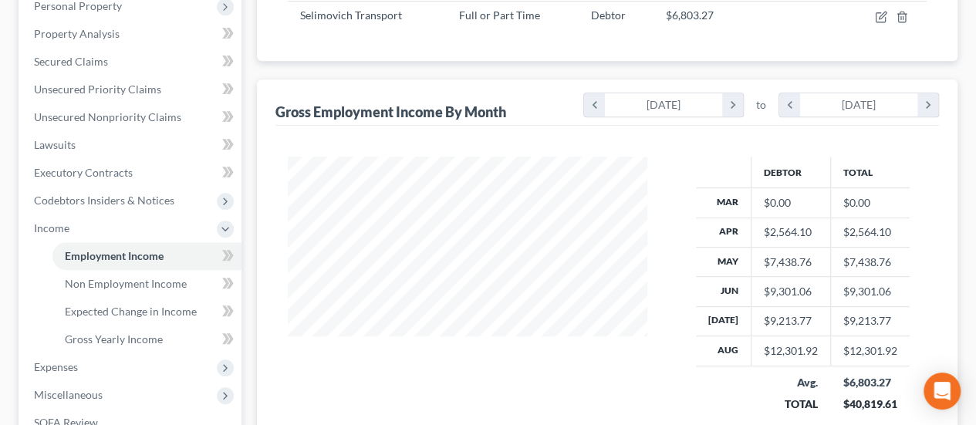
scroll to position [309, 0]
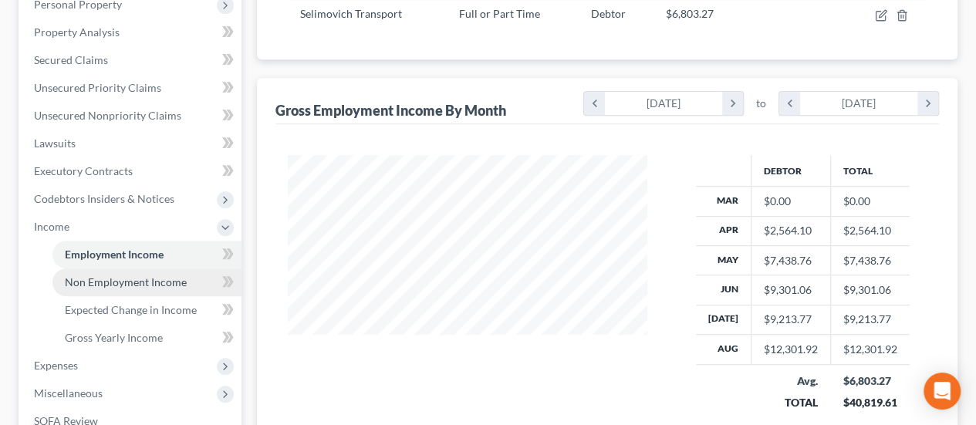
click at [139, 275] on span "Non Employment Income" at bounding box center [126, 281] width 122 height 13
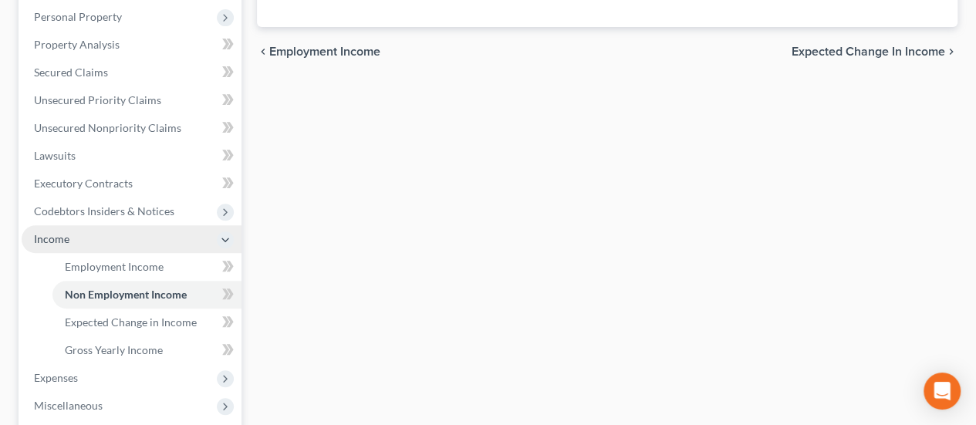
scroll to position [309, 0]
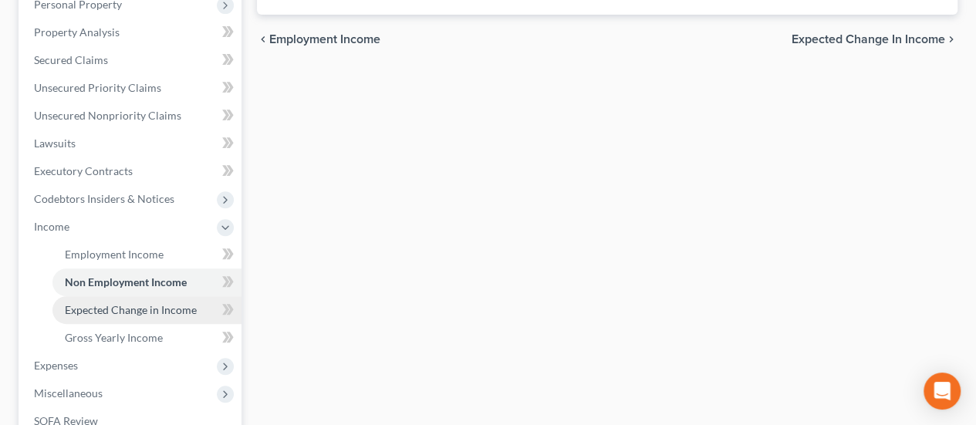
click at [140, 303] on span "Expected Change in Income" at bounding box center [131, 309] width 132 height 13
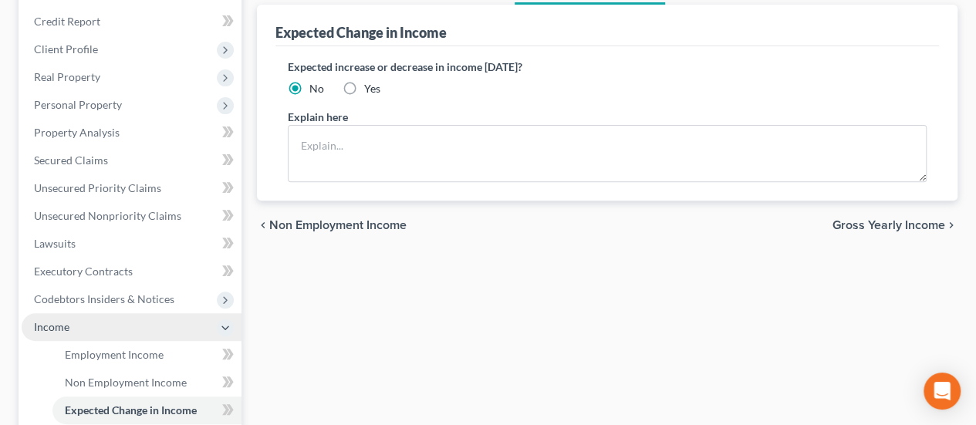
scroll to position [232, 0]
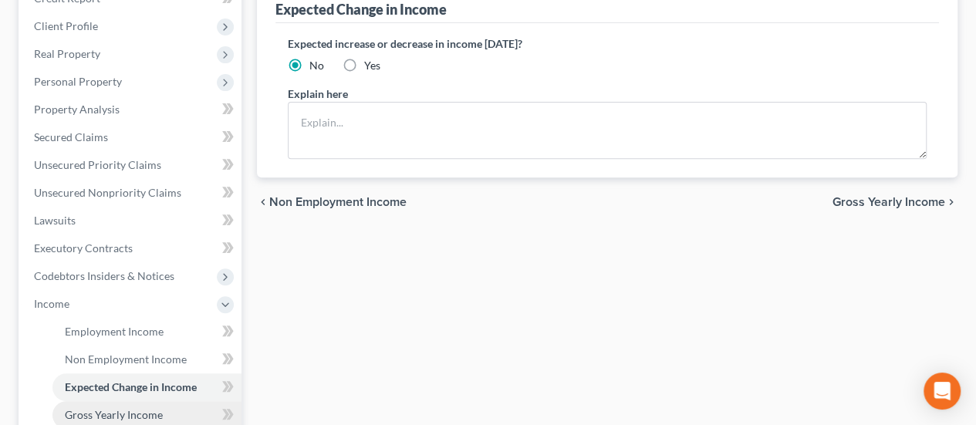
click at [154, 408] on span "Gross Yearly Income" at bounding box center [114, 414] width 98 height 13
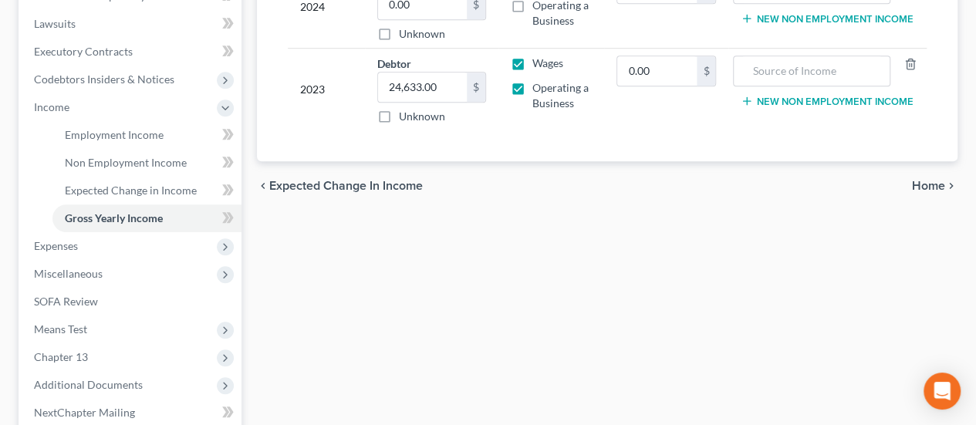
scroll to position [463, 0]
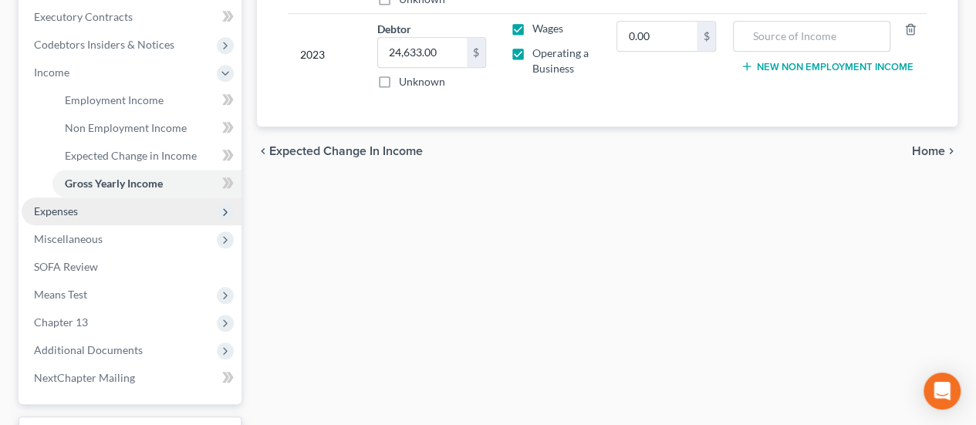
click at [109, 198] on span "Expenses" at bounding box center [132, 212] width 220 height 28
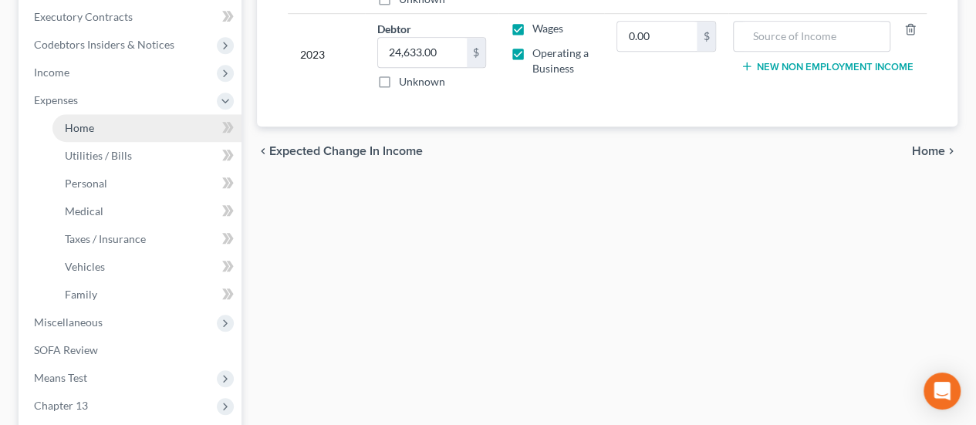
click at [130, 114] on link "Home" at bounding box center [146, 128] width 189 height 28
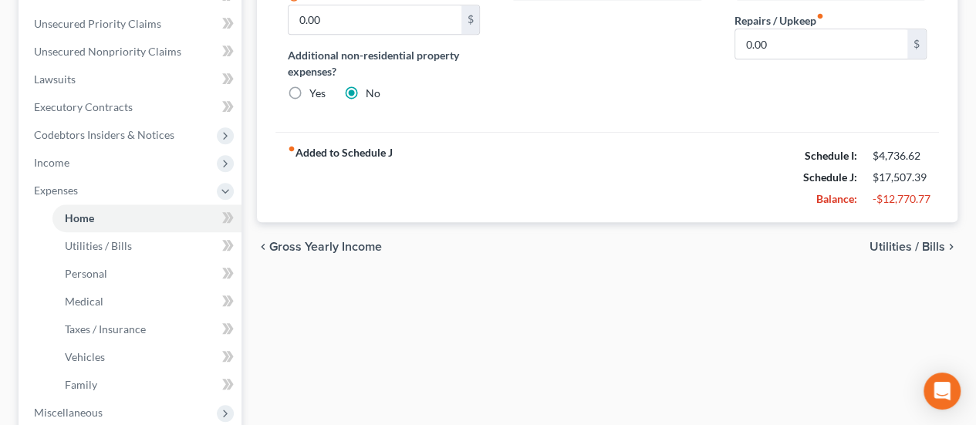
scroll to position [386, 0]
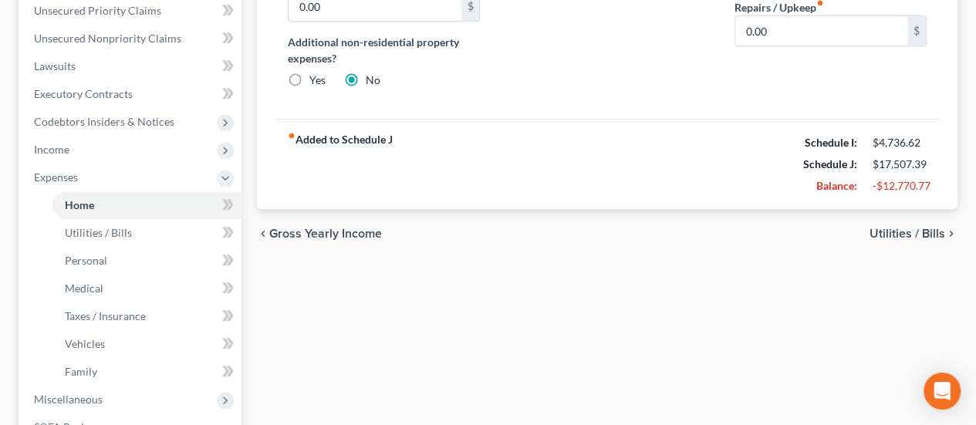
click at [923, 228] on span "Utilities / Bills" at bounding box center [908, 234] width 76 height 12
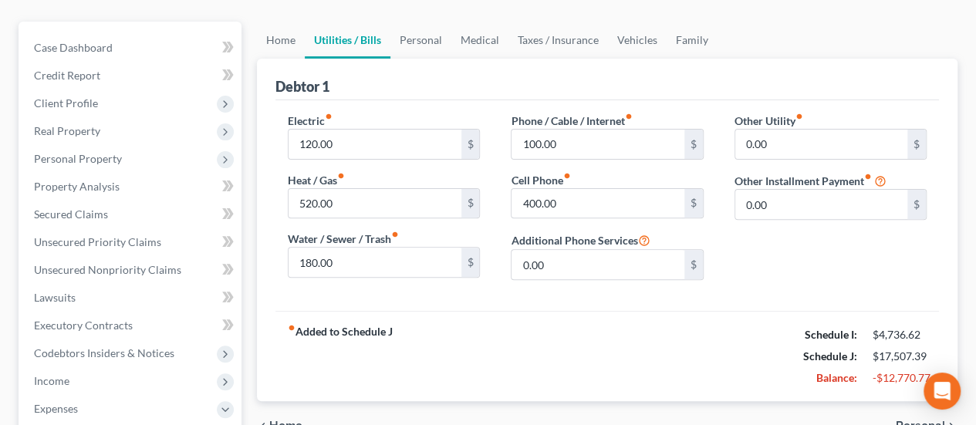
scroll to position [232, 0]
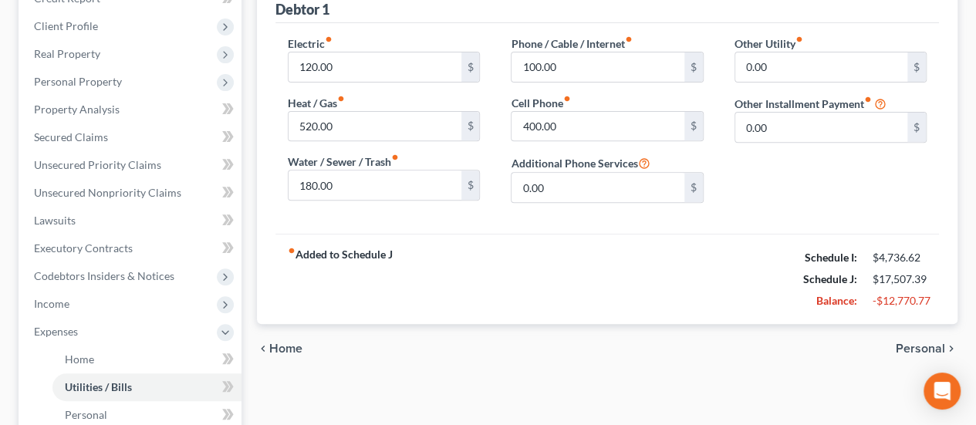
click at [904, 343] on span "Personal" at bounding box center [920, 349] width 49 height 12
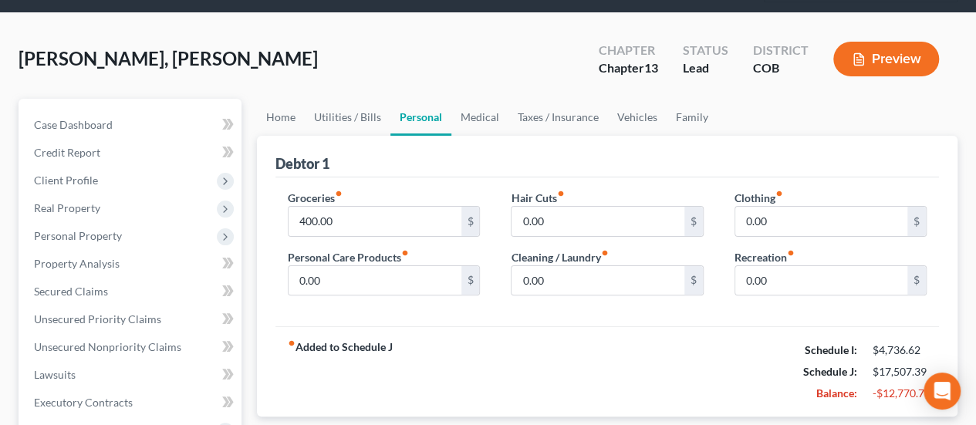
scroll to position [232, 0]
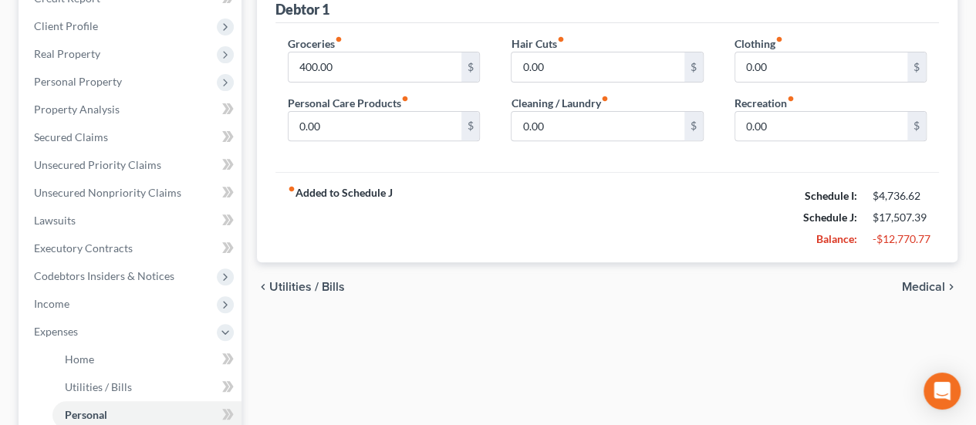
click at [931, 281] on span "Medical" at bounding box center [923, 287] width 43 height 12
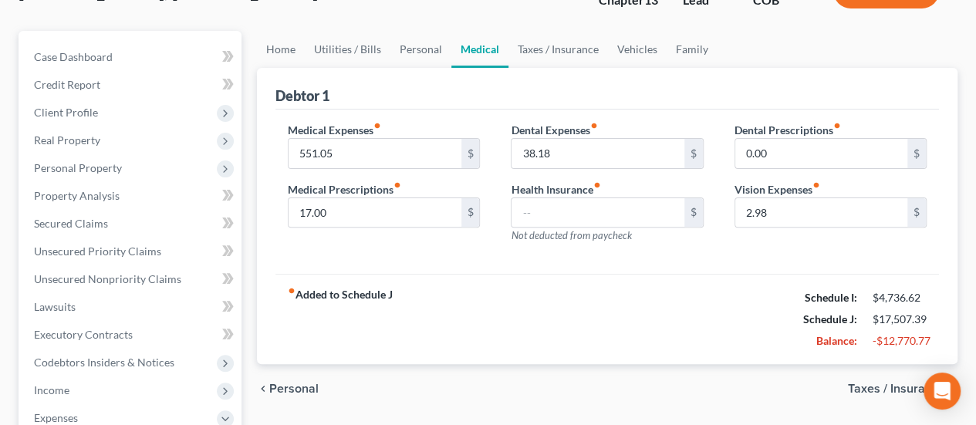
scroll to position [154, 0]
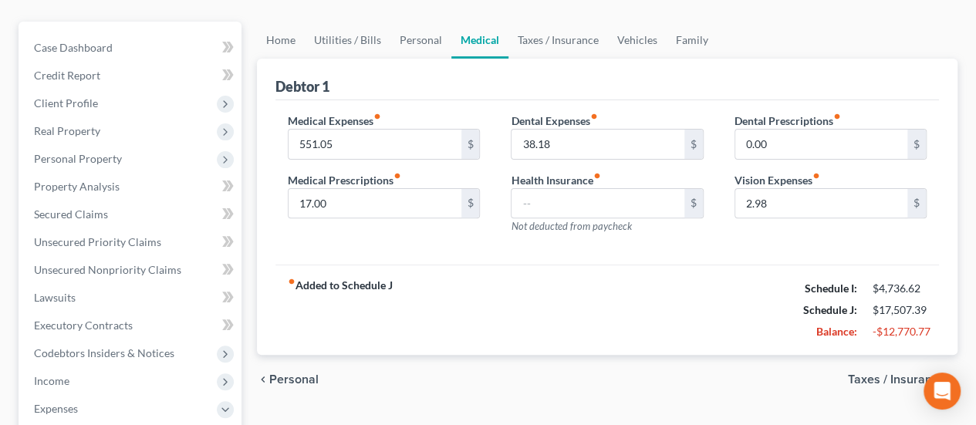
click at [918, 373] on span "Taxes / Insurance" at bounding box center [896, 379] width 97 height 12
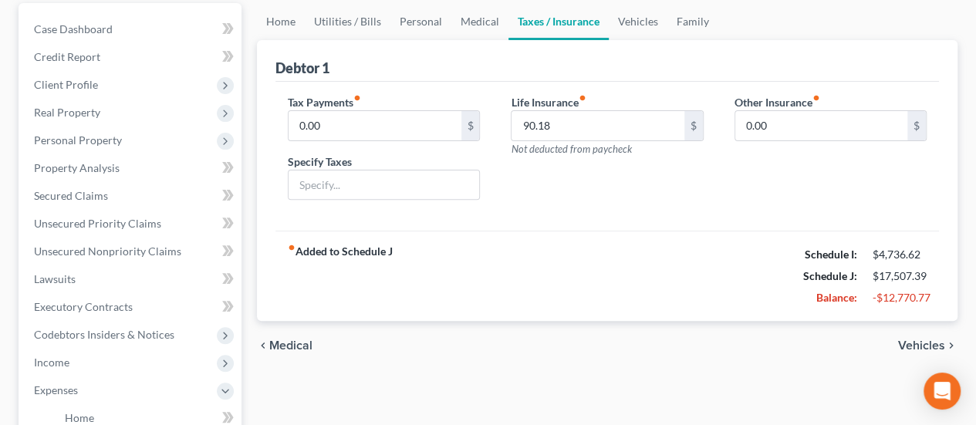
scroll to position [232, 0]
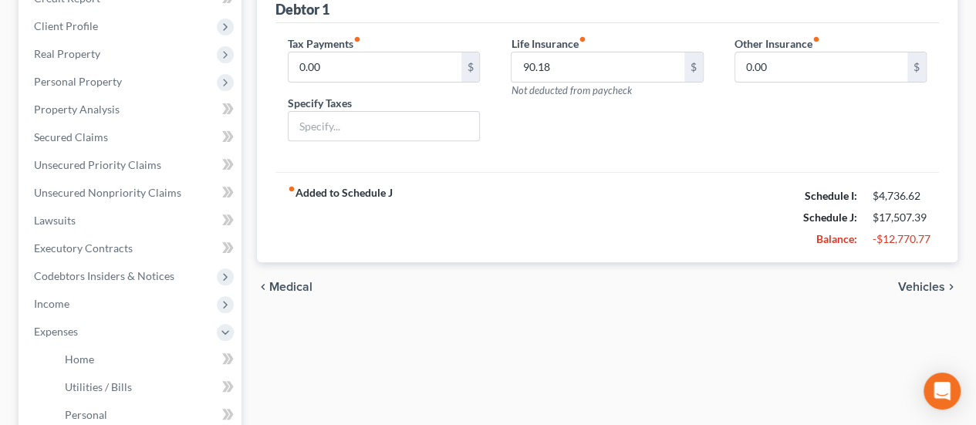
click at [907, 281] on span "Vehicles" at bounding box center [921, 287] width 47 height 12
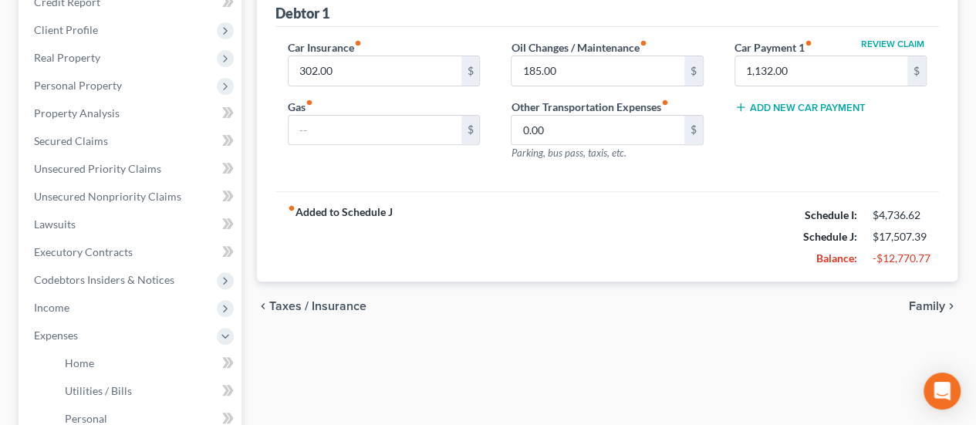
scroll to position [309, 0]
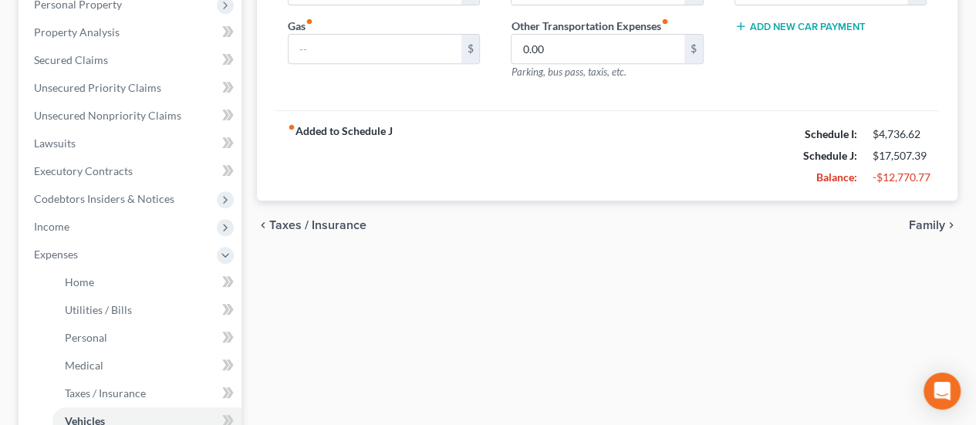
click at [928, 219] on span "Family" at bounding box center [927, 225] width 36 height 12
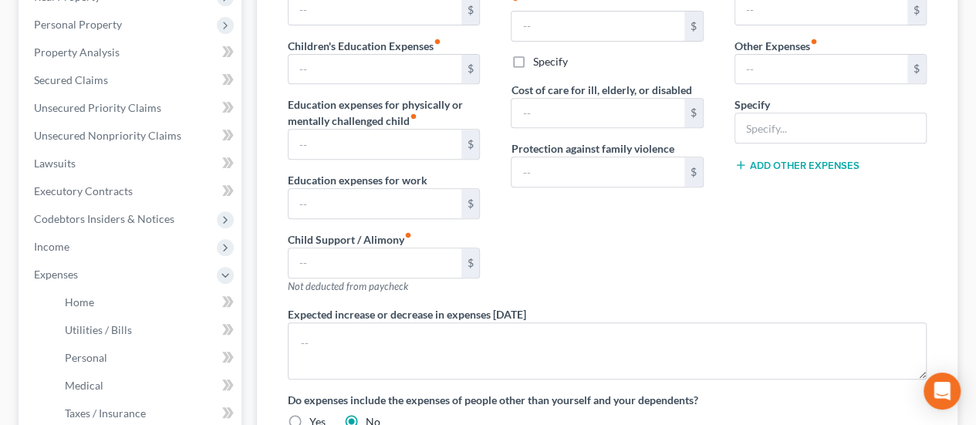
scroll to position [463, 0]
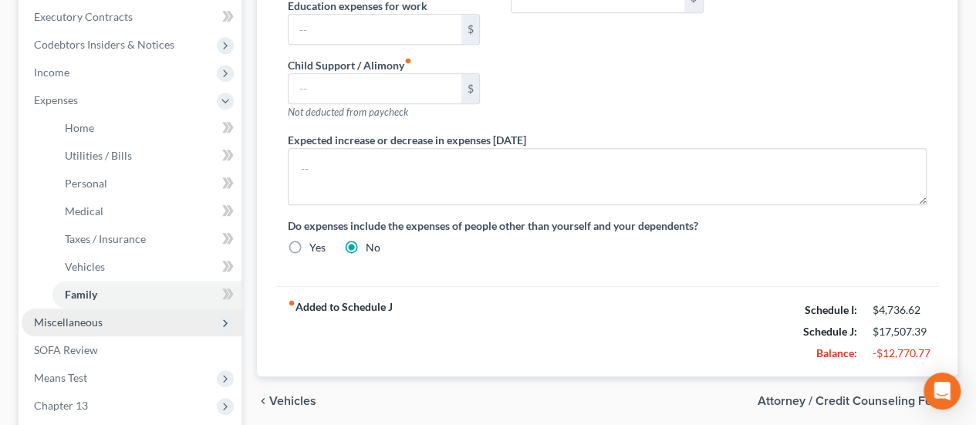
click at [118, 309] on span "Miscellaneous" at bounding box center [132, 323] width 220 height 28
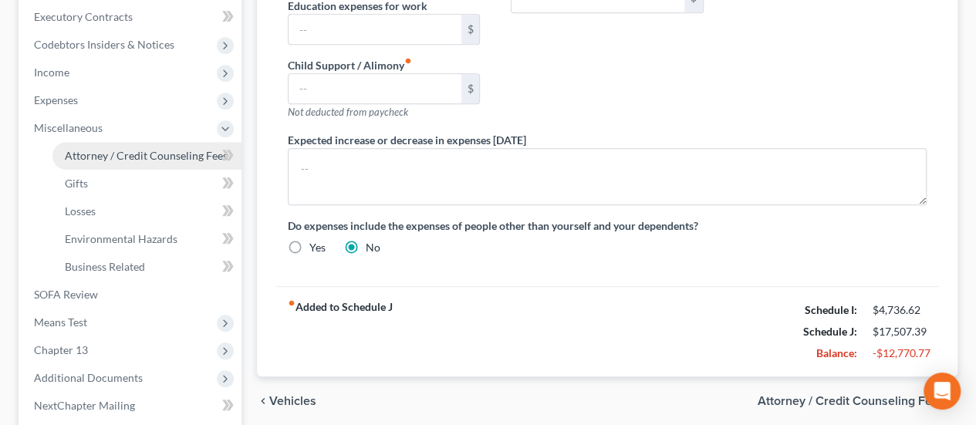
click at [167, 142] on link "Attorney / Credit Counseling Fees" at bounding box center [146, 156] width 189 height 28
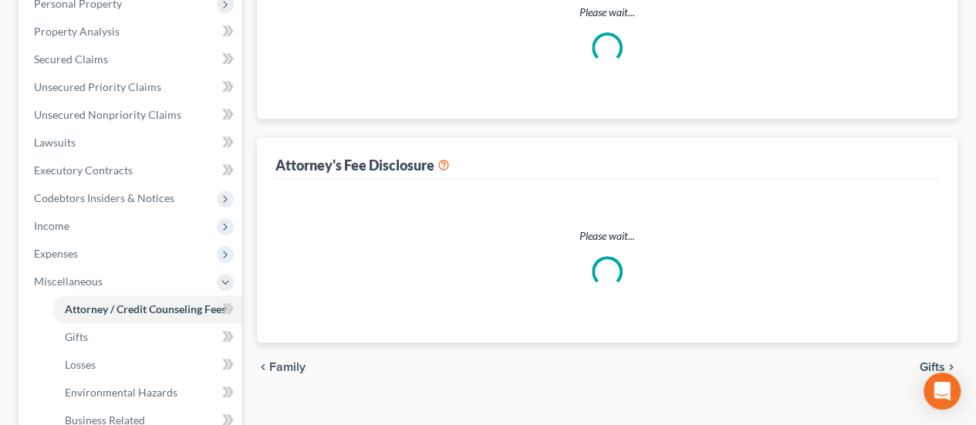
select select "0"
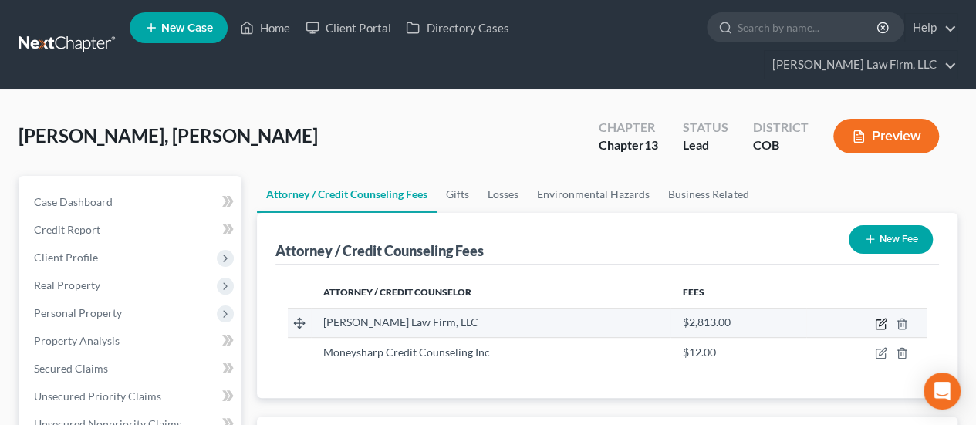
click at [877, 318] on icon "button" at bounding box center [881, 324] width 12 height 12
select select "5"
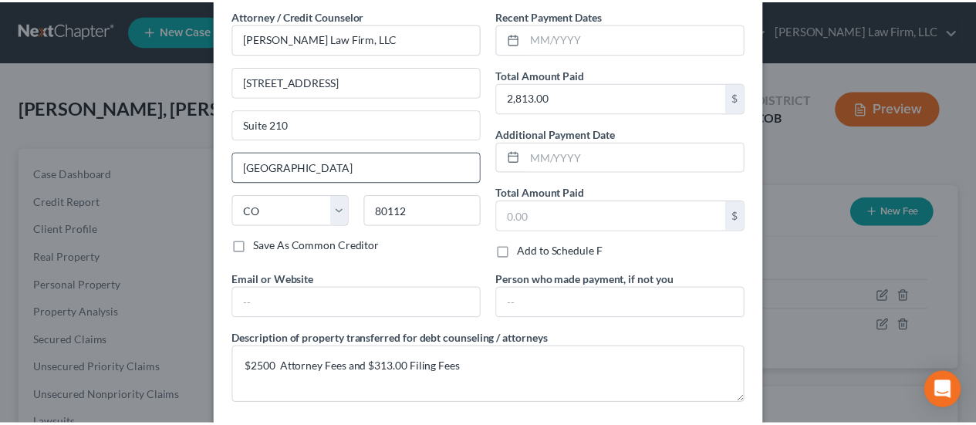
scroll to position [137, 0]
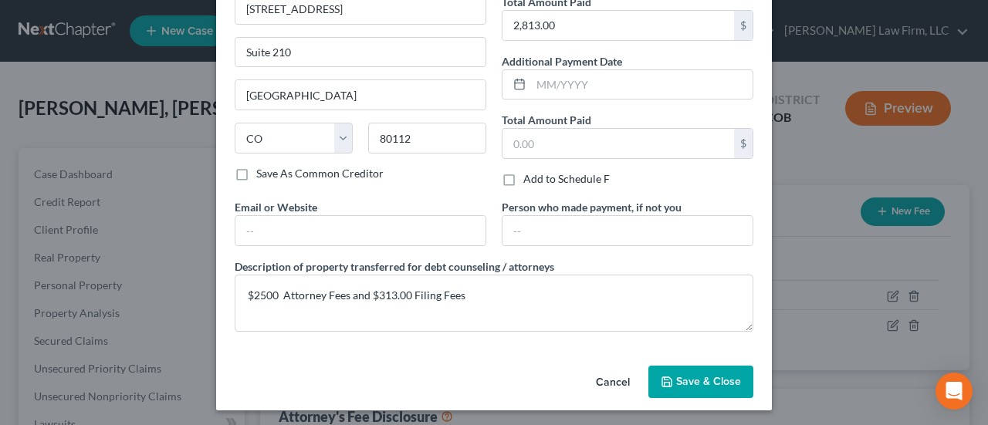
click at [718, 380] on span "Save & Close" at bounding box center [708, 381] width 65 height 13
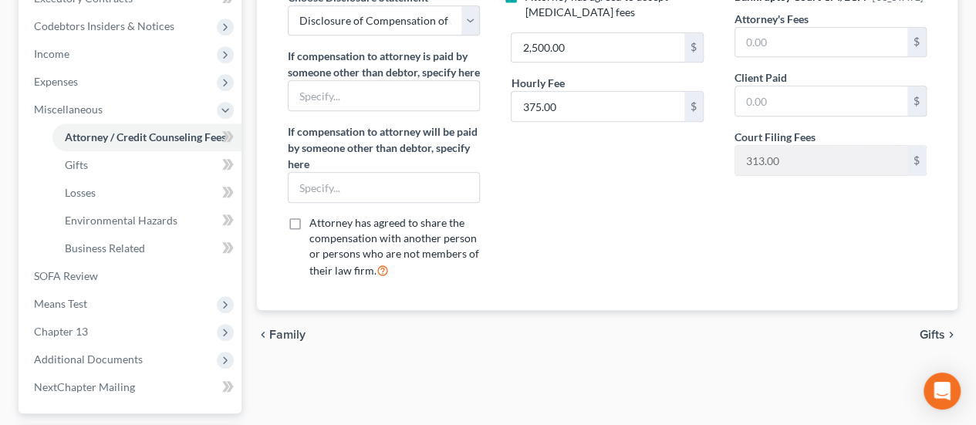
scroll to position [587, 0]
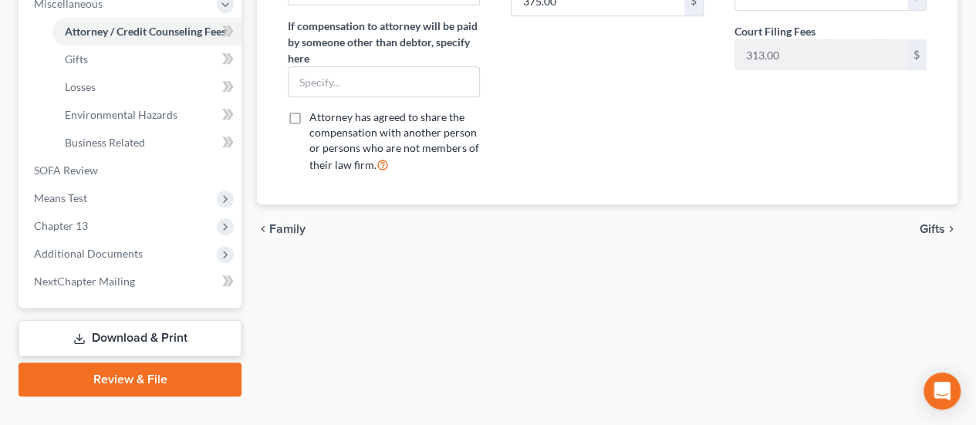
click at [935, 223] on span "Gifts" at bounding box center [932, 229] width 25 height 12
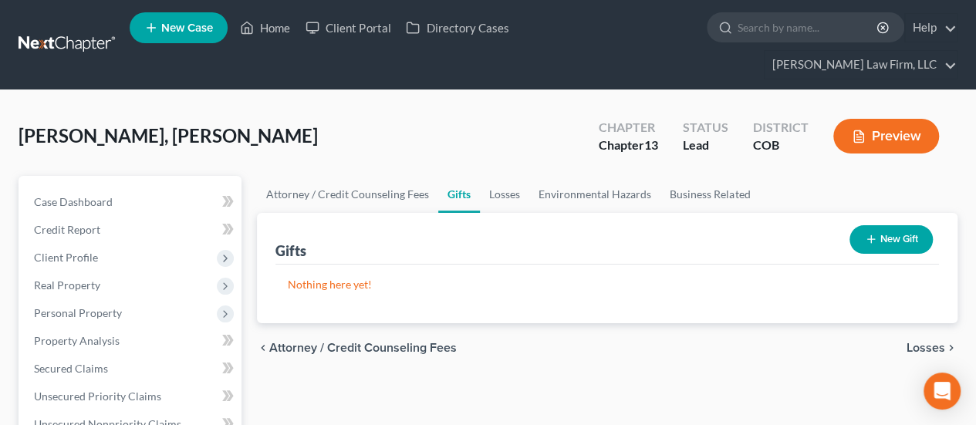
click at [934, 342] on span "Losses" at bounding box center [926, 348] width 39 height 12
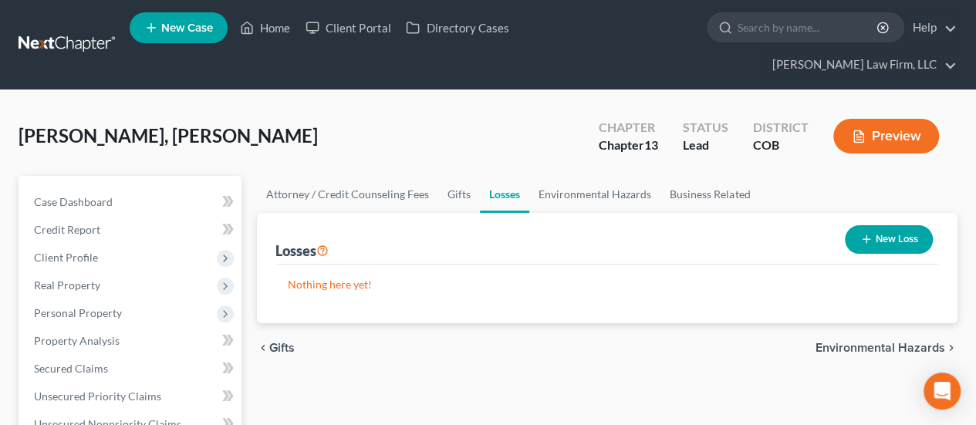
click at [849, 342] on span "Environmental Hazards" at bounding box center [881, 348] width 130 height 12
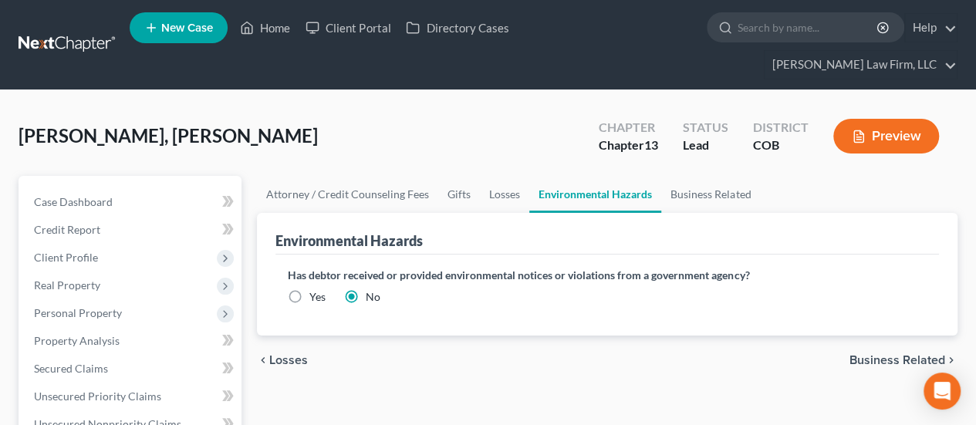
click at [883, 354] on span "Business Related" at bounding box center [898, 360] width 96 height 12
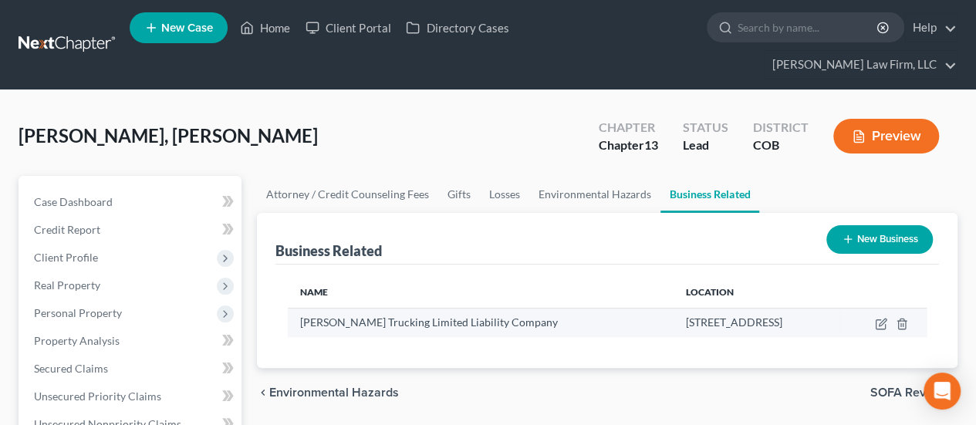
click at [885, 308] on td at bounding box center [883, 322] width 87 height 29
click at [880, 318] on icon "button" at bounding box center [881, 324] width 12 height 12
select select "member"
select select "5"
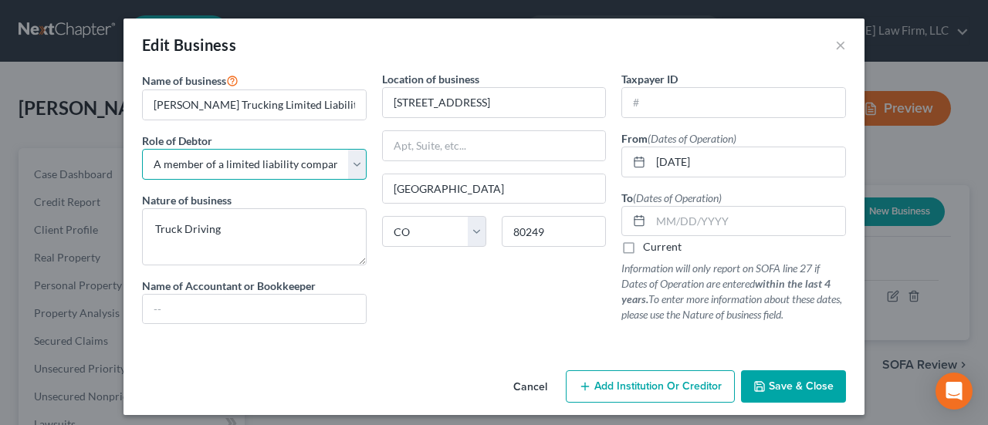
click at [349, 167] on select "Select A member of a limited liability company (LLC) or limited liability partn…" at bounding box center [254, 164] width 225 height 31
click at [350, 163] on select "Select A member of a limited liability company (LLC) or limited liability partn…" at bounding box center [254, 164] width 225 height 31
click at [788, 380] on span "Save & Close" at bounding box center [801, 386] width 65 height 13
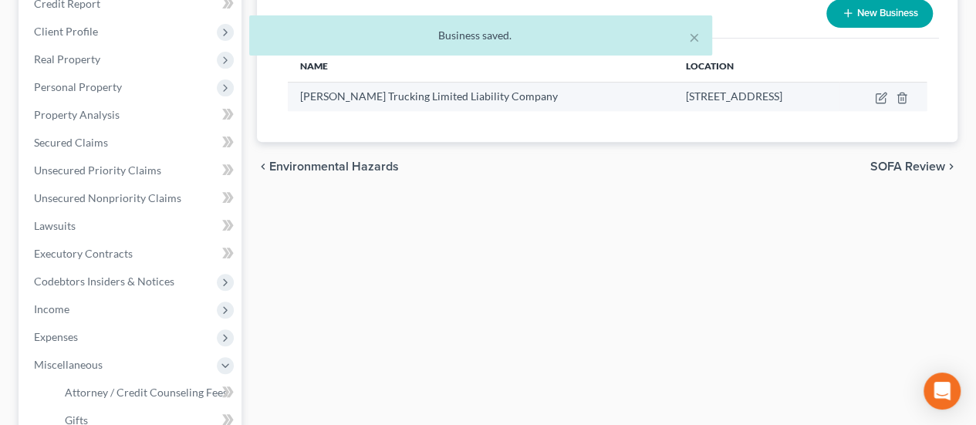
scroll to position [232, 0]
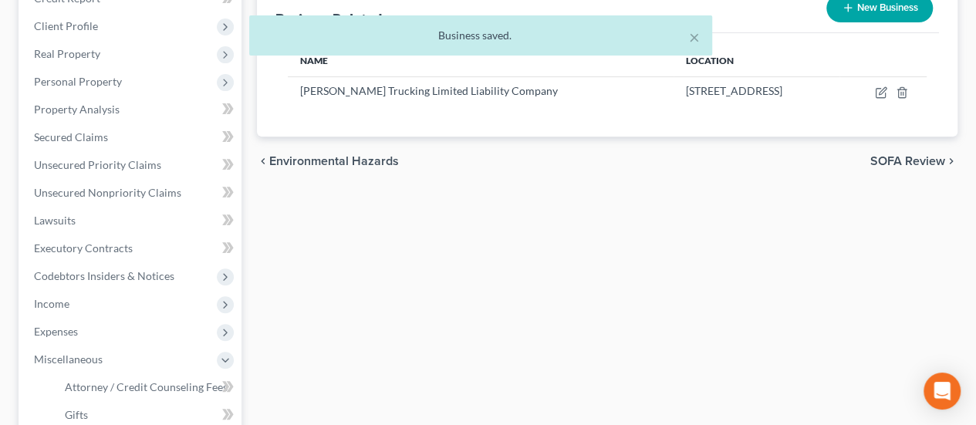
click at [877, 60] on div "× Business saved." at bounding box center [480, 39] width 976 height 48
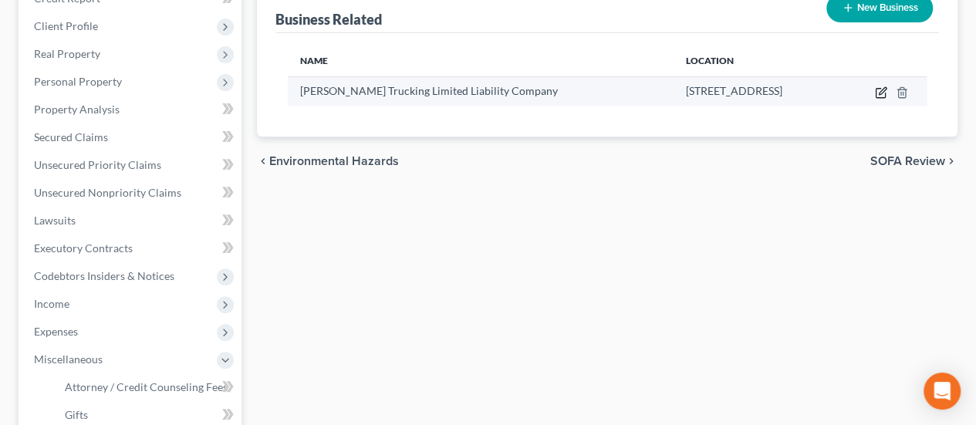
click at [884, 87] on icon "button" at bounding box center [882, 90] width 7 height 7
select select "member"
select select "5"
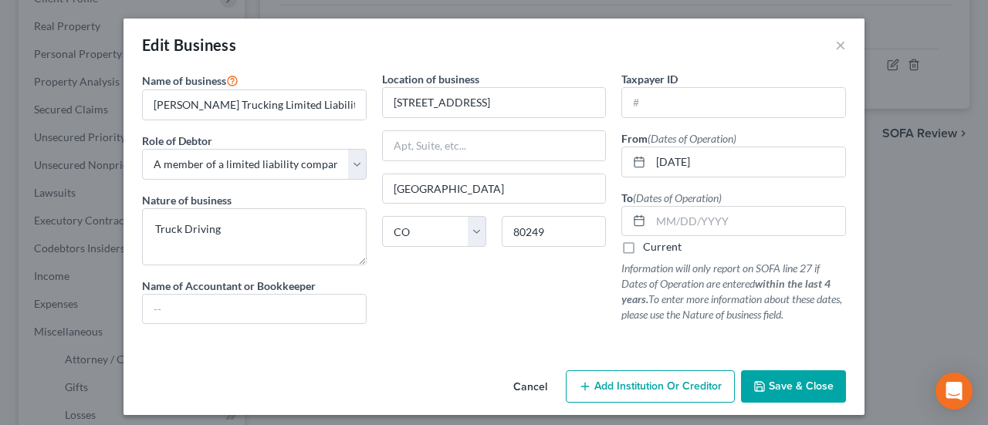
click at [776, 380] on span "Save & Close" at bounding box center [801, 386] width 65 height 13
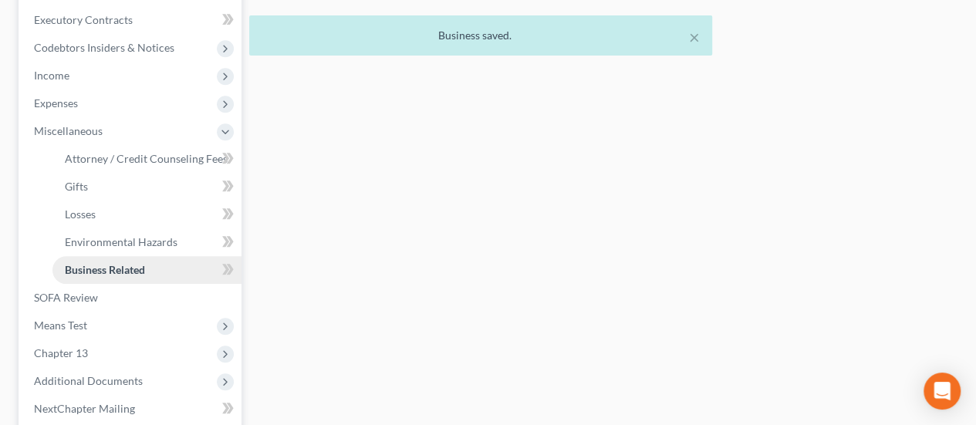
scroll to position [463, 0]
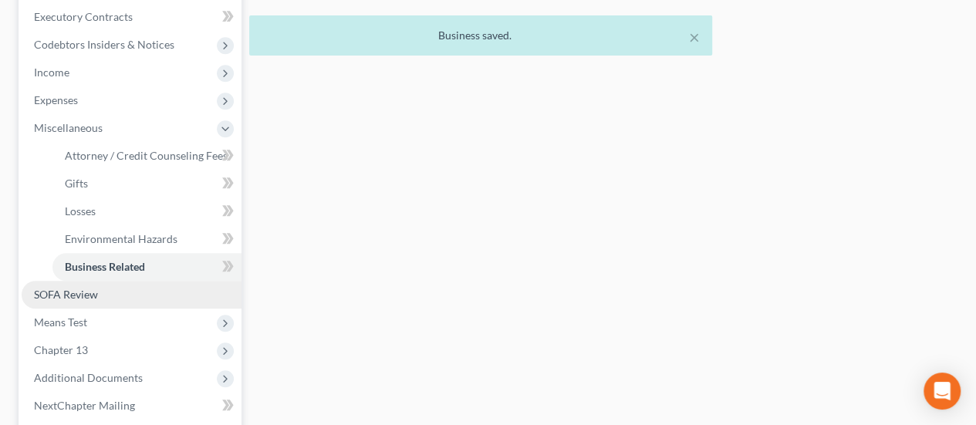
click at [153, 281] on link "SOFA Review" at bounding box center [132, 295] width 220 height 28
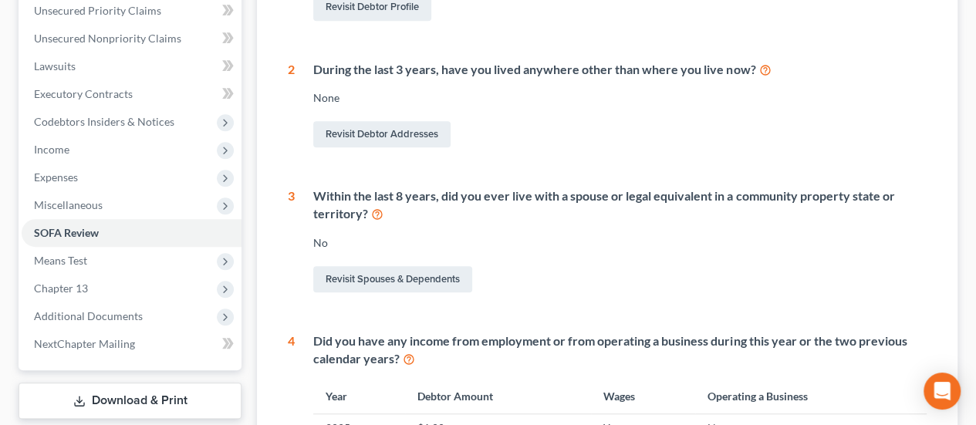
scroll to position [540, 0]
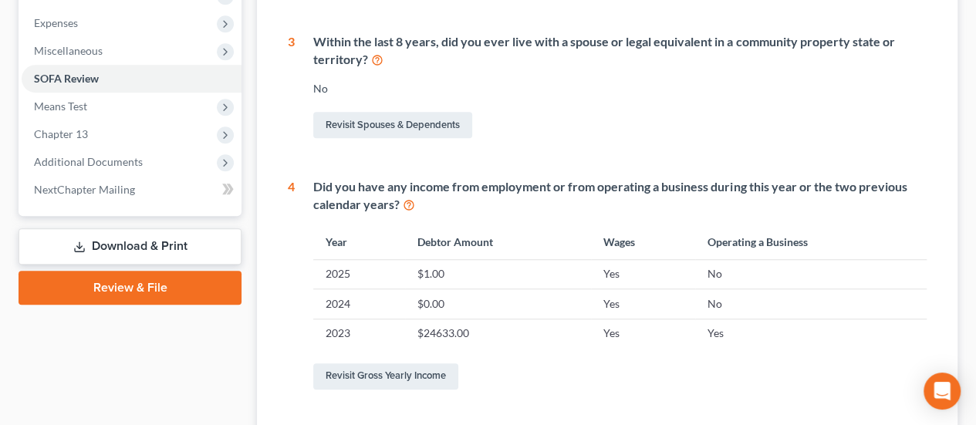
click at [437, 319] on td "$24633.00" at bounding box center [498, 333] width 186 height 29
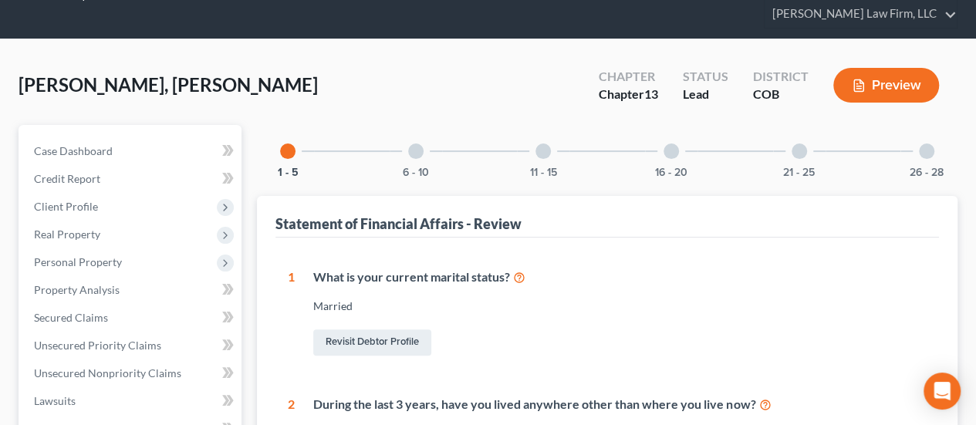
scroll to position [0, 0]
